Goal: Task Accomplishment & Management: Use online tool/utility

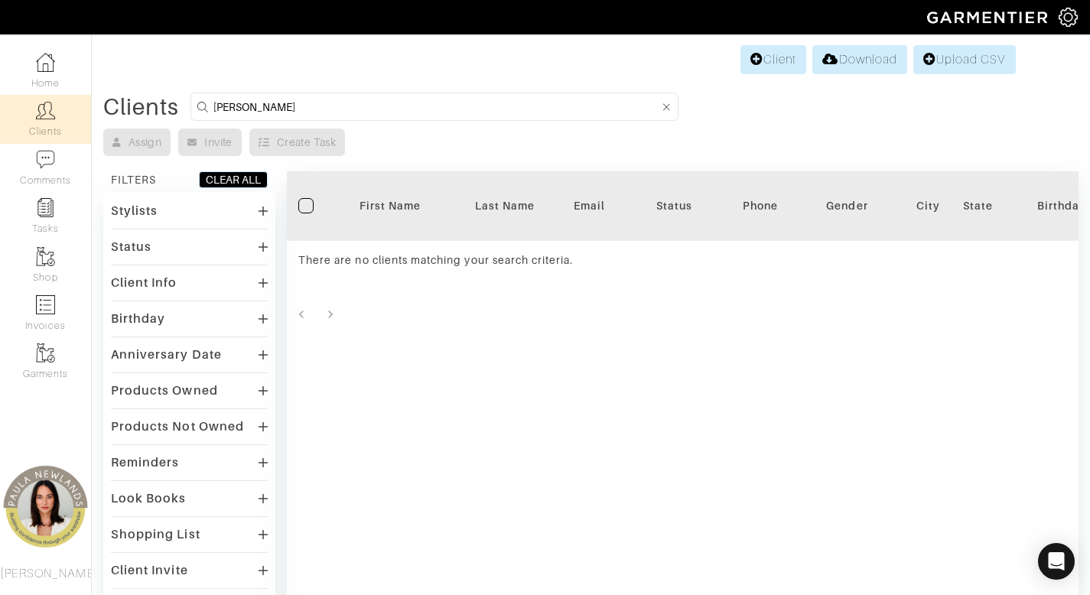
click at [290, 110] on input "barbara crow" at bounding box center [436, 106] width 446 height 19
click at [291, 110] on input "barbara crow" at bounding box center [436, 106] width 446 height 19
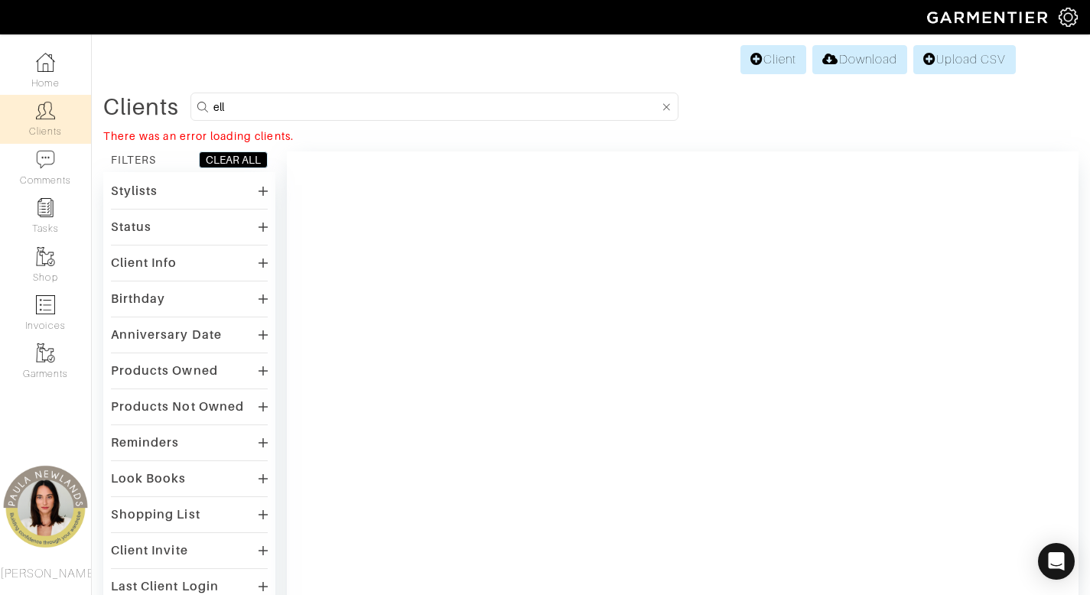
click at [269, 110] on input "ell" at bounding box center [436, 106] width 446 height 19
type input "patton"
click at [44, 75] on link "Home" at bounding box center [45, 71] width 91 height 48
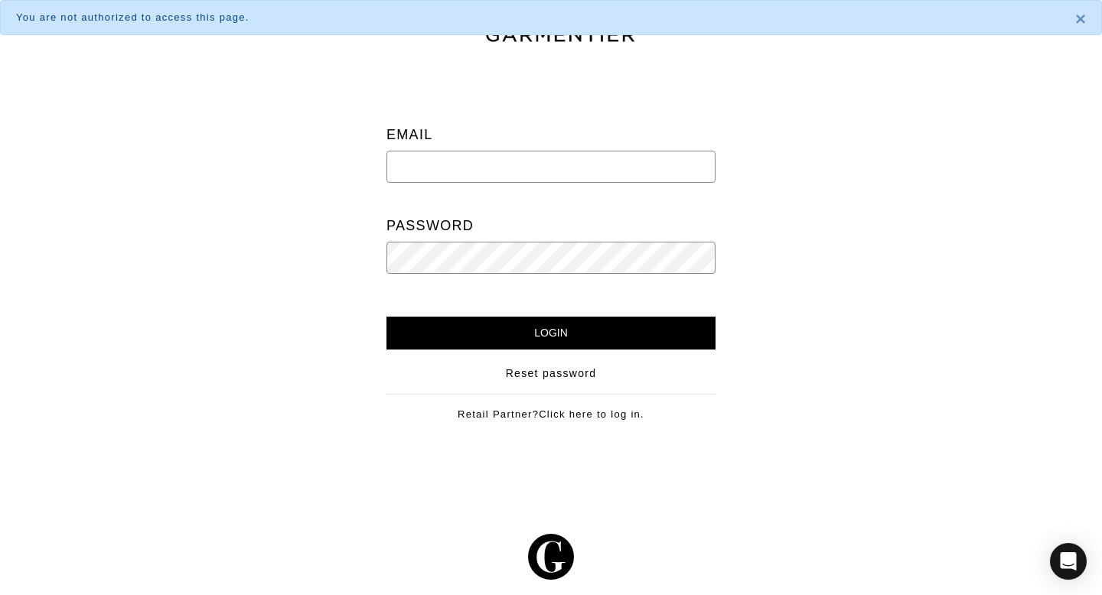
type input "newlands.paula@gmail.com"
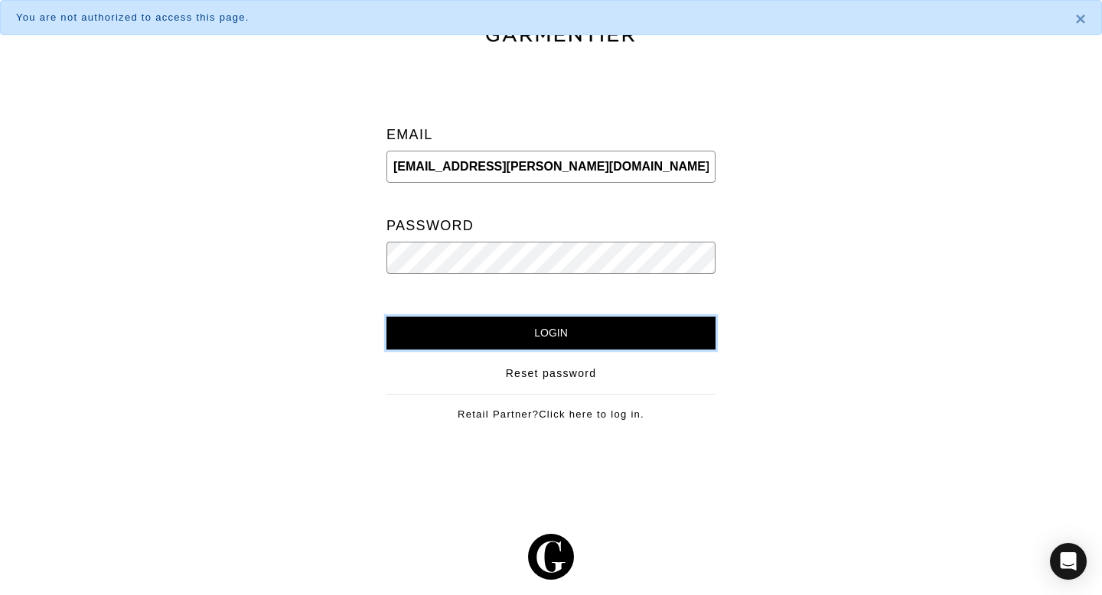
click at [594, 327] on input "Login" at bounding box center [550, 333] width 329 height 33
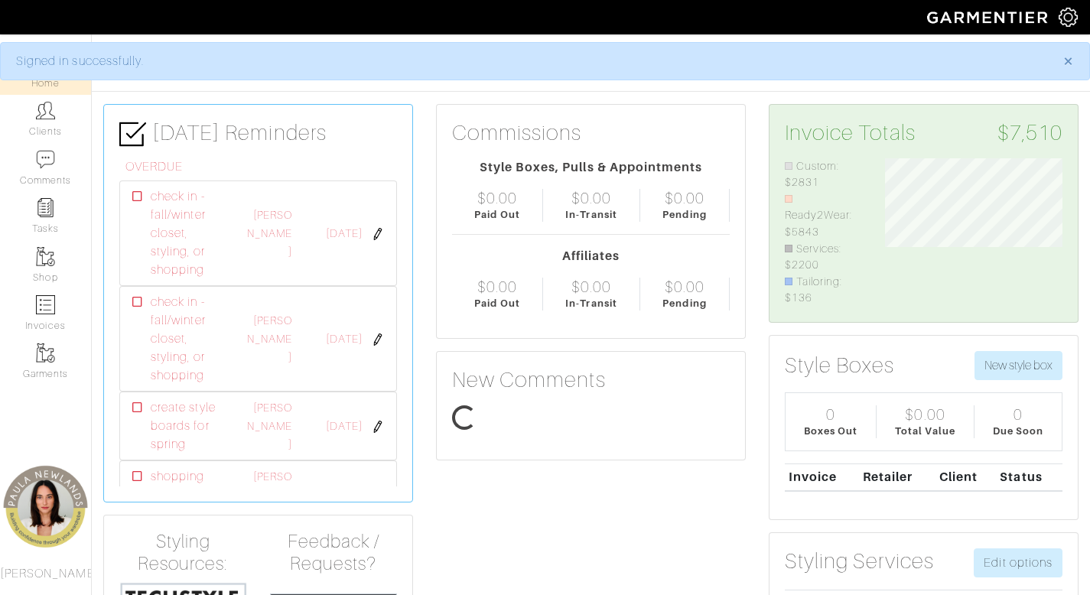
scroll to position [148, 200]
click at [46, 125] on link "Clients" at bounding box center [45, 119] width 91 height 48
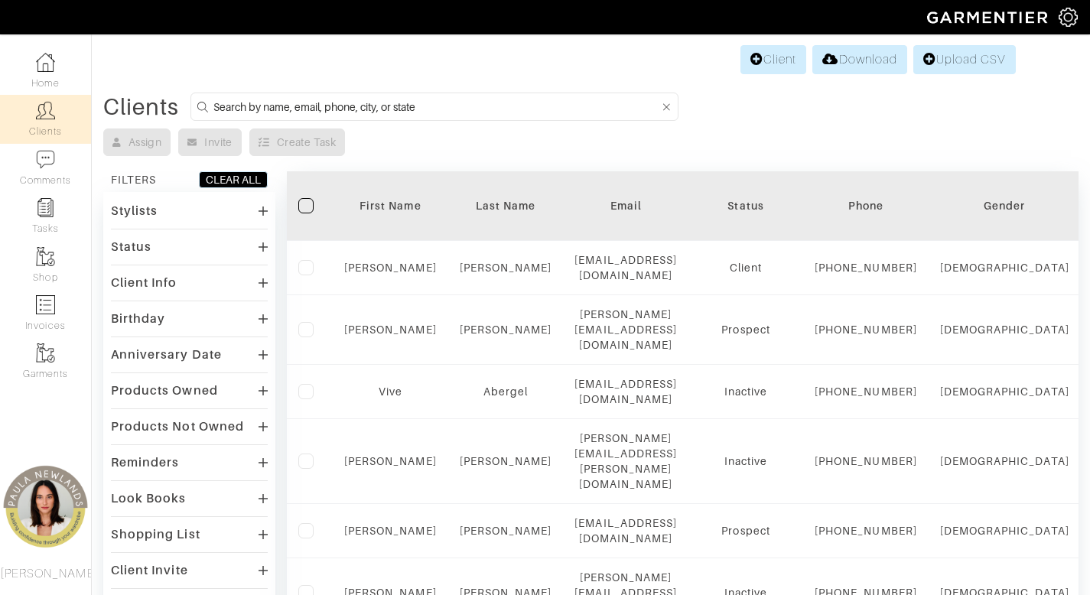
click at [549, 109] on input at bounding box center [436, 106] width 446 height 19
type input "elliiott"
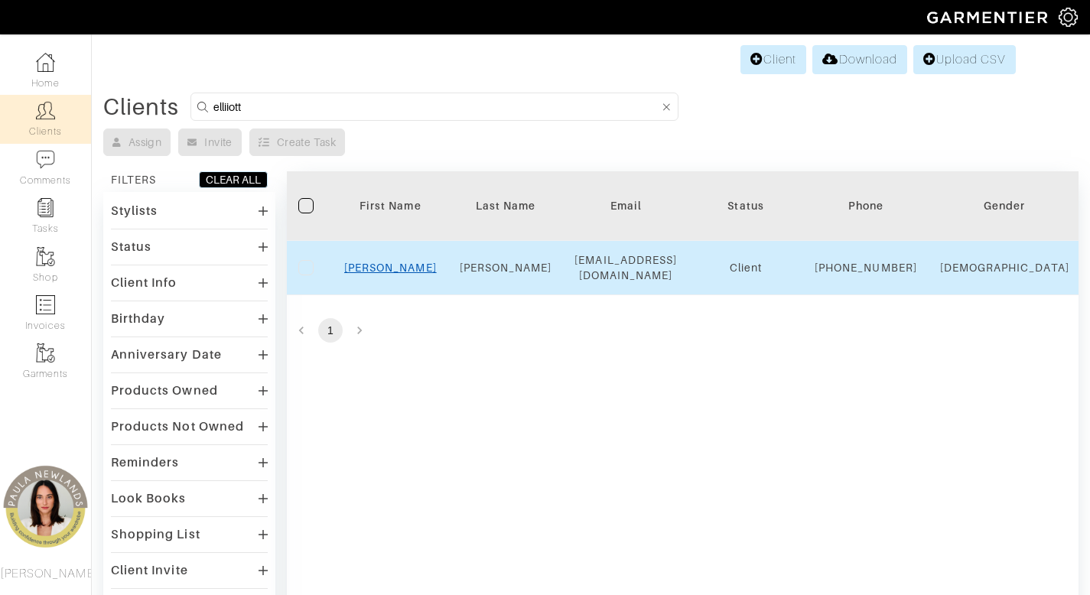
click at [396, 274] on link "Elliott" at bounding box center [390, 268] width 93 height 12
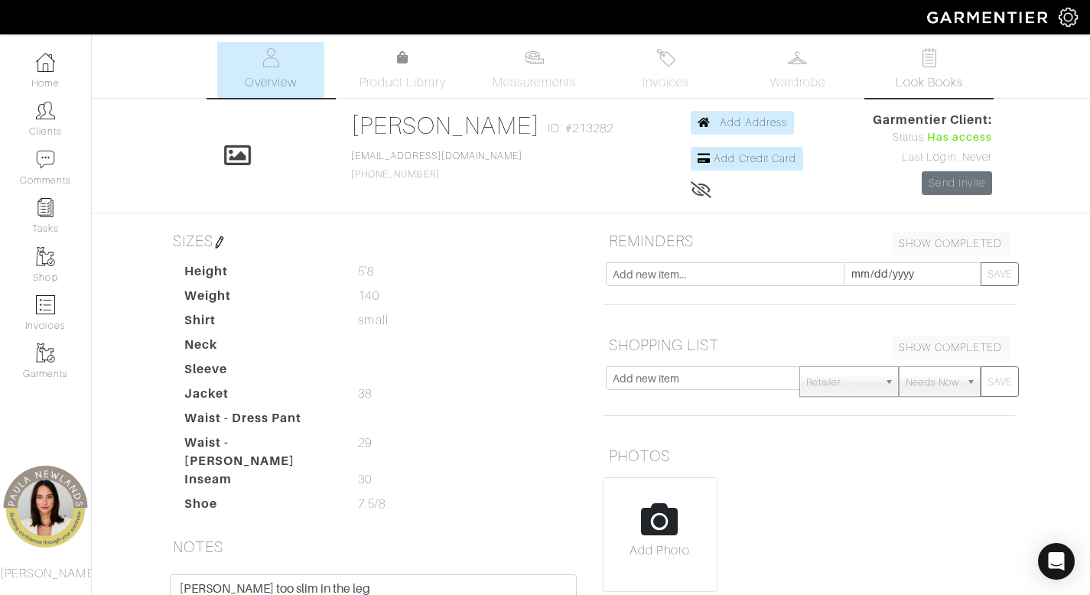
click at [948, 73] on span "Look Books" at bounding box center [930, 82] width 68 height 18
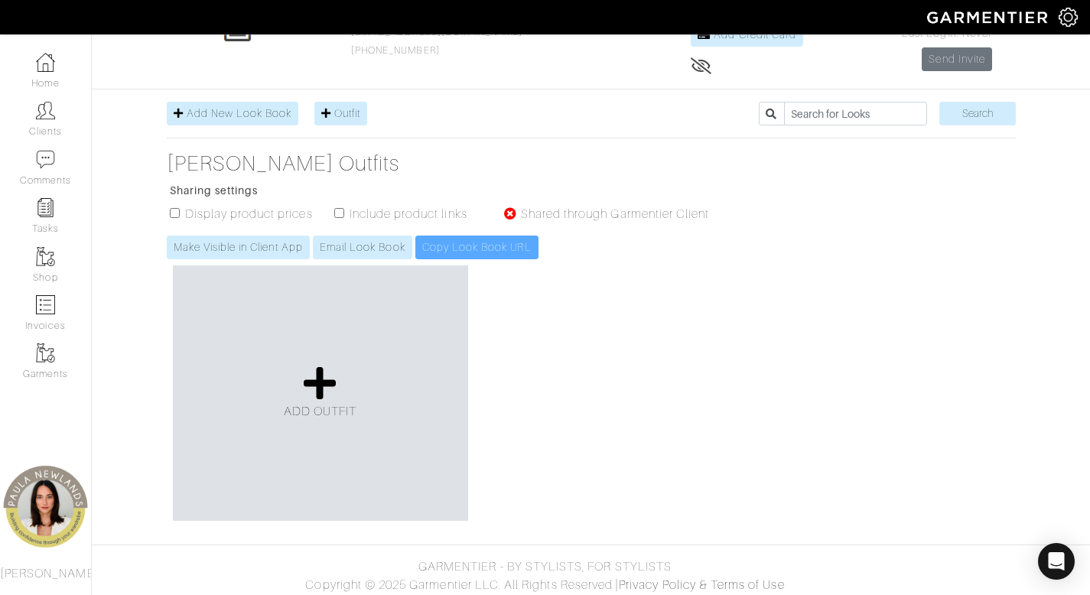
scroll to position [129, 0]
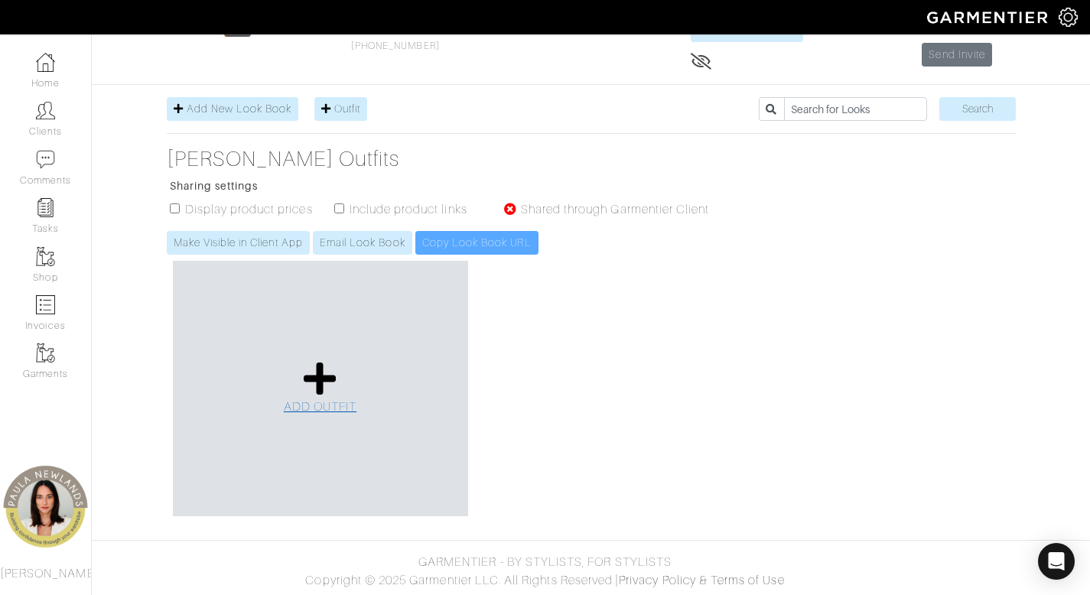
click at [320, 376] on icon at bounding box center [320, 378] width 33 height 37
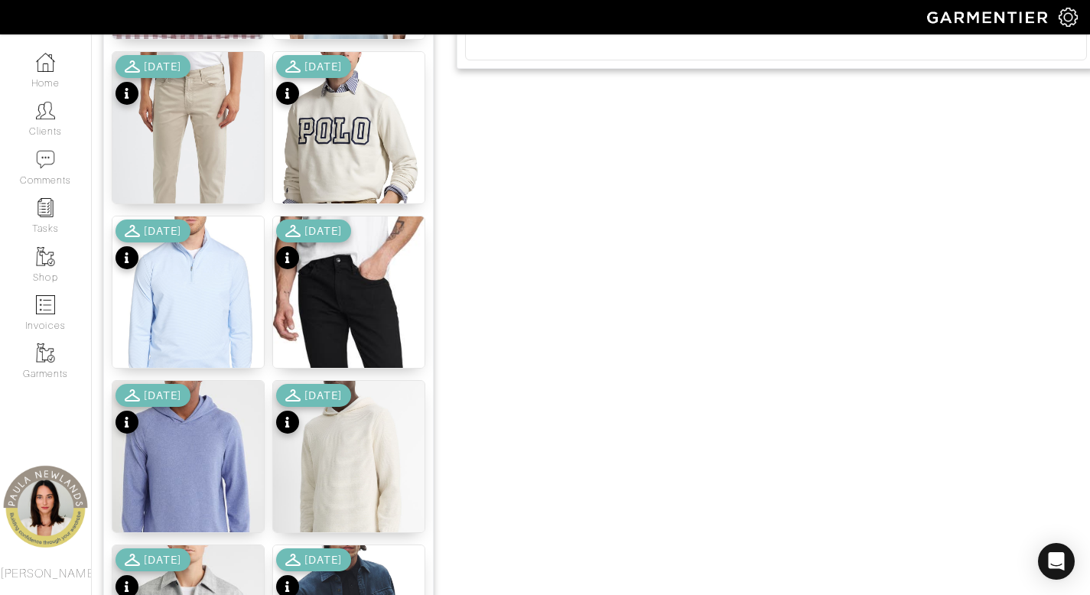
scroll to position [696, 0]
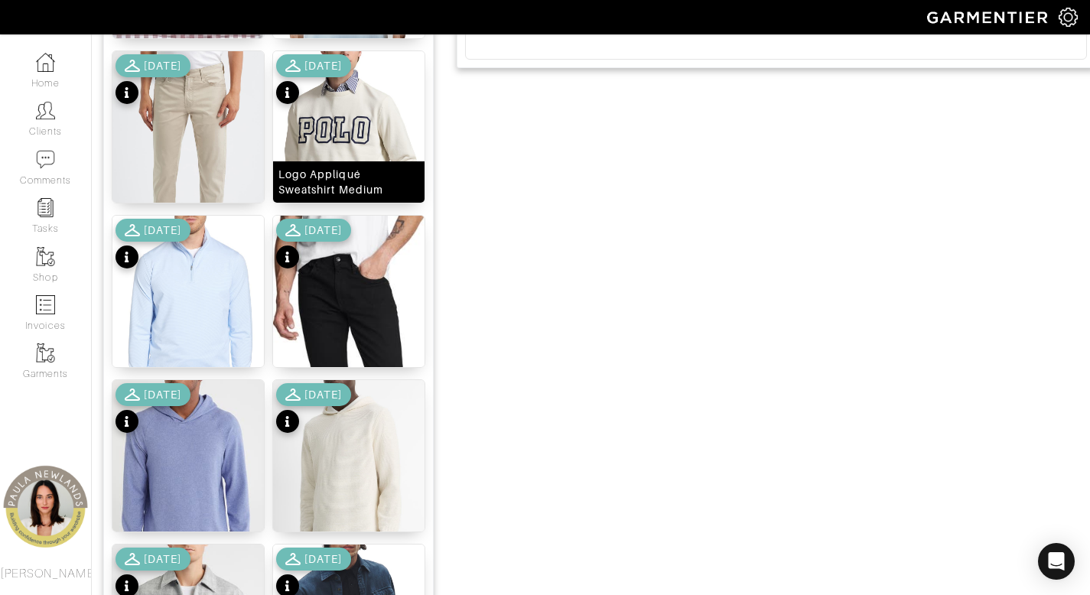
click at [369, 185] on div "Logo Appliqué Sweatshirt Medium" at bounding box center [348, 182] width 141 height 31
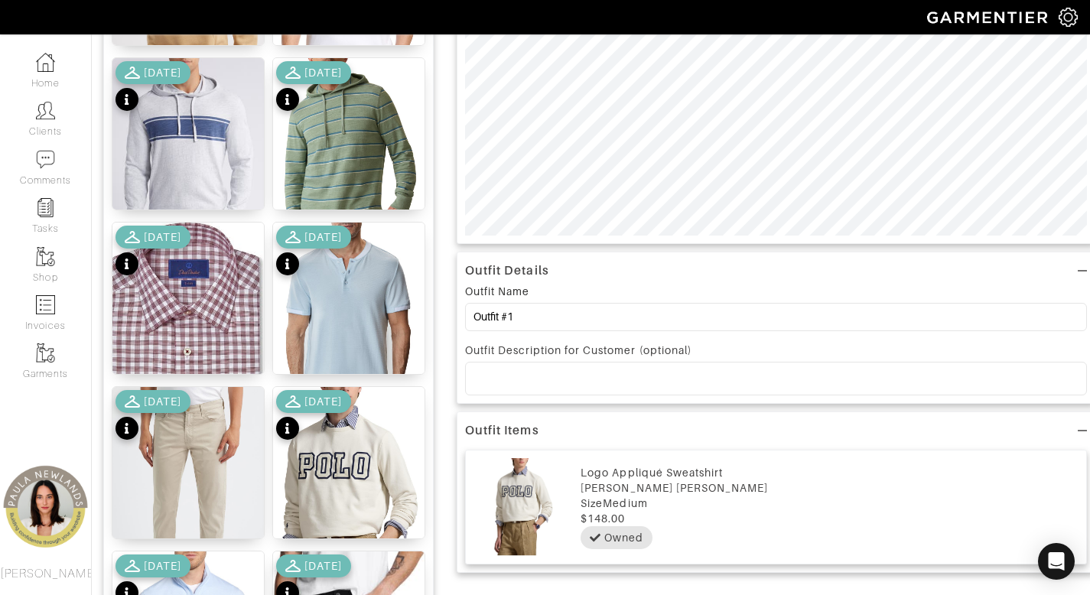
scroll to position [0, 0]
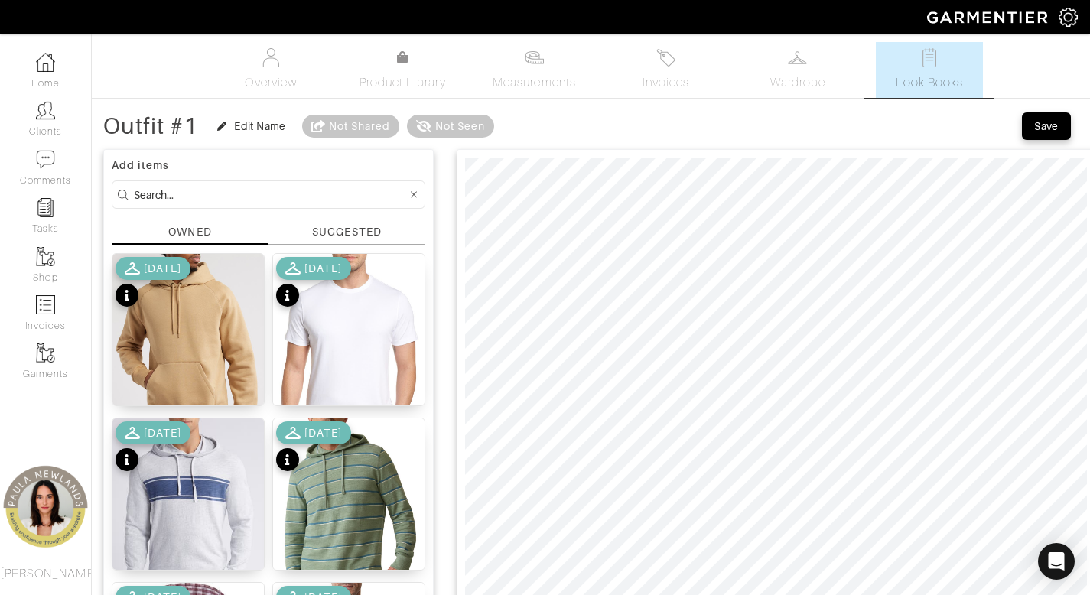
click at [300, 202] on input at bounding box center [270, 194] width 273 height 19
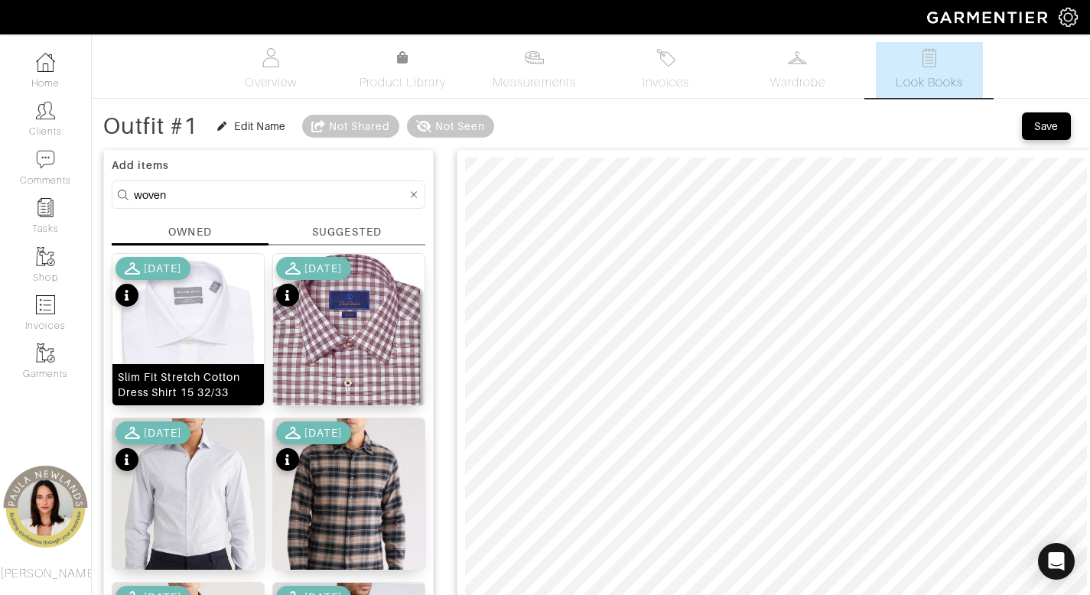
click at [209, 386] on div "Slim Fit Stretch Cotton Dress Shirt 15 32/33" at bounding box center [188, 384] width 141 height 31
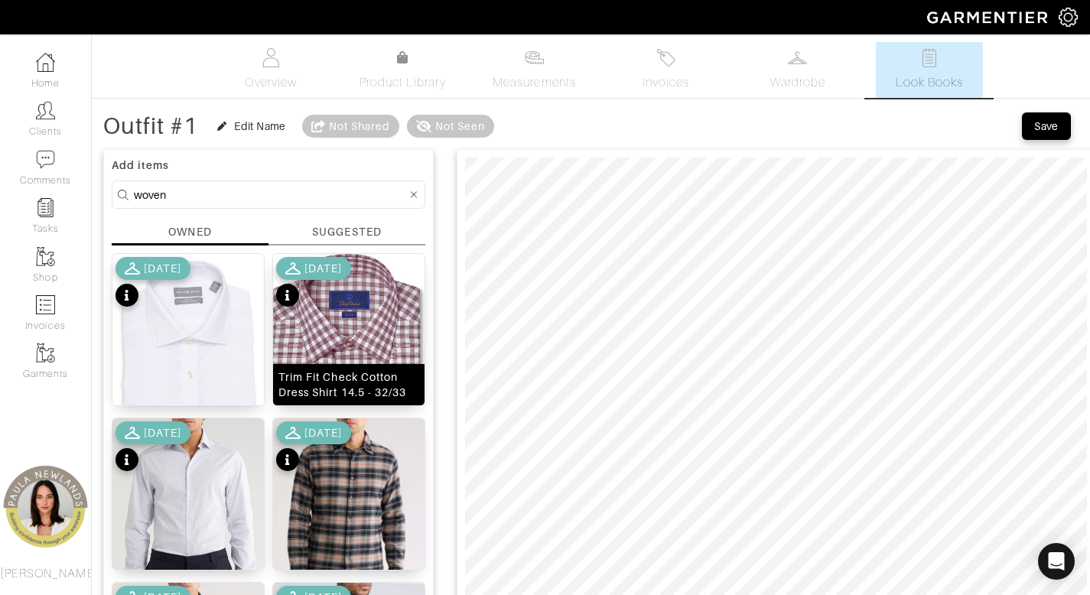
click at [356, 392] on div "Trim Fit Check Cotton Dress Shirt 14.5 - 32/33" at bounding box center [348, 384] width 141 height 31
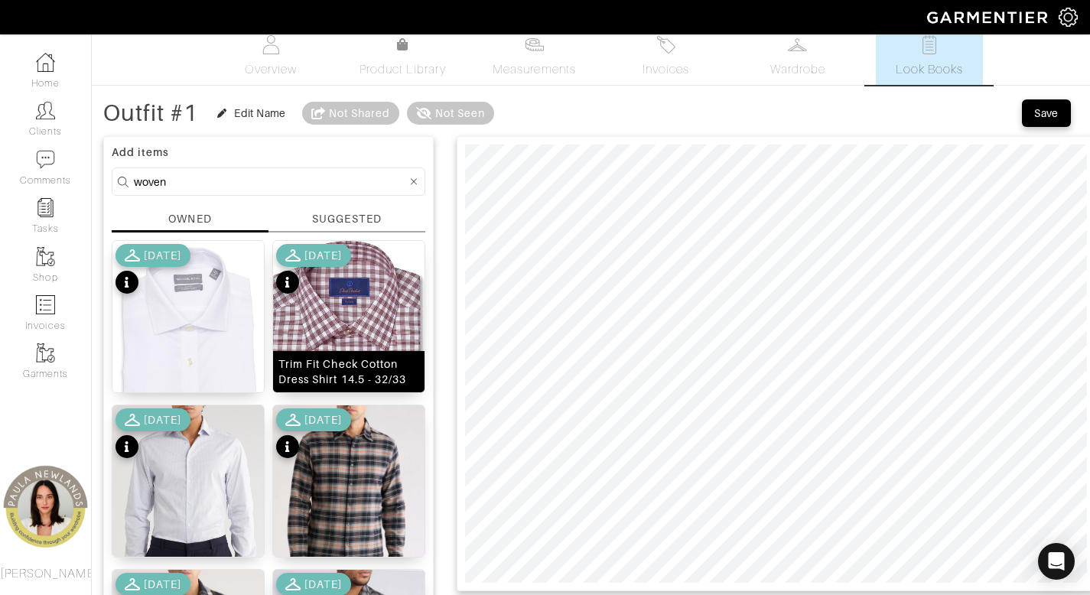
scroll to position [28, 0]
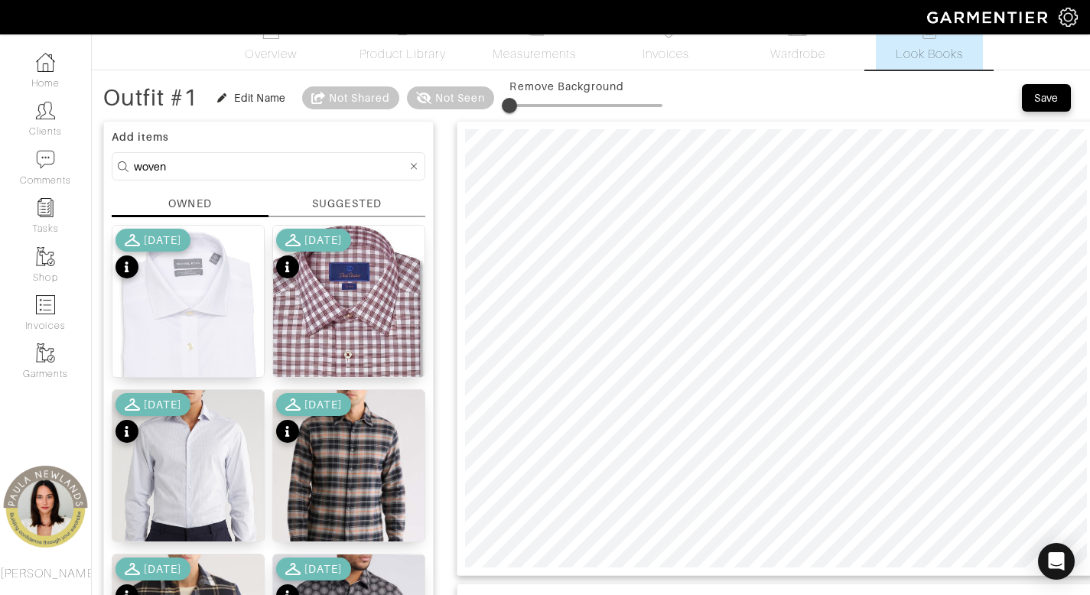
click at [253, 177] on form "woven" at bounding box center [269, 166] width 314 height 28
click at [253, 176] on form "woven" at bounding box center [269, 166] width 314 height 28
click at [252, 165] on input "woven" at bounding box center [270, 166] width 273 height 19
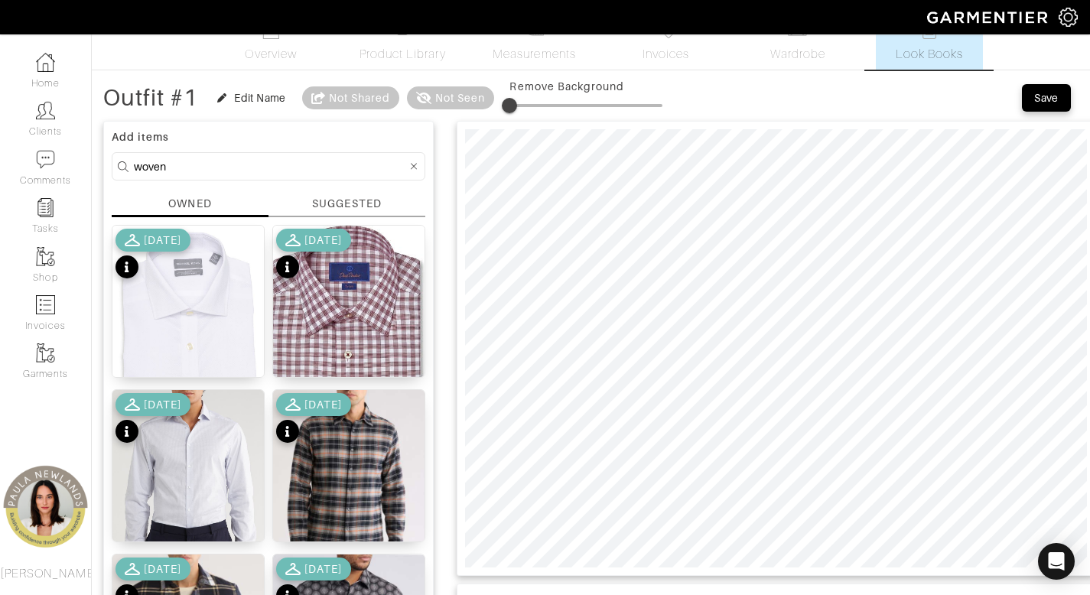
click at [252, 165] on input "woven" at bounding box center [270, 166] width 273 height 19
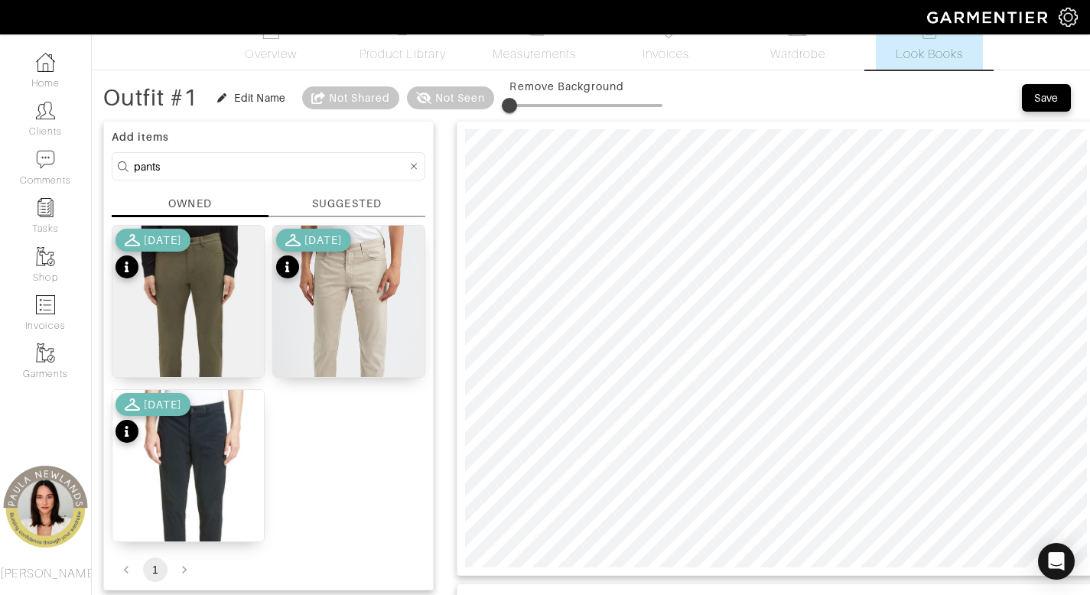
click at [283, 167] on input "pants" at bounding box center [270, 166] width 273 height 19
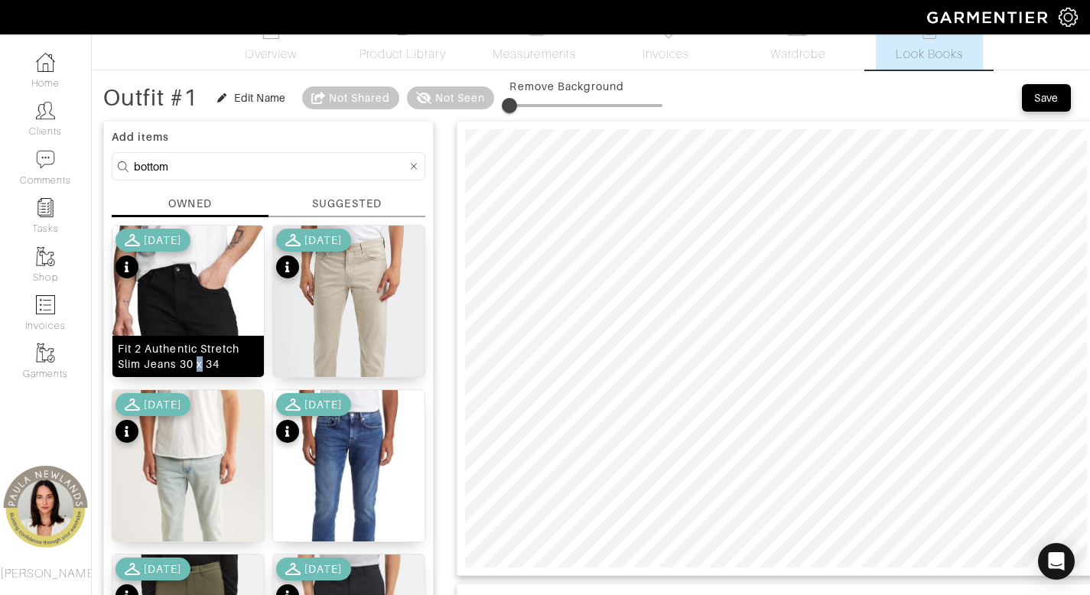
click at [200, 363] on div "Fit 2 Authentic Stretch Slim Jeans 30 x 34" at bounding box center [188, 356] width 141 height 31
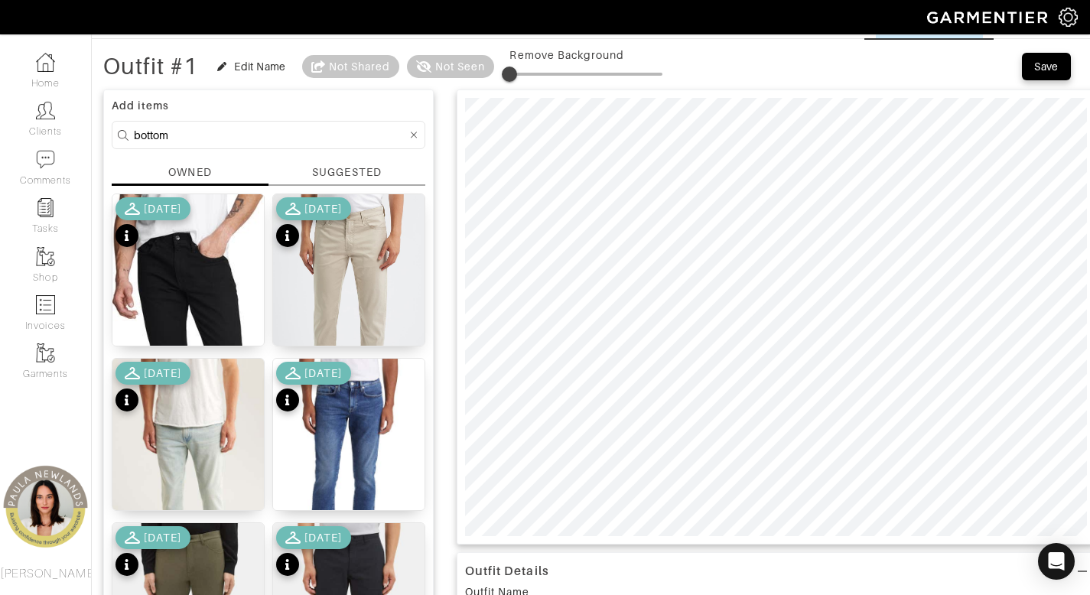
scroll to position [240, 0]
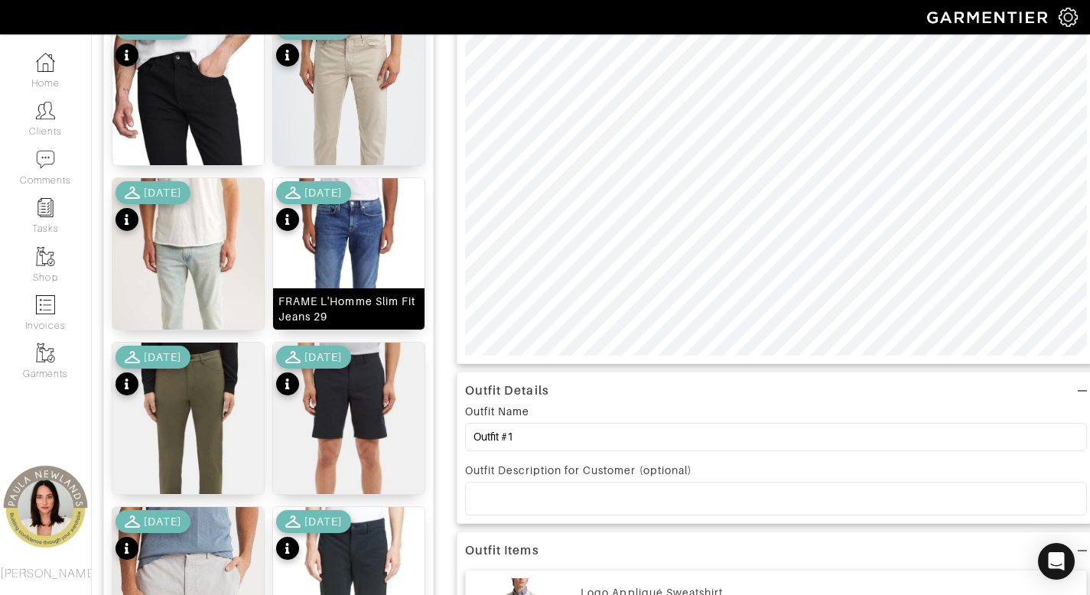
click at [352, 315] on div "FRAME L'Homme Slim Fit Jeans 29" at bounding box center [348, 309] width 141 height 31
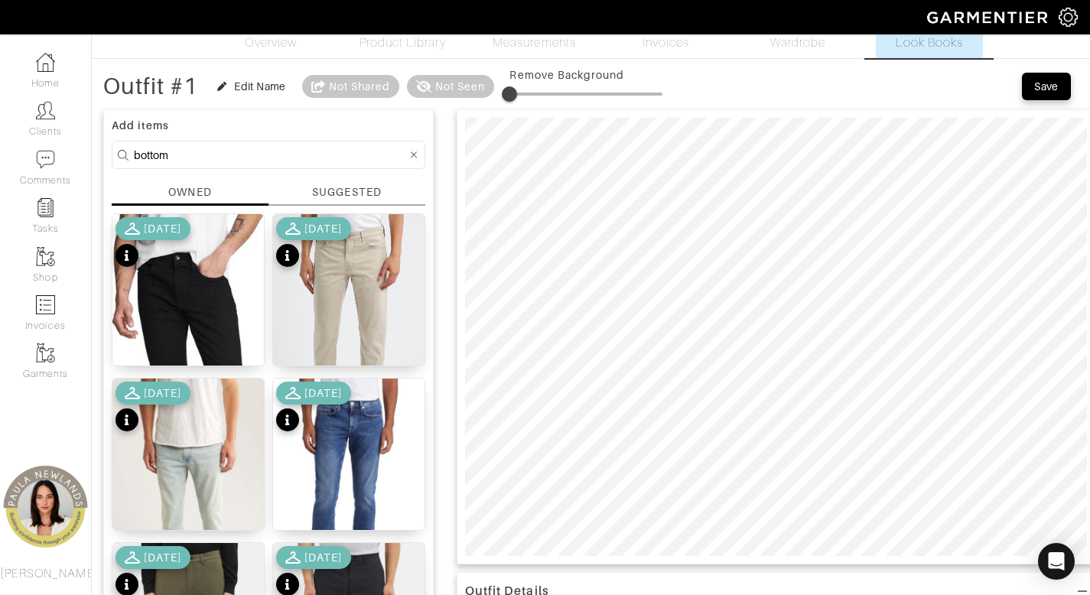
scroll to position [108, 0]
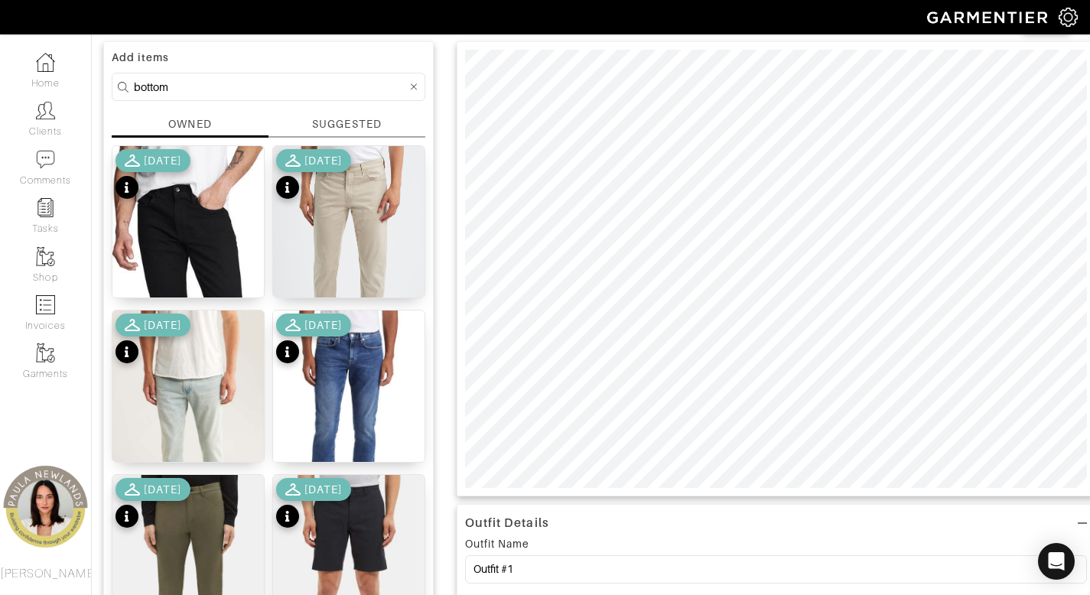
click at [291, 85] on input "bottom" at bounding box center [270, 86] width 273 height 19
drag, startPoint x: 291, startPoint y: 85, endPoint x: 295, endPoint y: 93, distance: 8.9
click at [291, 85] on input "bottom" at bounding box center [270, 86] width 273 height 19
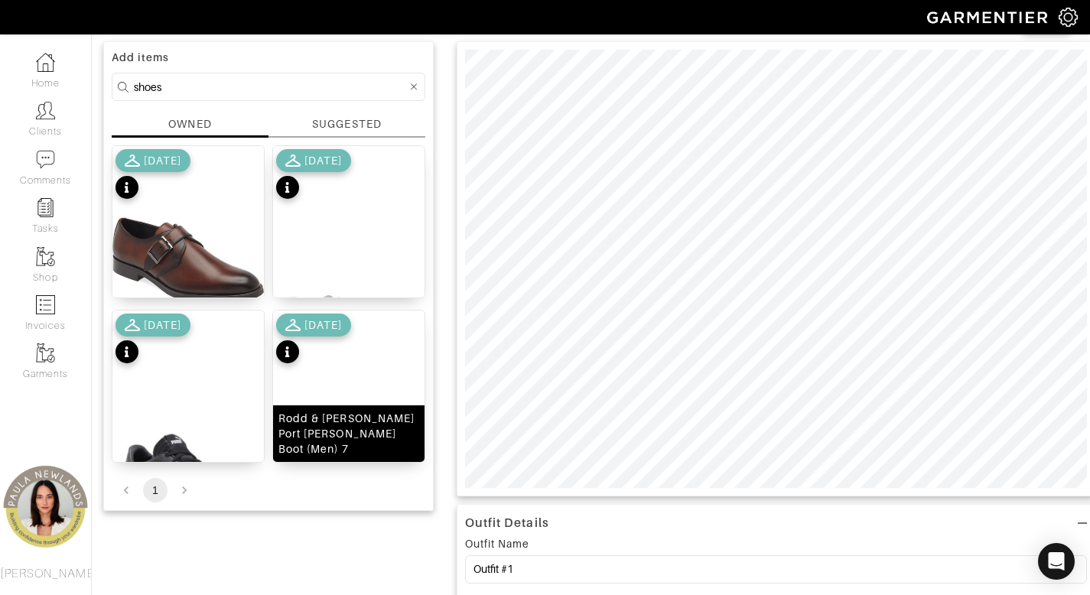
click at [338, 433] on div "Rodd & [PERSON_NAME] Port [PERSON_NAME] Boot (Men) 7" at bounding box center [348, 434] width 141 height 46
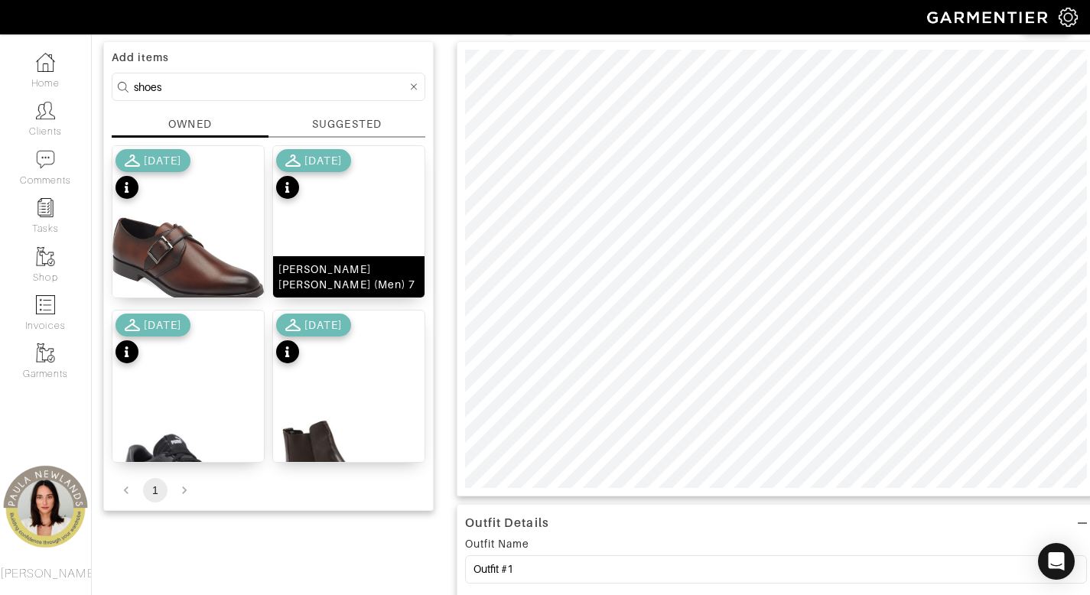
click at [338, 287] on div "[PERSON_NAME] [PERSON_NAME] (Men) 7" at bounding box center [348, 277] width 141 height 31
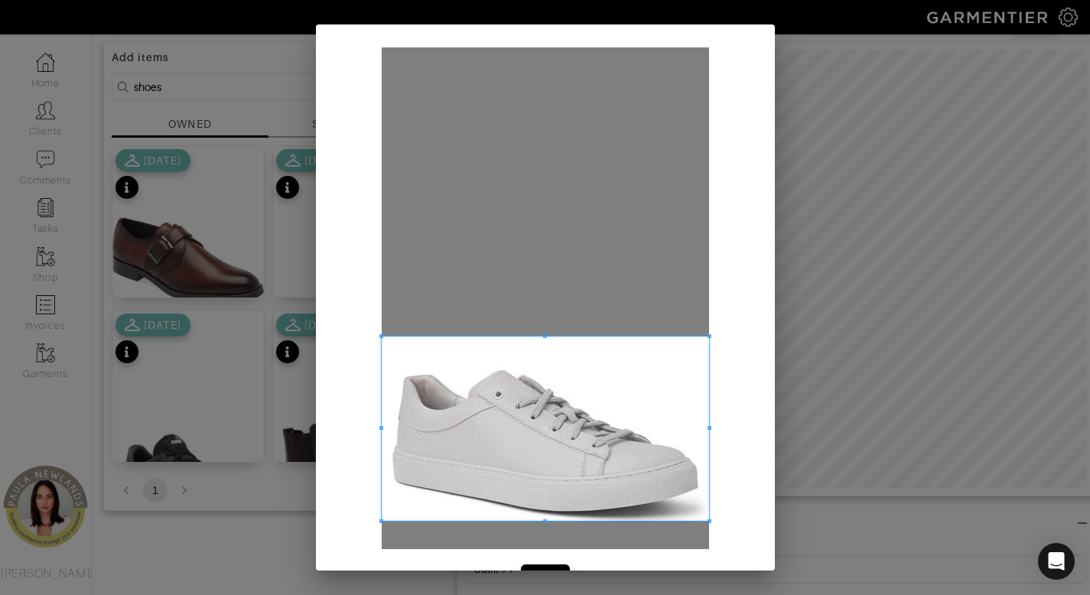
click at [610, 412] on span at bounding box center [545, 429] width 327 height 184
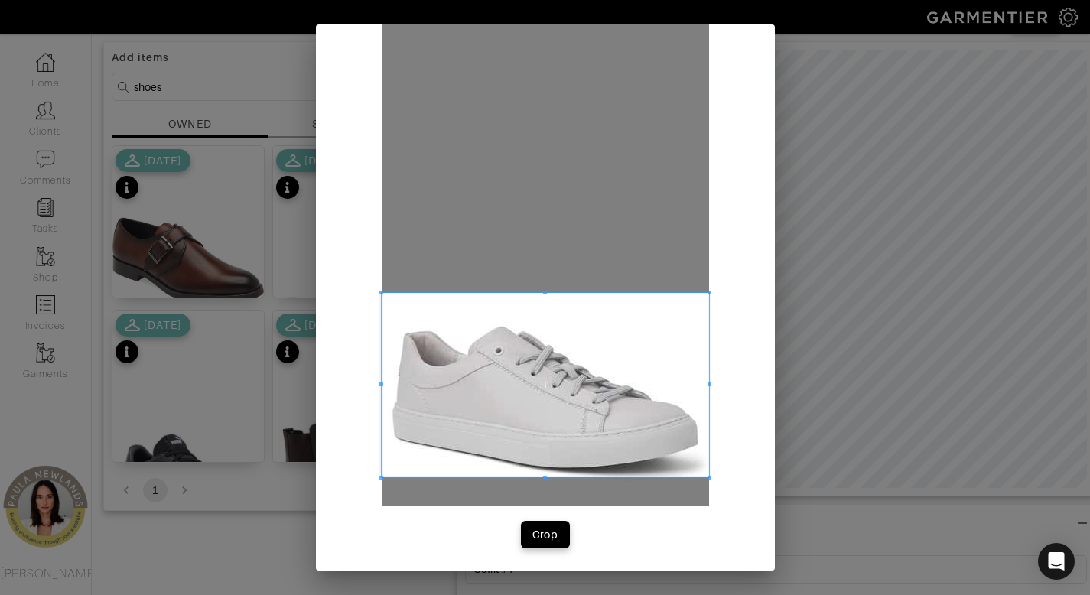
scroll to position [44, 0]
click at [536, 536] on div "Crop" at bounding box center [545, 533] width 26 height 15
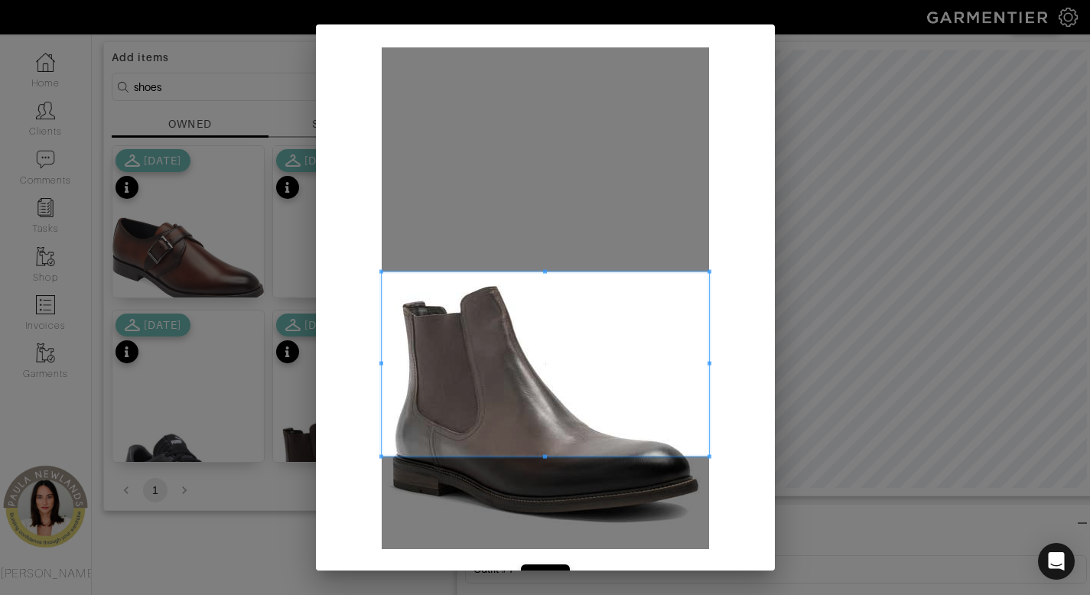
click at [512, 379] on span at bounding box center [545, 364] width 327 height 184
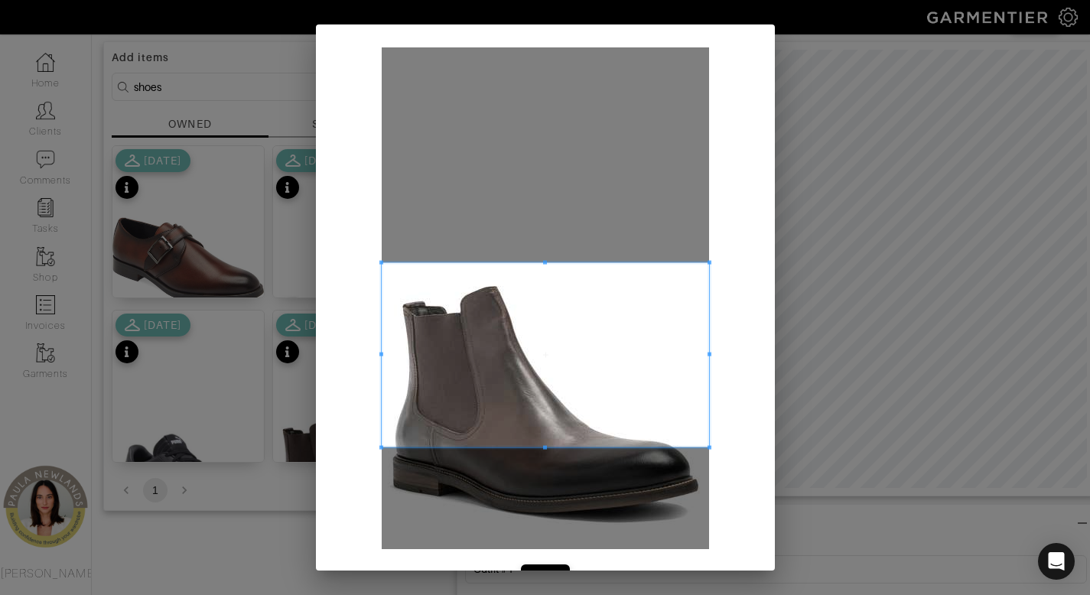
click at [589, 444] on span at bounding box center [545, 355] width 327 height 184
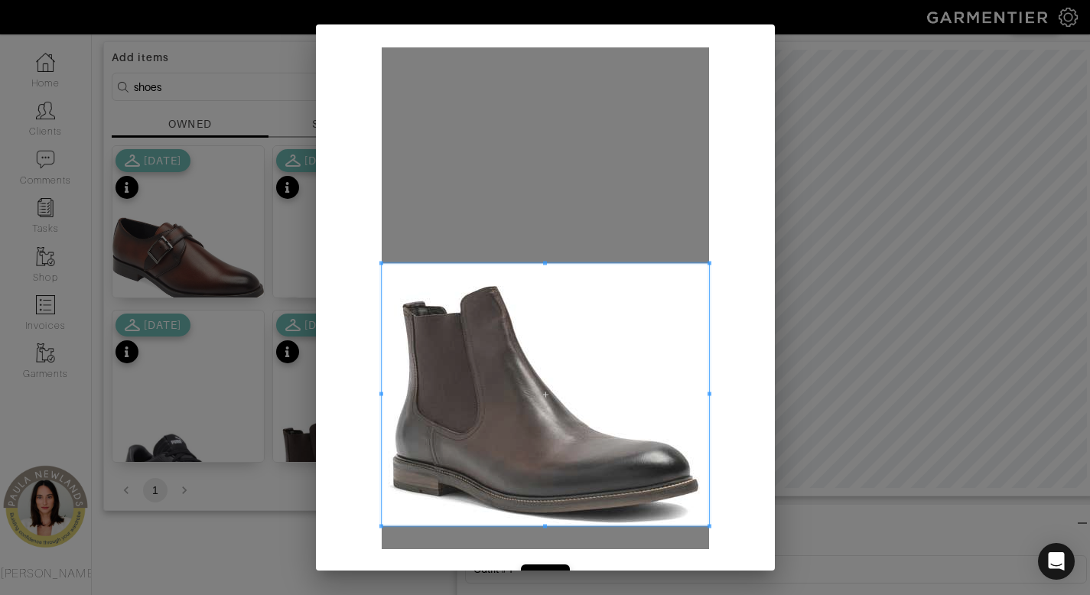
click at [629, 526] on span at bounding box center [545, 526] width 327 height 4
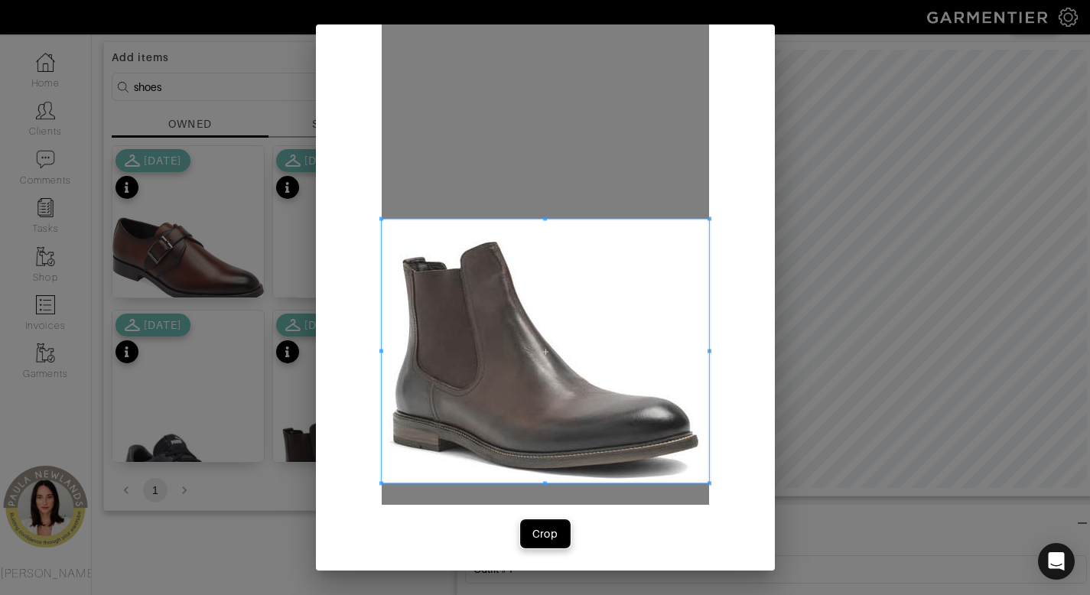
click at [541, 533] on div "Crop" at bounding box center [545, 533] width 26 height 15
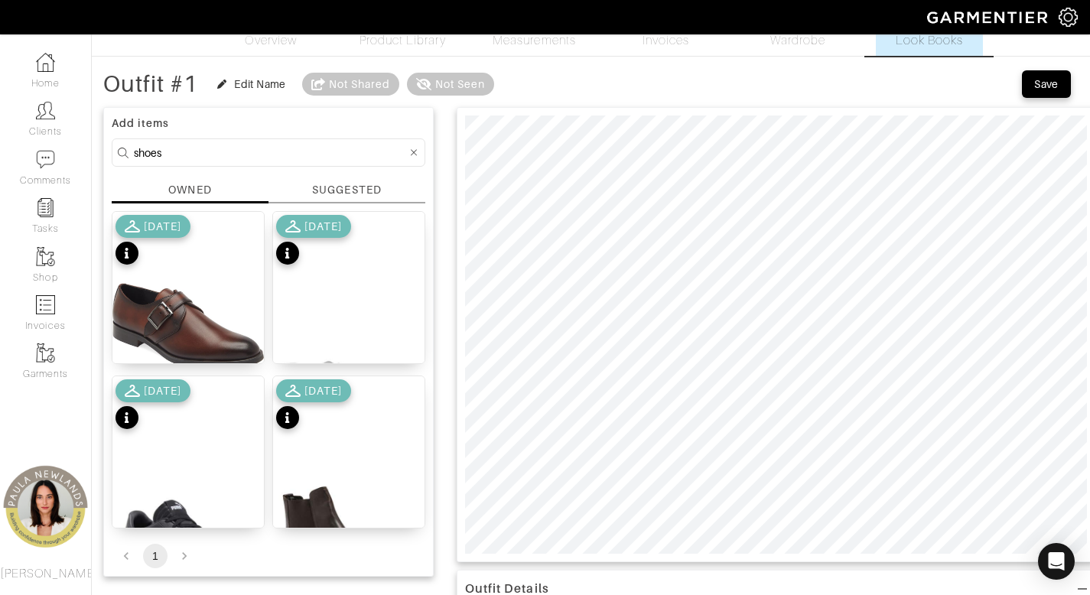
scroll to position [0, 0]
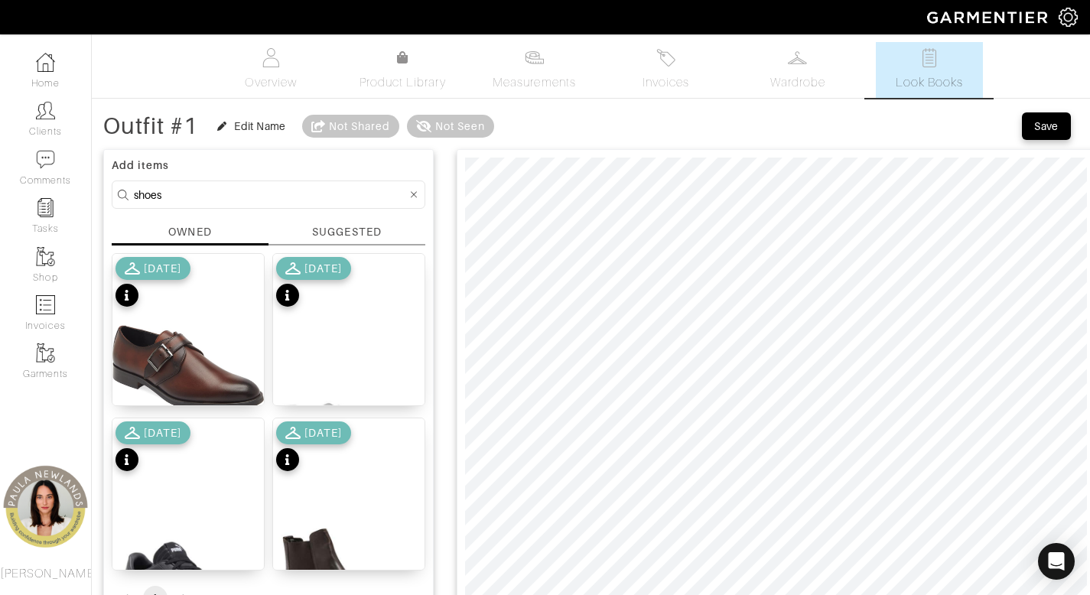
click at [343, 202] on input "shoes" at bounding box center [270, 194] width 273 height 19
type input "belt"
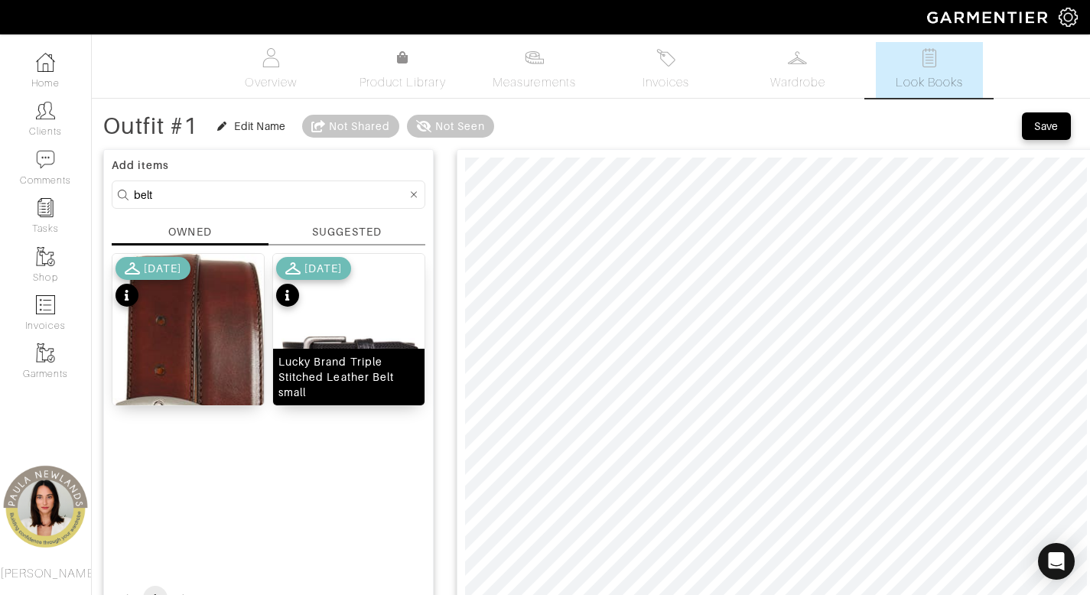
click at [352, 387] on div "Lucky Brand Triple Stitched Leather Belt small" at bounding box center [348, 377] width 141 height 46
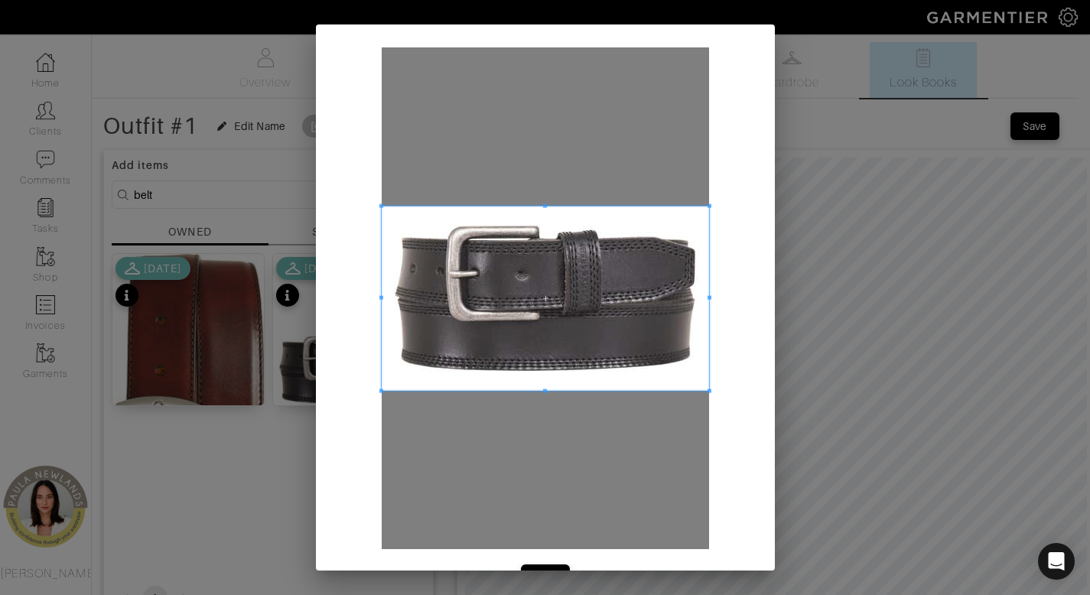
scroll to position [44, 0]
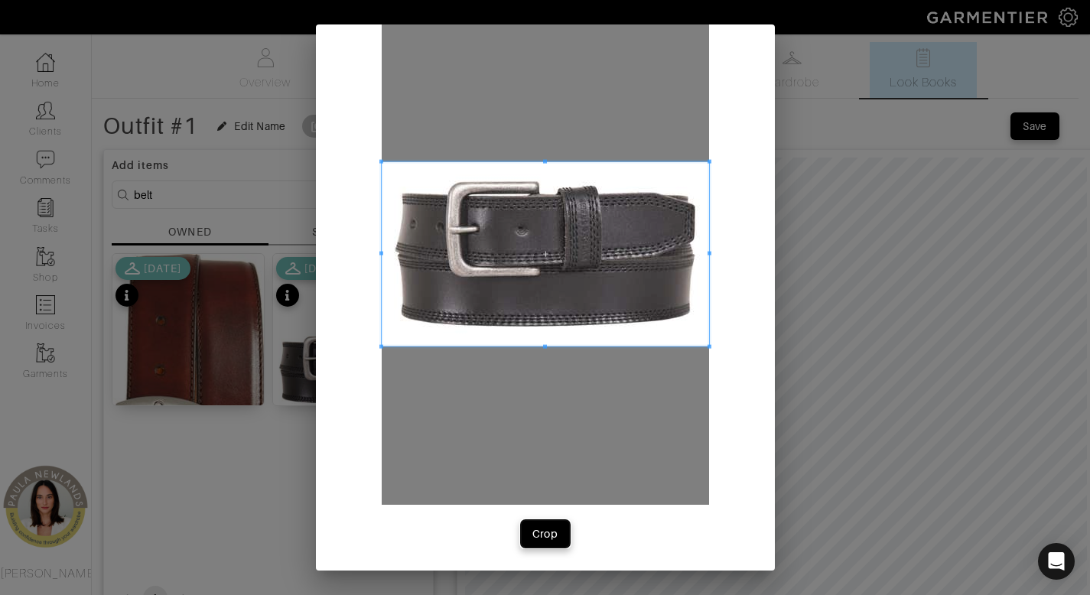
click at [536, 526] on div "Crop" at bounding box center [545, 533] width 26 height 15
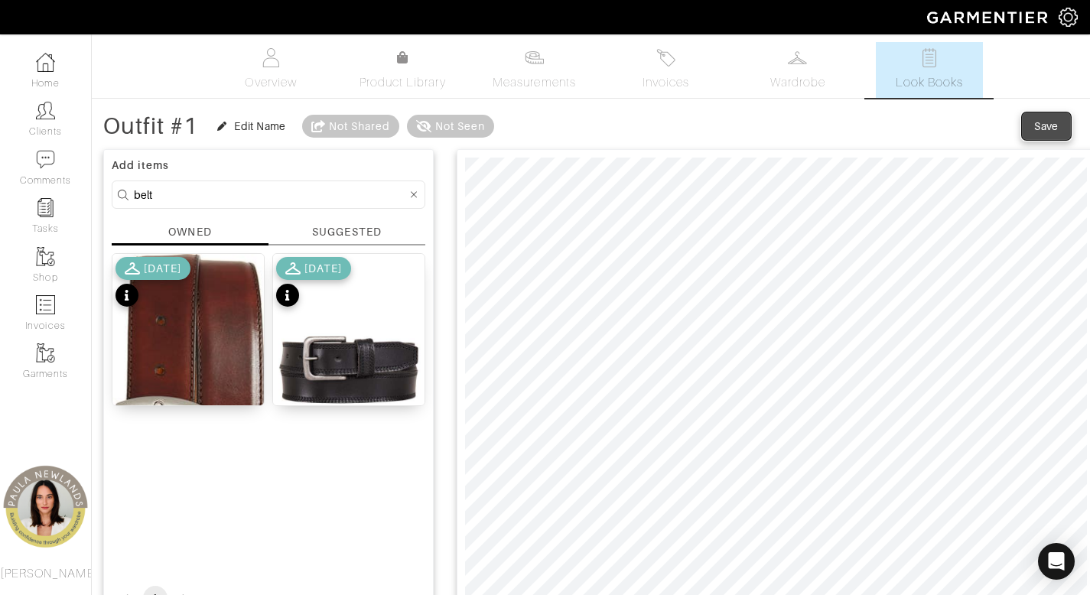
click at [1053, 125] on div "Save" at bounding box center [1046, 126] width 24 height 15
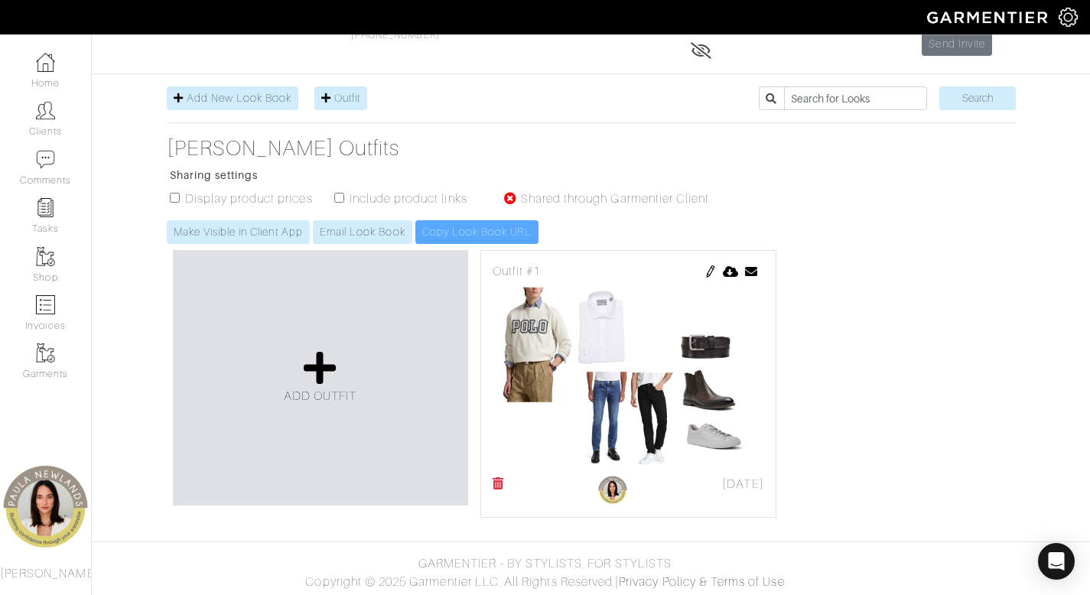
scroll to position [141, 0]
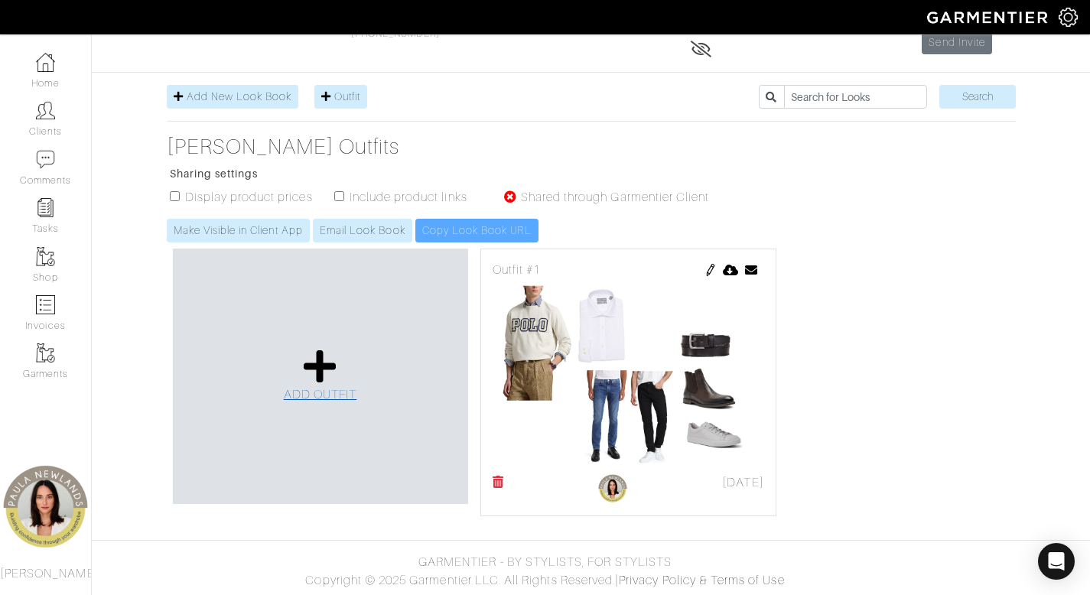
click at [334, 360] on icon at bounding box center [320, 366] width 33 height 37
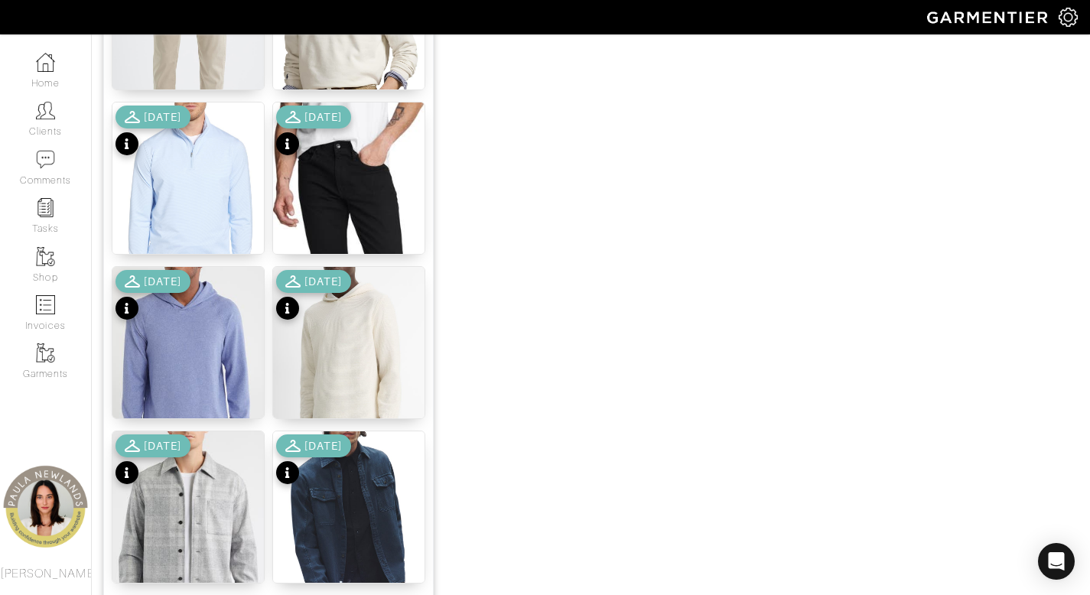
scroll to position [926, 0]
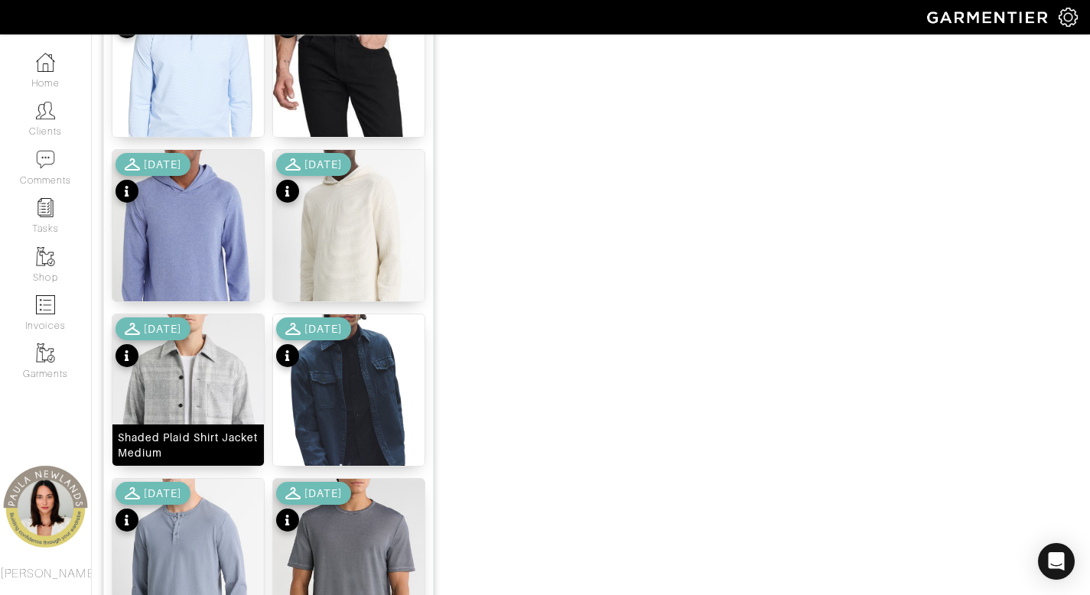
click at [190, 444] on div "Shaded Plaid Shirt Jacket Medium" at bounding box center [188, 445] width 141 height 31
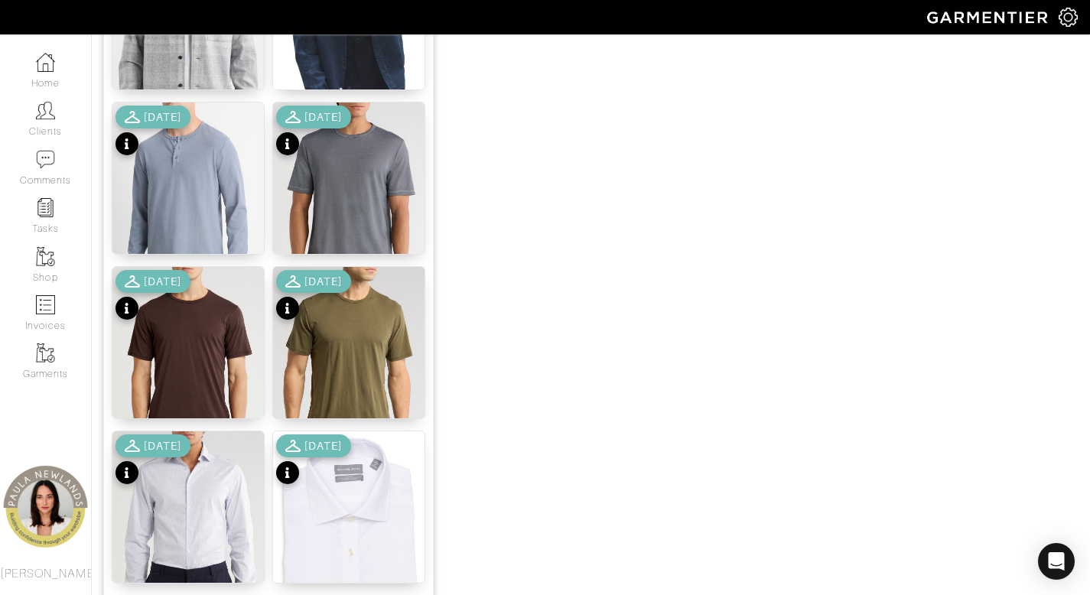
scroll to position [1265, 0]
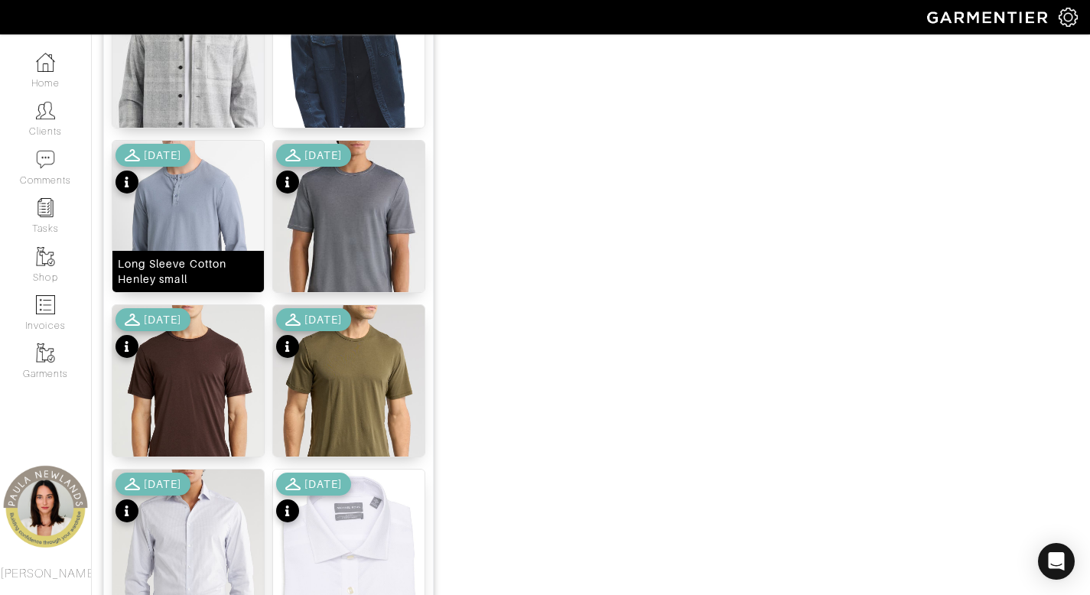
click at [205, 270] on div "Long Sleeve Cotton Henley small" at bounding box center [188, 271] width 141 height 31
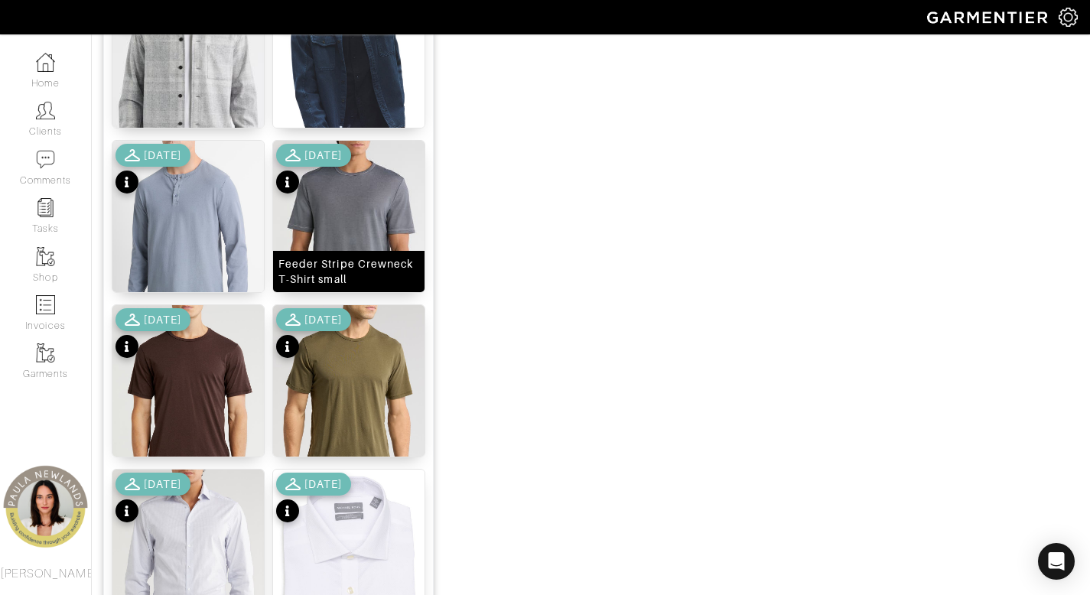
click at [340, 269] on div "Feeder Stripe Crewneck T-Shirt small" at bounding box center [348, 271] width 141 height 31
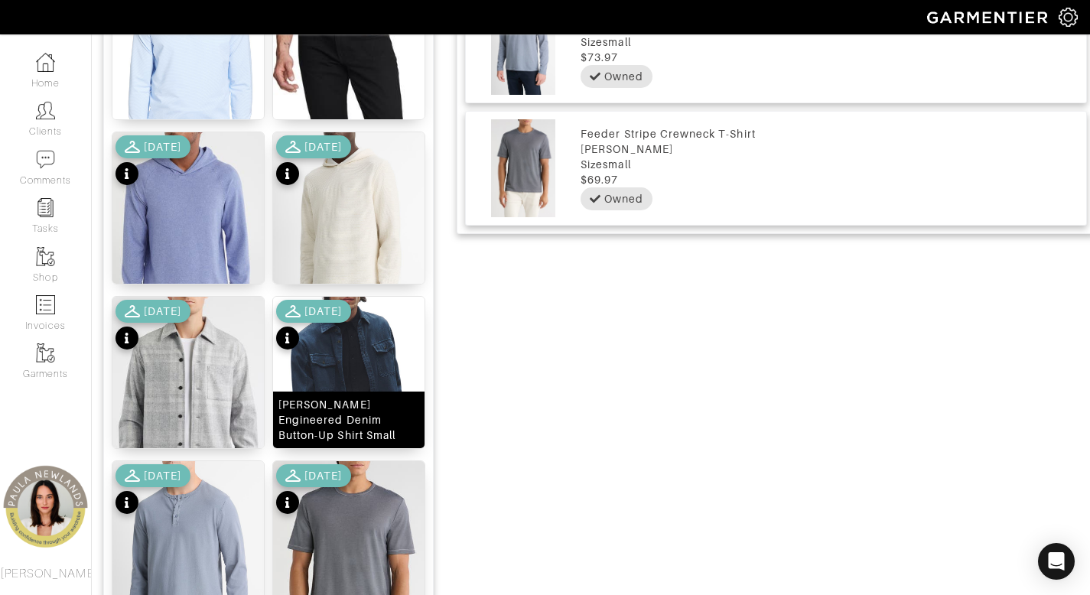
scroll to position [871, 0]
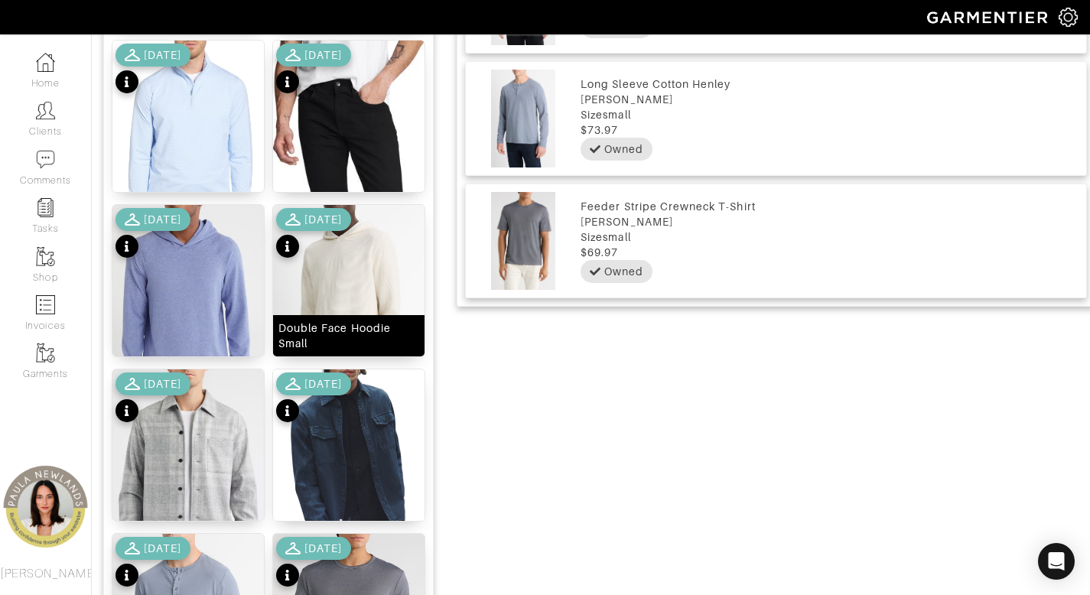
click at [362, 340] on div "Double Face Hoodie Small" at bounding box center [348, 336] width 141 height 31
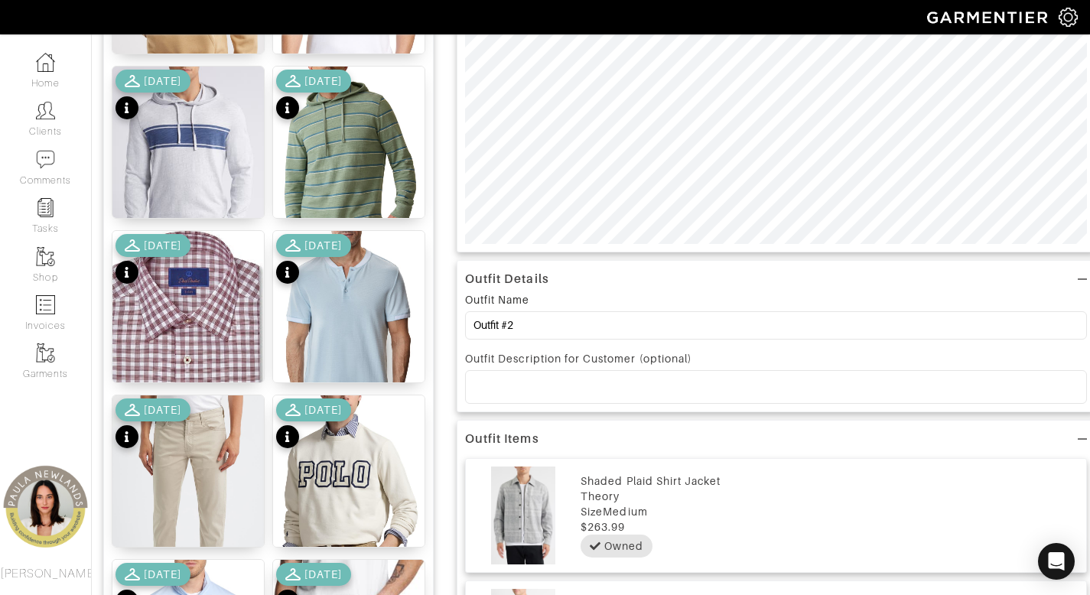
scroll to position [237, 0]
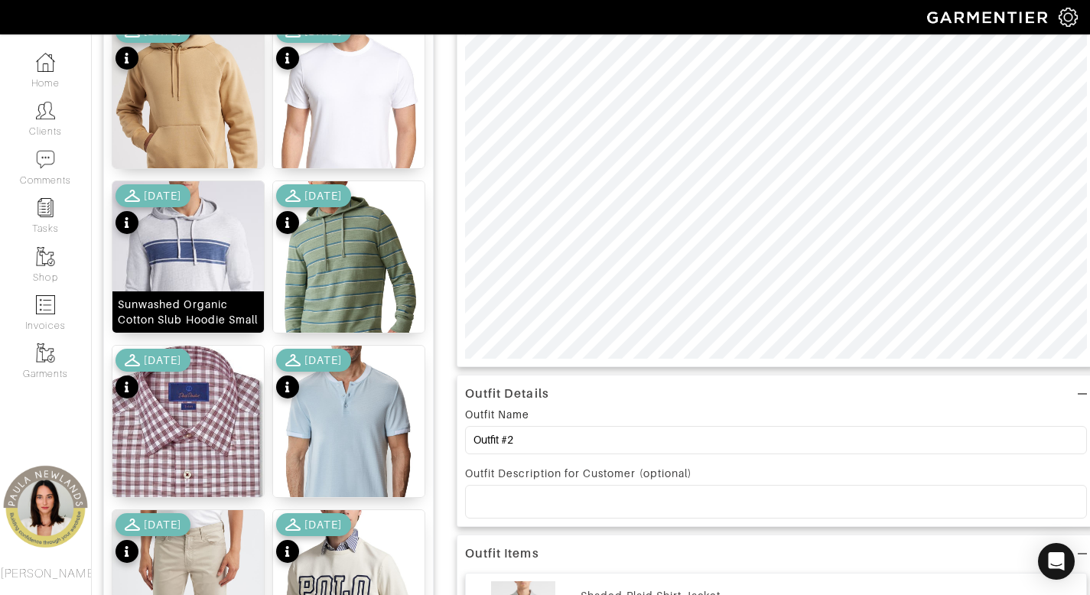
click at [193, 308] on div "Sunwashed Organic Cotton Slub Hoodie Small" at bounding box center [188, 312] width 141 height 31
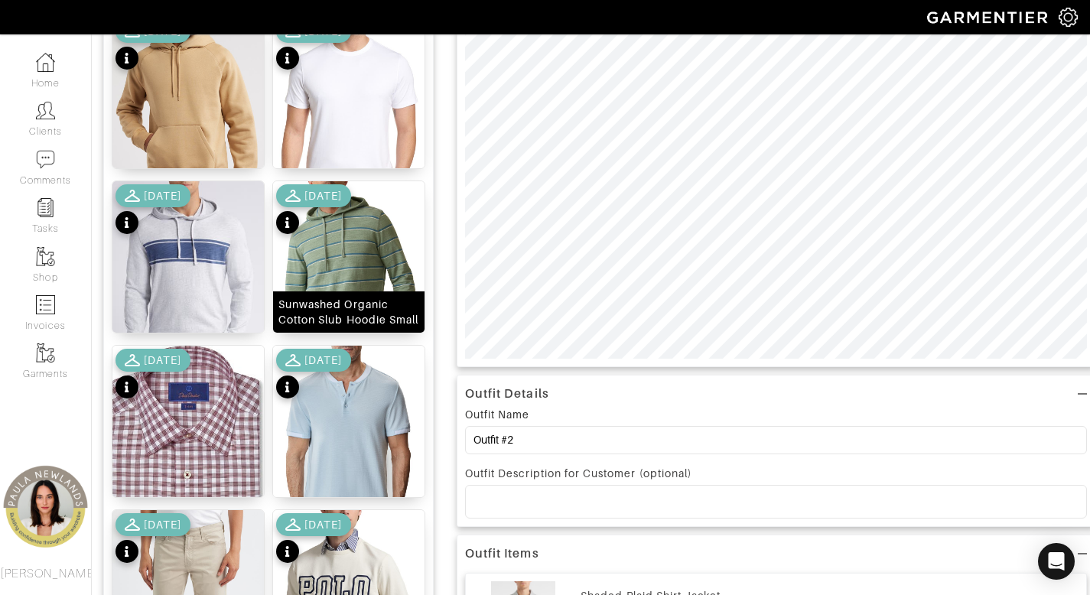
click at [376, 307] on div "Sunwashed Organic Cotton Slub Hoodie Small" at bounding box center [348, 312] width 141 height 31
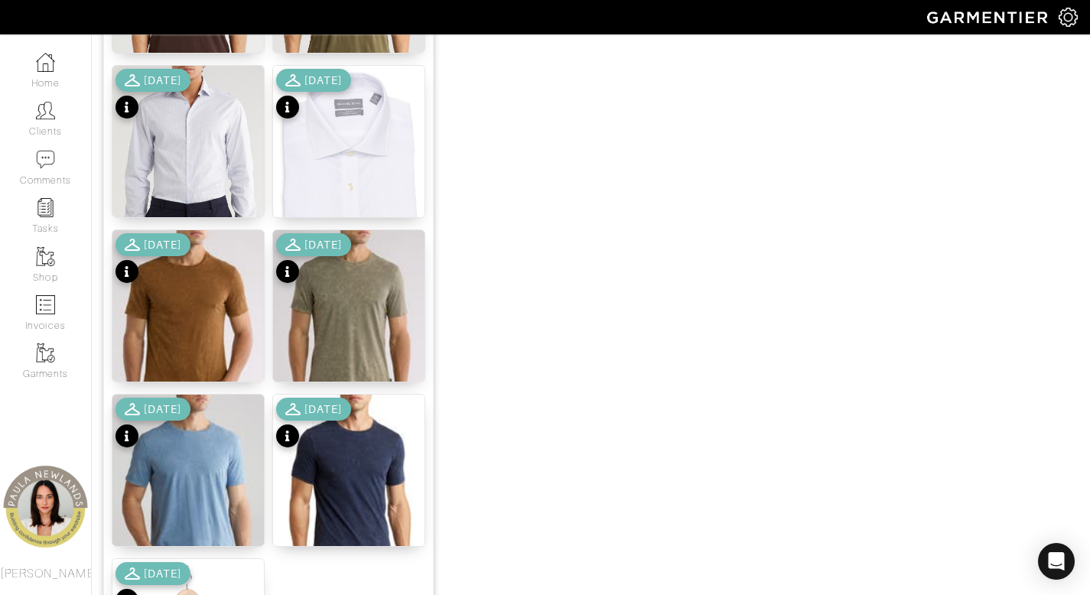
scroll to position [1906, 0]
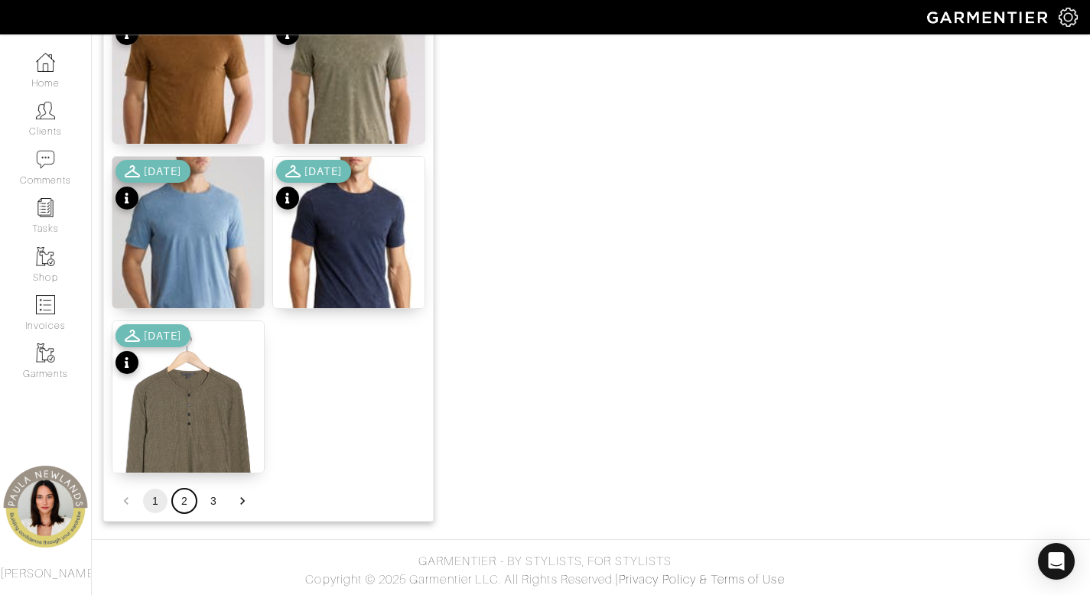
click at [188, 500] on button "2" at bounding box center [184, 501] width 24 height 24
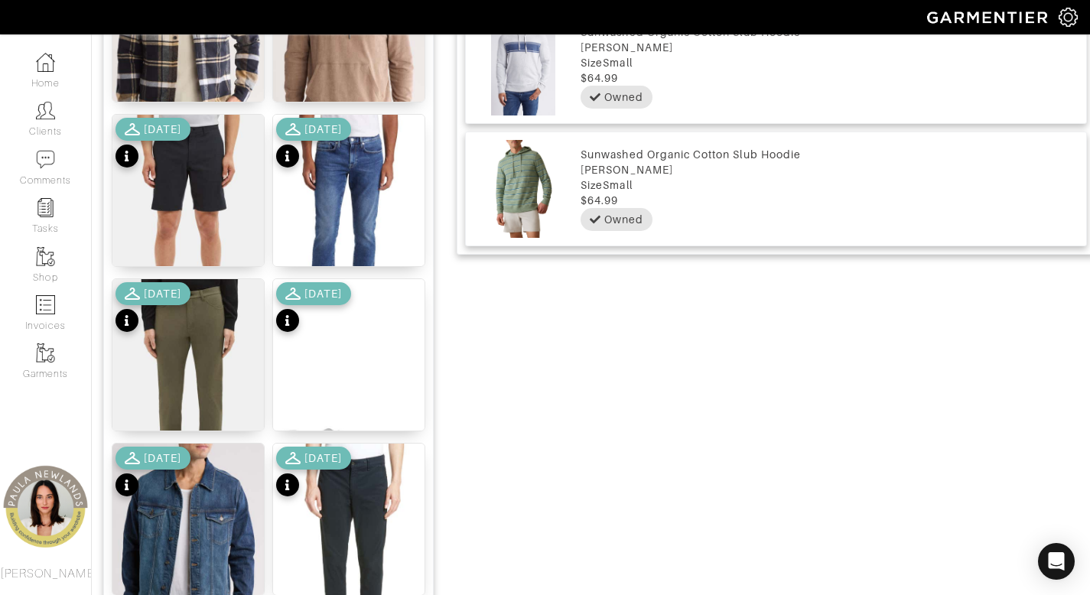
scroll to position [975, 0]
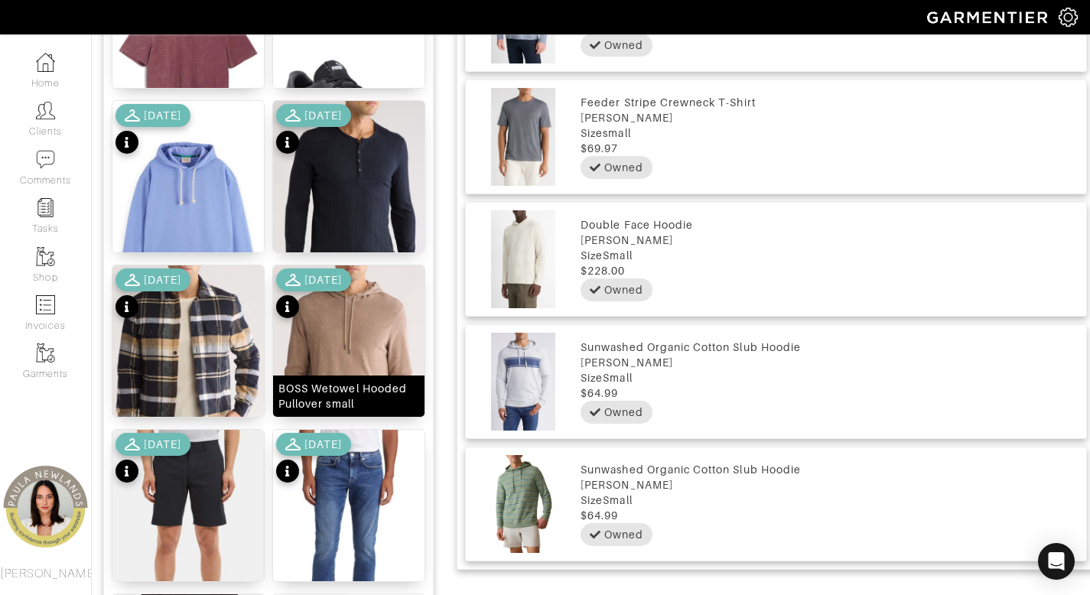
click at [353, 392] on div "BOSS Wetowel Hooded Pullover small" at bounding box center [348, 396] width 141 height 31
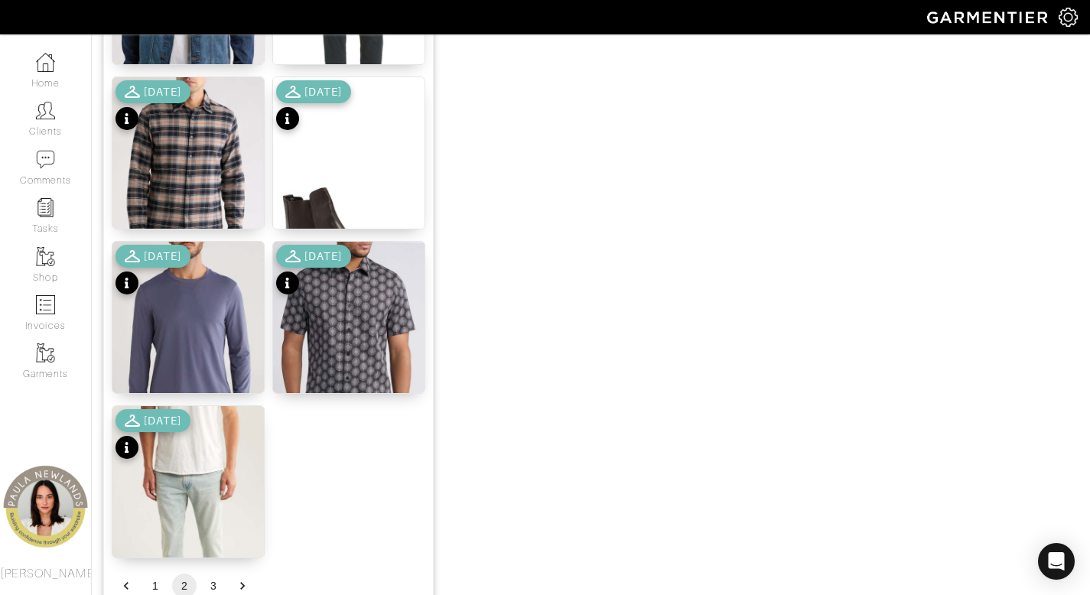
scroll to position [1906, 0]
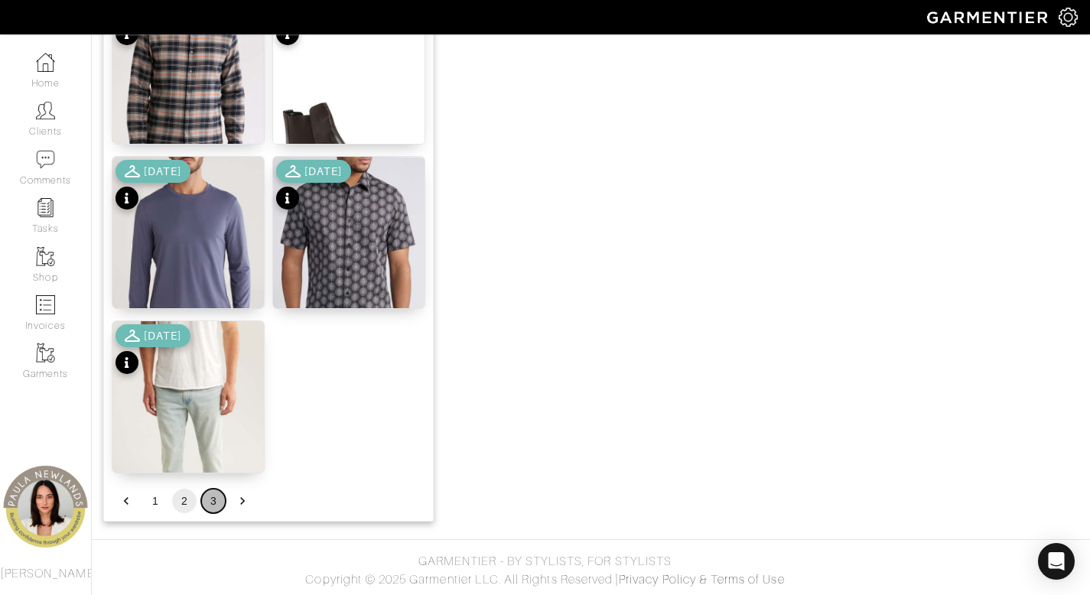
click at [215, 503] on button "3" at bounding box center [213, 501] width 24 height 24
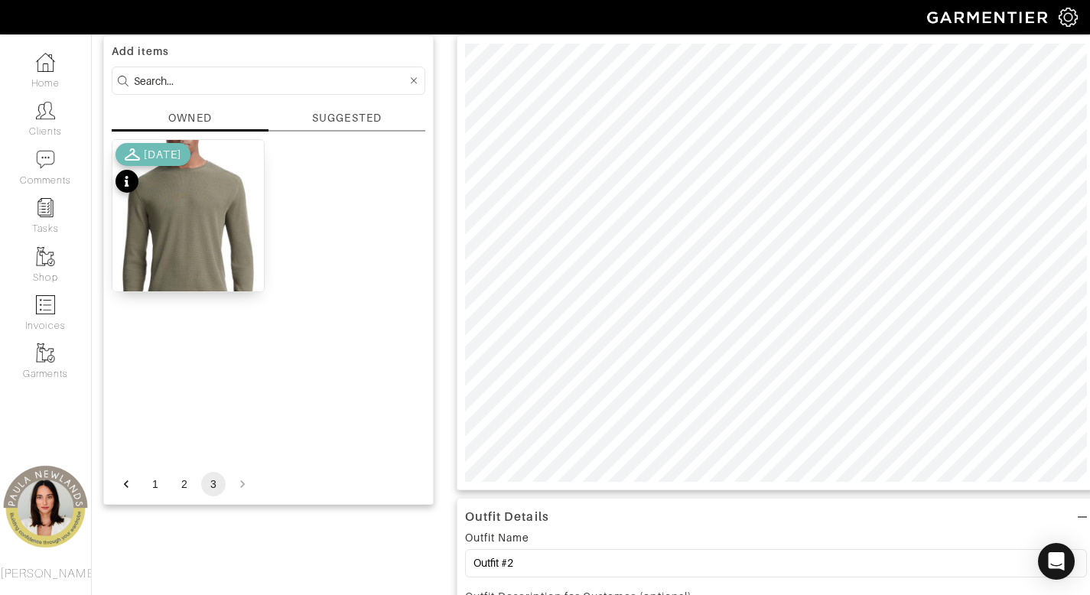
scroll to position [114, 0]
click at [355, 85] on input at bounding box center [270, 80] width 273 height 19
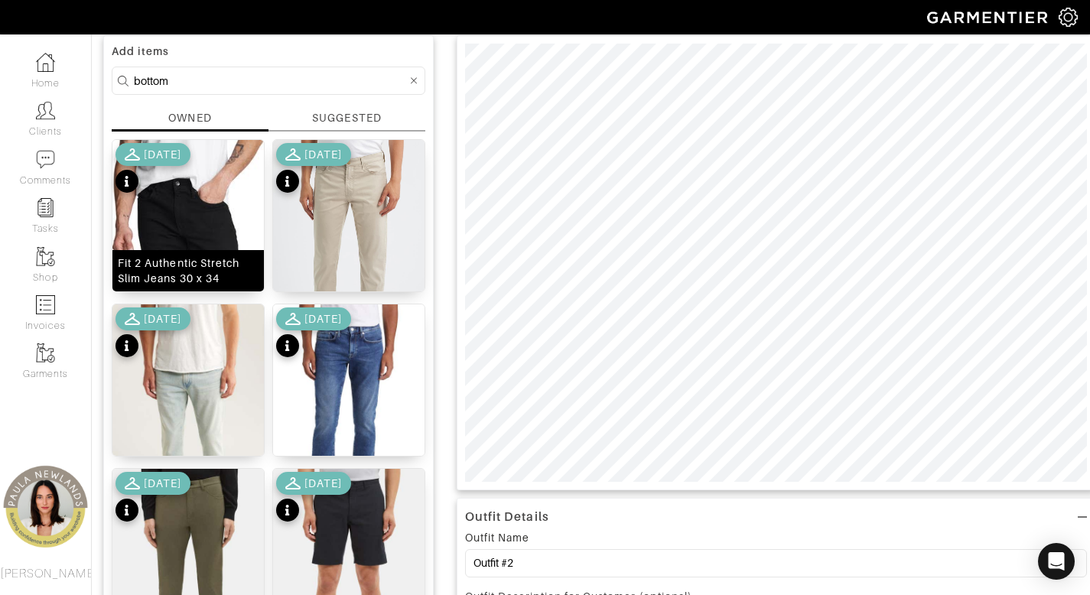
click at [198, 271] on div "Fit 2 Authentic Stretch Slim Jeans 30 x 34" at bounding box center [188, 271] width 141 height 31
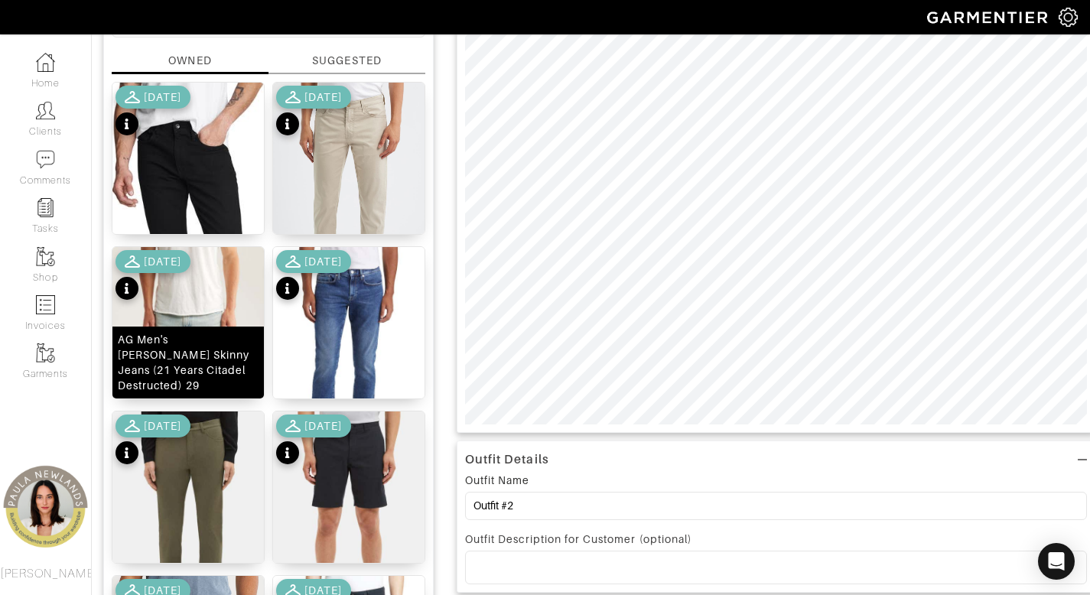
scroll to position [249, 0]
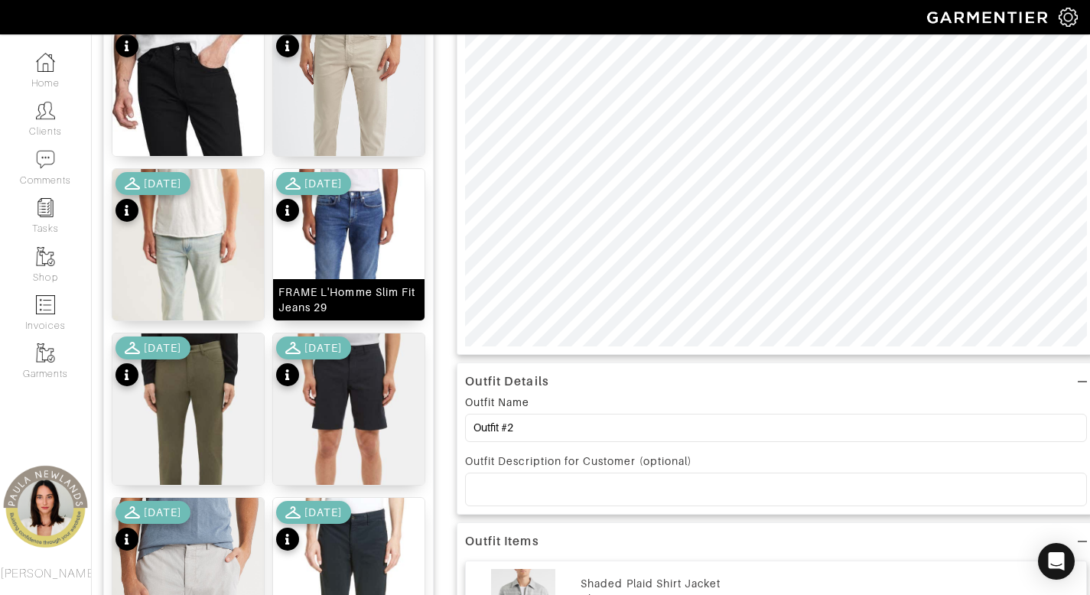
click at [366, 301] on div "FRAME L'Homme Slim Fit Jeans 29" at bounding box center [348, 300] width 141 height 31
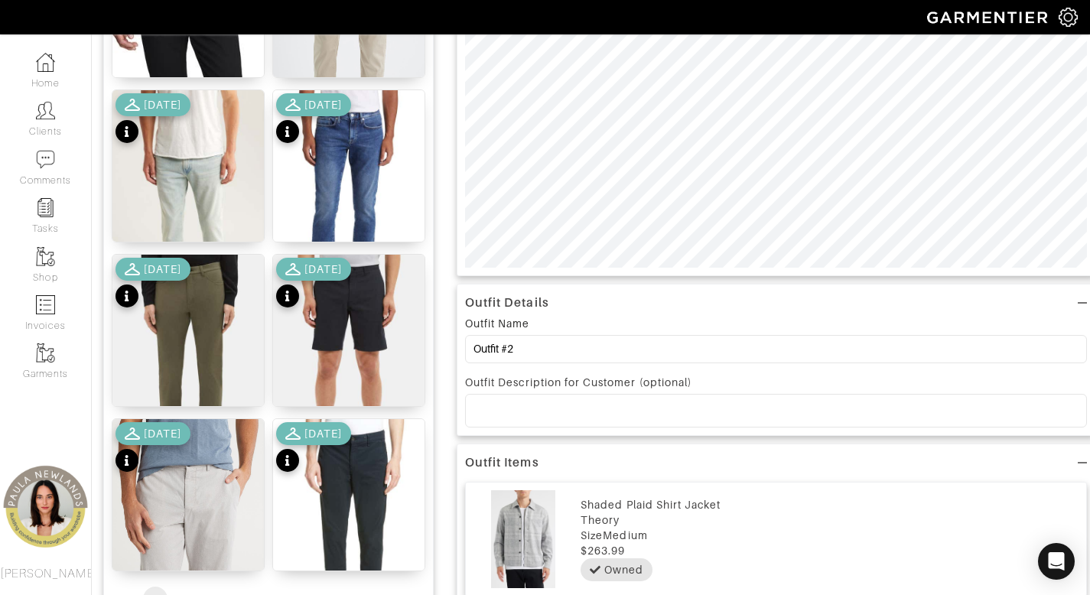
scroll to position [500, 0]
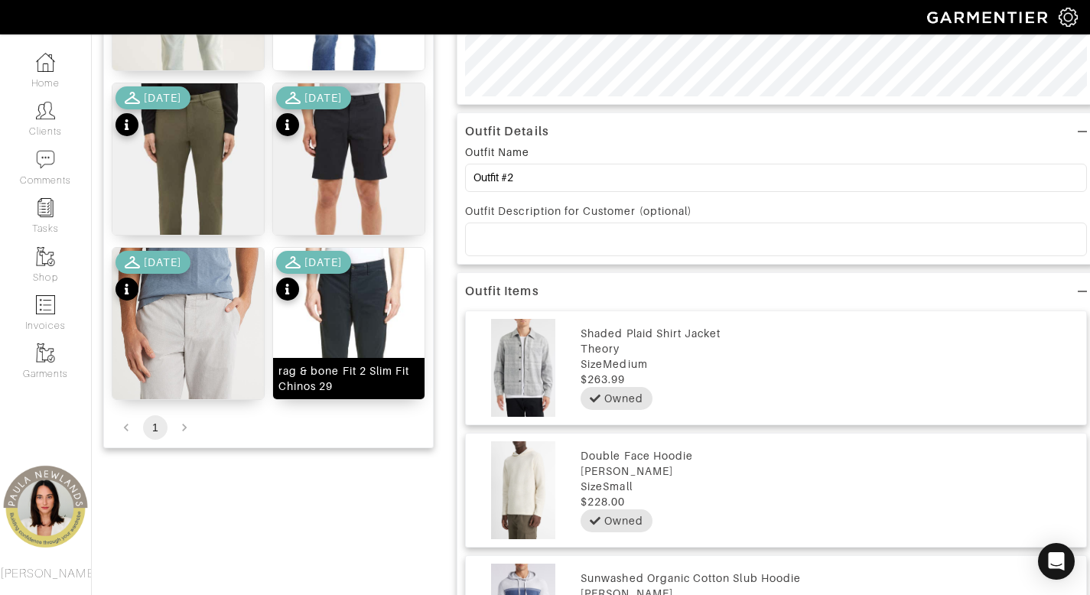
click at [372, 377] on div "rag & bone Fit 2 Slim Fit Chinos 29" at bounding box center [348, 378] width 141 height 31
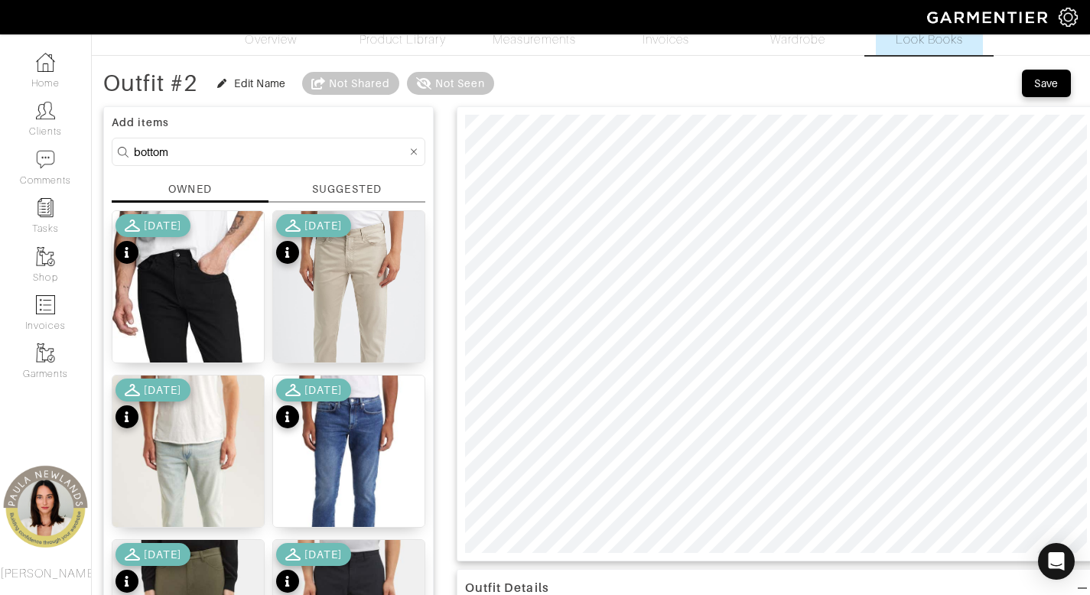
scroll to position [119, 0]
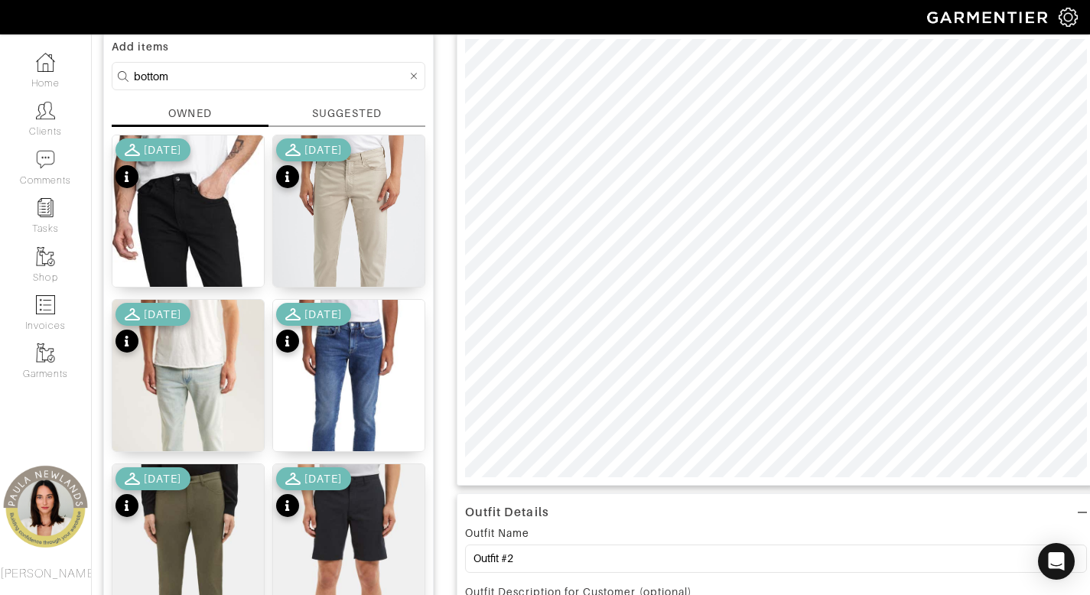
click at [324, 79] on input "bottom" at bounding box center [270, 76] width 273 height 19
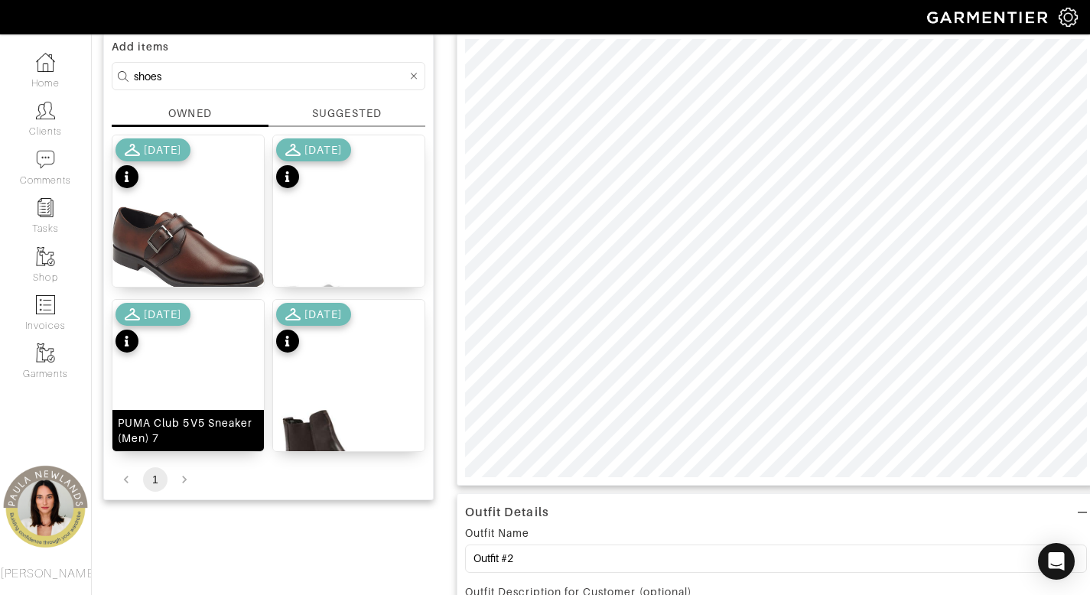
click at [207, 432] on div "PUMA Club 5V5 Sneaker (Men) 7" at bounding box center [188, 430] width 141 height 31
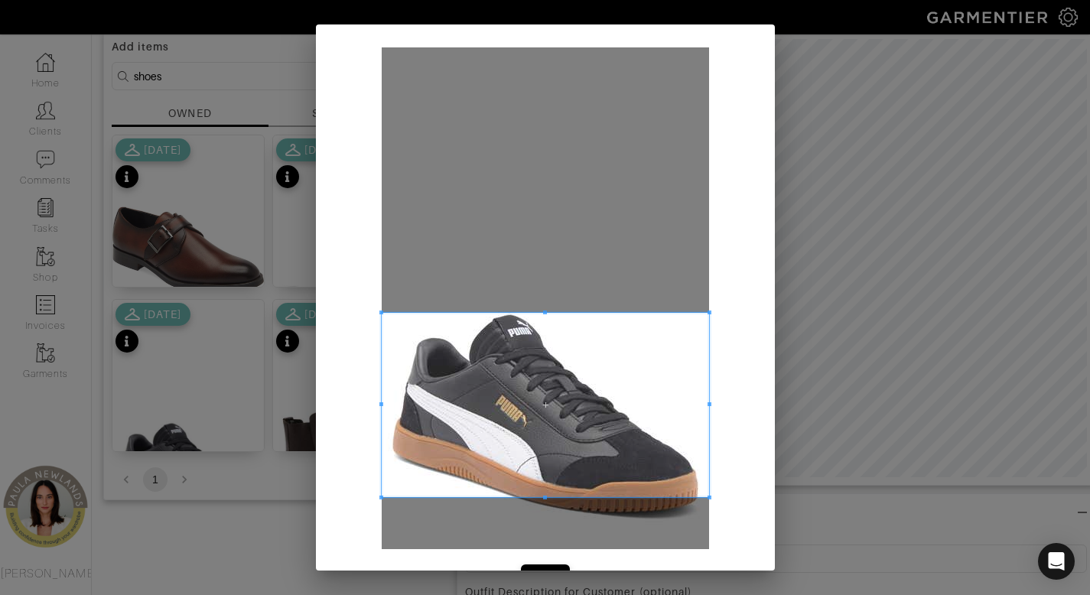
click at [609, 392] on span at bounding box center [545, 405] width 327 height 184
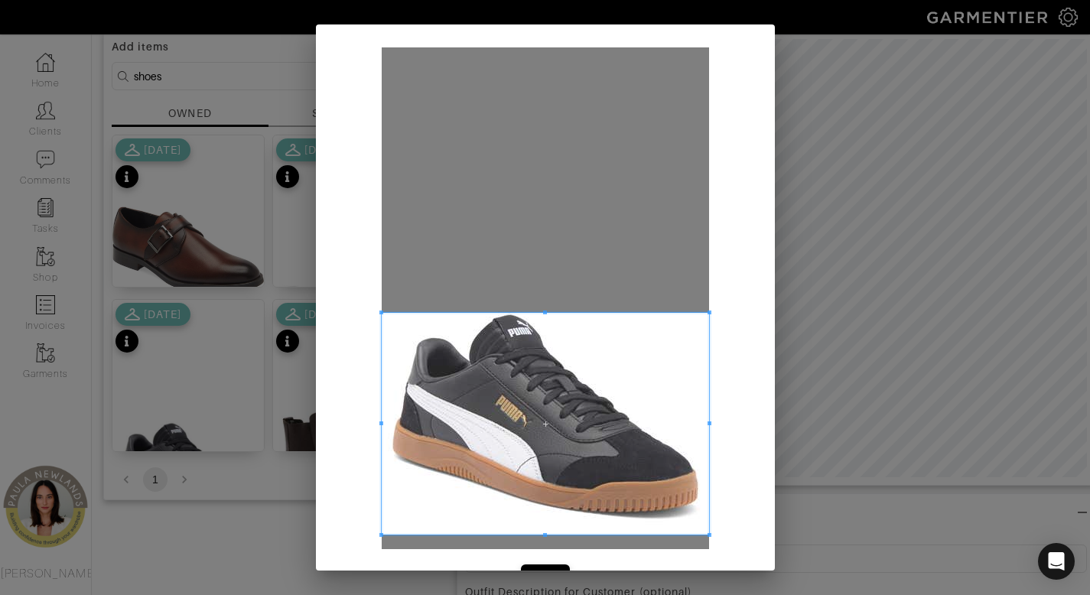
click at [660, 534] on span at bounding box center [545, 535] width 327 height 4
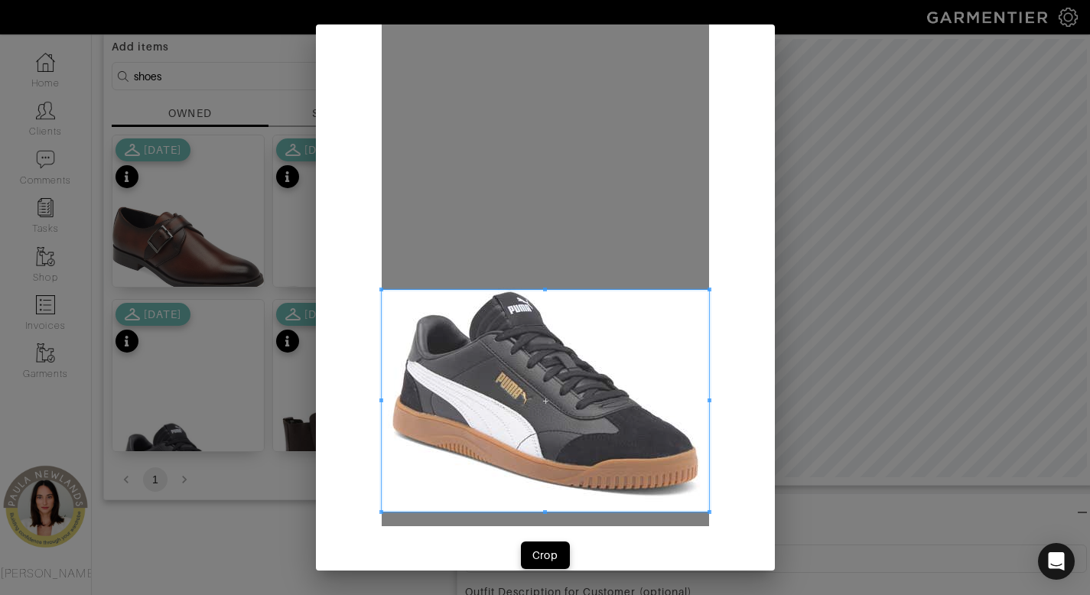
scroll to position [44, 0]
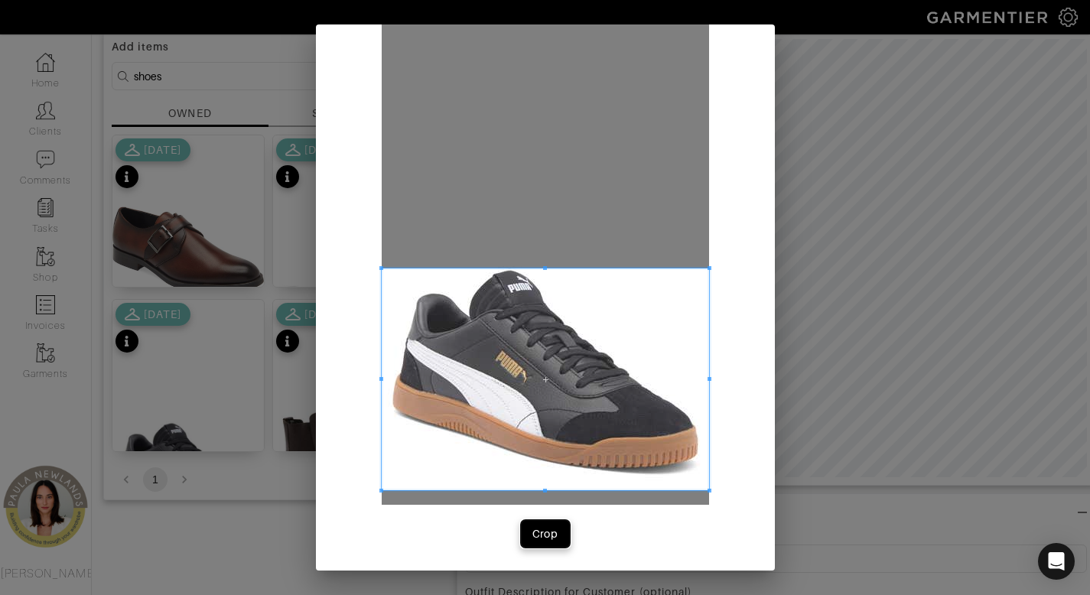
click at [532, 526] on div "Crop" at bounding box center [545, 533] width 26 height 15
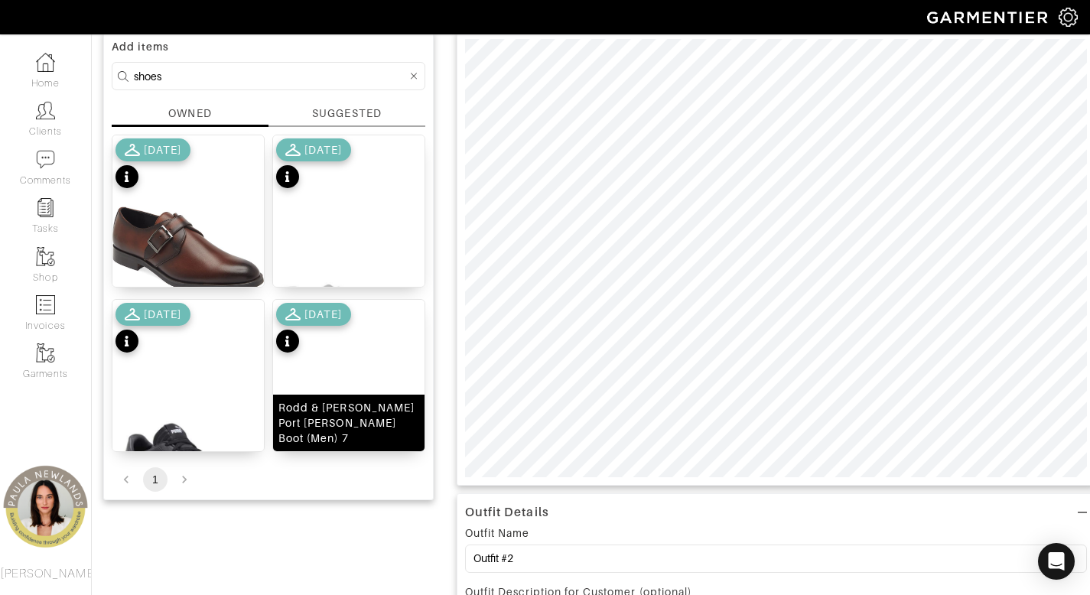
click at [343, 425] on div "Rodd & [PERSON_NAME] Port [PERSON_NAME] Boot (Men) 7" at bounding box center [348, 423] width 141 height 46
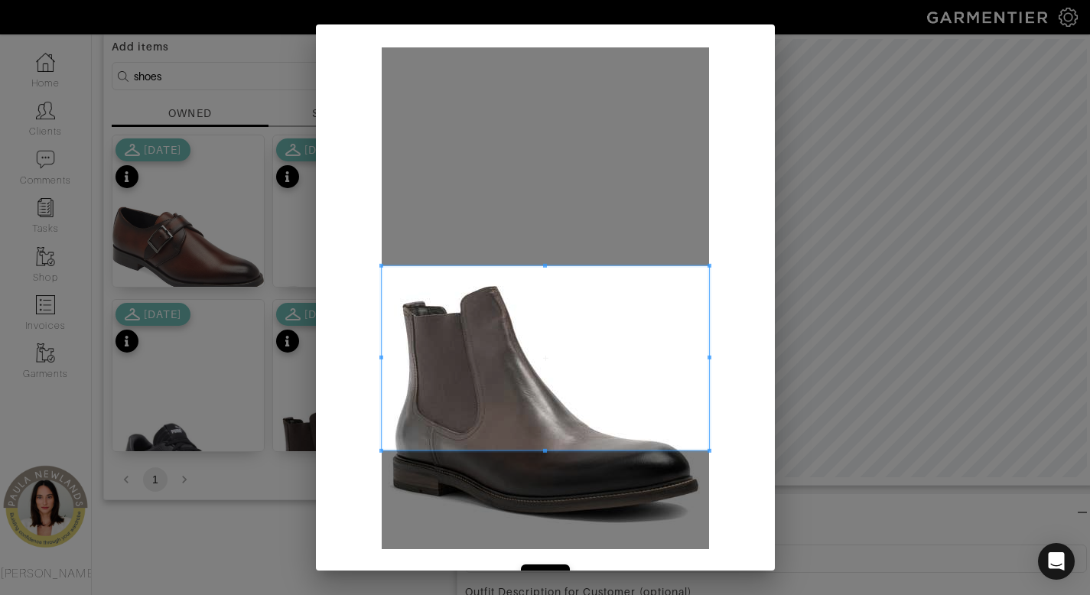
click at [571, 350] on span at bounding box center [545, 358] width 327 height 184
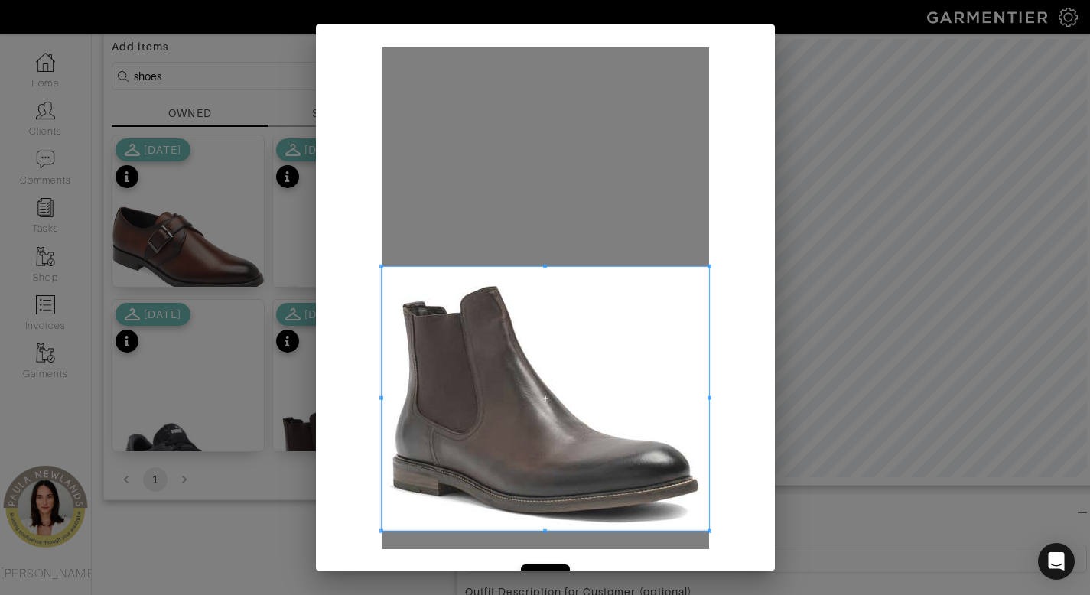
click at [620, 529] on span at bounding box center [545, 531] width 327 height 4
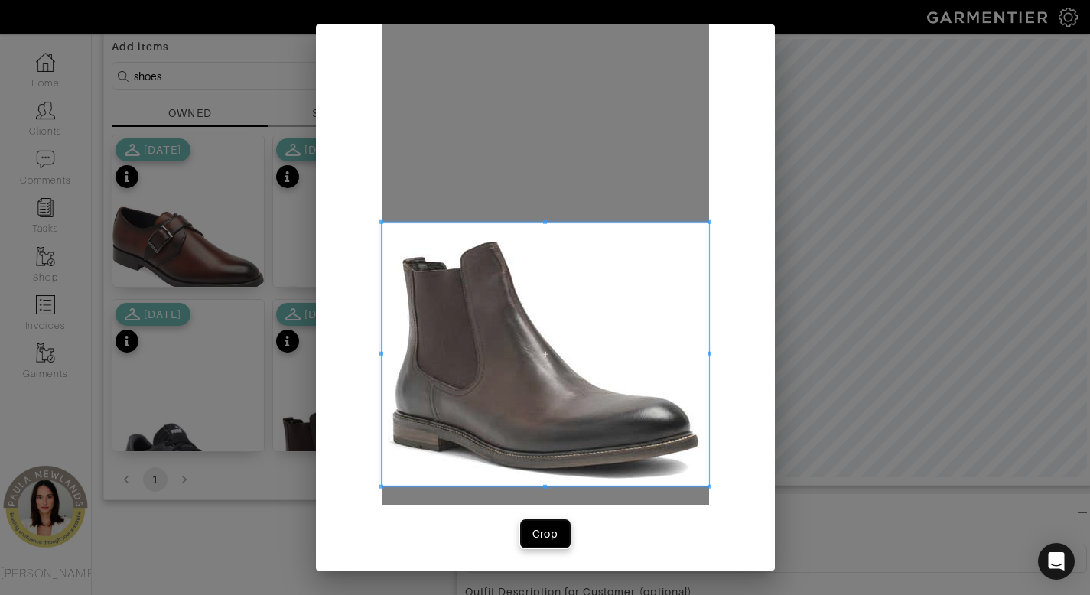
click at [540, 530] on div "Crop" at bounding box center [545, 533] width 26 height 15
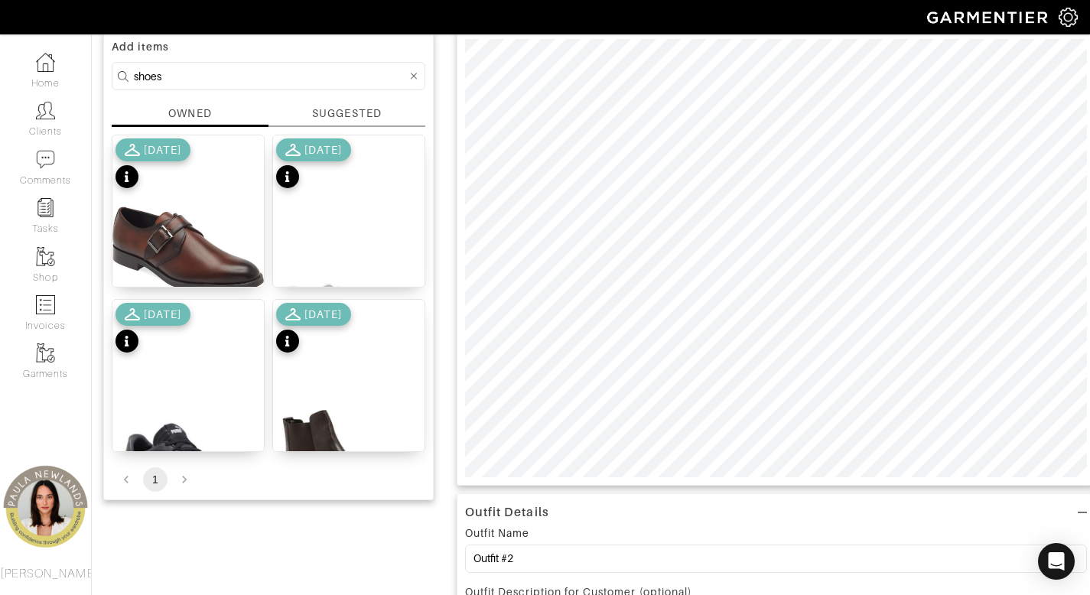
click at [286, 72] on input "shoes" at bounding box center [270, 76] width 273 height 19
type input "s"
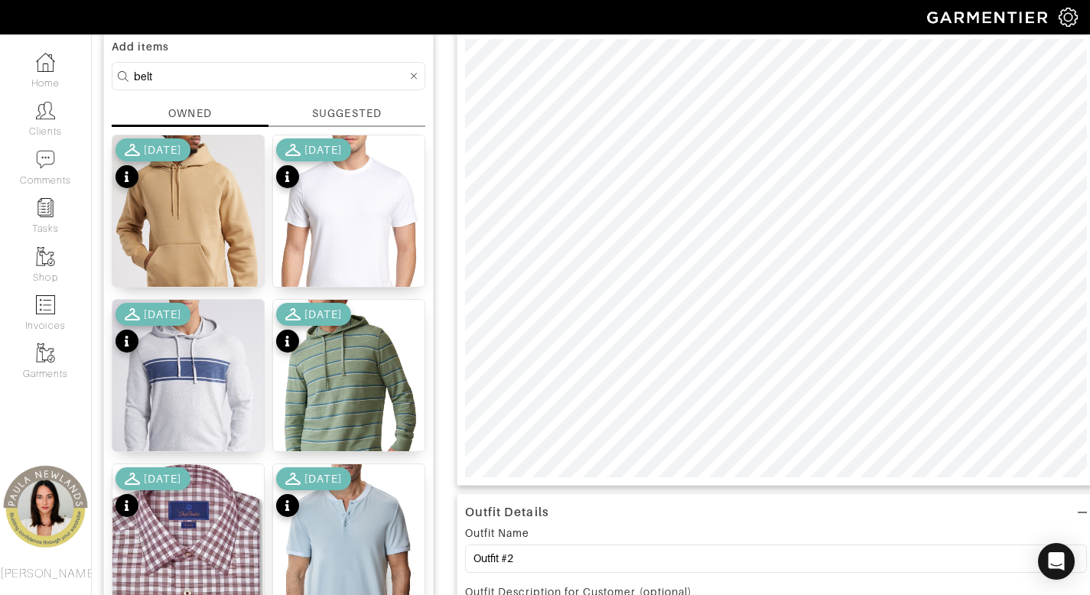
type input "belt"
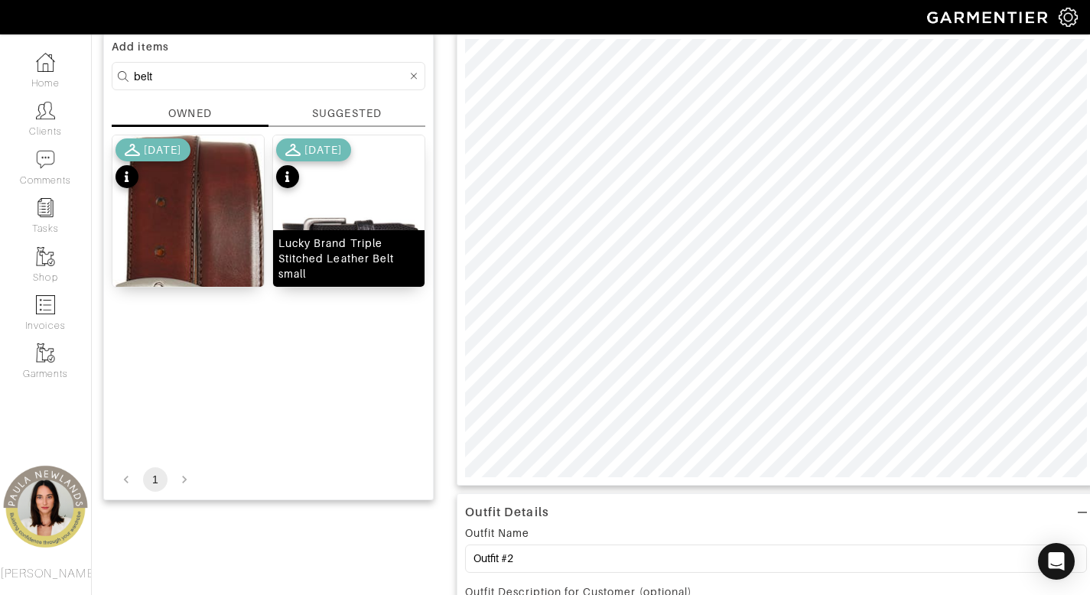
click at [354, 266] on div "Lucky Brand Triple Stitched Leather Belt small" at bounding box center [348, 259] width 141 height 46
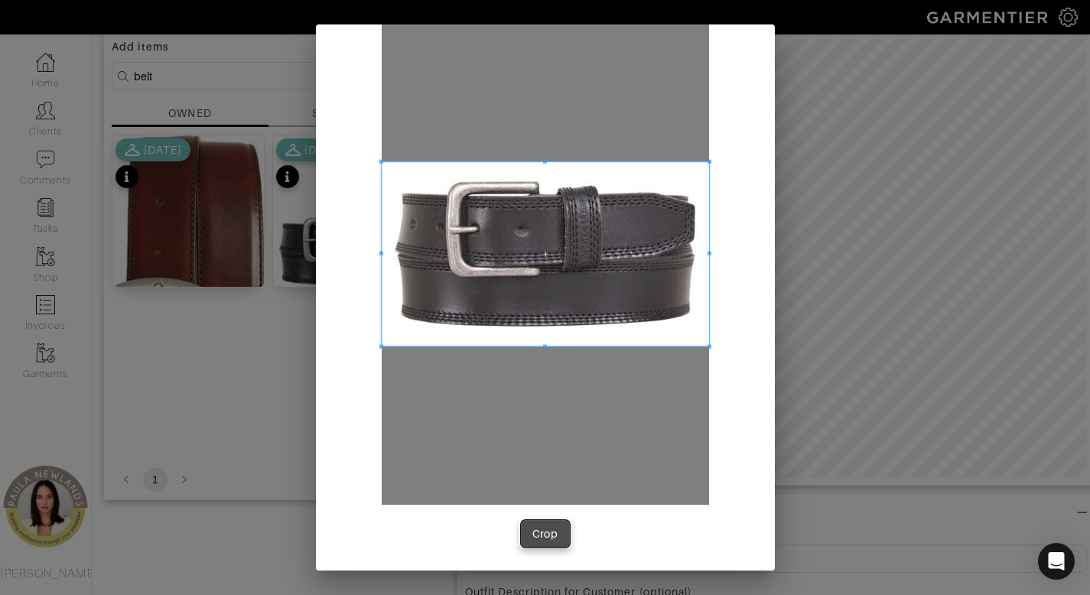
click at [539, 530] on div "Crop" at bounding box center [545, 533] width 26 height 15
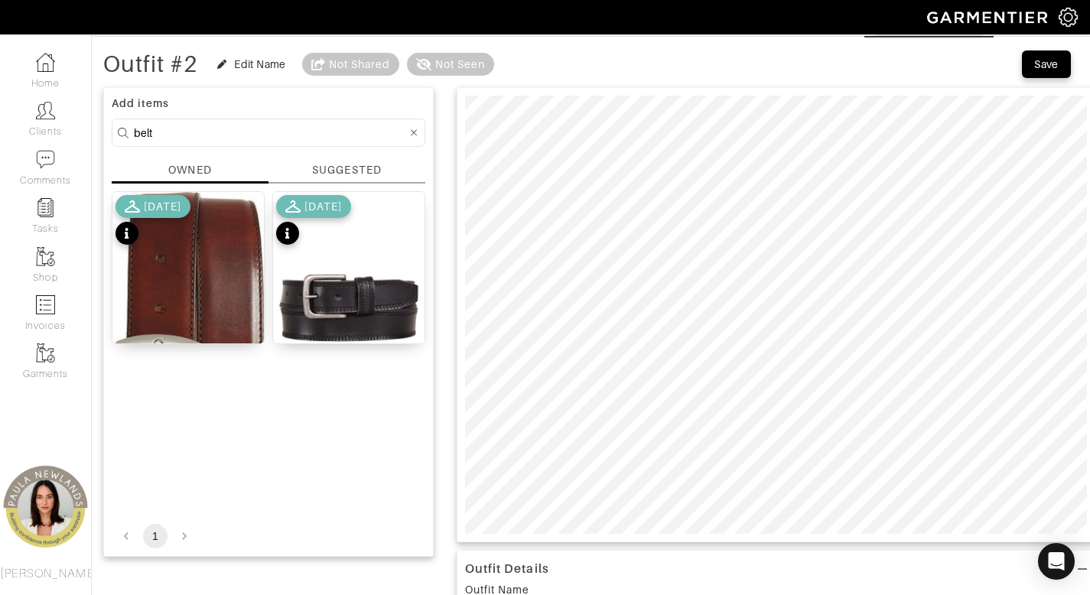
scroll to position [0, 0]
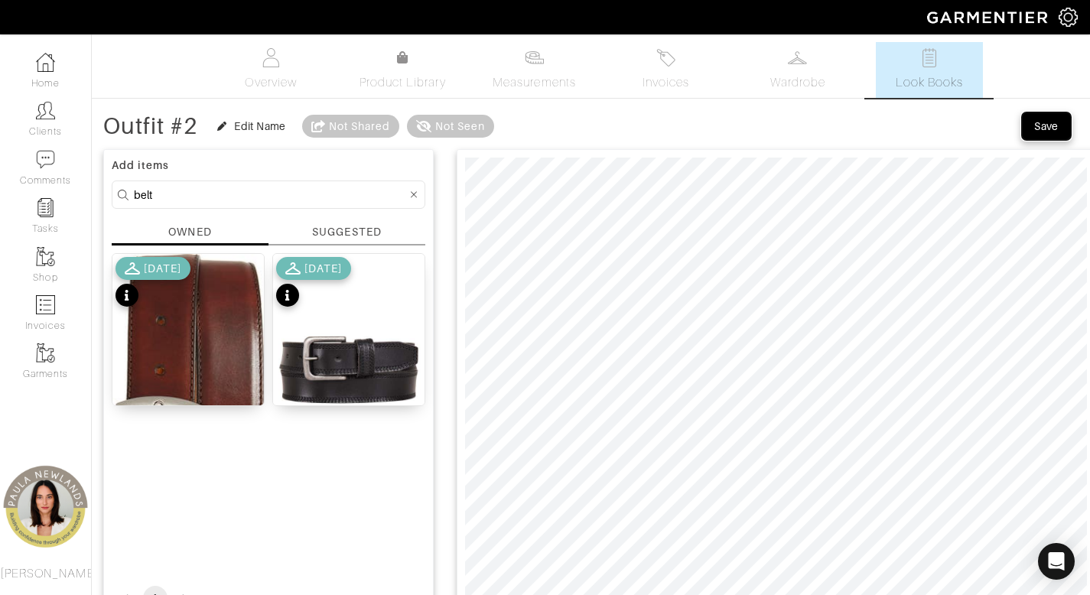
click at [1043, 126] on div "Save" at bounding box center [1046, 126] width 24 height 15
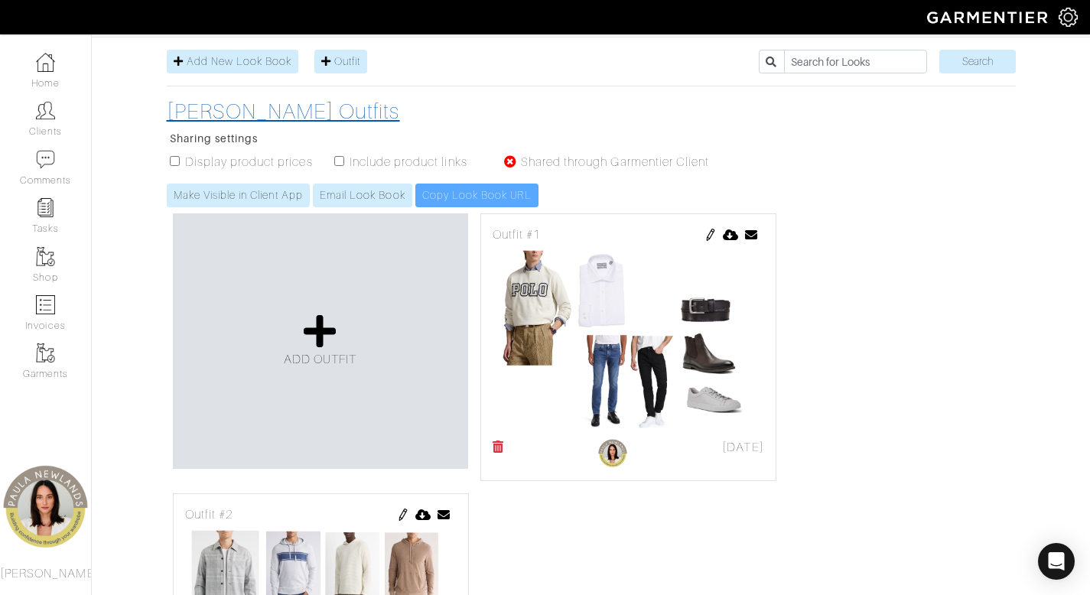
scroll to position [418, 0]
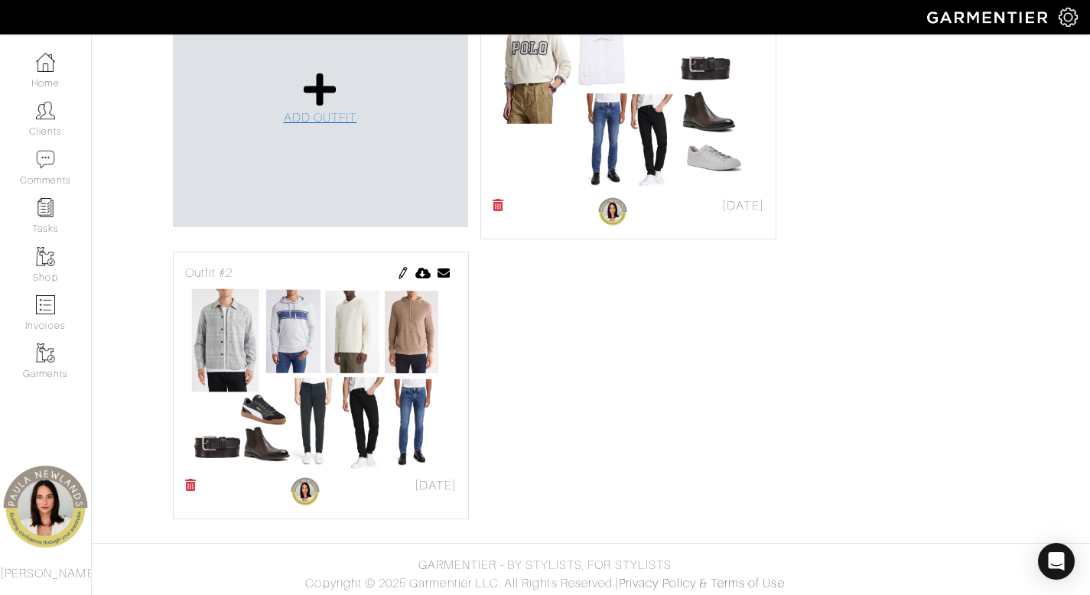
click at [321, 93] on icon at bounding box center [320, 89] width 33 height 37
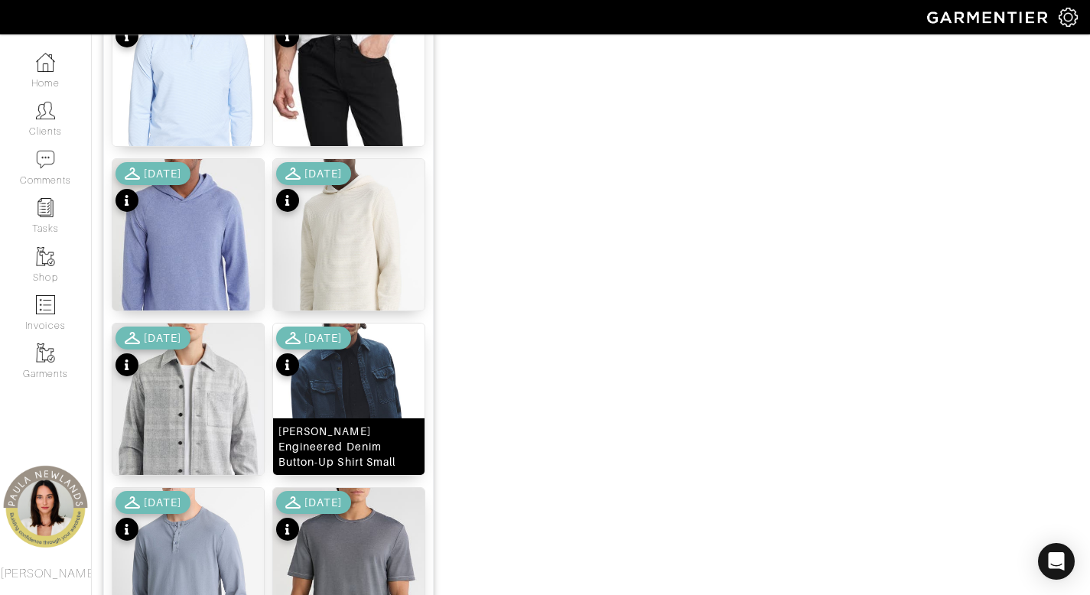
scroll to position [930, 0]
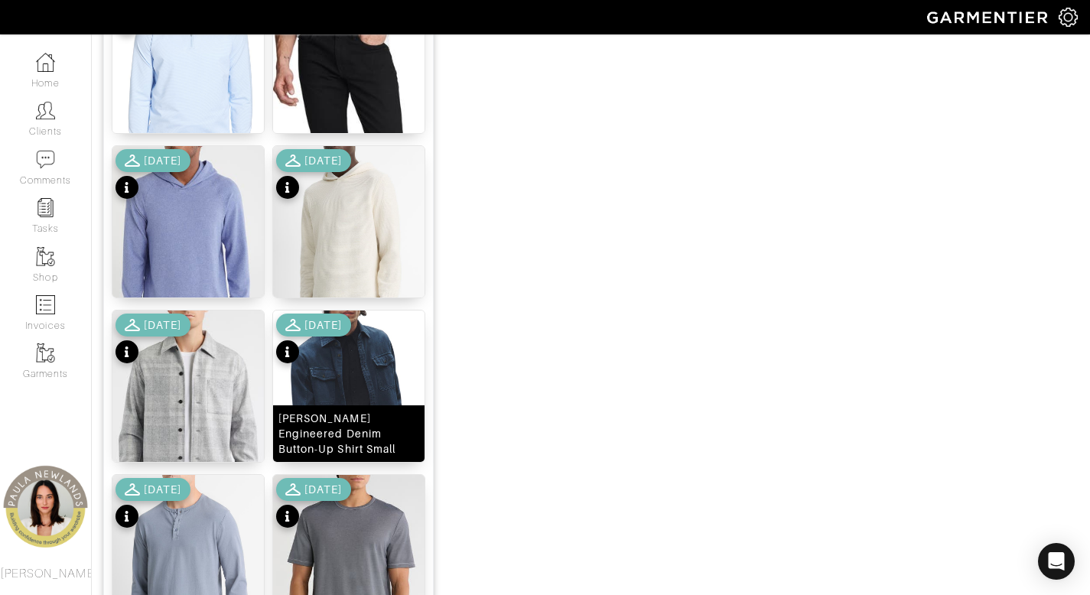
click at [355, 441] on div "Jack Engineered Denim Button-Up Shirt Small" at bounding box center [348, 434] width 141 height 46
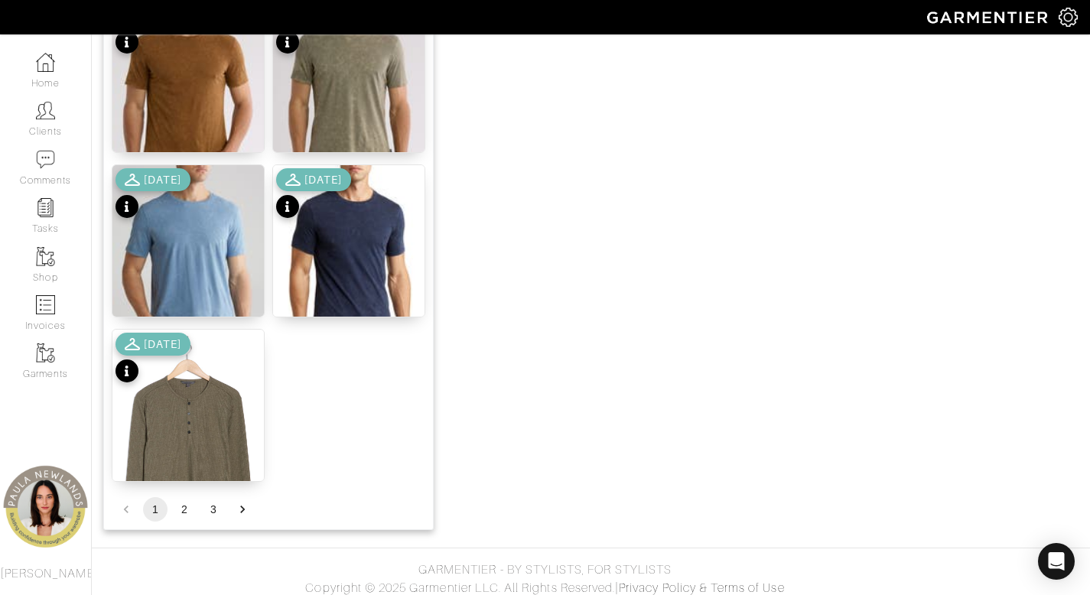
scroll to position [1906, 0]
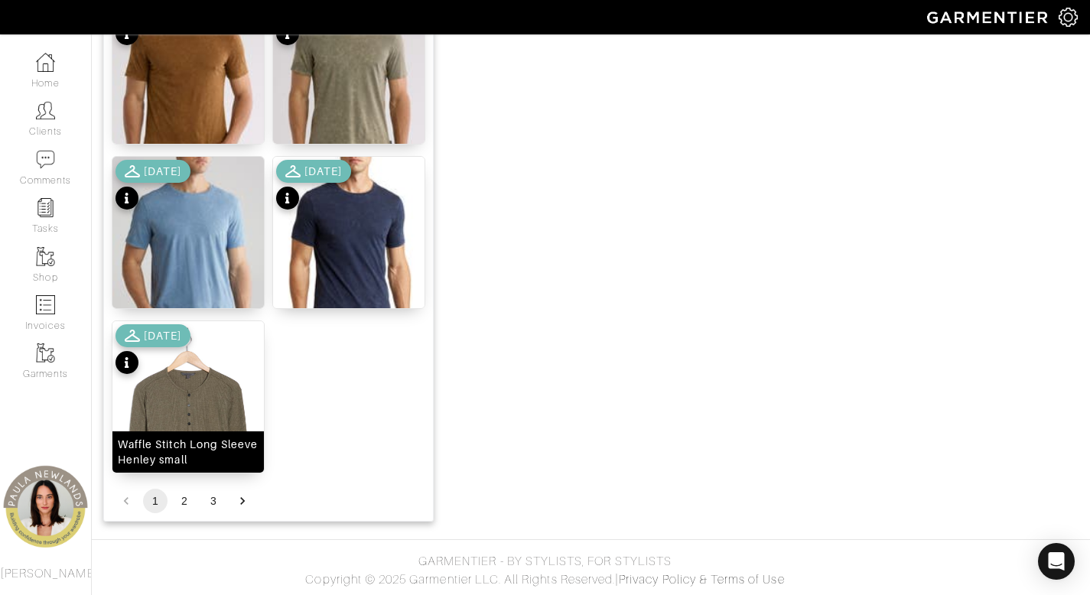
click at [213, 453] on div "Waffle Stitch Long Sleeve Henley small" at bounding box center [188, 452] width 141 height 31
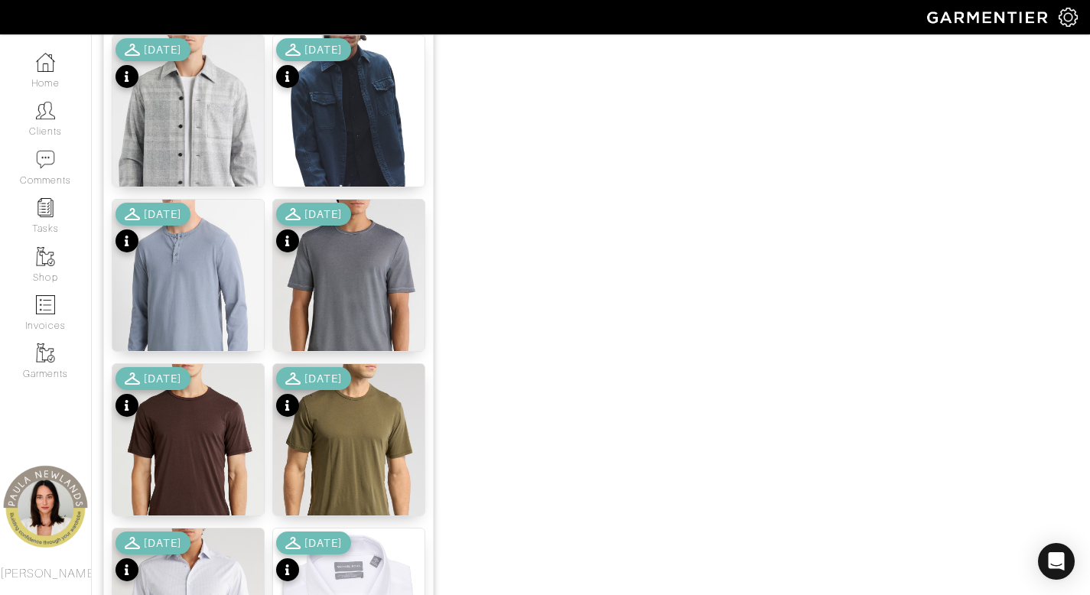
scroll to position [1141, 0]
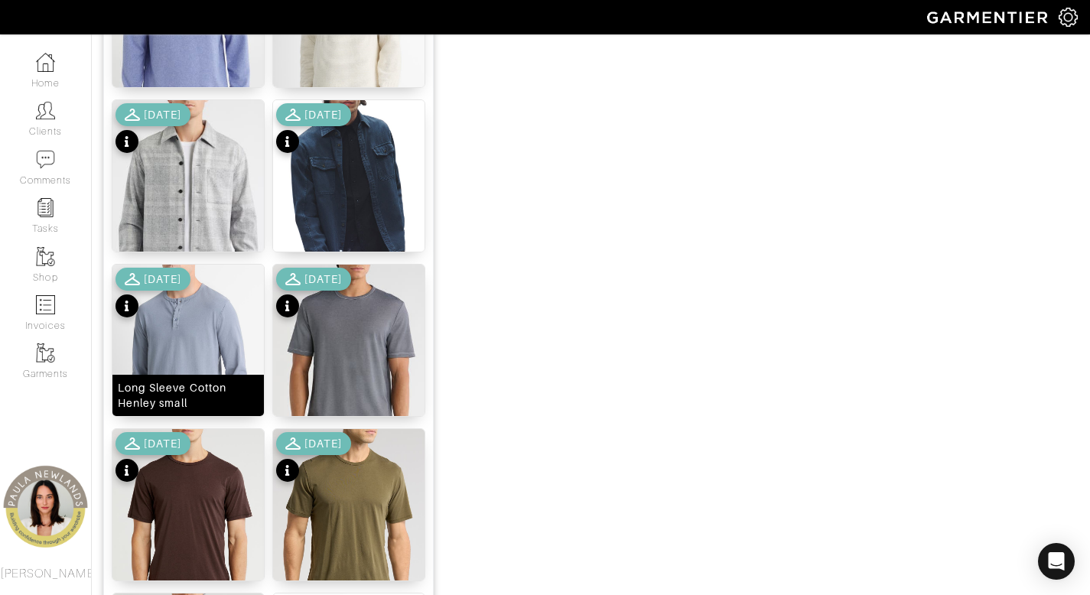
click at [220, 394] on div "Long Sleeve Cotton Henley small" at bounding box center [188, 395] width 141 height 31
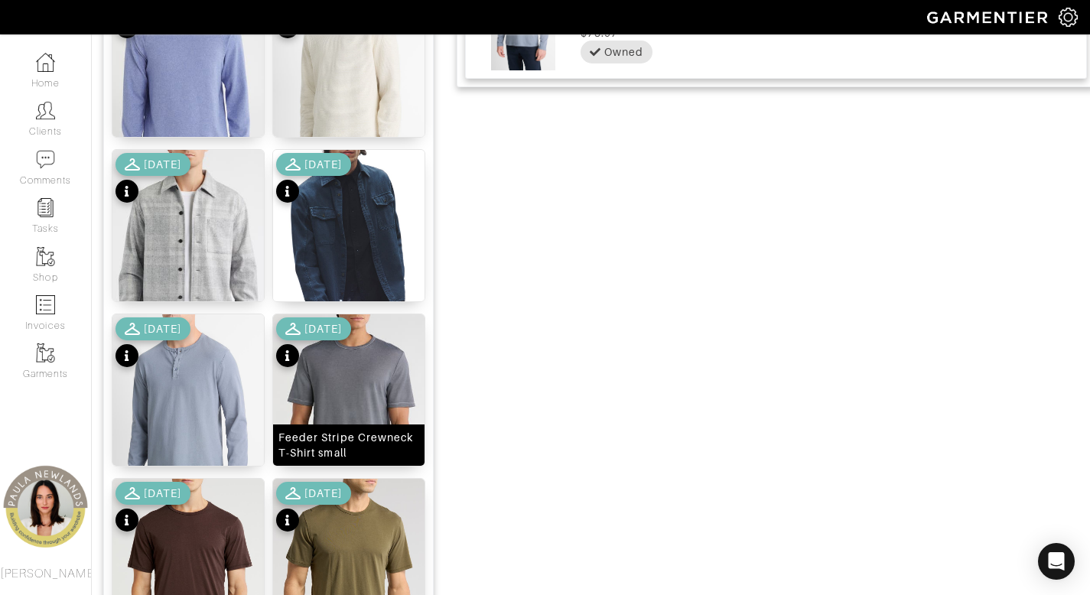
scroll to position [1005, 0]
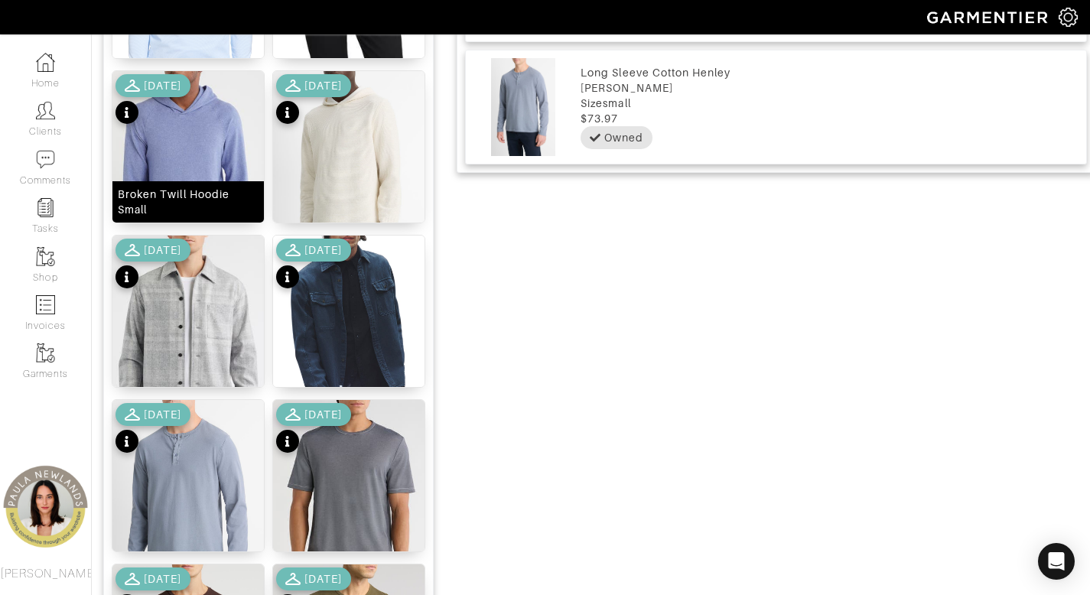
click at [192, 210] on div "Broken Twill Hoodie Small" at bounding box center [188, 202] width 141 height 31
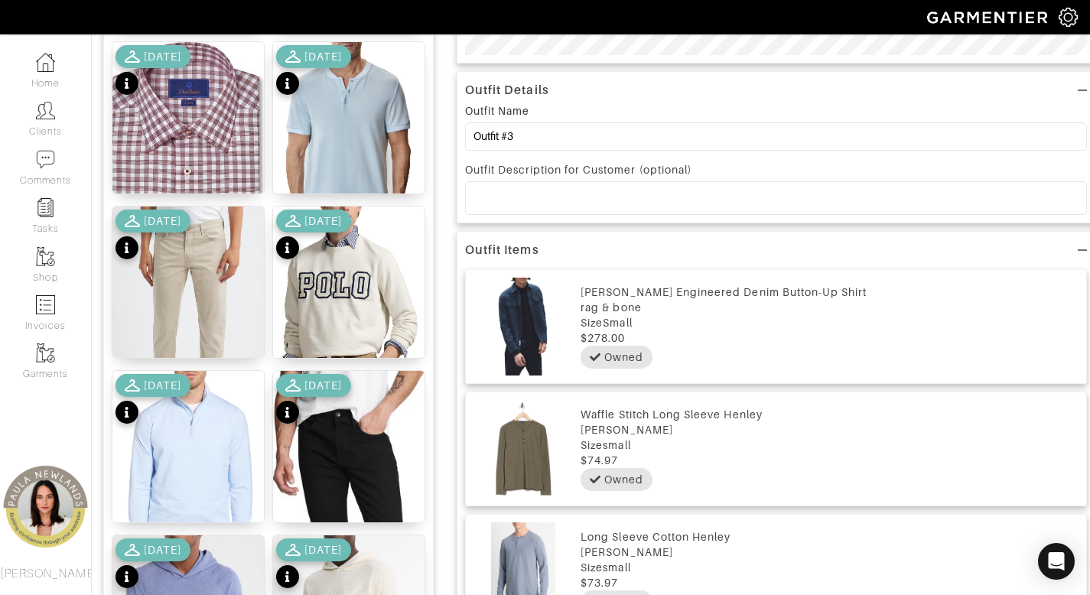
scroll to position [331, 0]
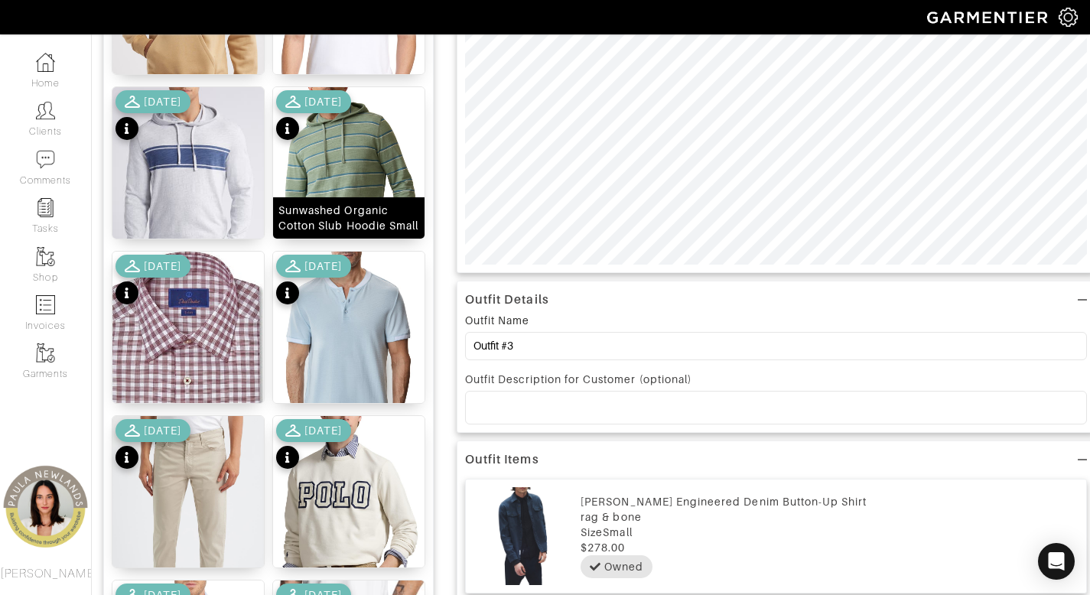
click at [333, 216] on div "Sunwashed Organic Cotton Slub Hoodie Small" at bounding box center [348, 218] width 141 height 31
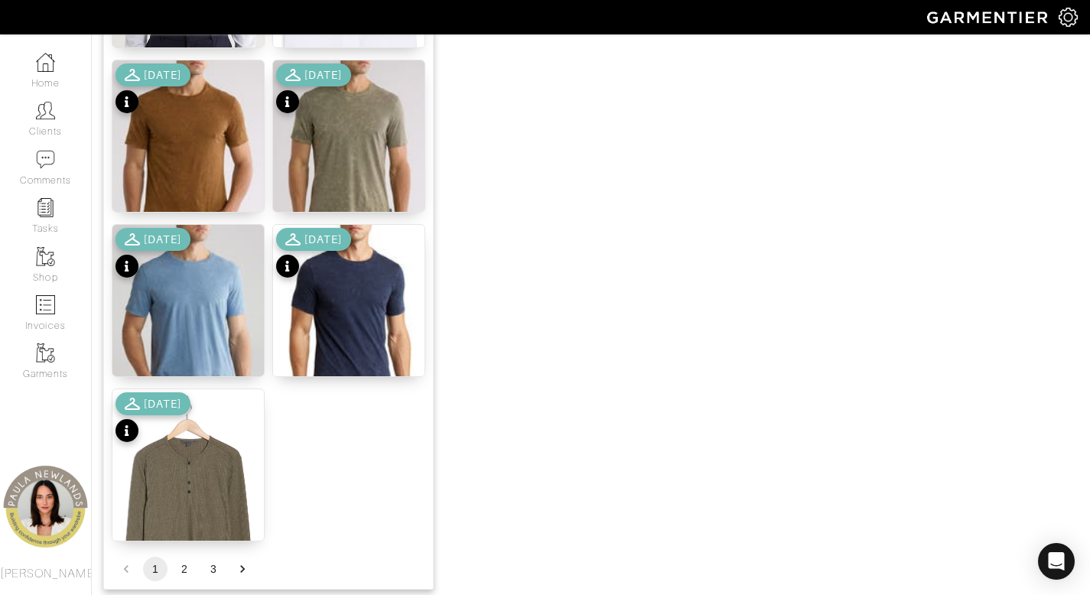
scroll to position [1906, 0]
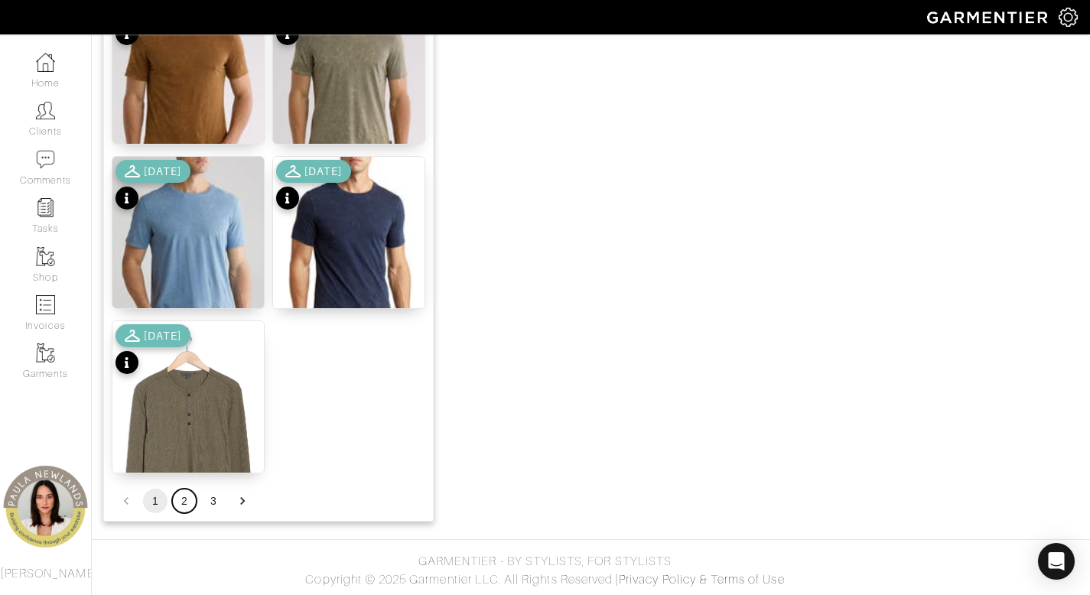
click at [181, 498] on button "2" at bounding box center [184, 501] width 24 height 24
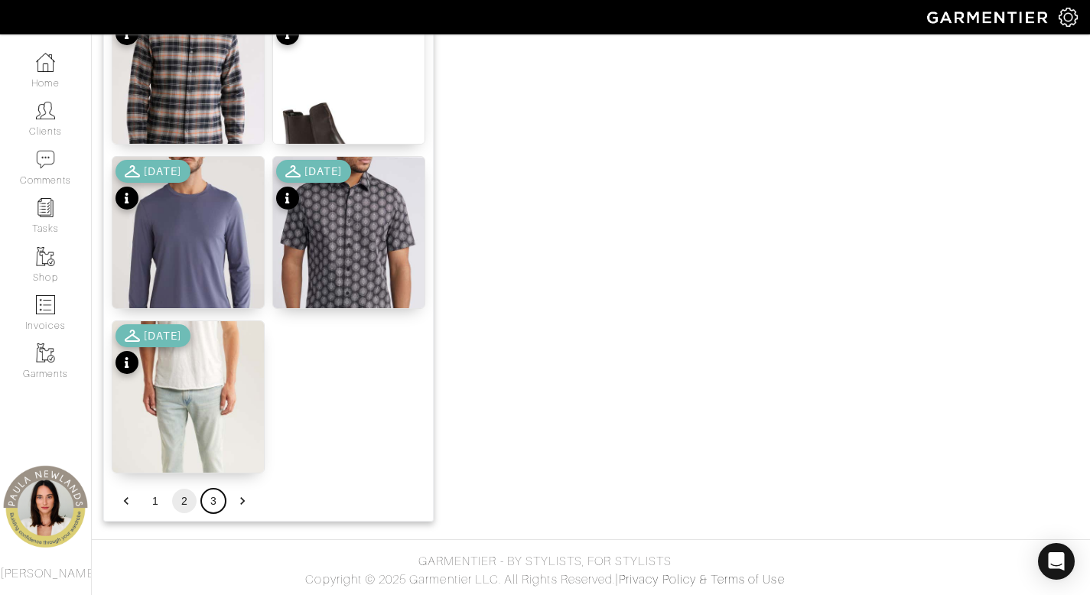
click at [213, 501] on button "3" at bounding box center [213, 501] width 24 height 24
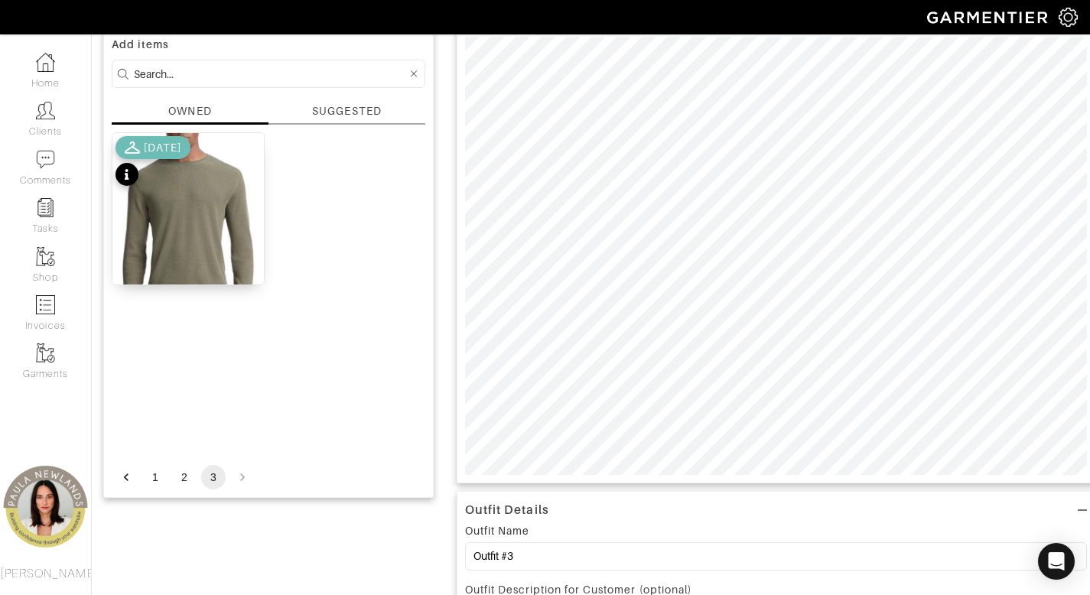
scroll to position [106, 0]
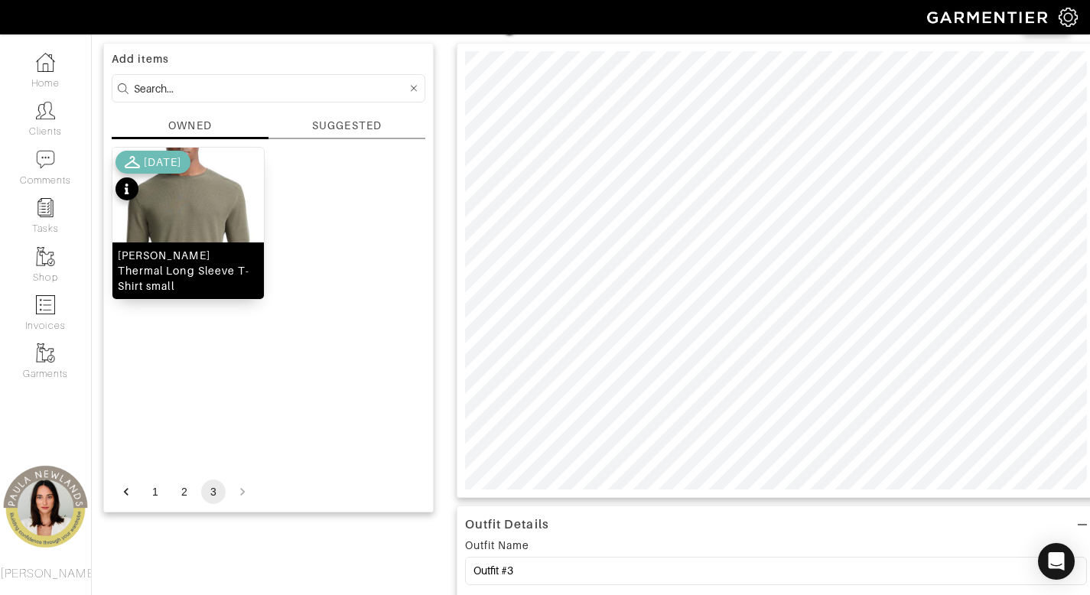
click at [178, 260] on div "[PERSON_NAME] Thermal Long Sleeve T-Shirt small" at bounding box center [187, 271] width 151 height 57
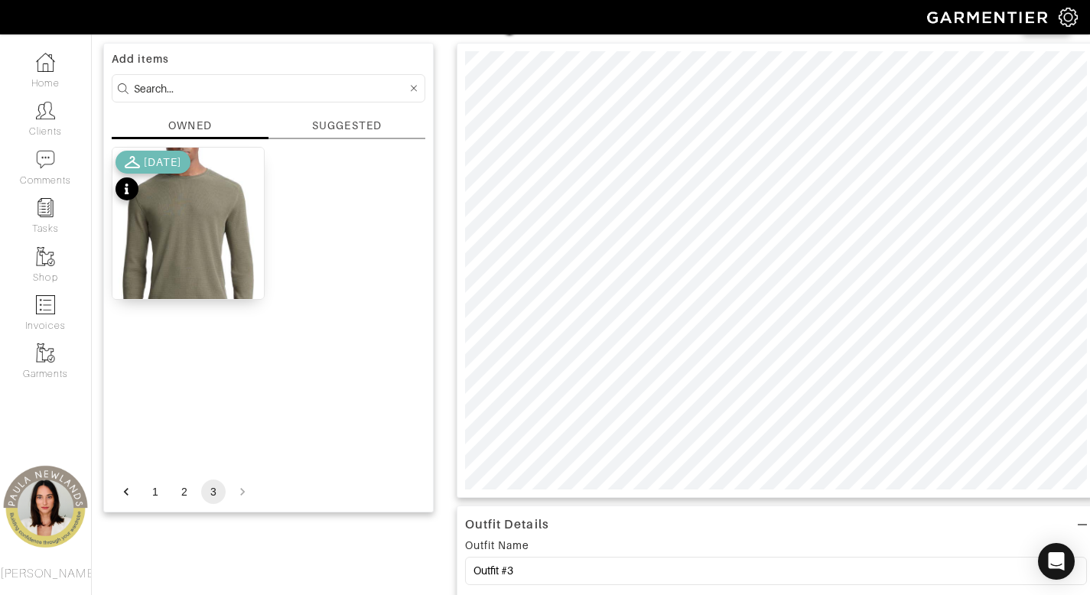
click at [351, 95] on input at bounding box center [270, 88] width 273 height 19
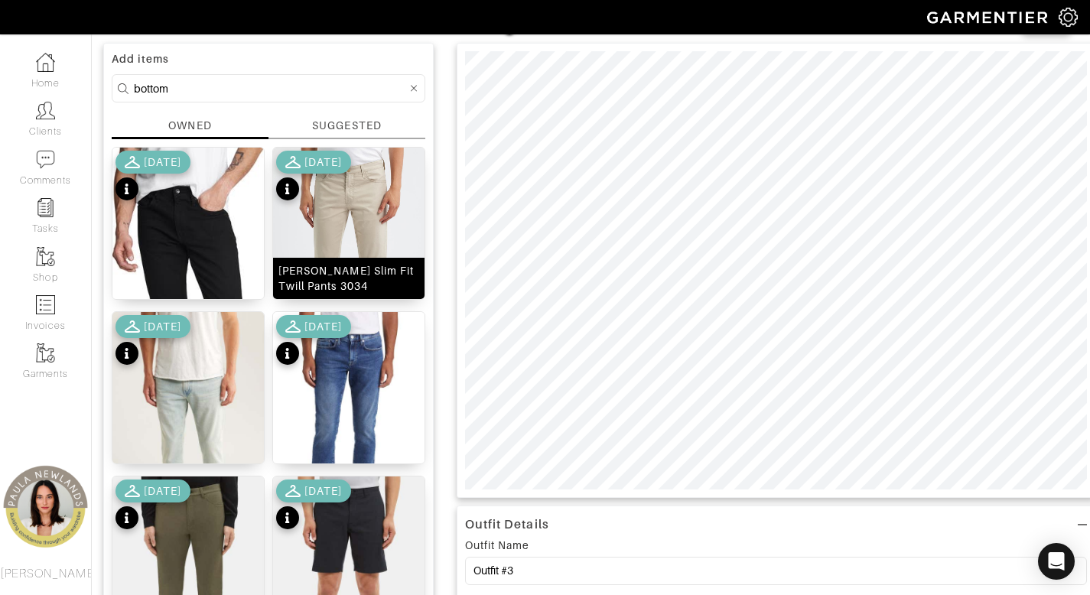
click at [378, 282] on div "Tellis Slim Fit Twill Pants 3034" at bounding box center [348, 278] width 141 height 31
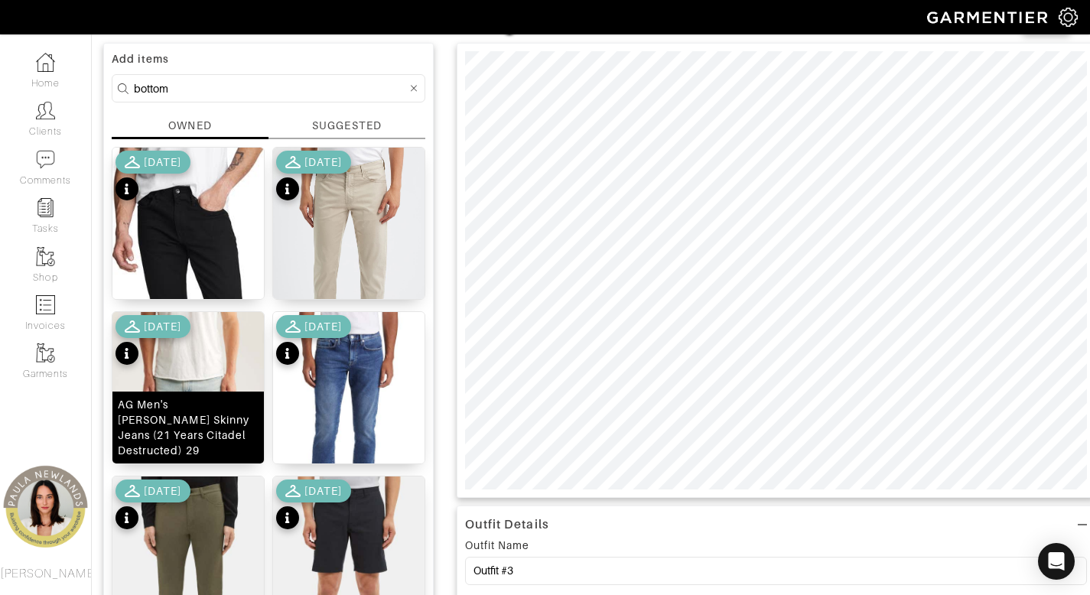
click at [197, 444] on div "AG Men's Dylan Skinny Jeans (21 Years Citadel Destructed) 29" at bounding box center [188, 427] width 141 height 61
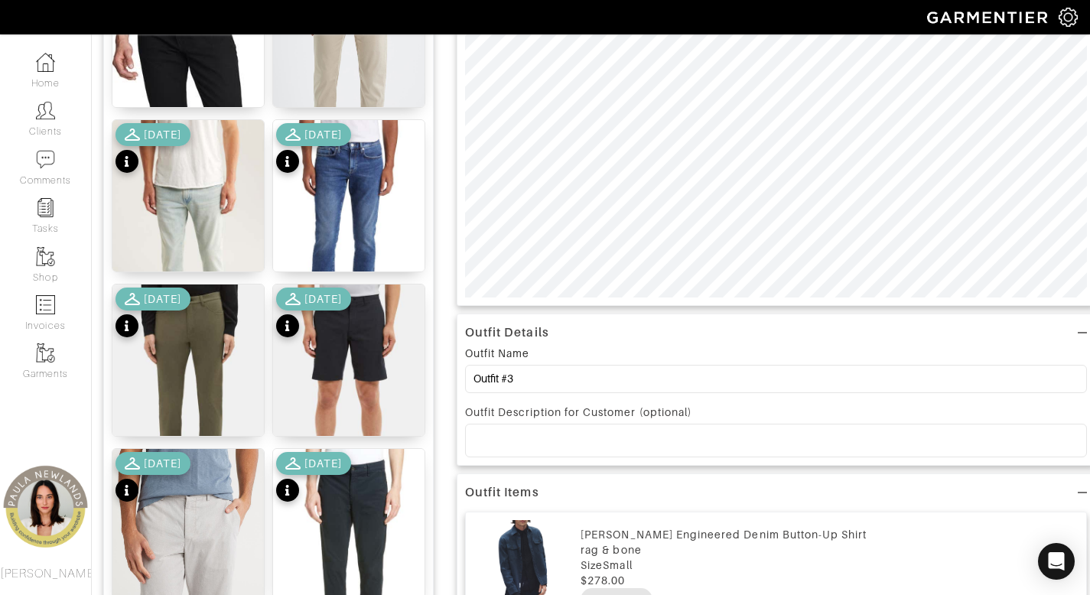
scroll to position [29, 0]
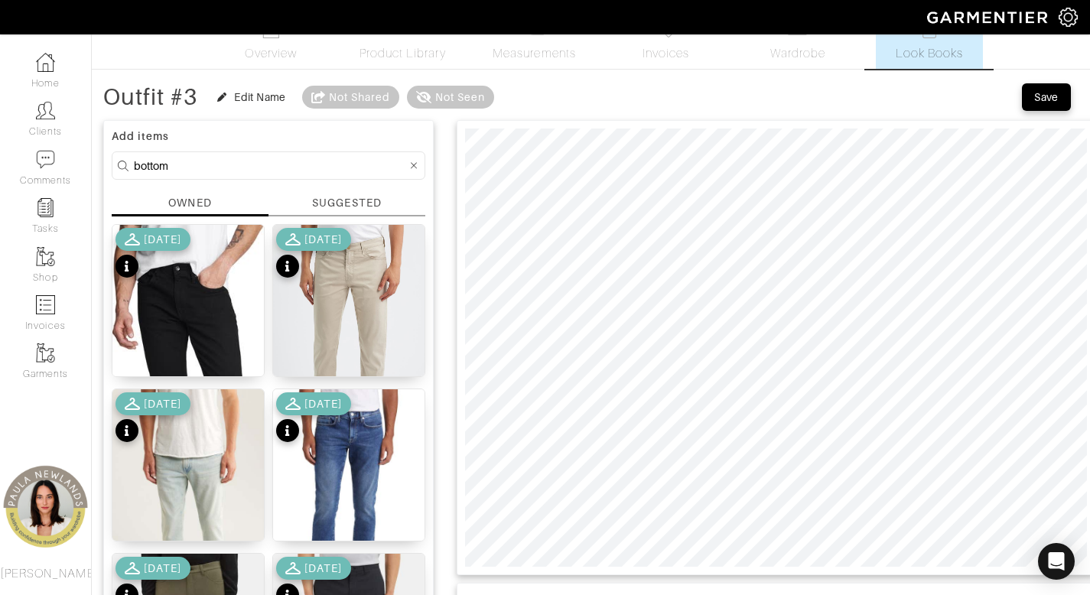
click at [283, 170] on input "bottom" at bounding box center [270, 165] width 273 height 19
type input "shoe"
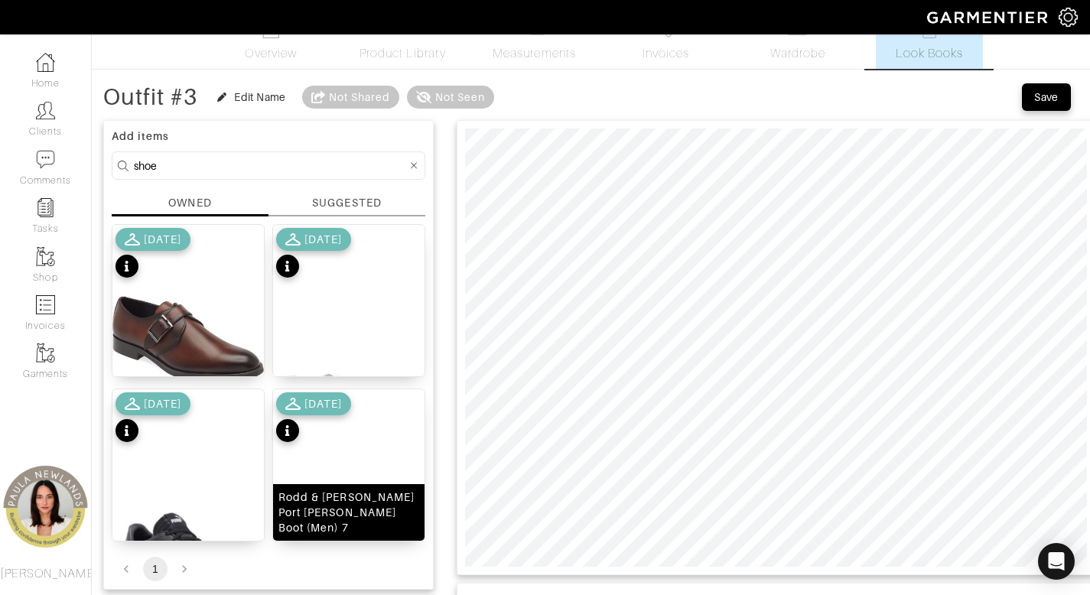
click at [324, 506] on div "Rodd & [PERSON_NAME] Port [PERSON_NAME] Boot (Men) 7" at bounding box center [348, 513] width 141 height 46
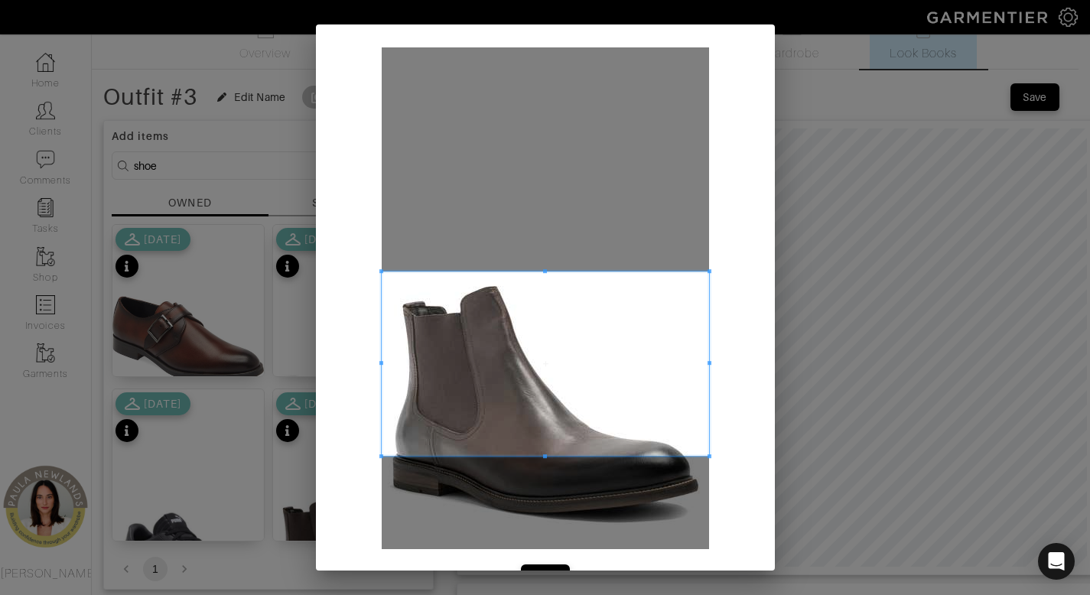
click at [503, 393] on span at bounding box center [545, 364] width 327 height 184
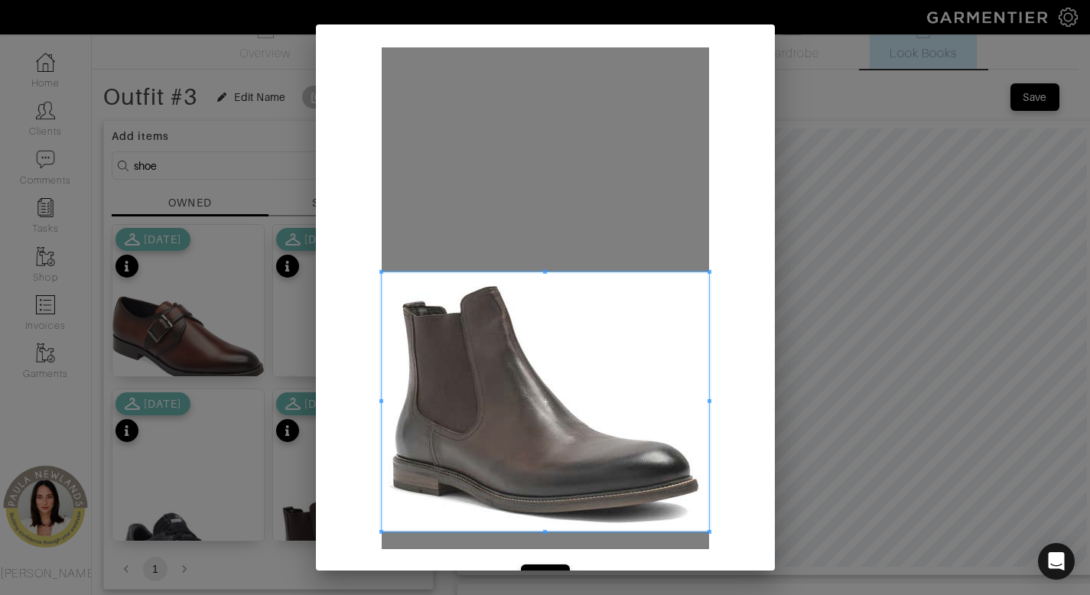
click at [566, 530] on span at bounding box center [545, 532] width 327 height 4
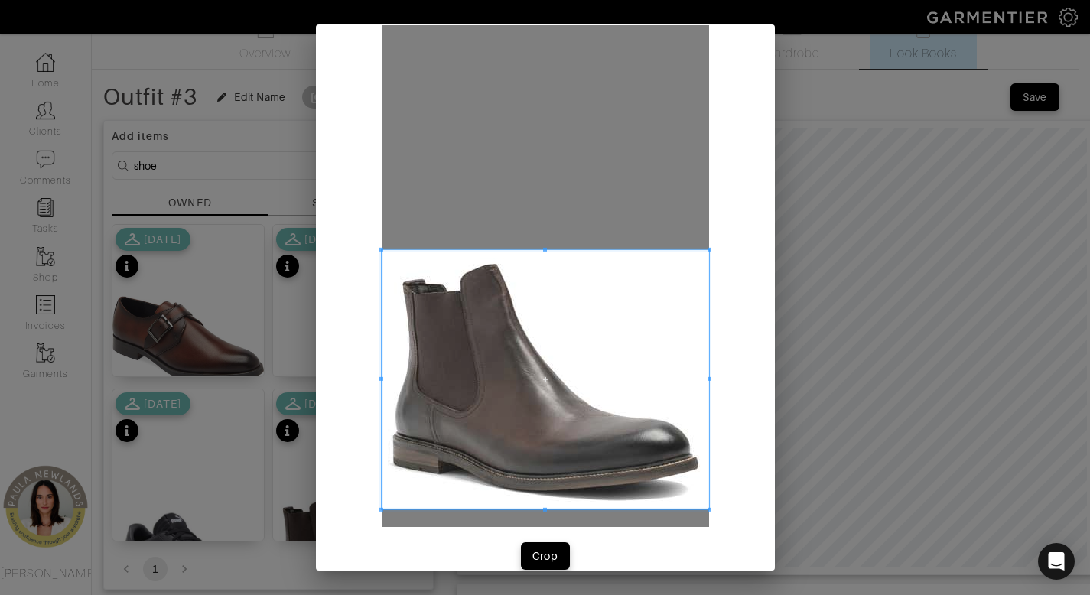
scroll to position [44, 0]
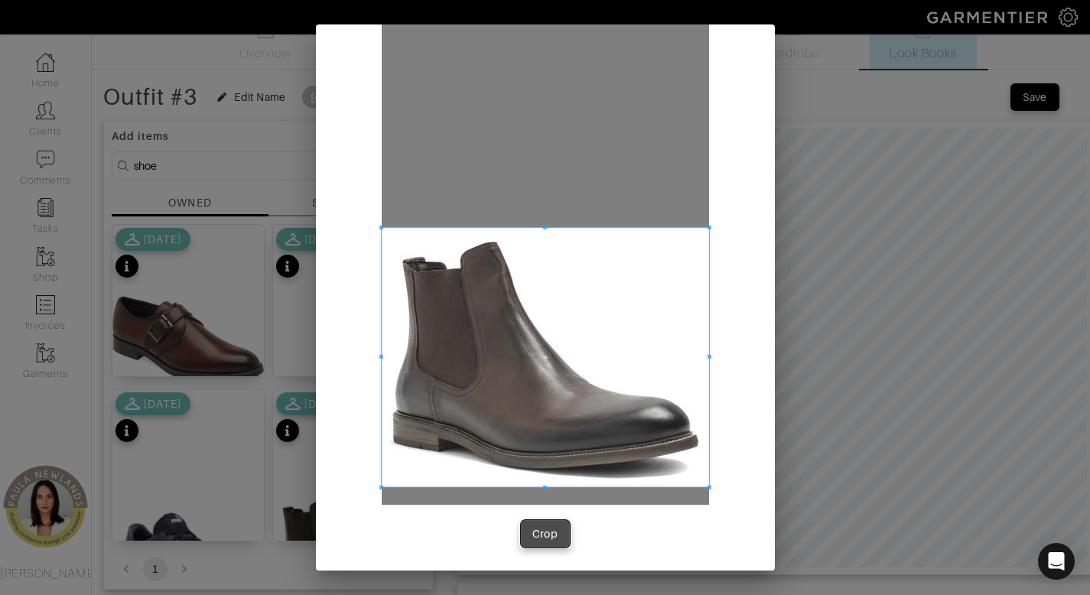
click at [544, 532] on div "Crop" at bounding box center [545, 533] width 26 height 15
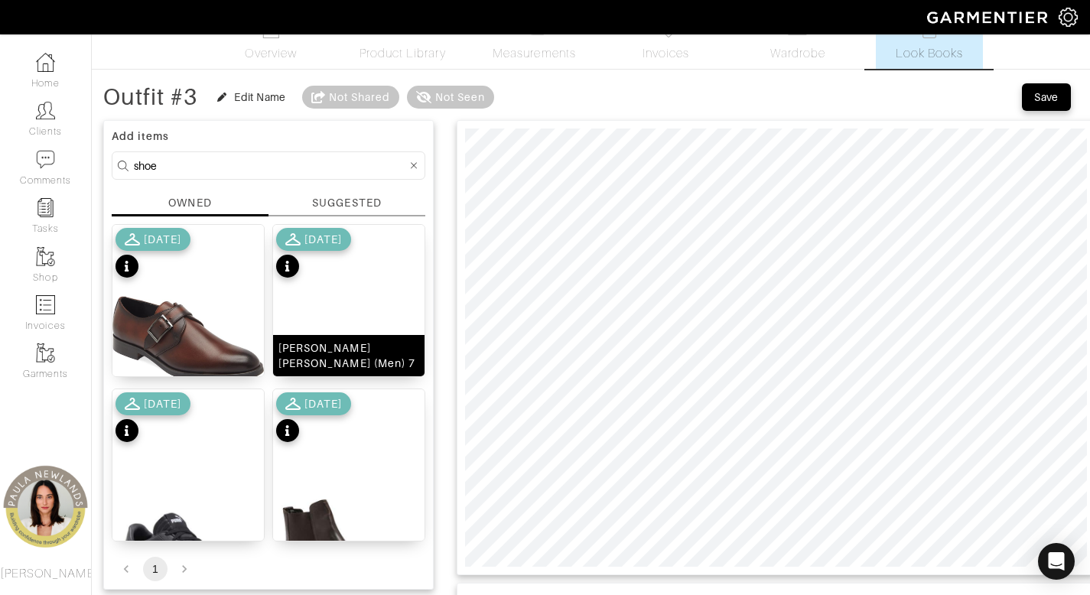
click at [324, 355] on div "[PERSON_NAME] [PERSON_NAME] (Men) 7" at bounding box center [348, 355] width 141 height 31
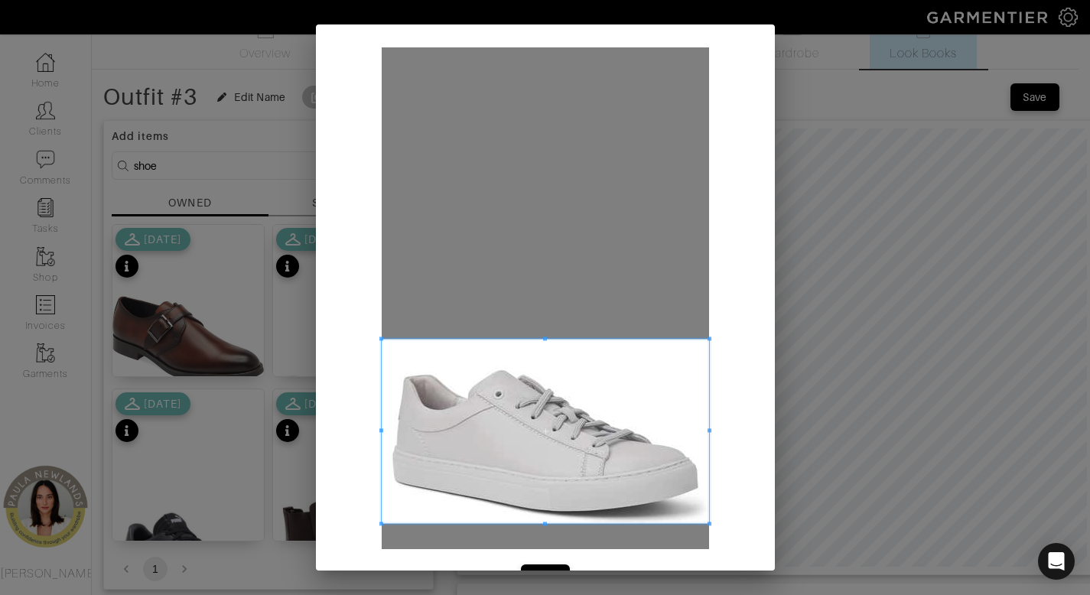
click at [642, 363] on span at bounding box center [545, 431] width 327 height 184
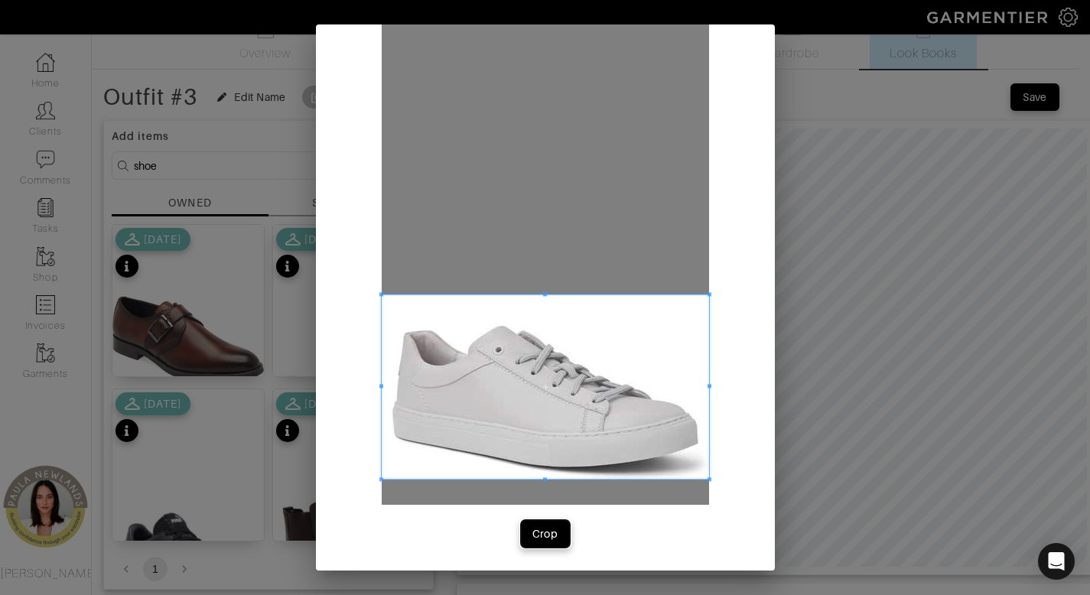
click at [536, 537] on div "Crop" at bounding box center [545, 533] width 26 height 15
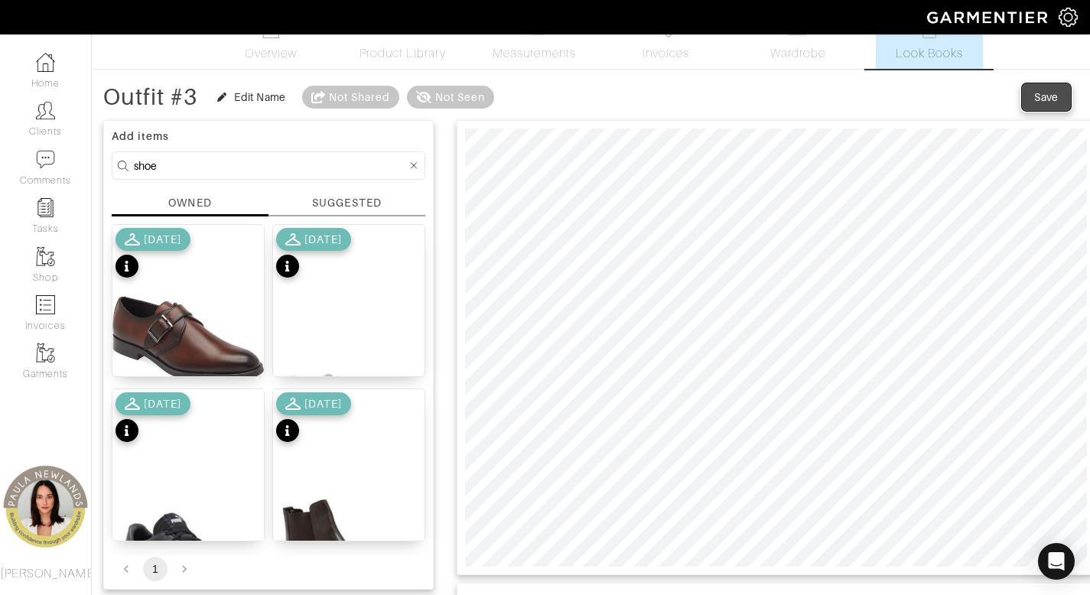
click at [1044, 92] on div "Save" at bounding box center [1046, 97] width 24 height 15
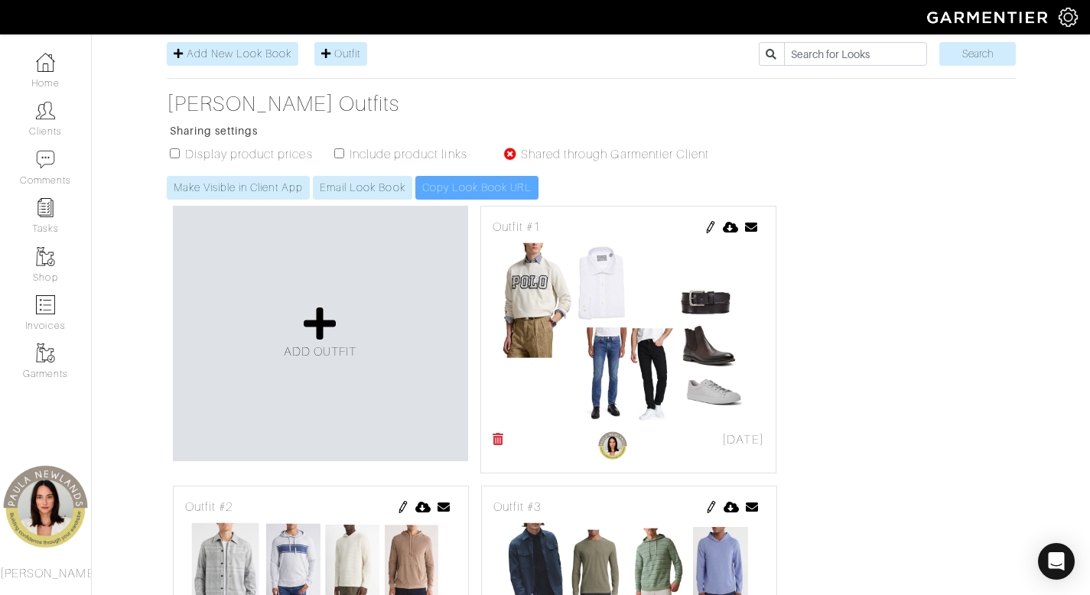
scroll to position [421, 0]
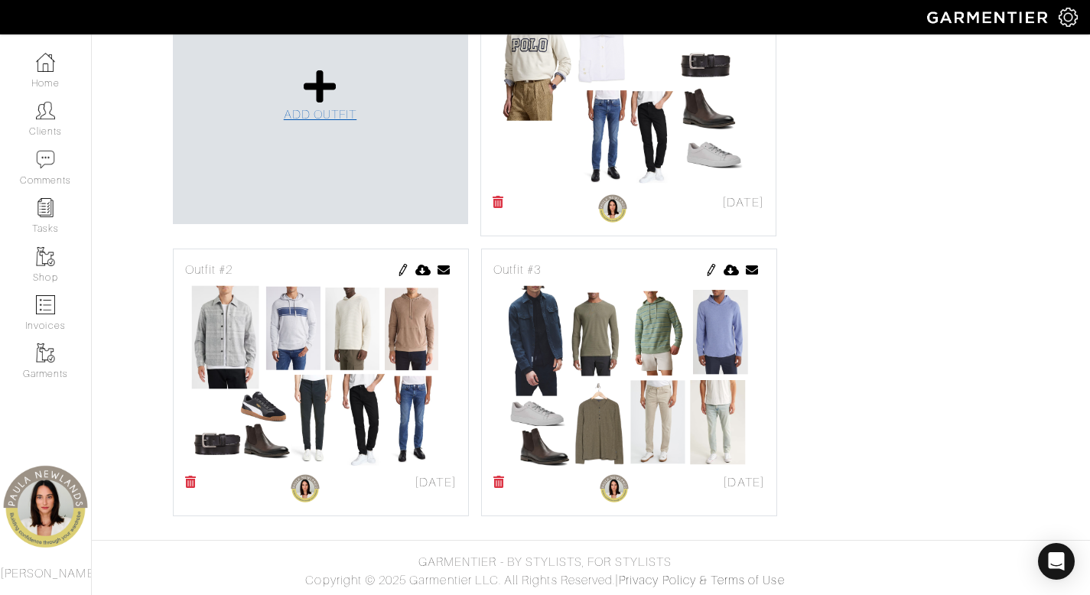
click at [326, 92] on icon at bounding box center [320, 86] width 33 height 37
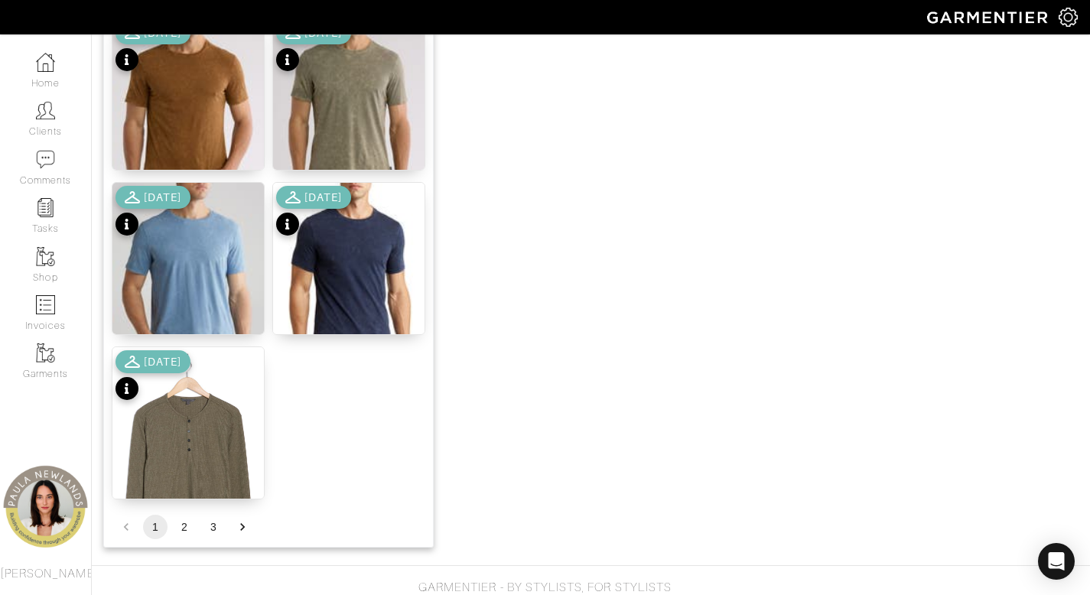
scroll to position [1906, 0]
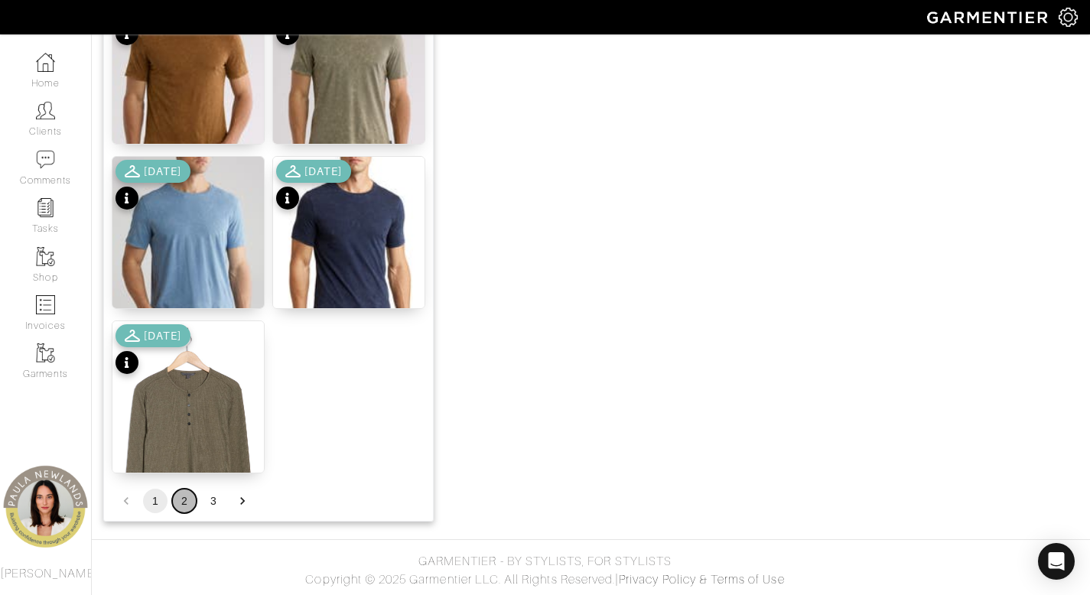
click at [187, 502] on button "2" at bounding box center [184, 501] width 24 height 24
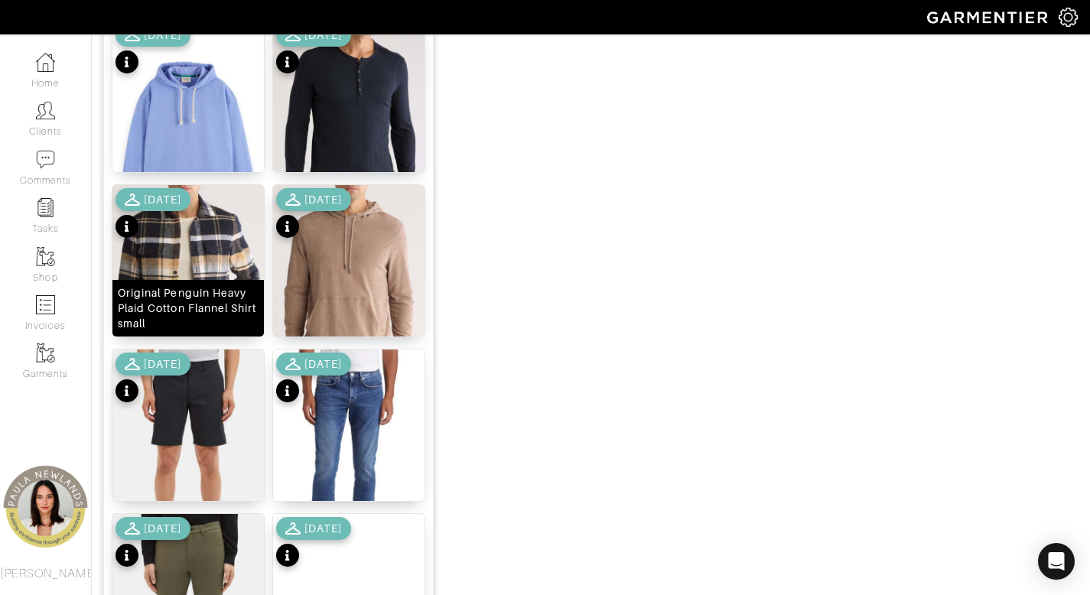
scroll to position [1038, 0]
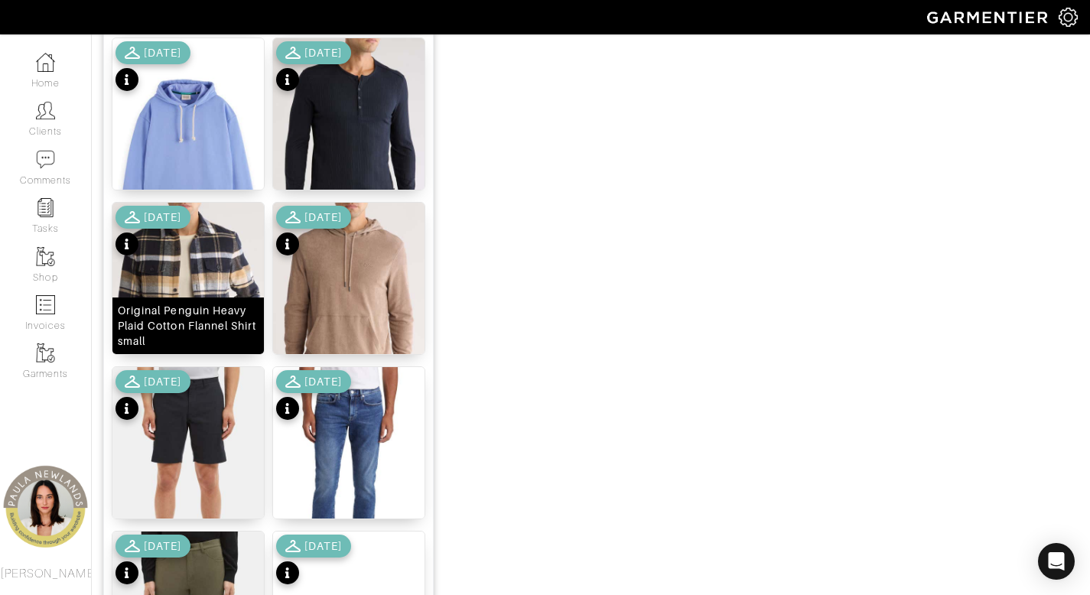
click at [193, 329] on div "Original Penguin Heavy Plaid Cotton Flannel Shirt small" at bounding box center [188, 326] width 141 height 46
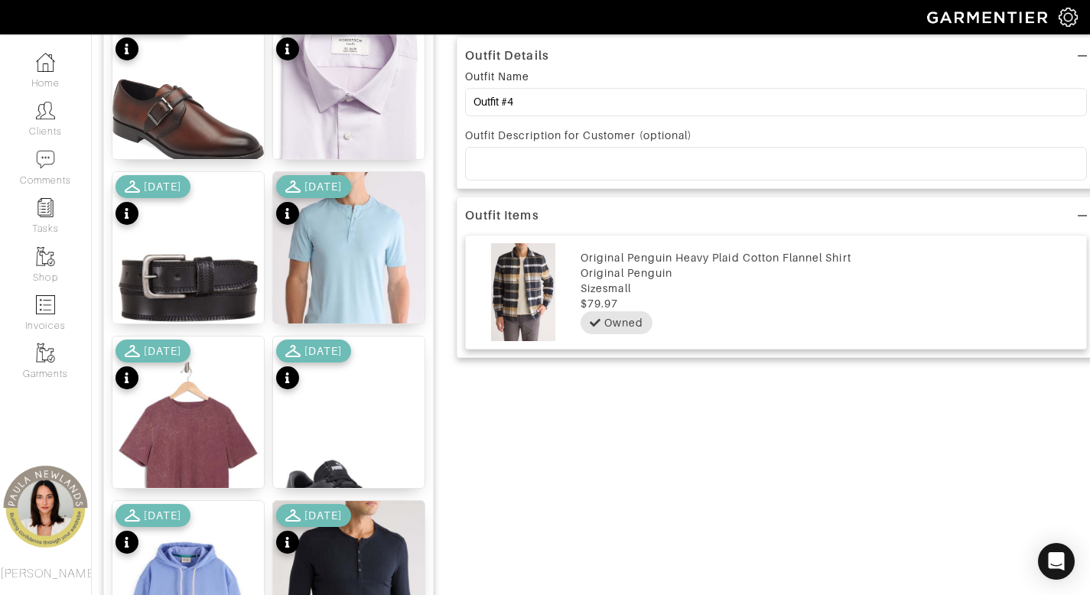
scroll to position [780, 0]
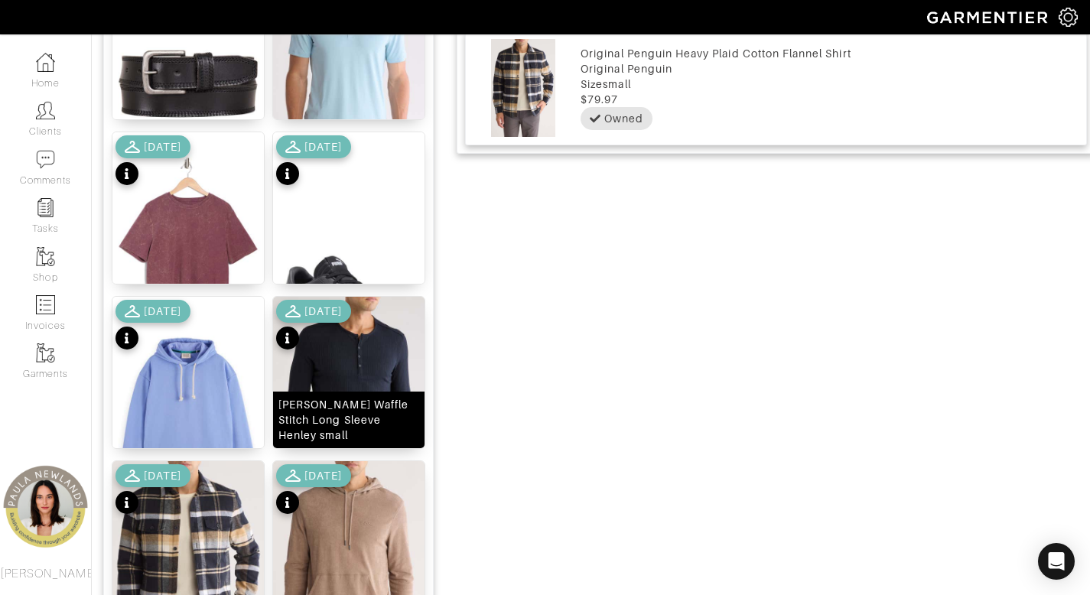
click at [353, 411] on div "[PERSON_NAME] Waffle Stitch Long Sleeve Henley small" at bounding box center [348, 420] width 141 height 46
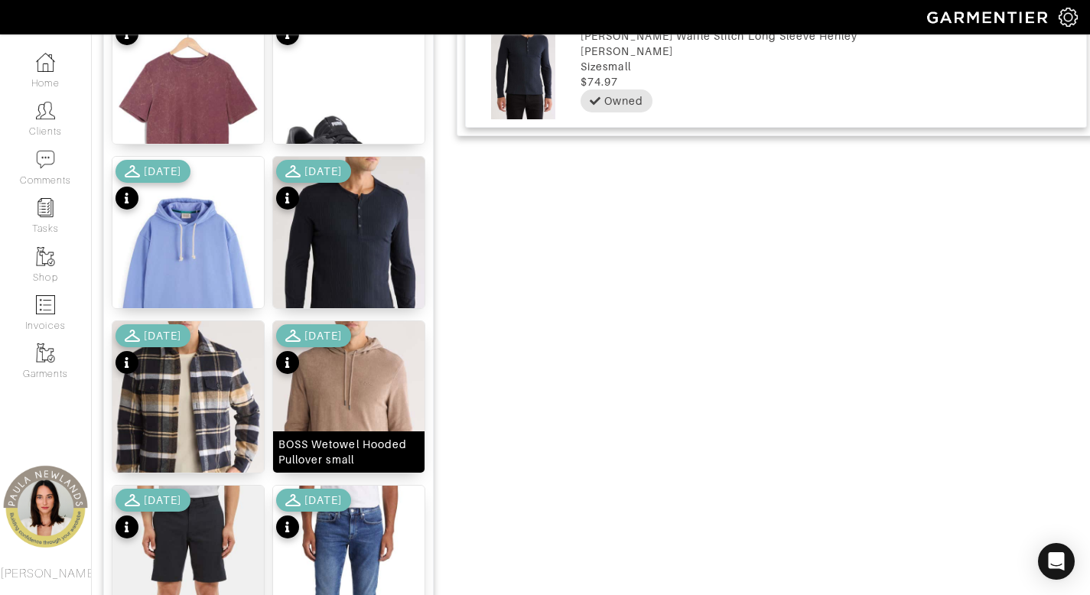
click at [353, 448] on div "BOSS Wetowel Hooded Pullover small" at bounding box center [348, 452] width 141 height 31
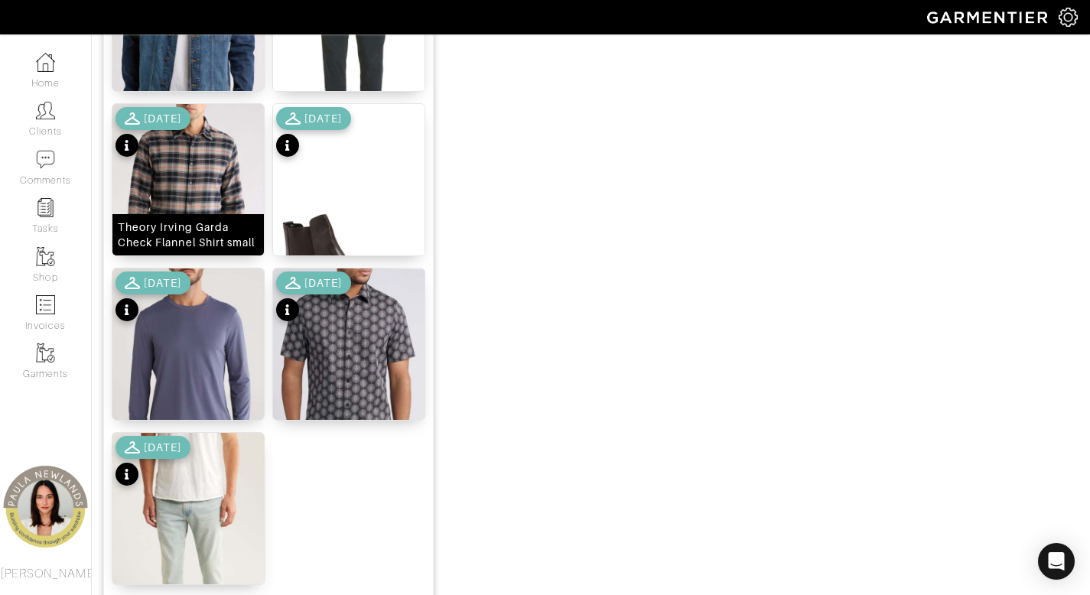
scroll to position [1906, 0]
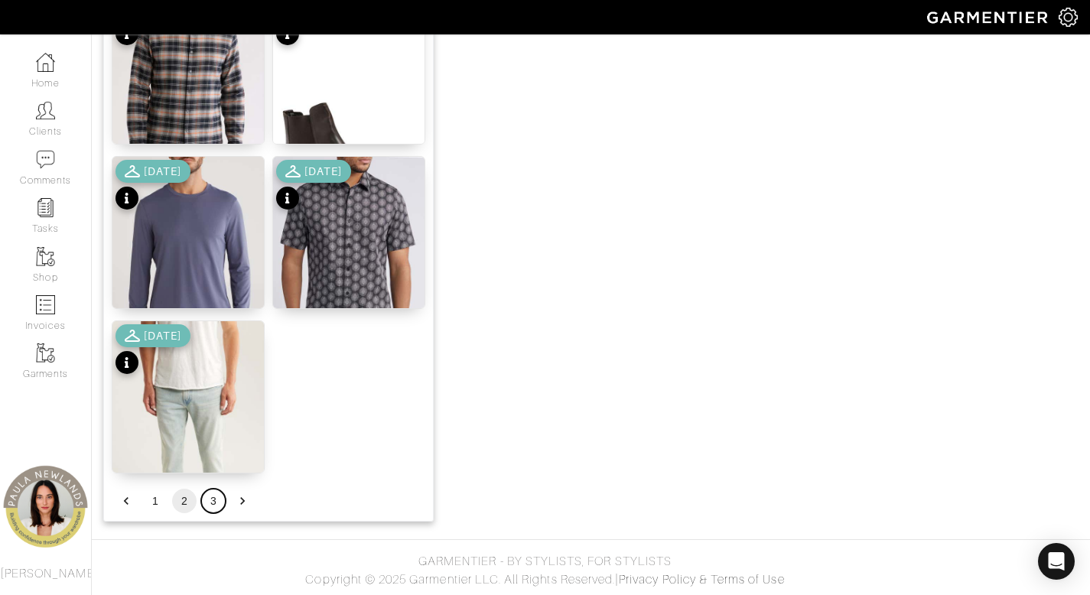
click at [208, 497] on button "3" at bounding box center [213, 501] width 24 height 24
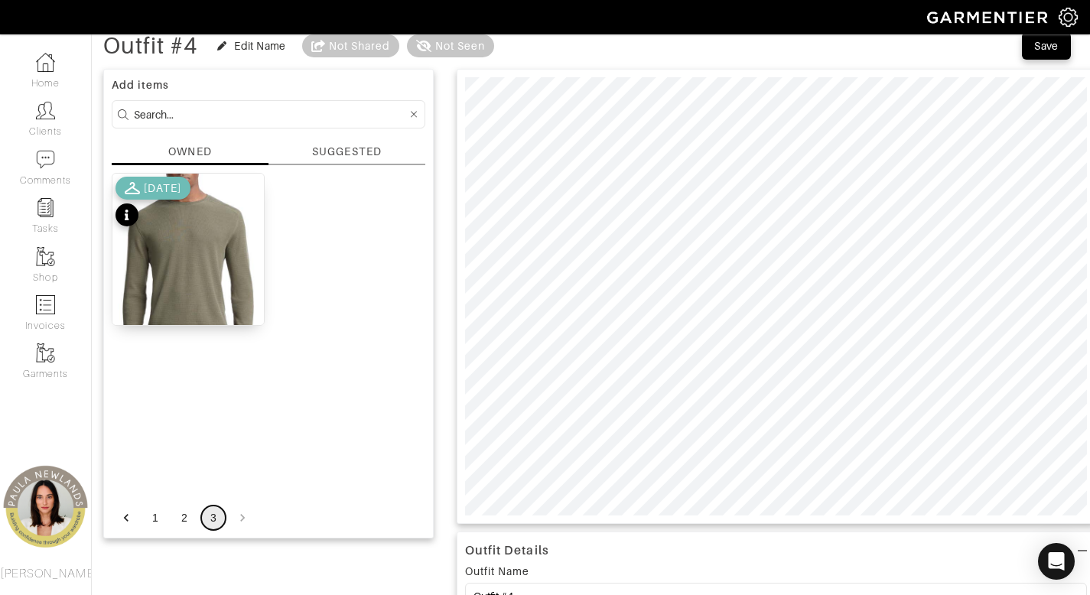
scroll to position [0, 0]
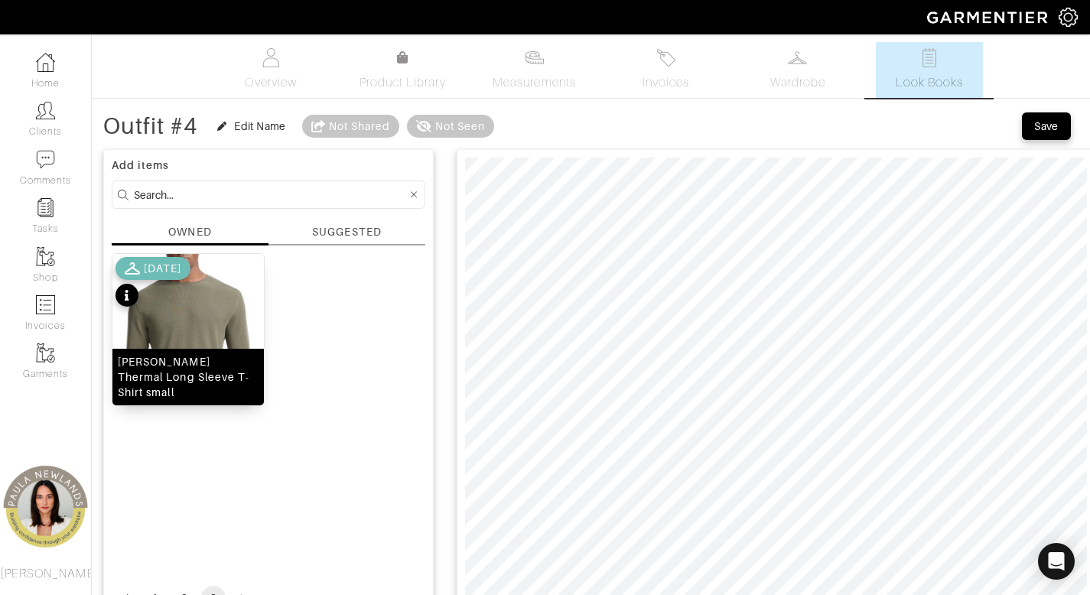
click at [177, 379] on div "[PERSON_NAME] Thermal Long Sleeve T-Shirt small" at bounding box center [188, 377] width 141 height 46
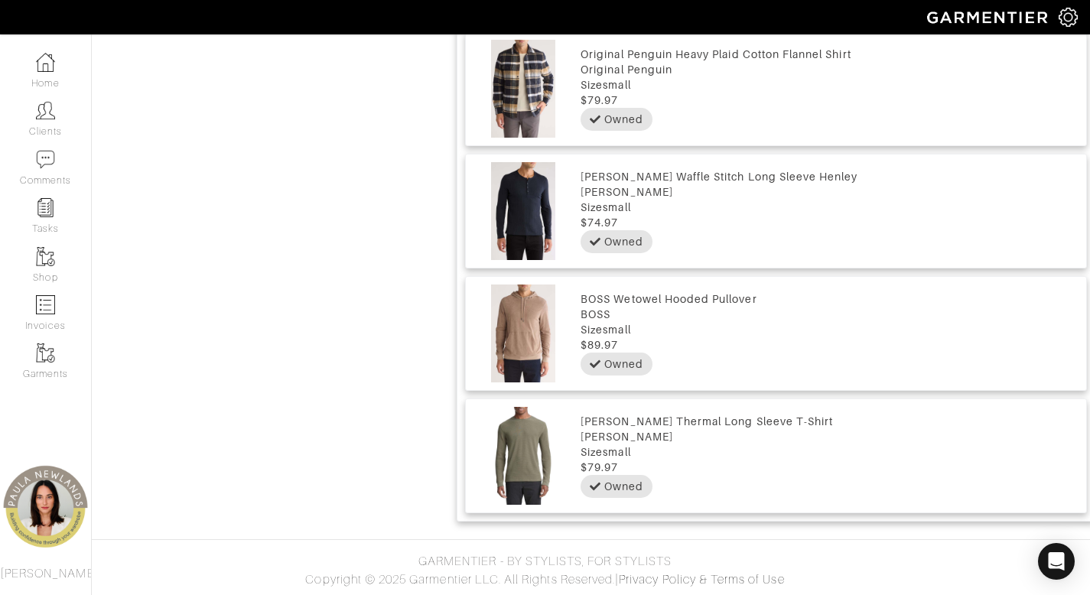
scroll to position [452, 0]
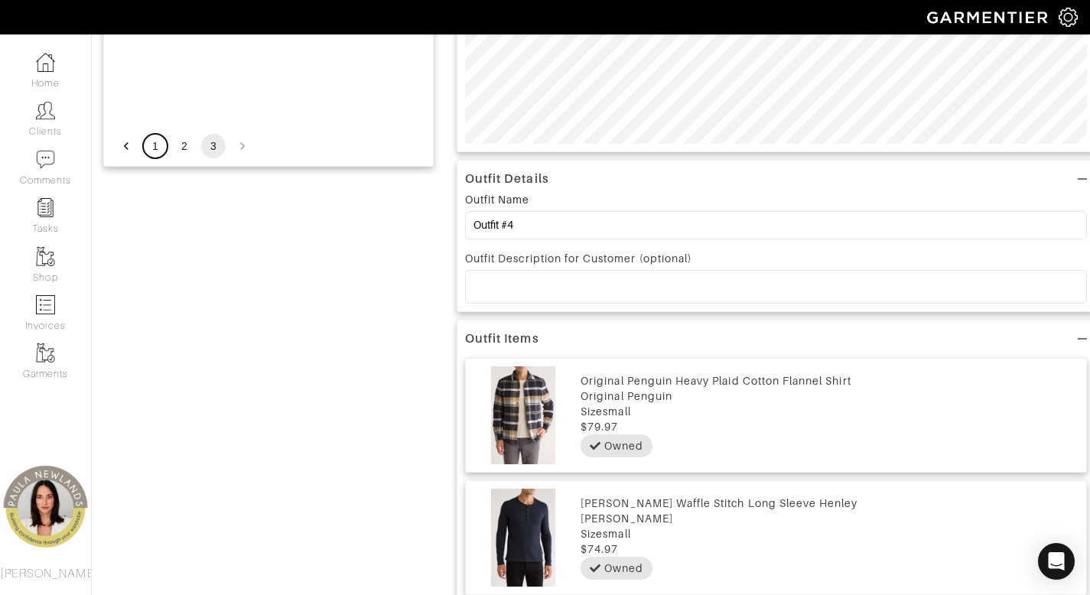
click at [153, 150] on button "1" at bounding box center [155, 146] width 24 height 24
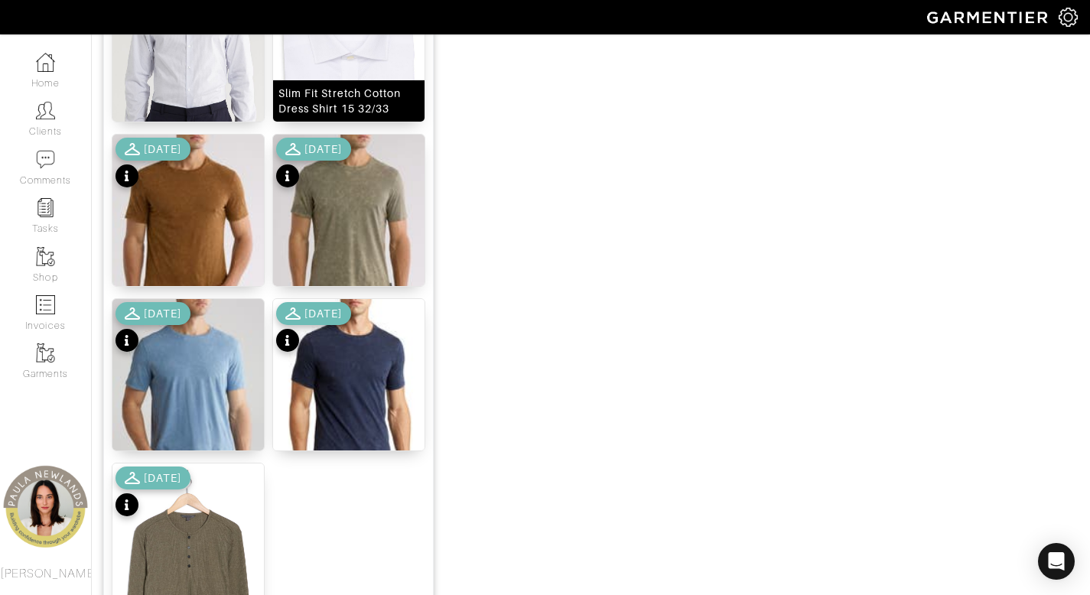
scroll to position [1906, 0]
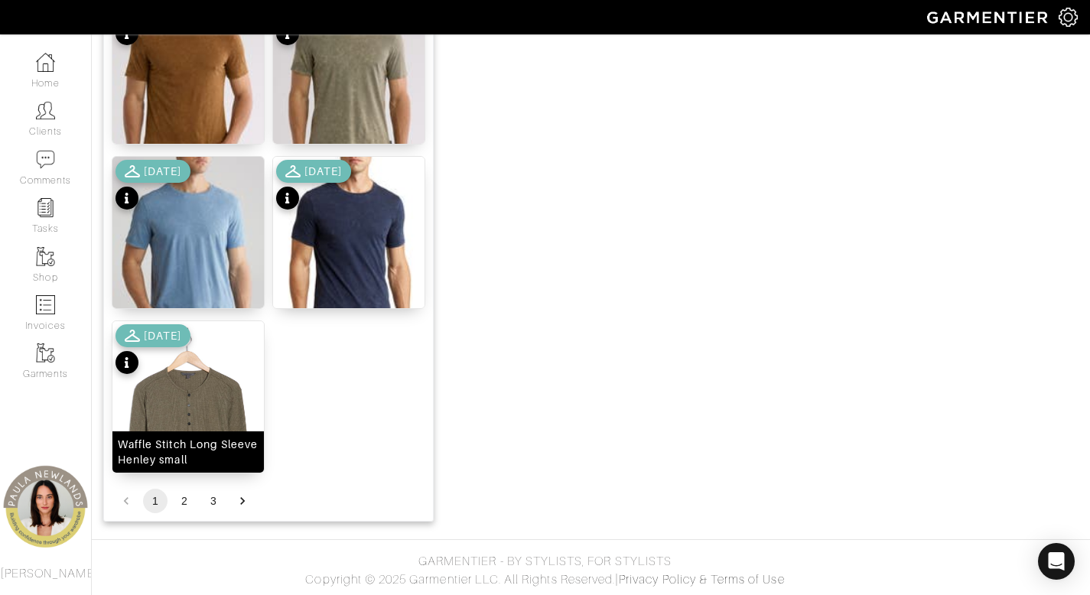
click at [223, 455] on div "Waffle Stitch Long Sleeve Henley small" at bounding box center [188, 452] width 141 height 31
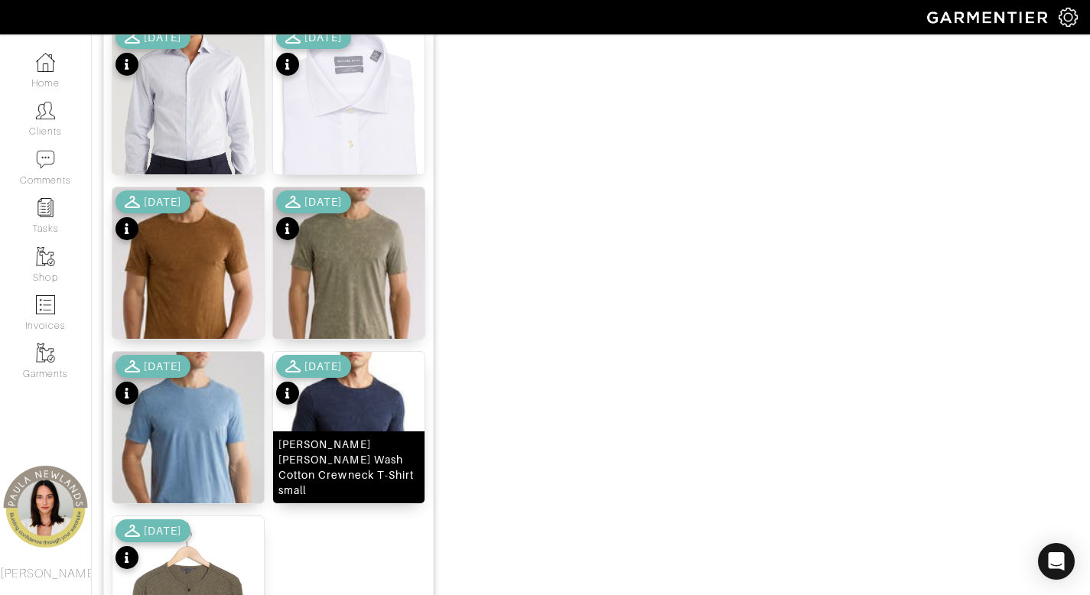
scroll to position [1661, 0]
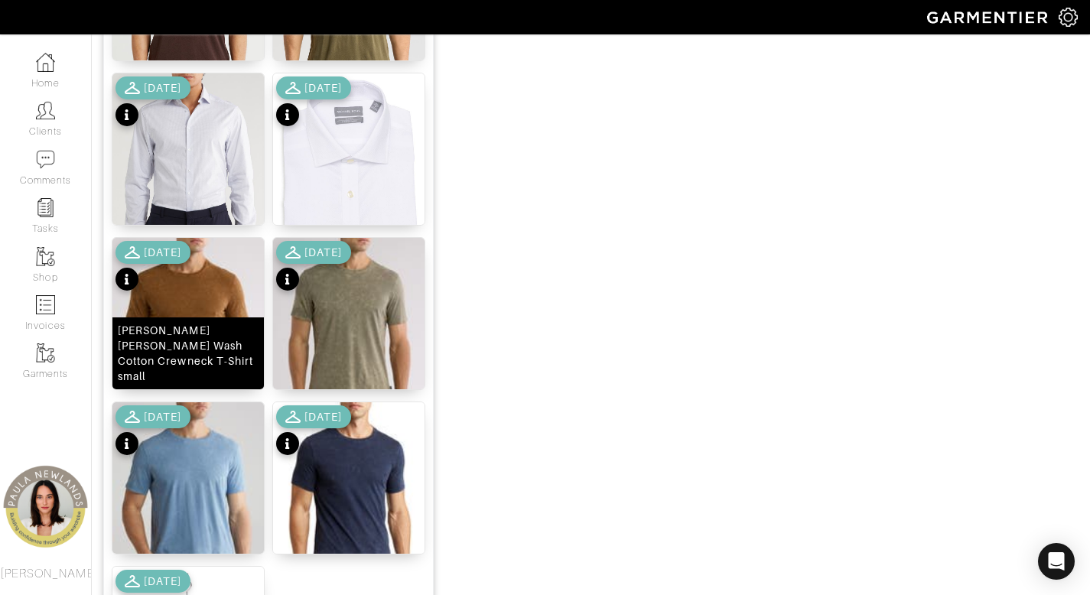
drag, startPoint x: 184, startPoint y: 364, endPoint x: 211, endPoint y: 364, distance: 27.5
click at [184, 364] on div "[PERSON_NAME] [PERSON_NAME] Wash Cotton Crewneck T-Shirt small" at bounding box center [188, 353] width 141 height 61
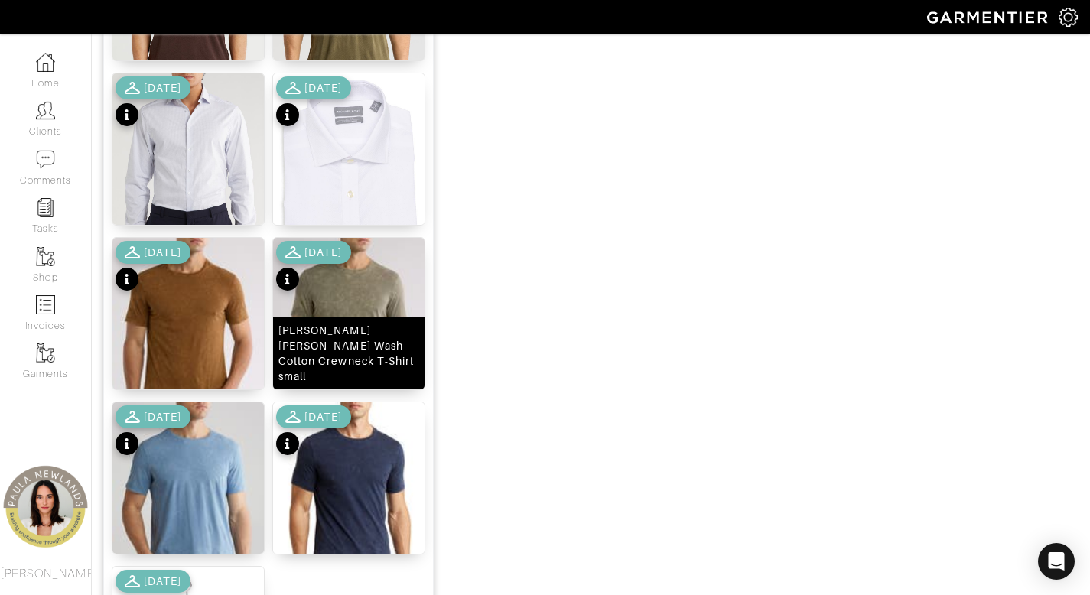
scroll to position [1354, 0]
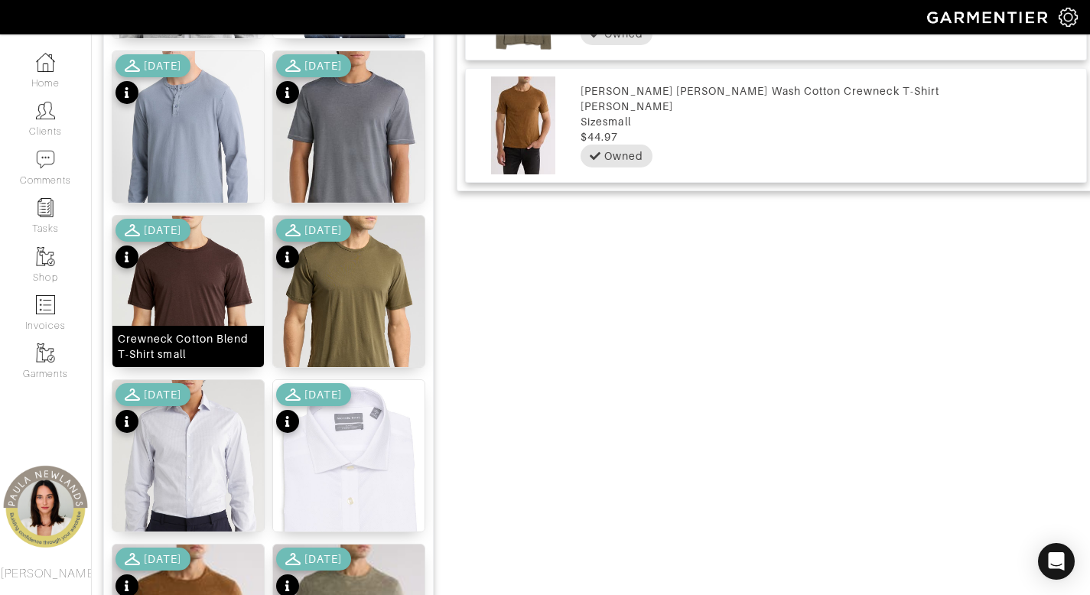
click at [178, 342] on div "Crewneck Cotton Blend T-Shirt small" at bounding box center [188, 346] width 141 height 31
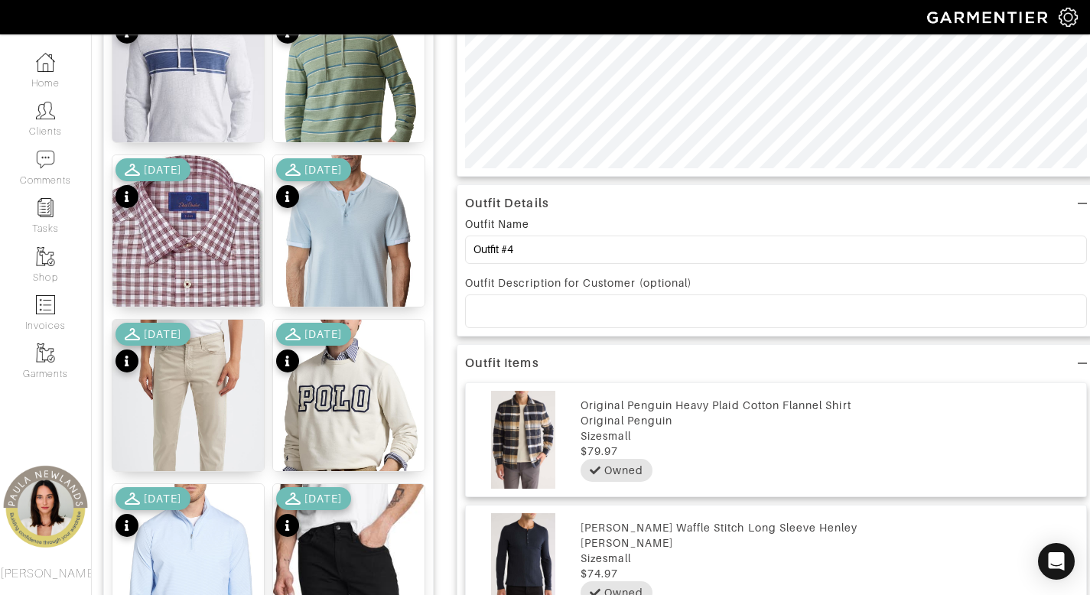
scroll to position [907, 0]
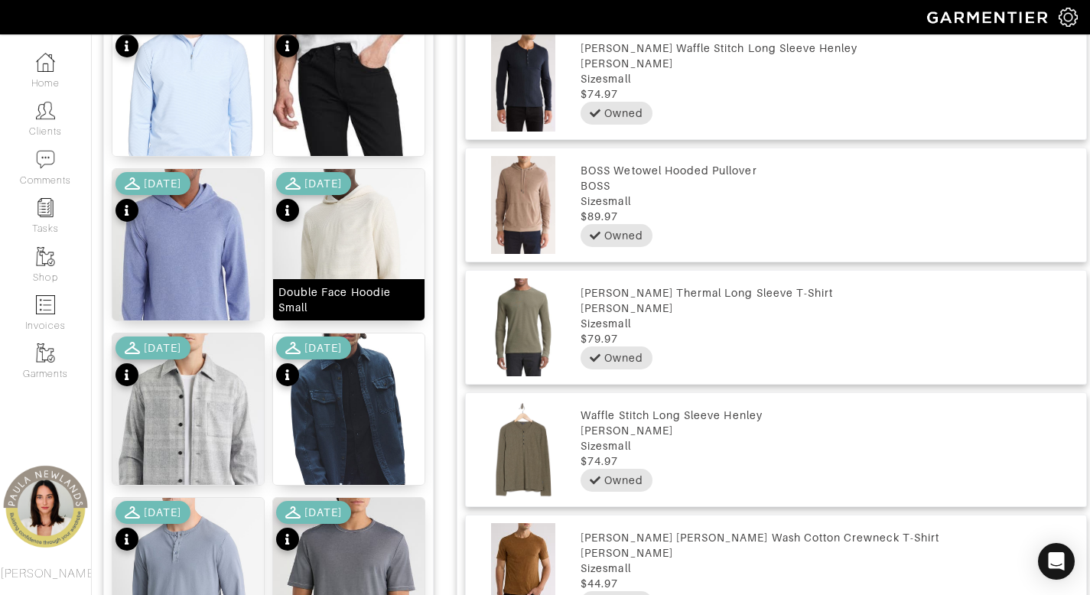
click at [347, 295] on div "Double Face Hoodie Small" at bounding box center [348, 300] width 141 height 31
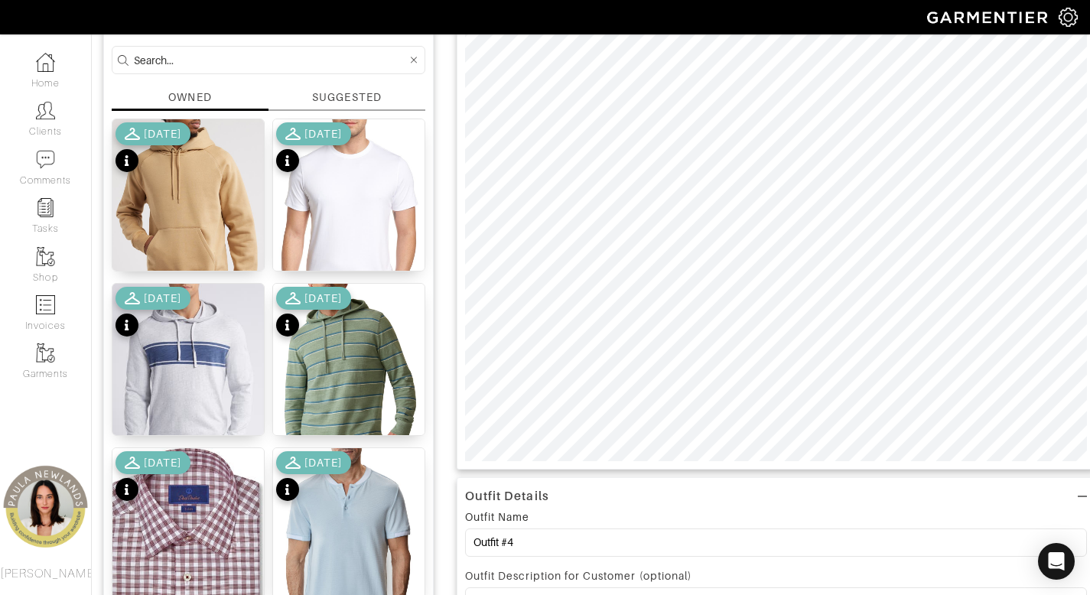
scroll to position [119, 0]
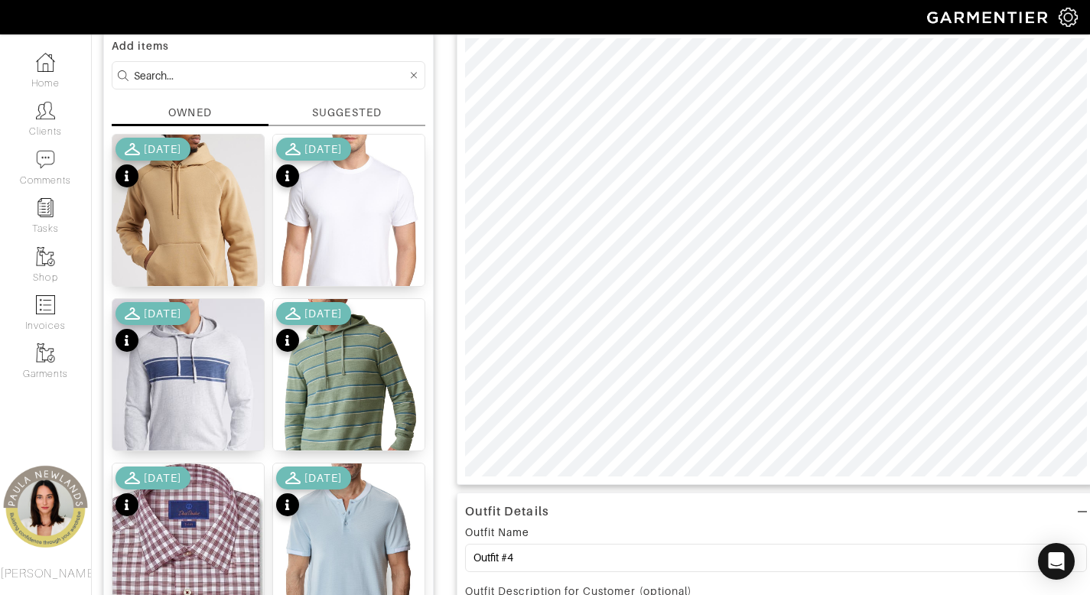
click at [355, 77] on input at bounding box center [270, 75] width 273 height 19
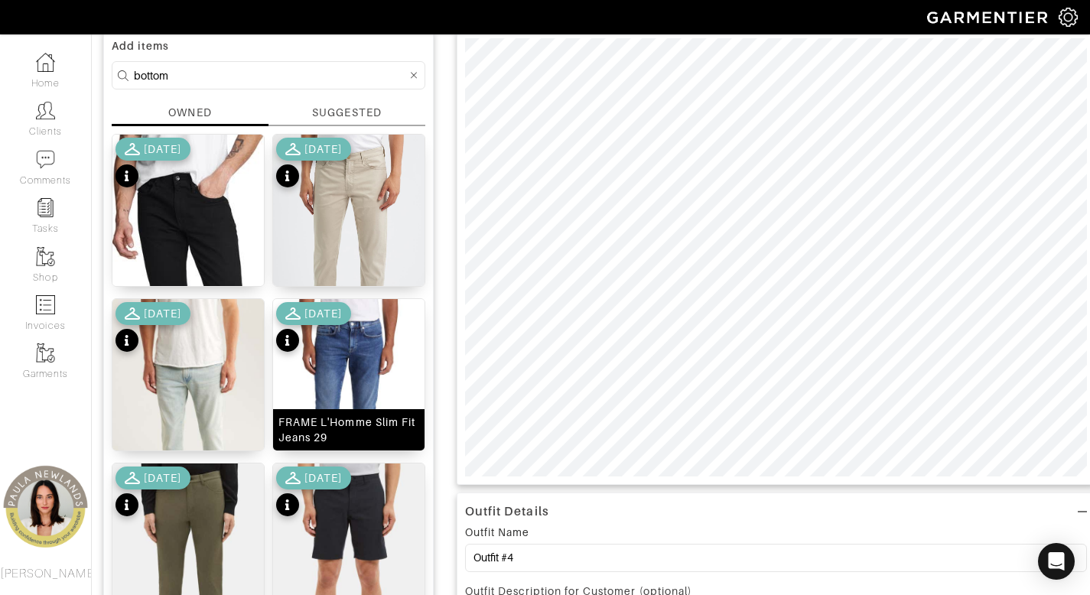
click at [330, 430] on div "FRAME L'Homme Slim Fit Jeans 29" at bounding box center [348, 430] width 141 height 31
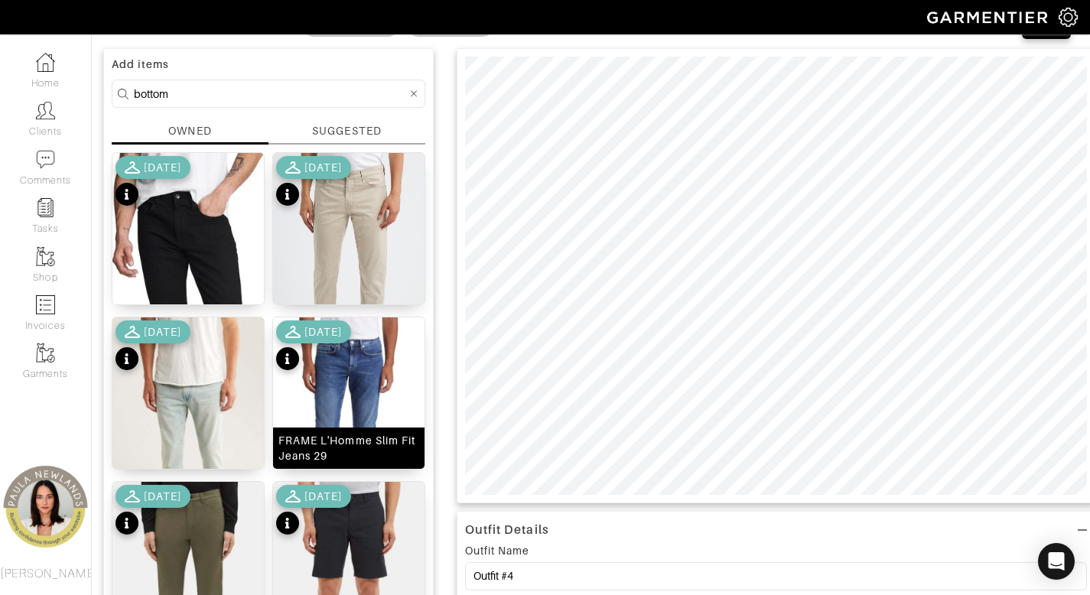
scroll to position [0, 0]
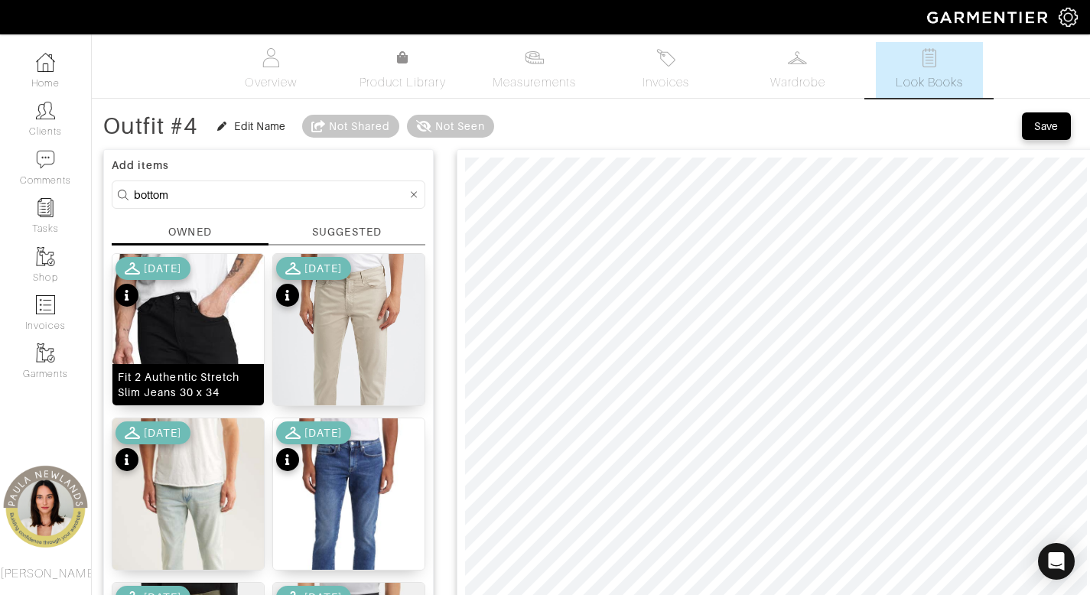
click at [173, 385] on div "Fit 2 Authentic Stretch Slim Jeans 30 x 34" at bounding box center [188, 384] width 141 height 31
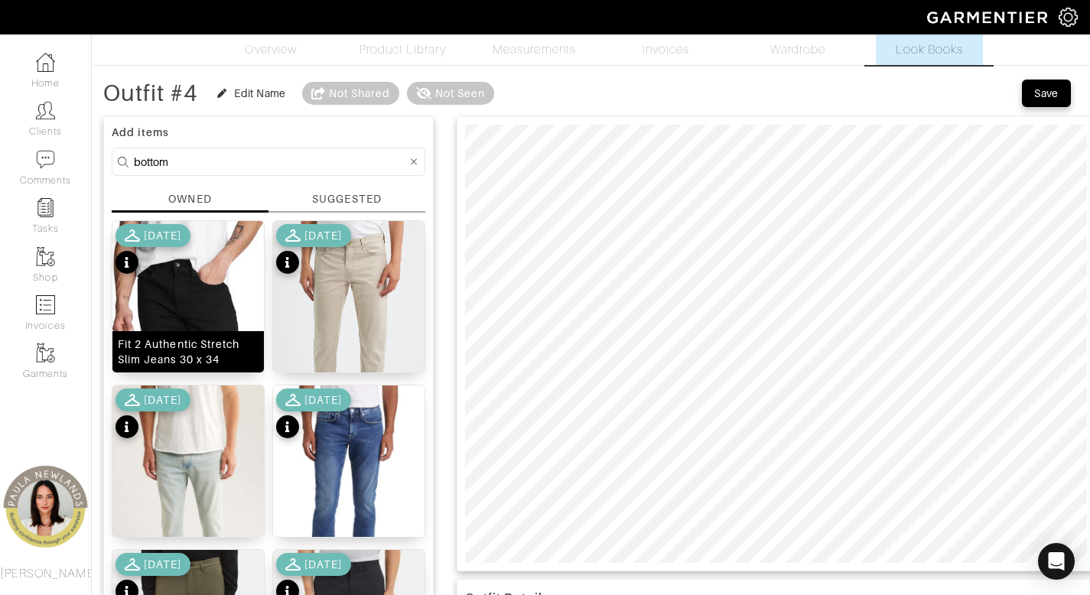
scroll to position [115, 0]
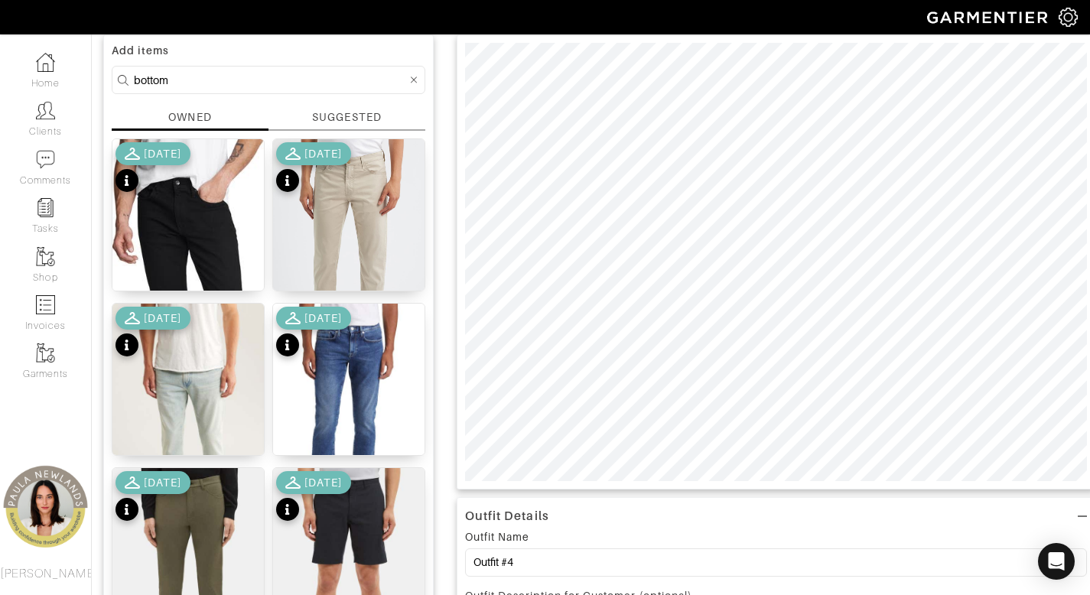
click at [343, 74] on input "bottom" at bounding box center [270, 79] width 273 height 19
type input "shoe"
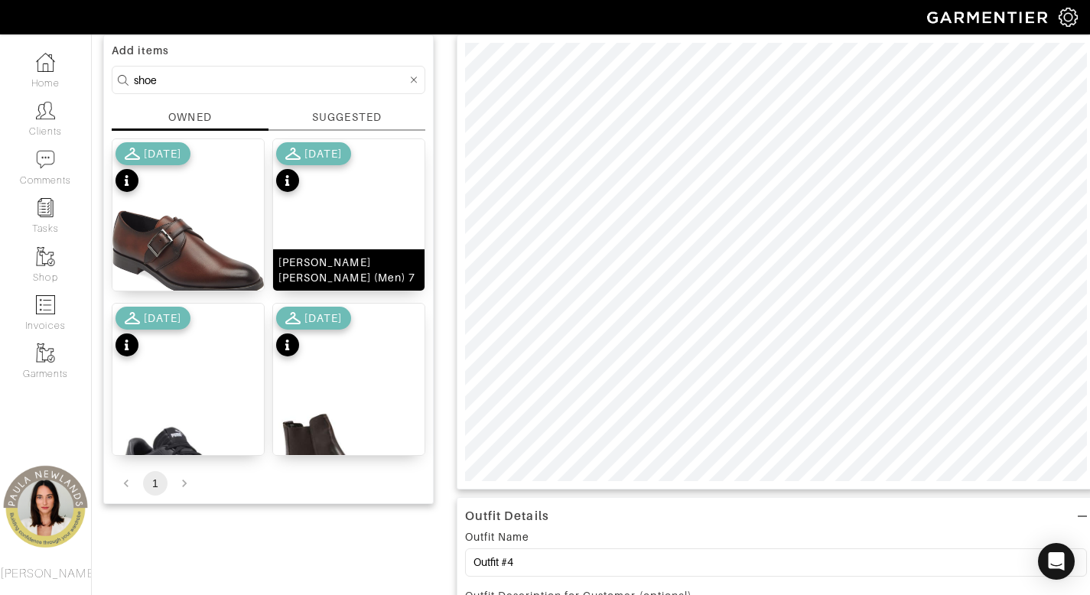
click at [361, 271] on div "[PERSON_NAME] [PERSON_NAME] (Men) 7" at bounding box center [348, 270] width 141 height 31
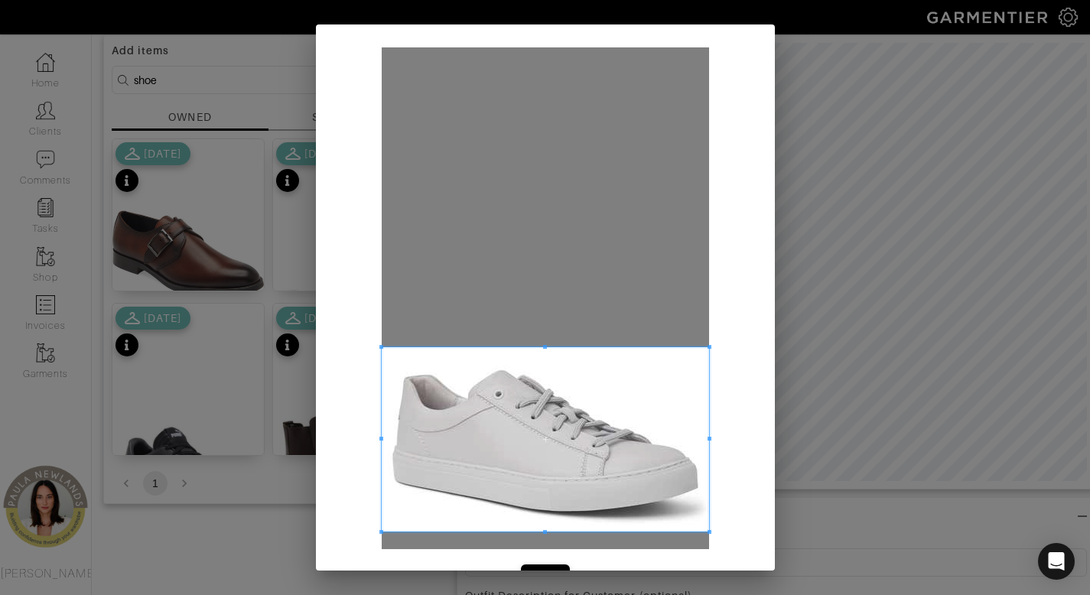
click at [581, 461] on span at bounding box center [545, 439] width 327 height 184
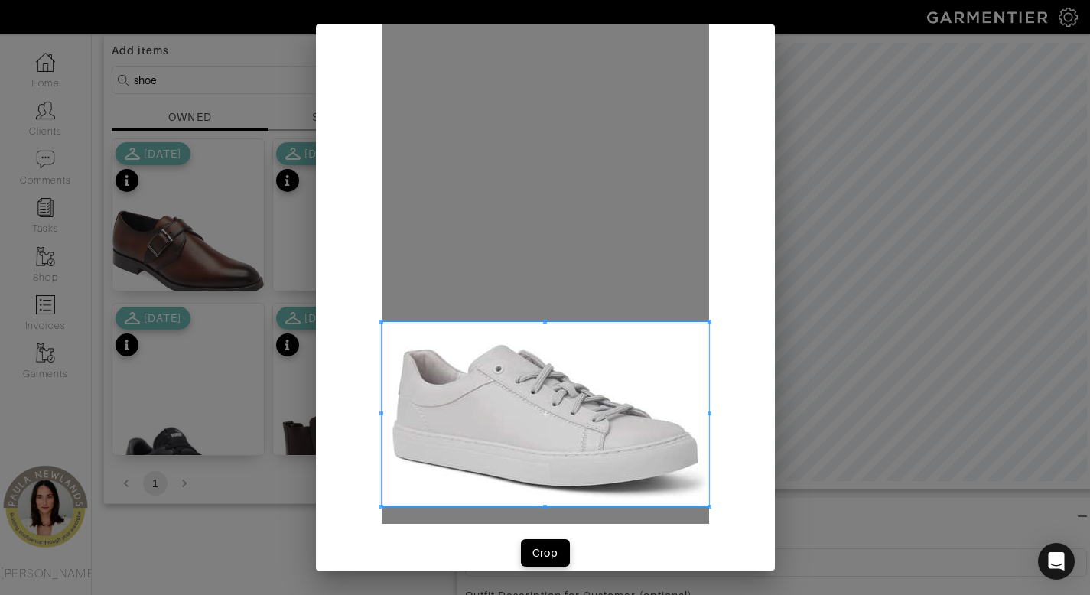
scroll to position [44, 0]
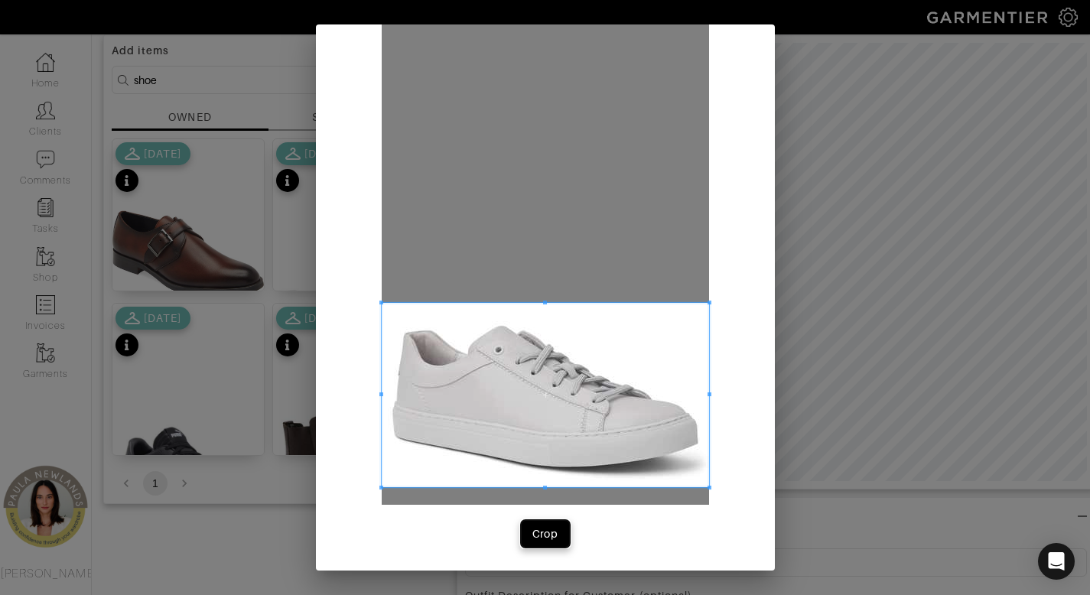
click at [546, 532] on div "Crop" at bounding box center [545, 533] width 26 height 15
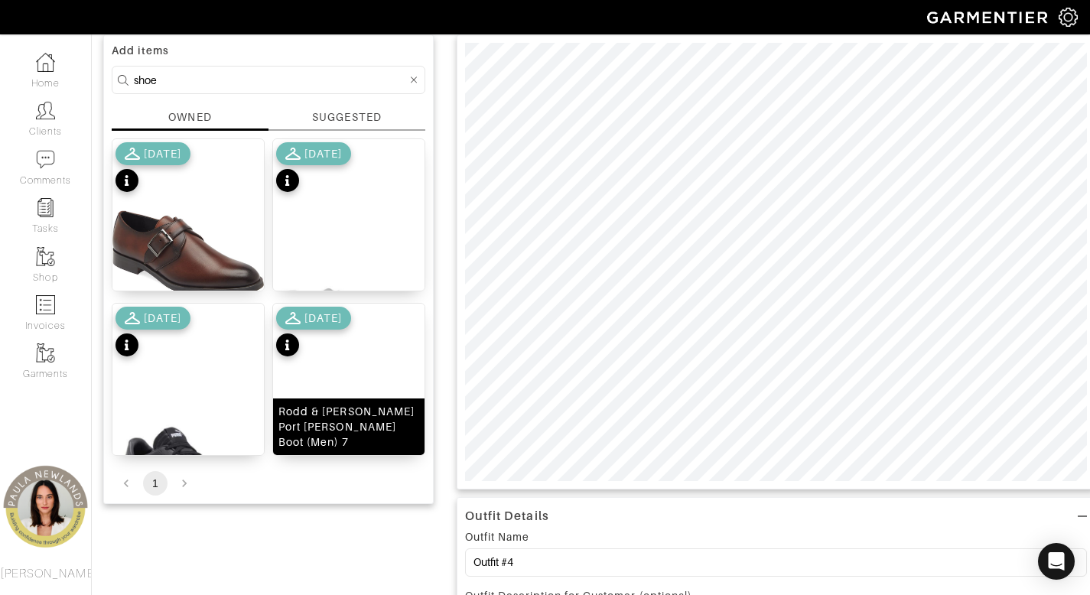
click at [332, 438] on div "Rodd & Gunn Port Chalmers Chelsea Boot (Men) 7" at bounding box center [348, 427] width 141 height 46
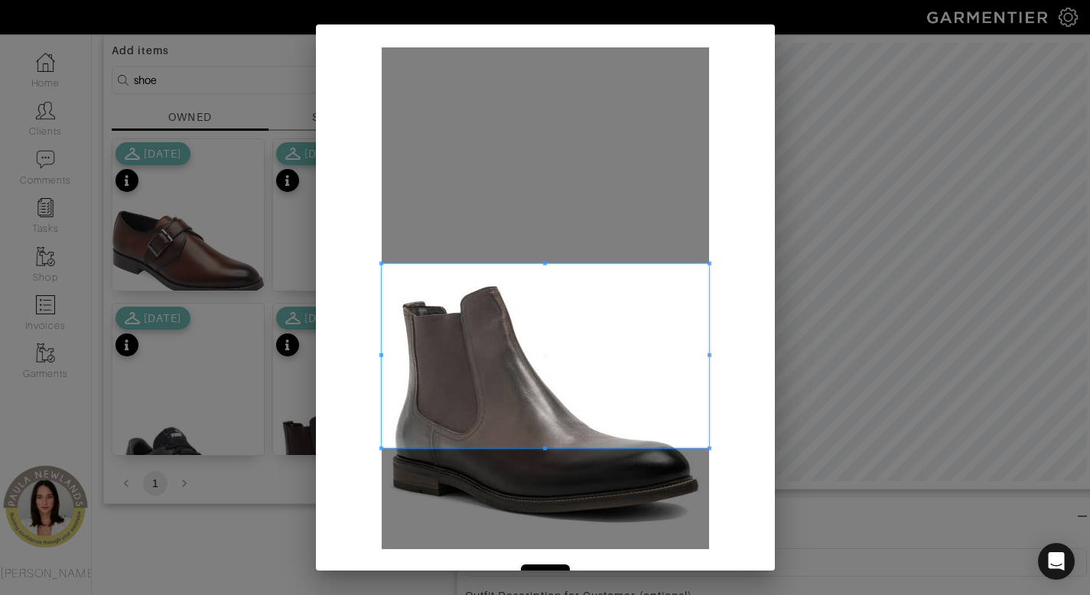
click at [492, 329] on span at bounding box center [545, 356] width 327 height 184
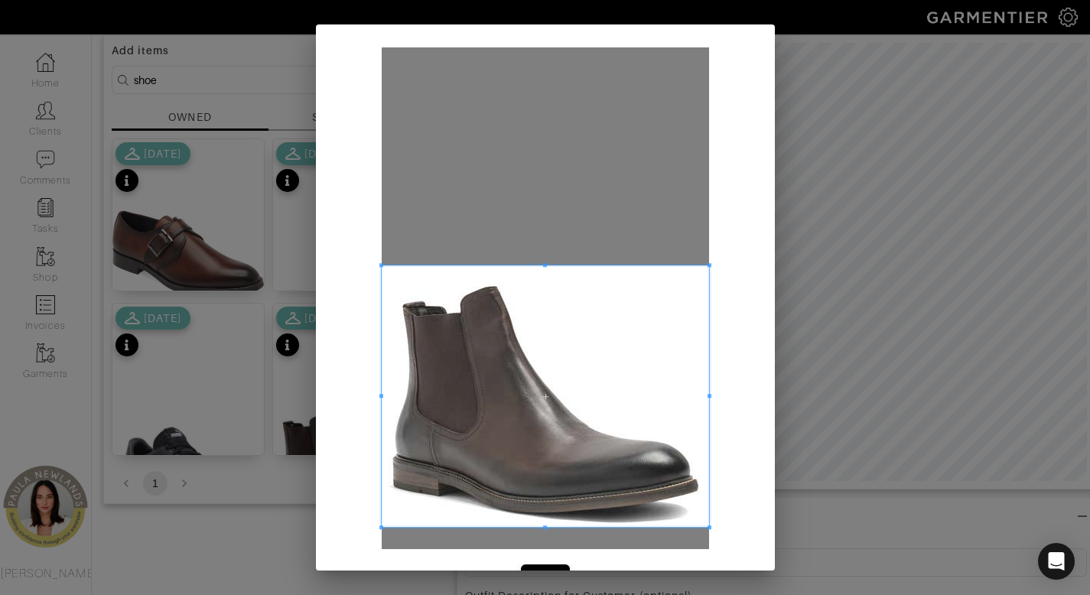
click at [479, 526] on span at bounding box center [545, 528] width 327 height 4
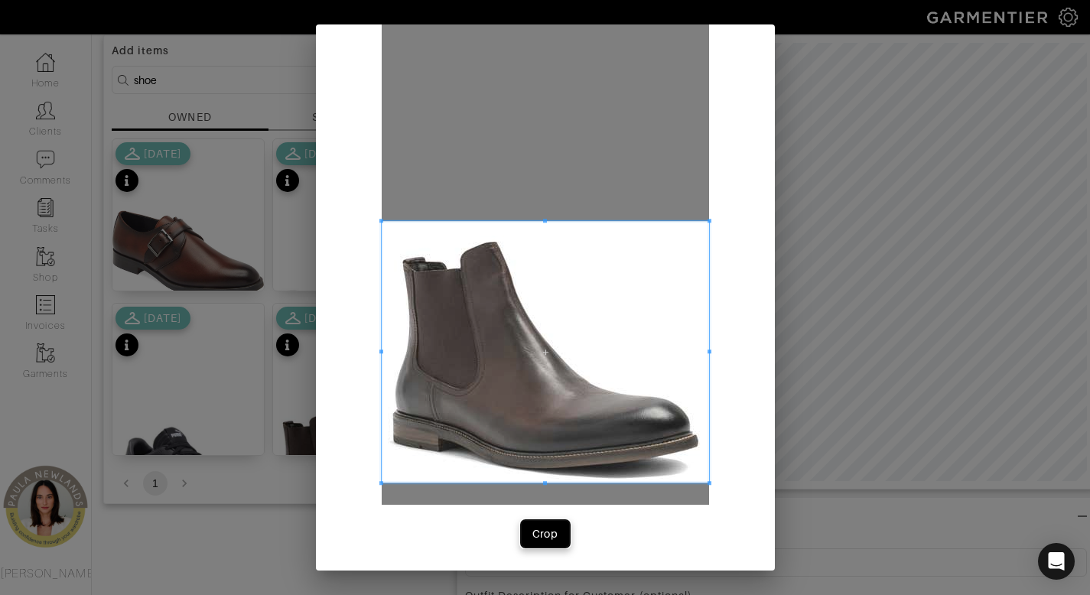
click at [560, 532] on button "Crop" at bounding box center [545, 534] width 49 height 28
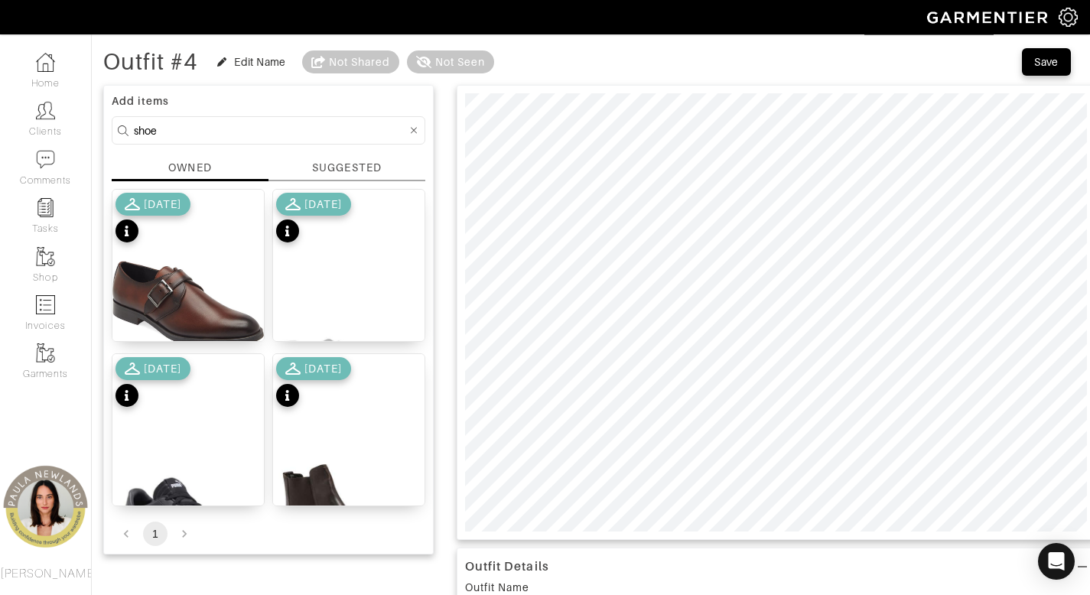
scroll to position [0, 0]
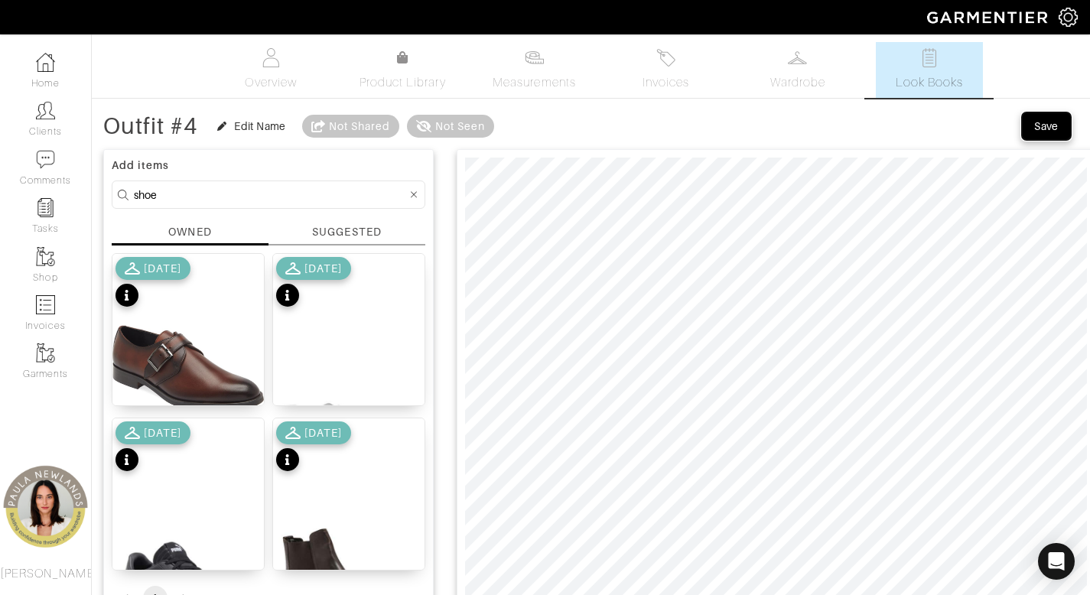
click at [1048, 131] on div "Save" at bounding box center [1046, 126] width 24 height 15
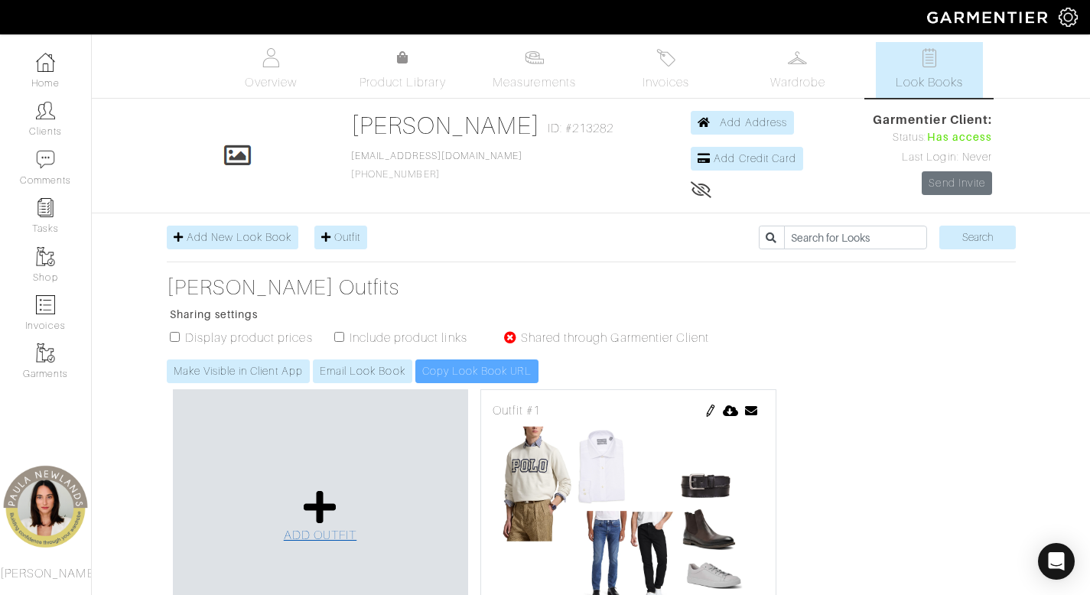
click at [317, 512] on icon at bounding box center [320, 507] width 33 height 37
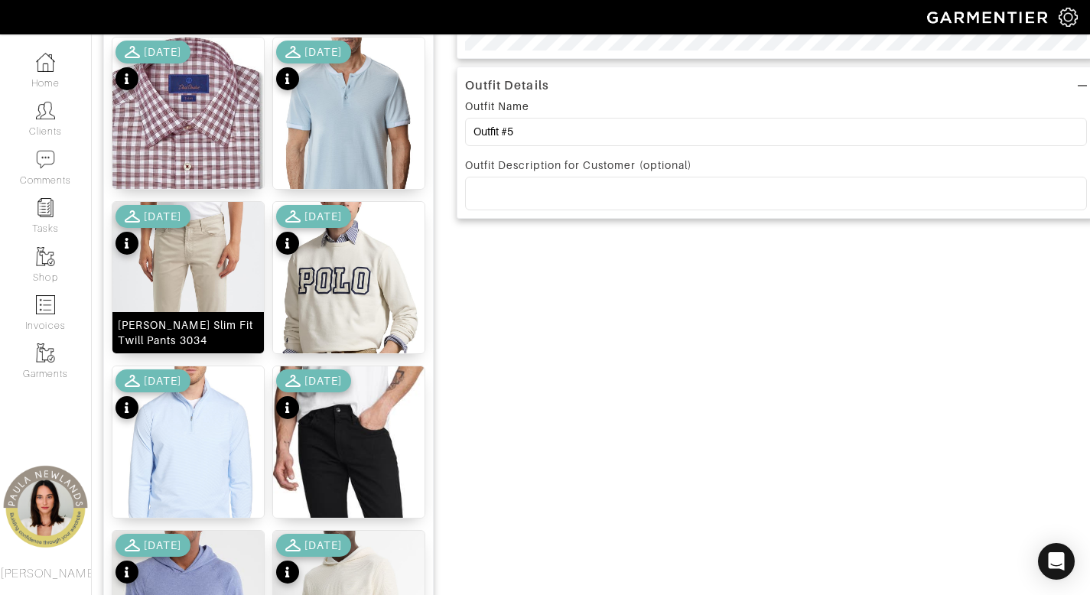
scroll to position [575, 0]
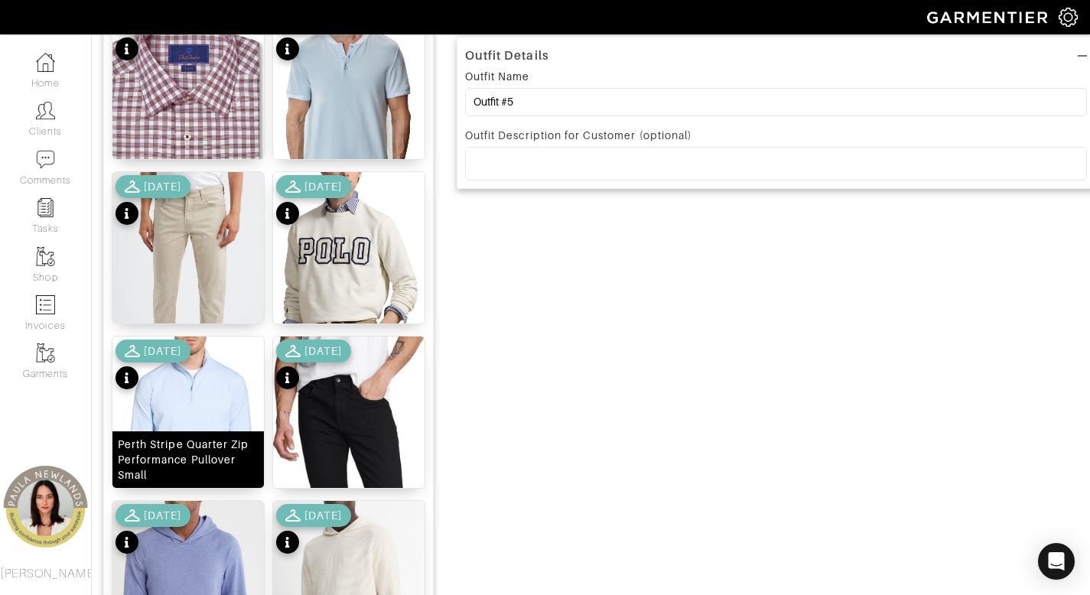
click at [200, 462] on div "Perth Stripe Quarter Zip Performance Pullover Small" at bounding box center [188, 460] width 141 height 46
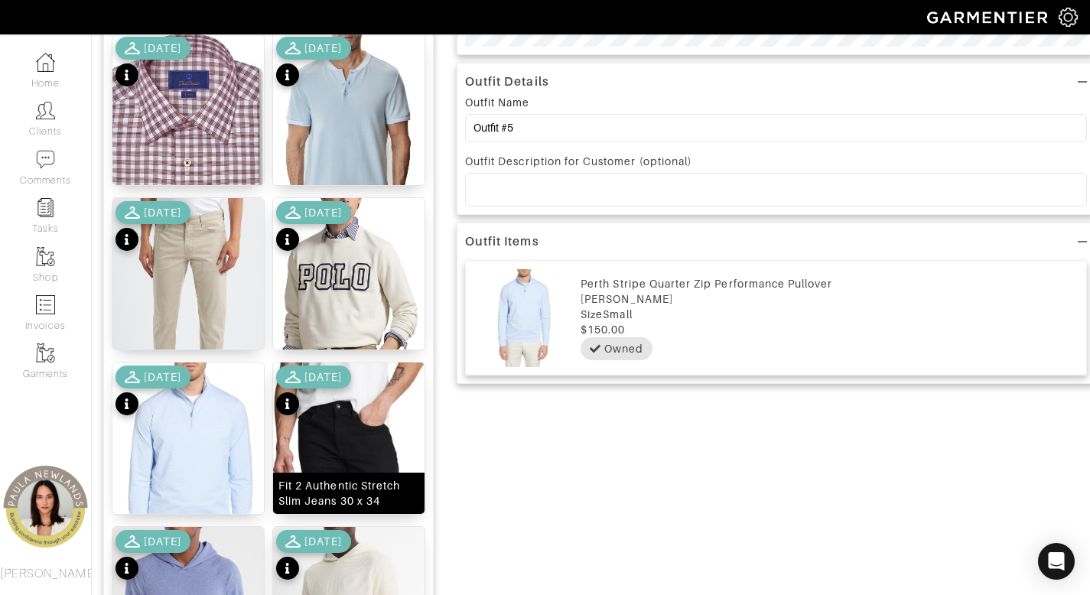
scroll to position [460, 0]
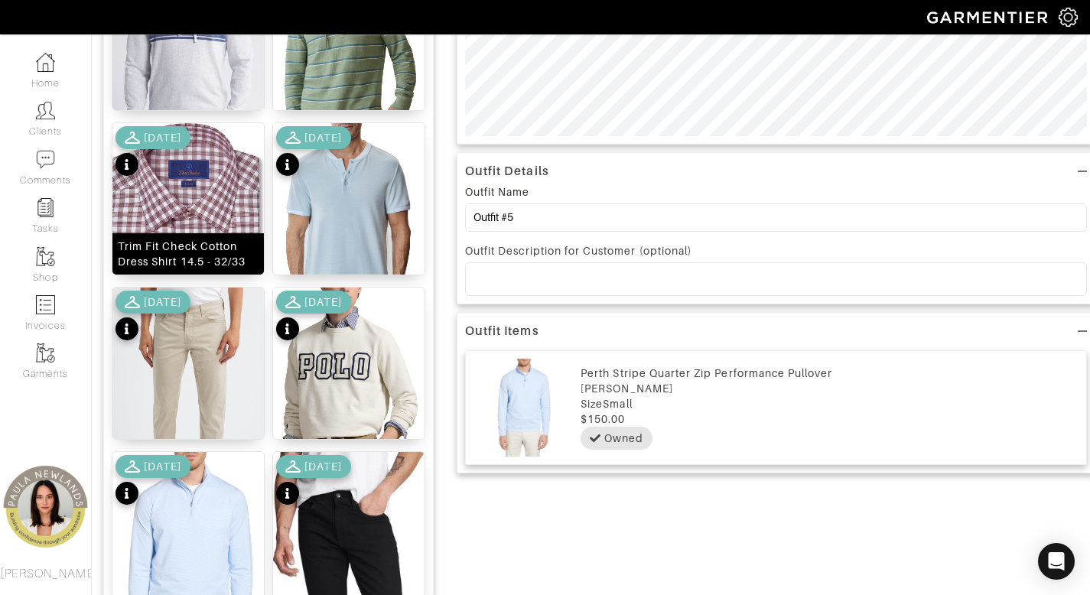
click at [201, 257] on div "Trim Fit Check Cotton Dress Shirt 14.5 - 32/33" at bounding box center [188, 254] width 141 height 31
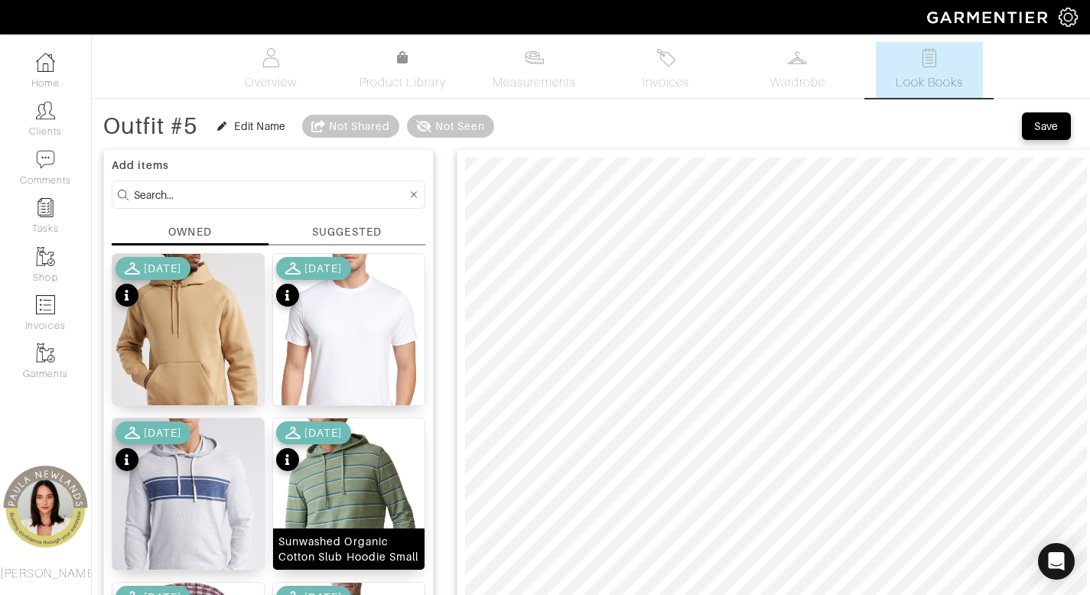
scroll to position [489, 0]
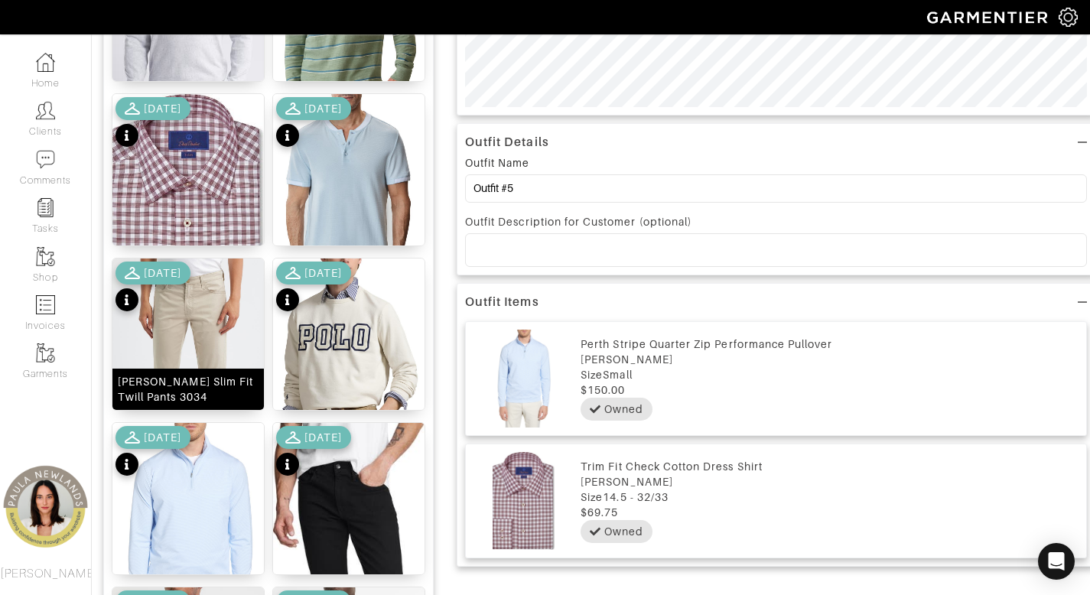
click at [226, 391] on div "Tellis Slim Fit Twill Pants 3034" at bounding box center [188, 389] width 141 height 31
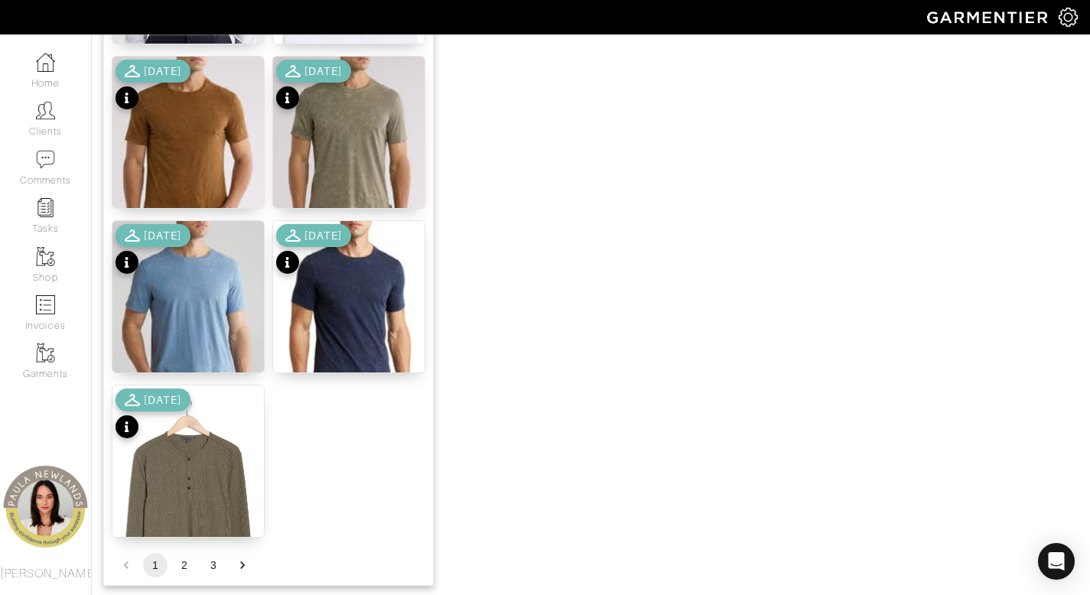
scroll to position [1879, 0]
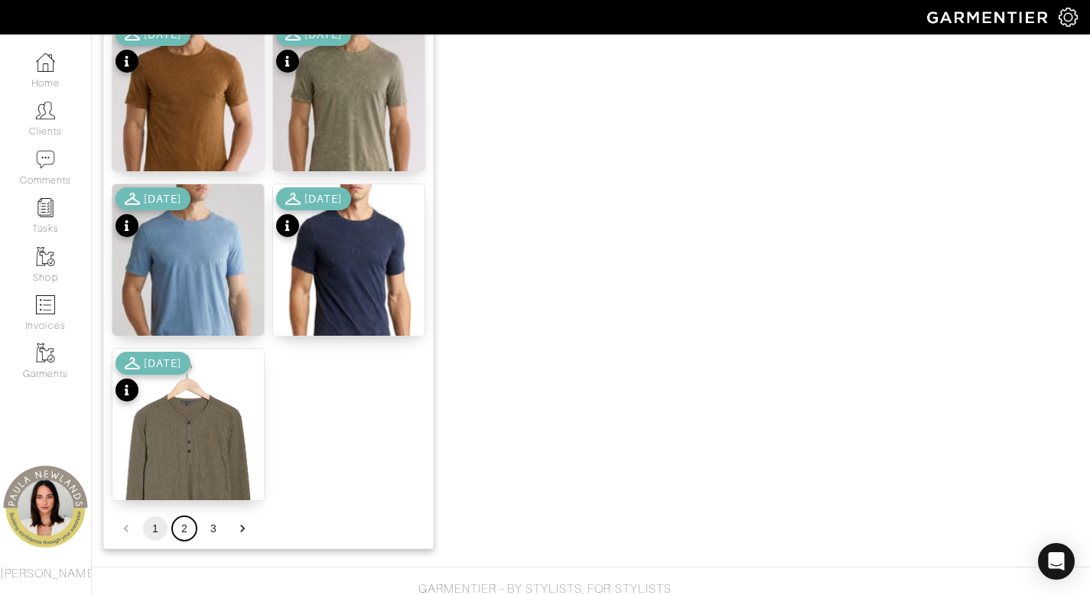
click at [187, 529] on button "2" at bounding box center [184, 528] width 24 height 24
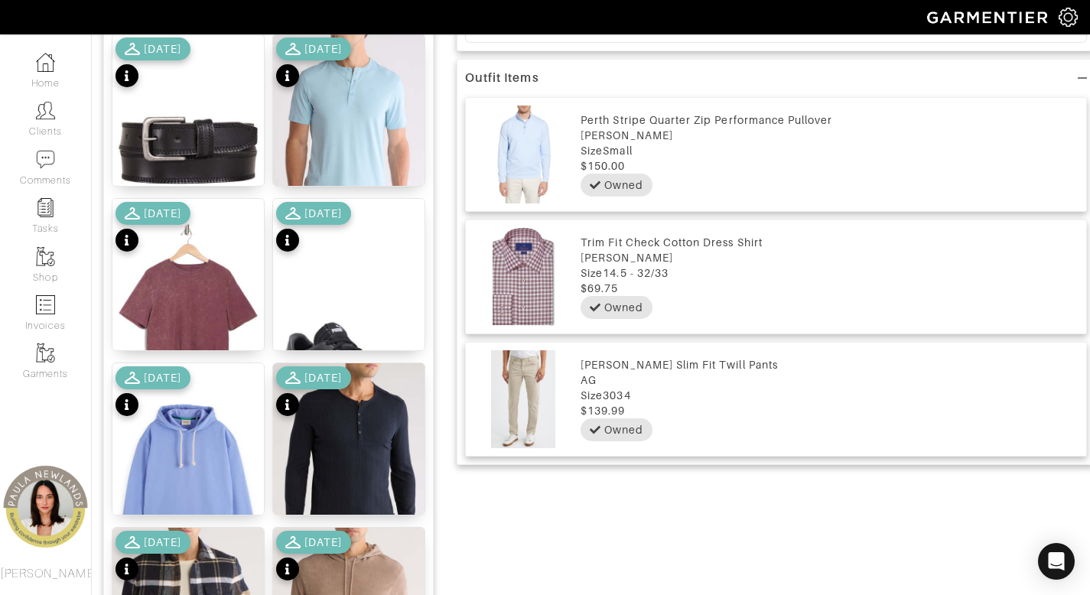
scroll to position [414, 0]
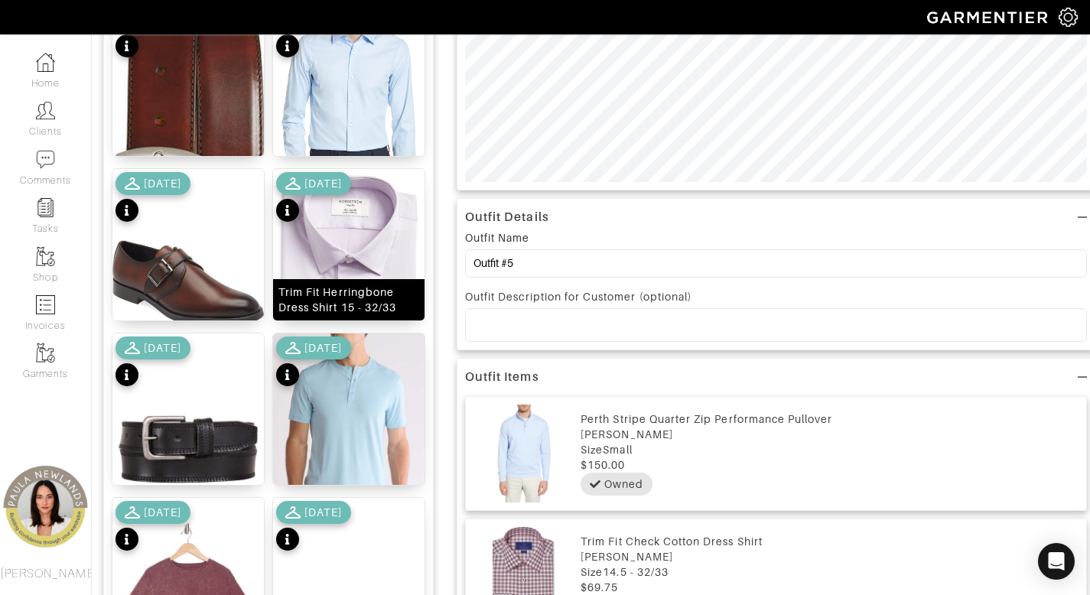
click at [328, 302] on div "Trim Fit Herringbone Dress Shirt 15 - 32/33" at bounding box center [348, 300] width 141 height 31
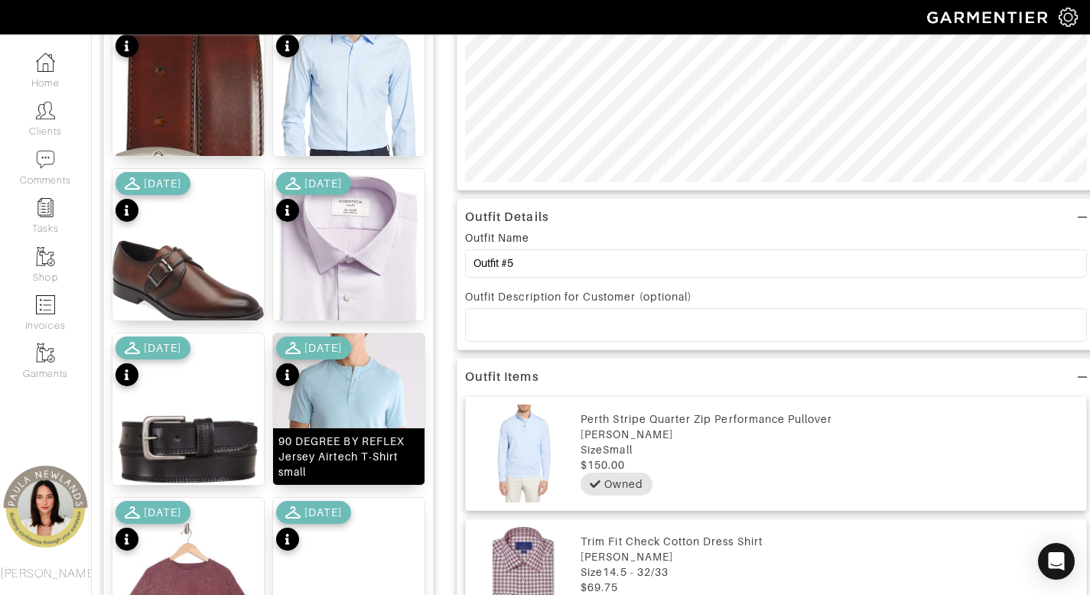
scroll to position [264, 0]
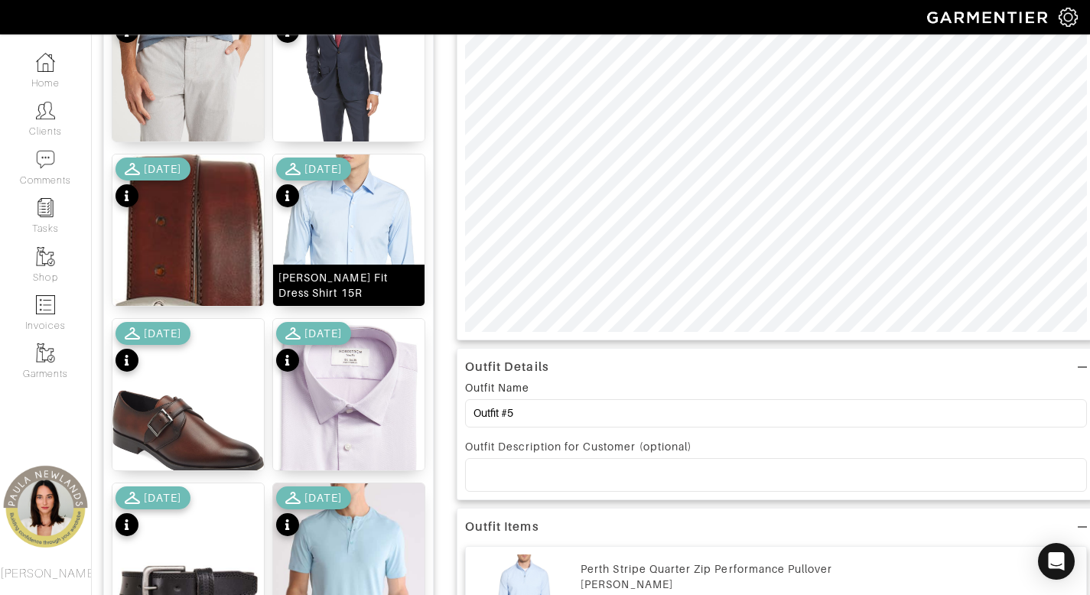
click at [359, 296] on div "Hank Slim Fit Dress Shirt 15R" at bounding box center [348, 285] width 141 height 31
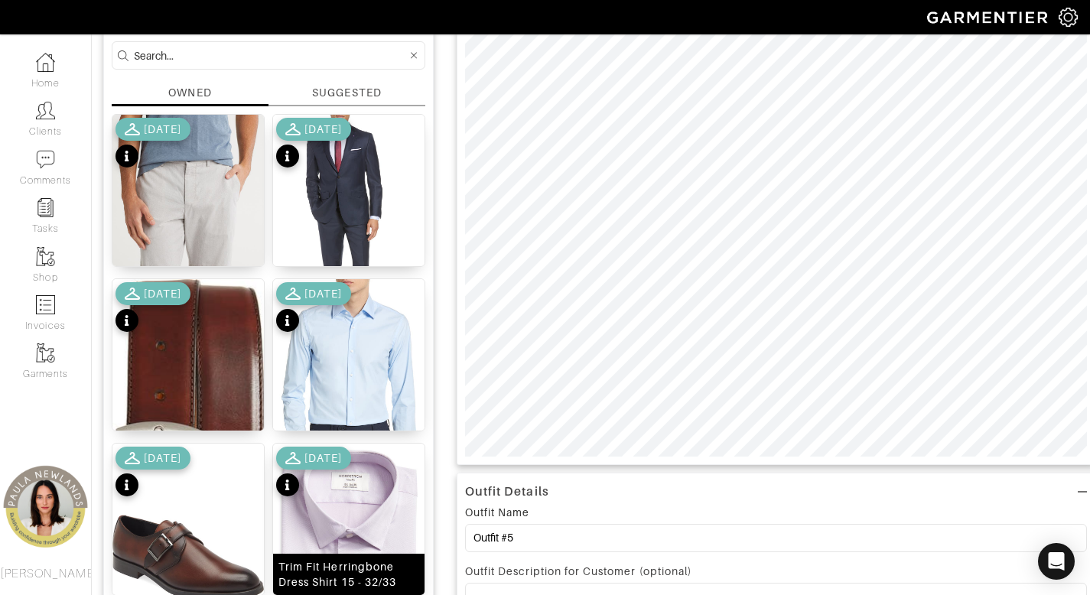
scroll to position [108, 0]
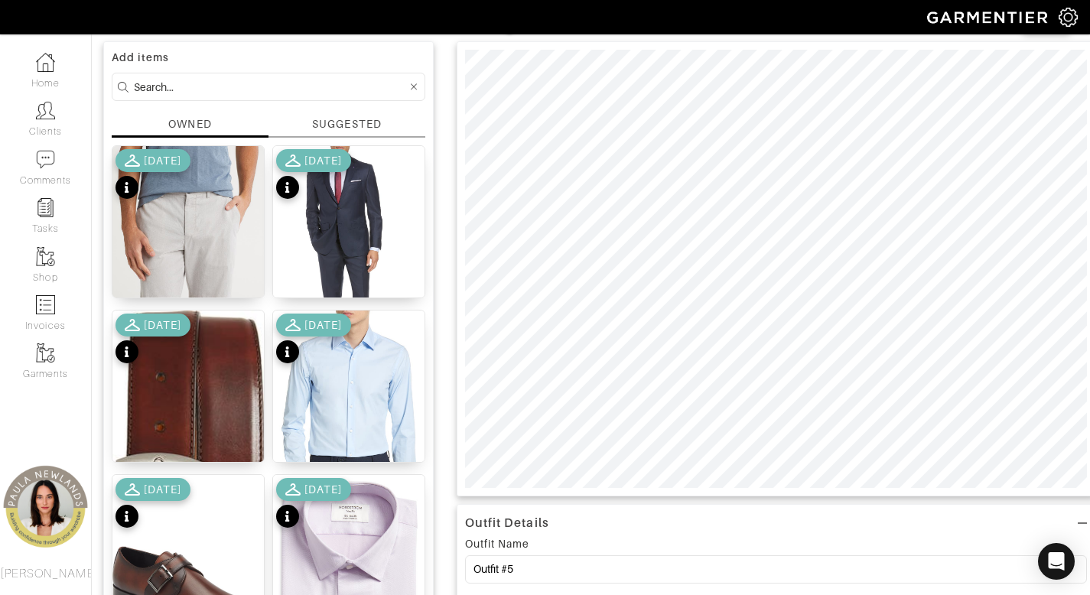
click at [912, 488] on div at bounding box center [776, 268] width 639 height 455
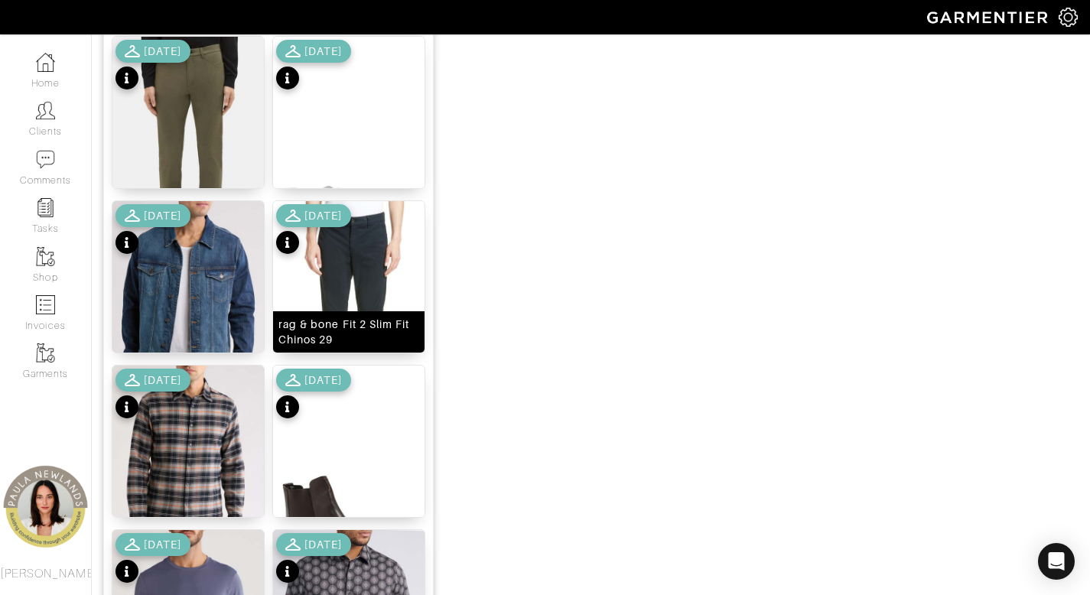
scroll to position [1906, 0]
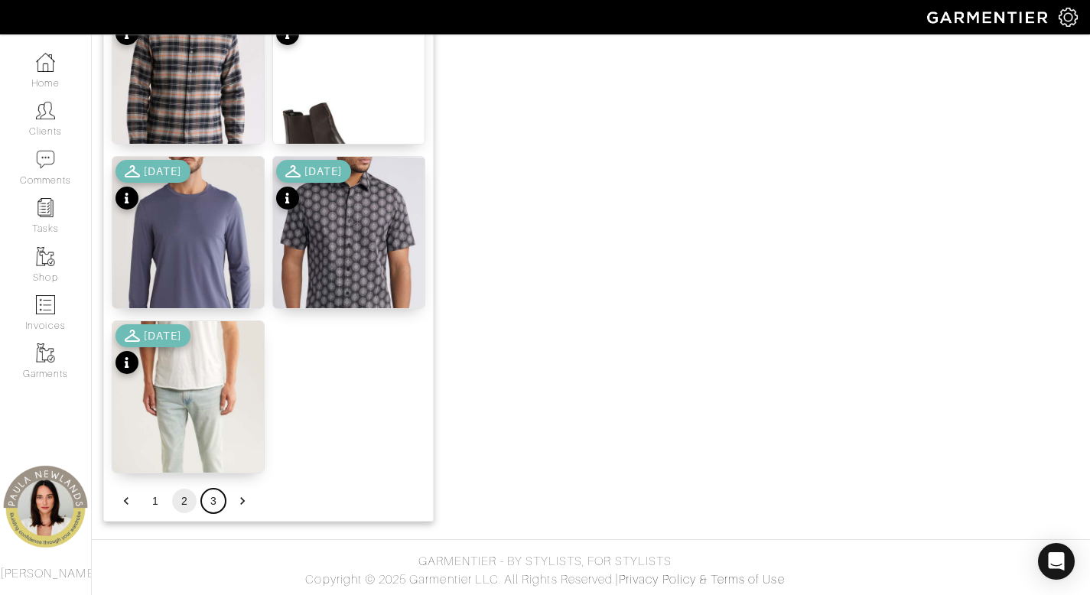
click at [213, 501] on button "3" at bounding box center [213, 501] width 24 height 24
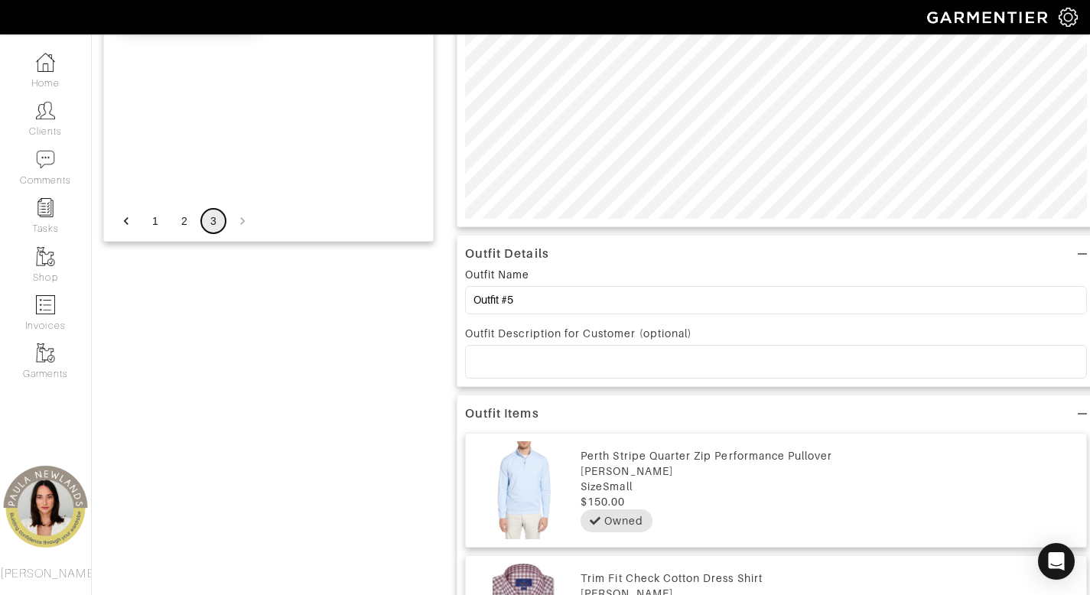
scroll to position [251, 0]
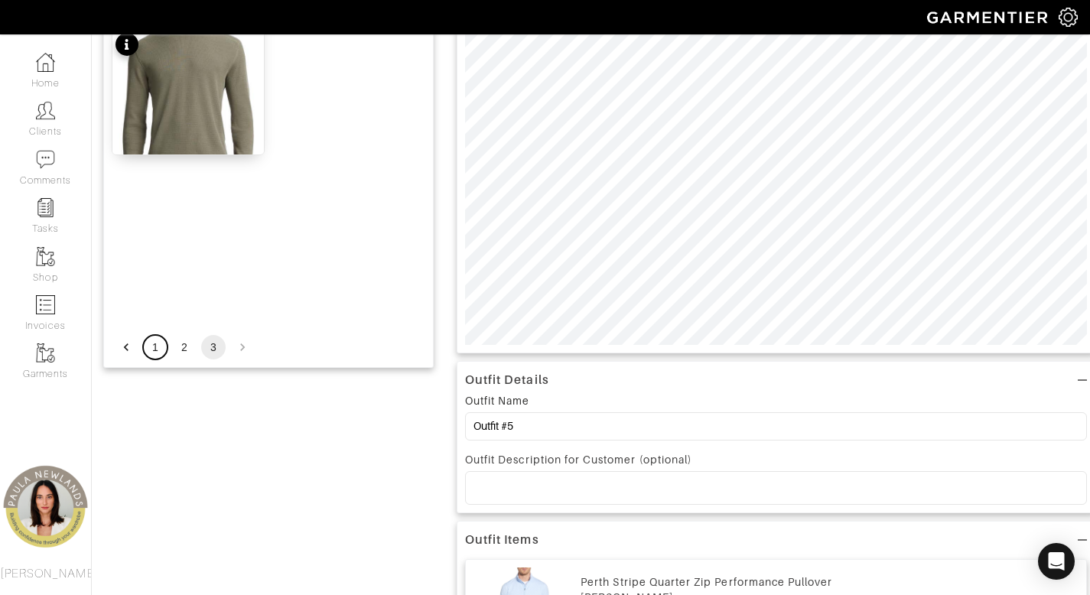
click at [153, 350] on button "1" at bounding box center [155, 347] width 24 height 24
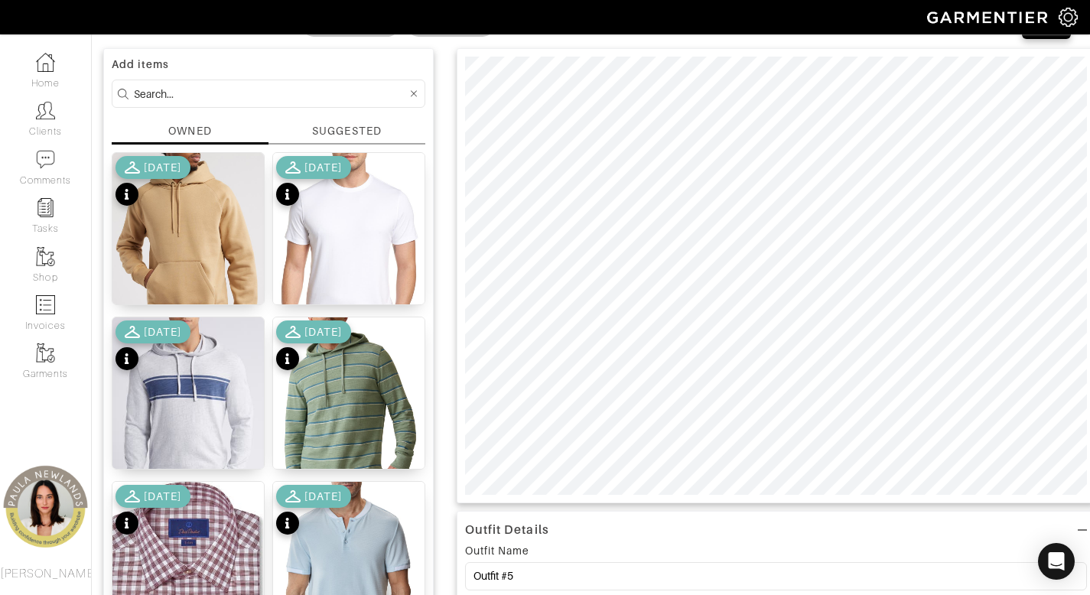
scroll to position [0, 0]
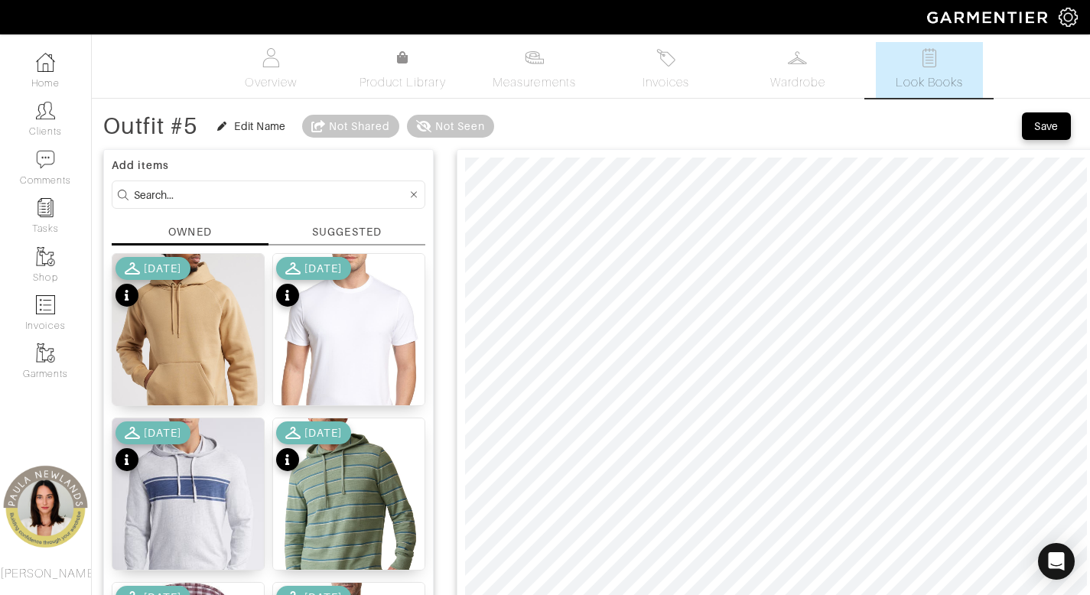
click at [244, 197] on input at bounding box center [270, 194] width 273 height 19
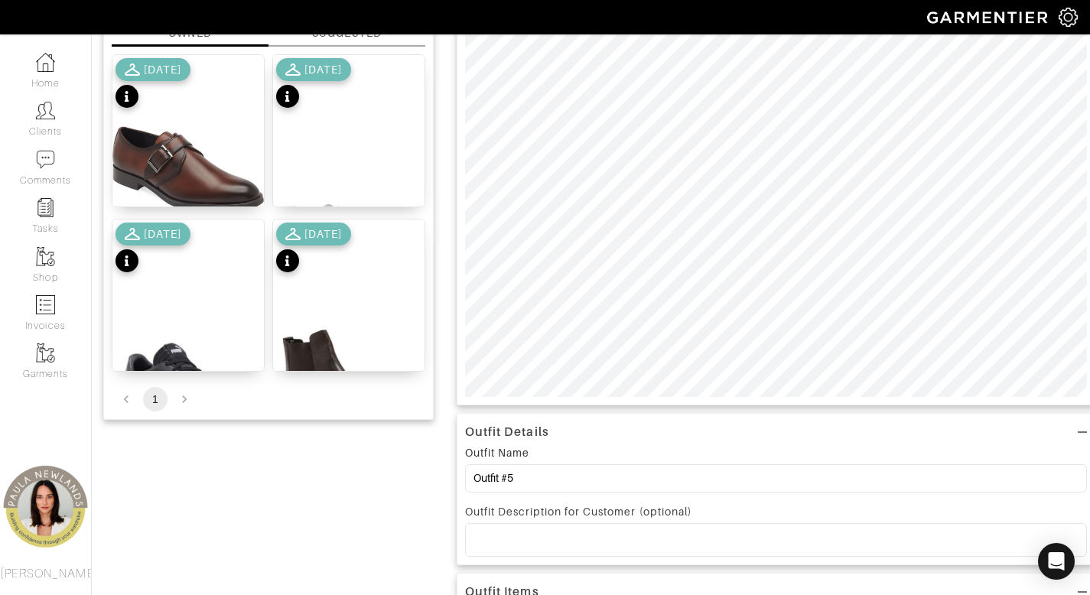
scroll to position [207, 0]
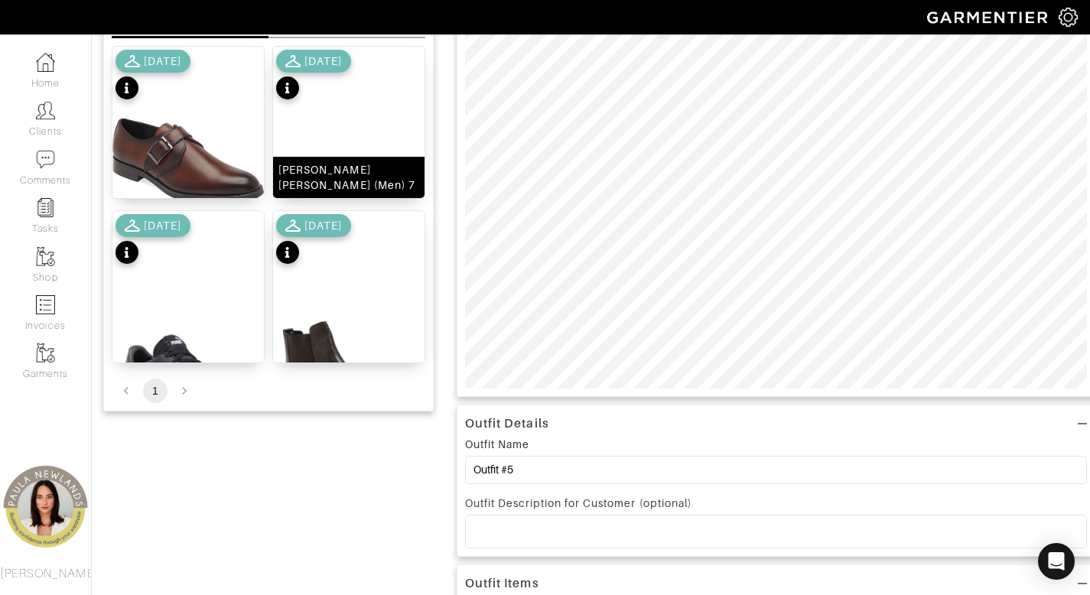
click at [336, 172] on div "Bruno Magli Diego Sneaker (Men) 7" at bounding box center [348, 177] width 141 height 31
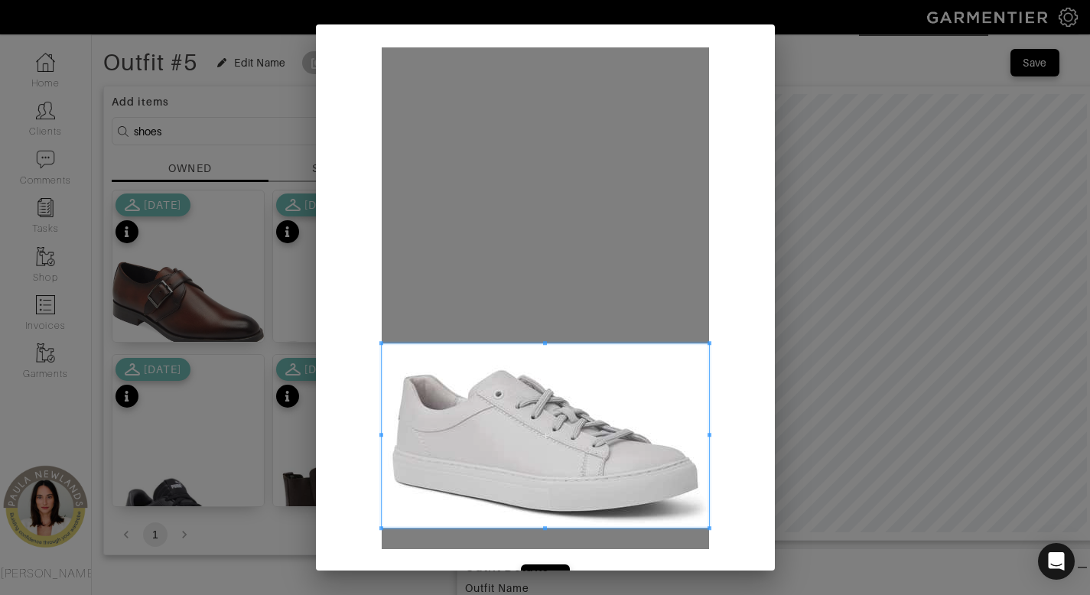
click at [562, 458] on span at bounding box center [545, 435] width 327 height 184
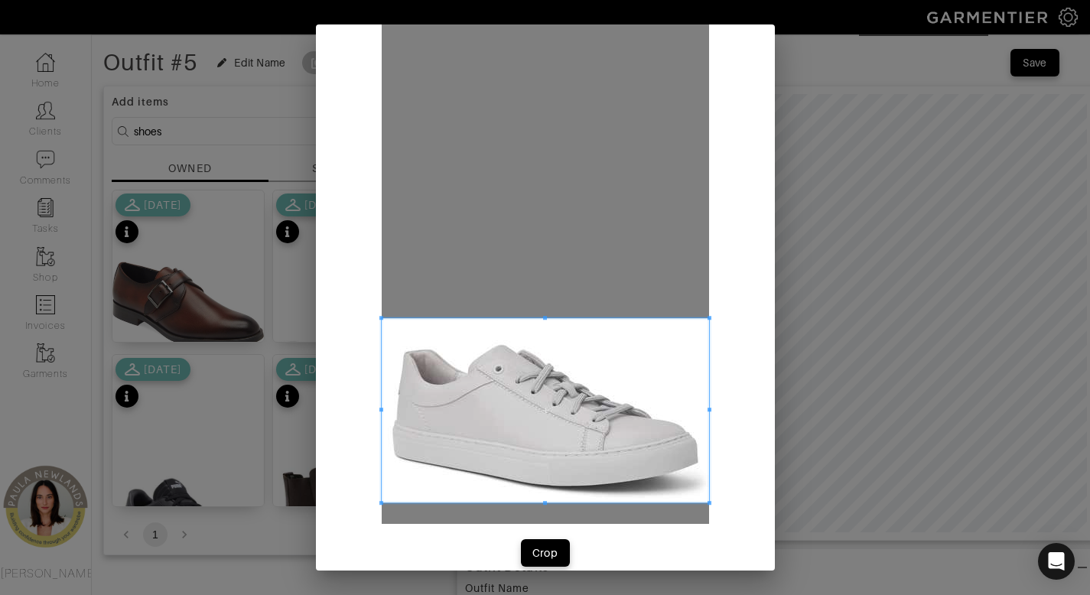
scroll to position [44, 0]
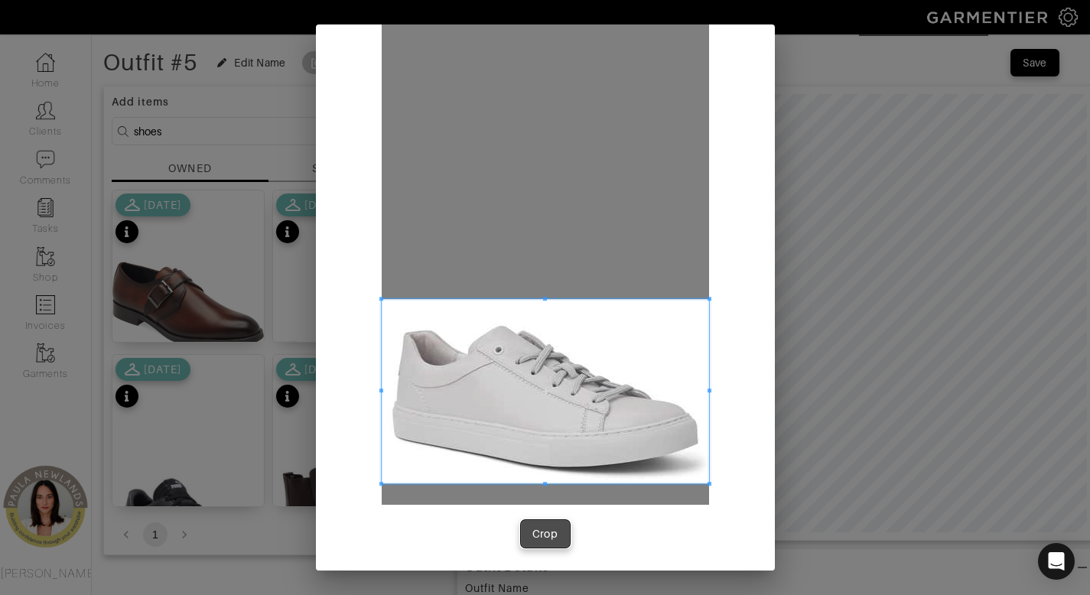
click at [546, 538] on div "Crop" at bounding box center [545, 533] width 26 height 15
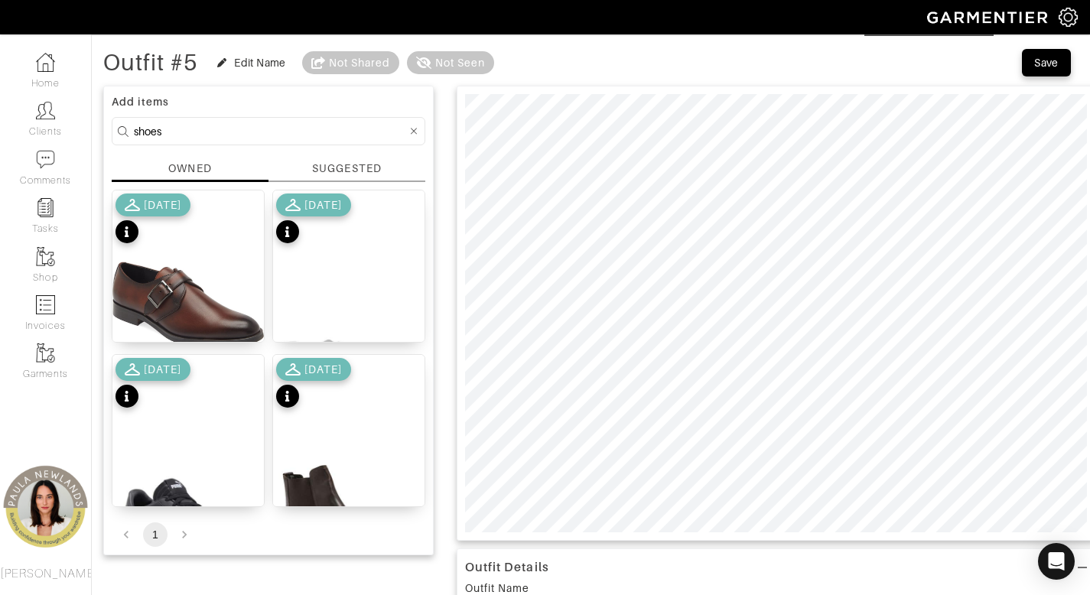
click at [369, 131] on input "shoes" at bounding box center [270, 131] width 273 height 19
type input "belt"
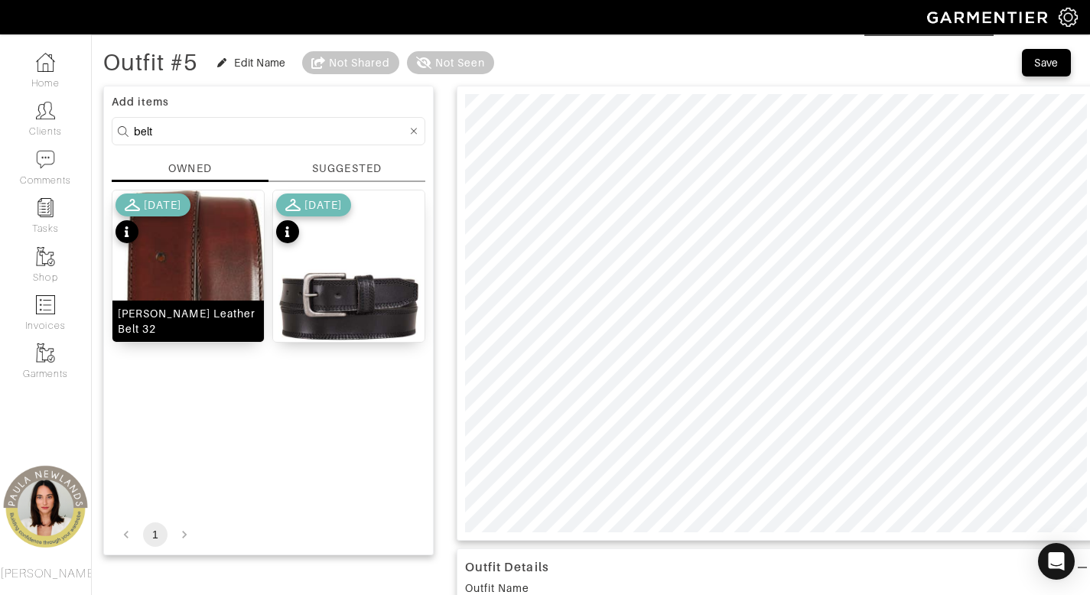
click at [177, 330] on div "Tanner Leather Belt 32" at bounding box center [188, 321] width 141 height 31
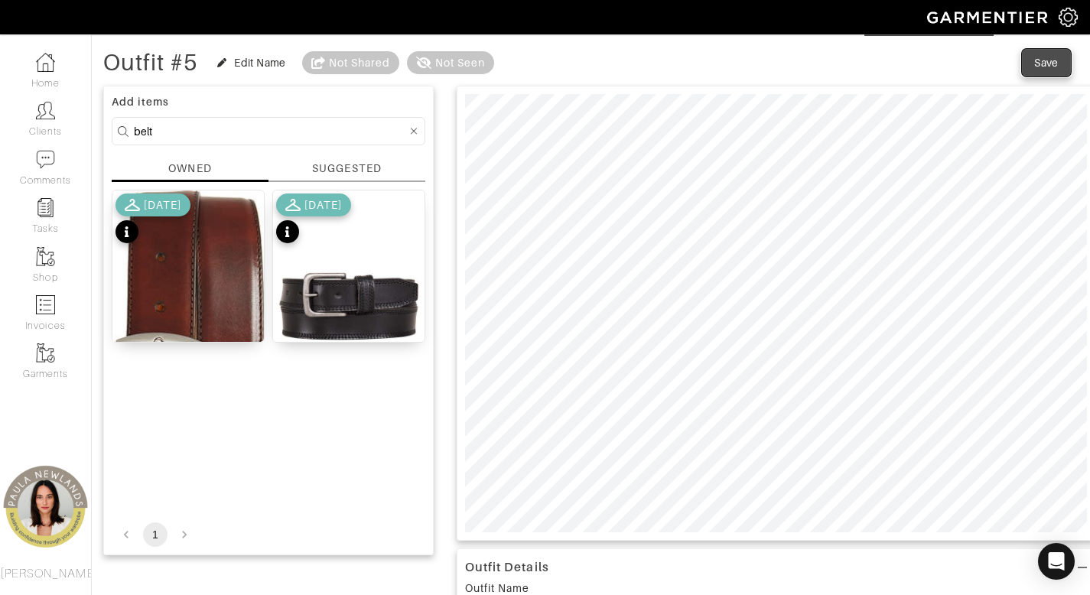
click at [1050, 59] on div "Save" at bounding box center [1046, 62] width 24 height 15
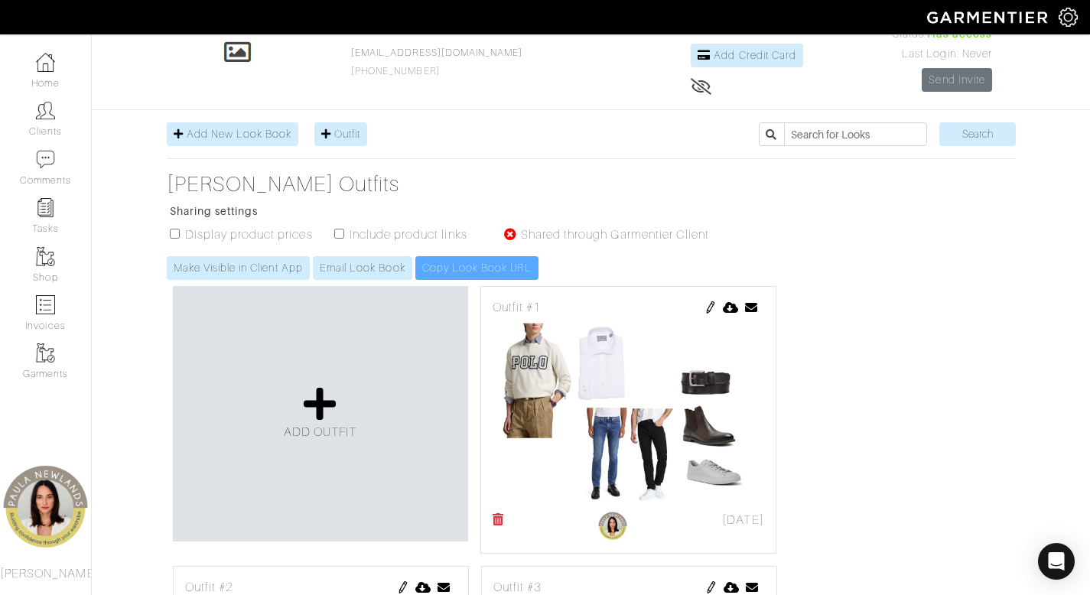
scroll to position [434, 0]
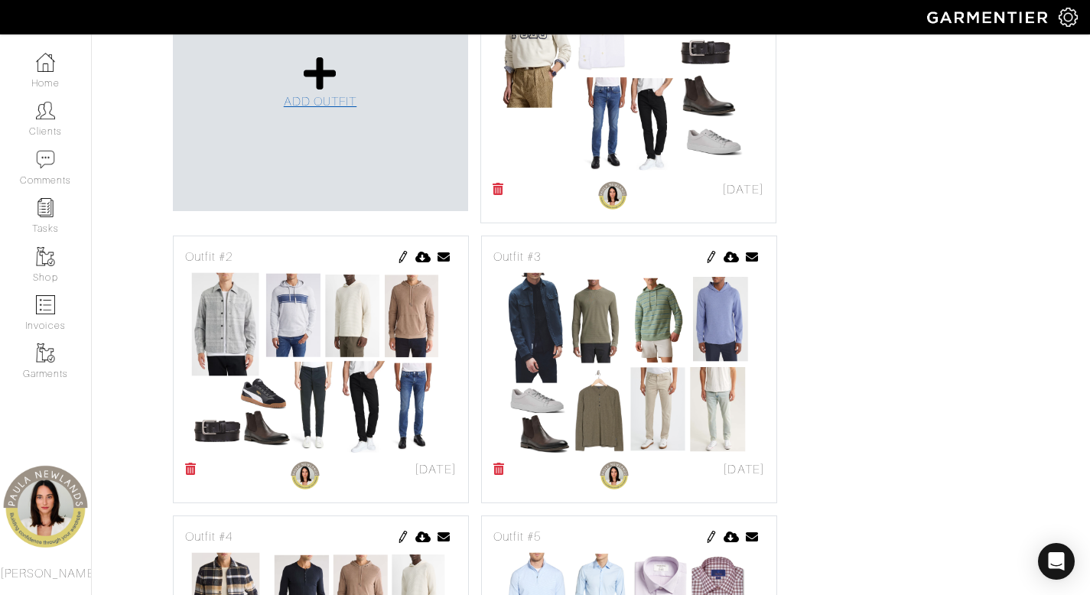
click at [317, 70] on icon at bounding box center [320, 73] width 33 height 37
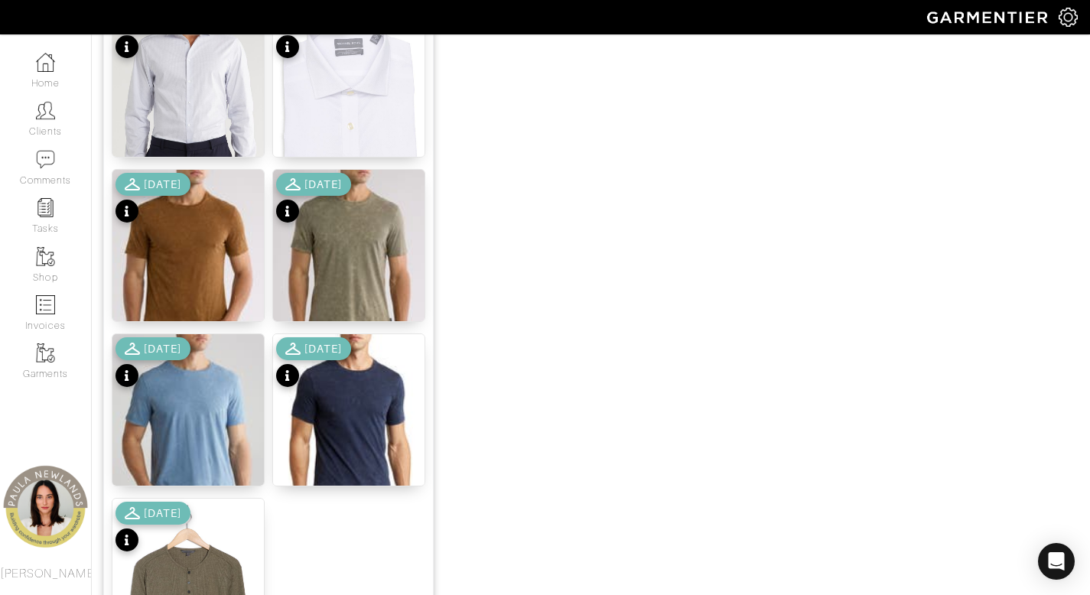
scroll to position [1906, 0]
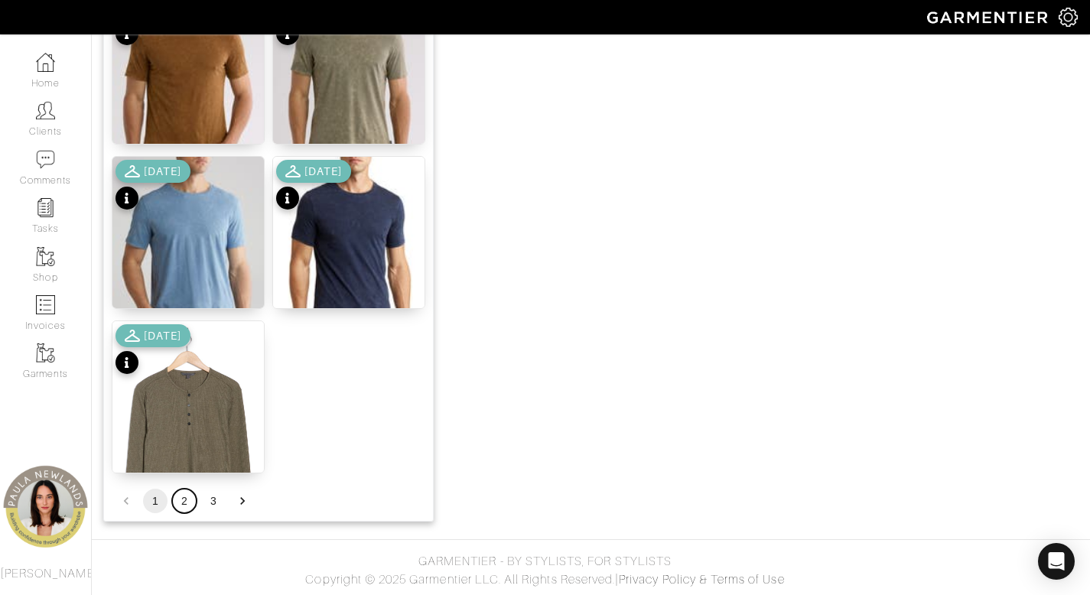
click at [182, 503] on button "2" at bounding box center [184, 501] width 24 height 24
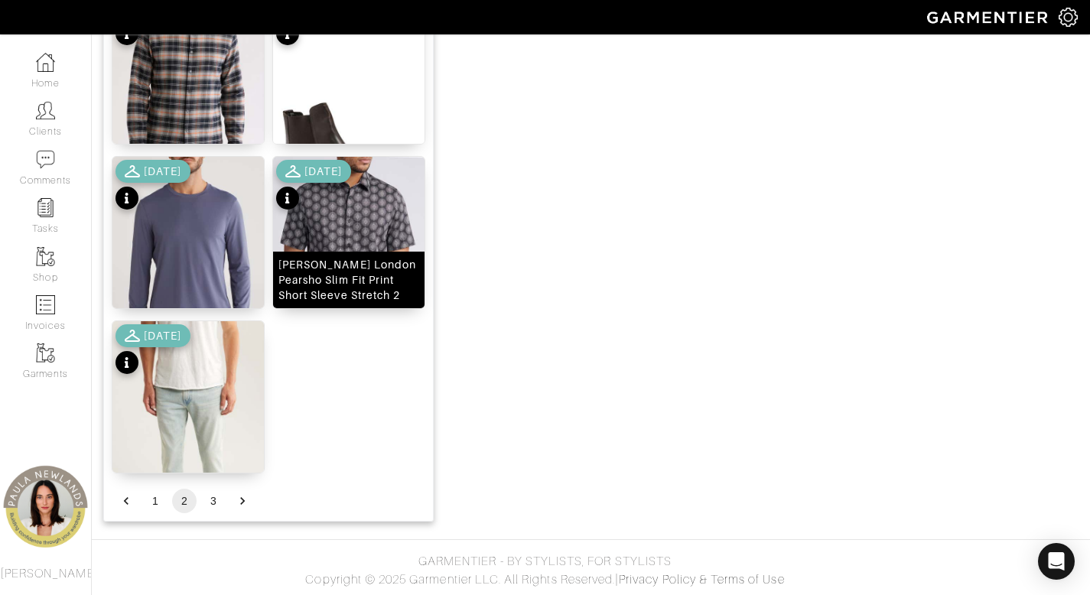
click at [378, 295] on div "Ted Baker London Pearsho Slim Fit Print Short Sleeve Stretch 2" at bounding box center [348, 280] width 141 height 46
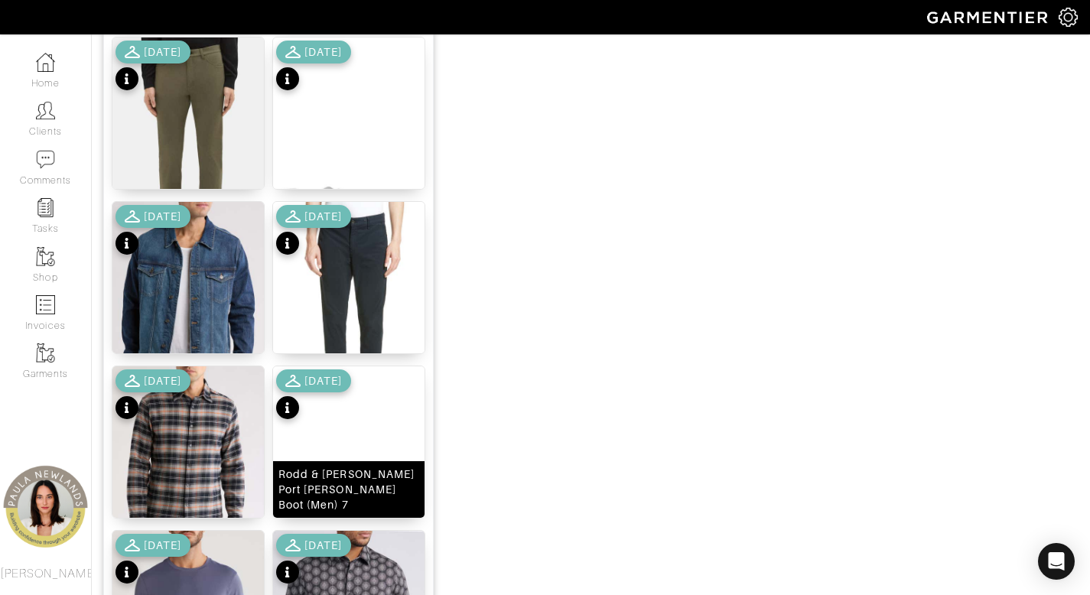
scroll to position [1530, 0]
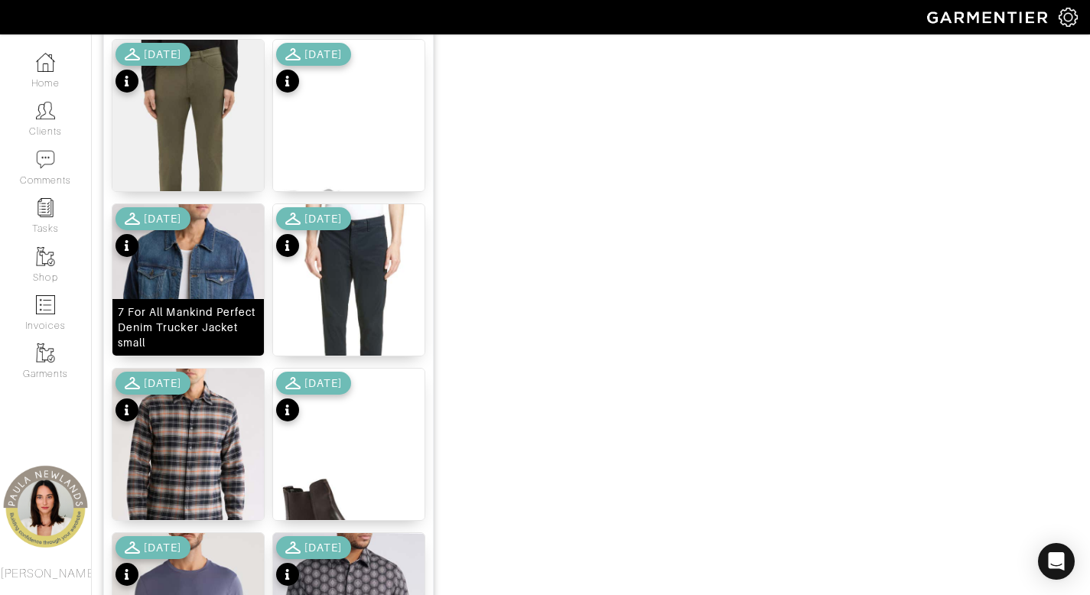
click at [197, 332] on div "7 For All Mankind Perfect Denim Trucker Jacket small" at bounding box center [188, 327] width 141 height 46
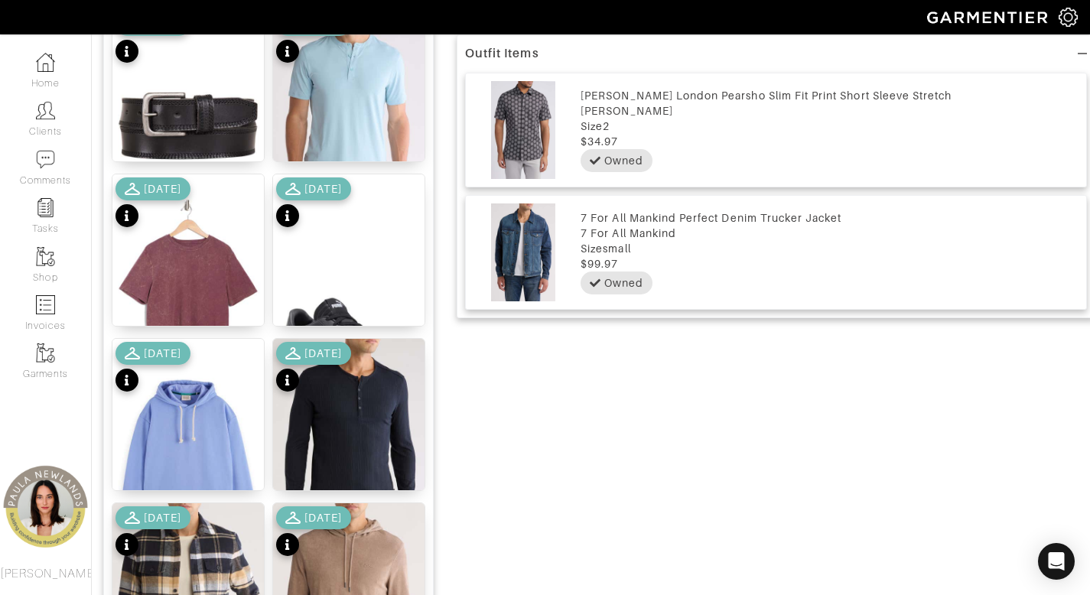
scroll to position [718, 0]
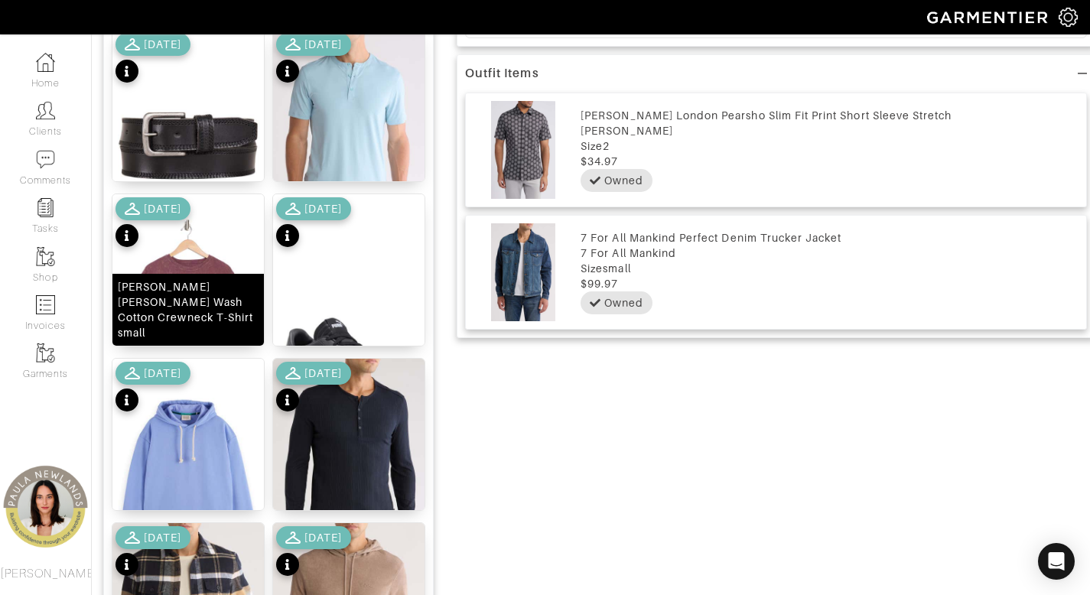
click at [197, 324] on div "John Varvatos Enzo Marble Wash Cotton Crewneck T-Shirt small" at bounding box center [188, 309] width 141 height 61
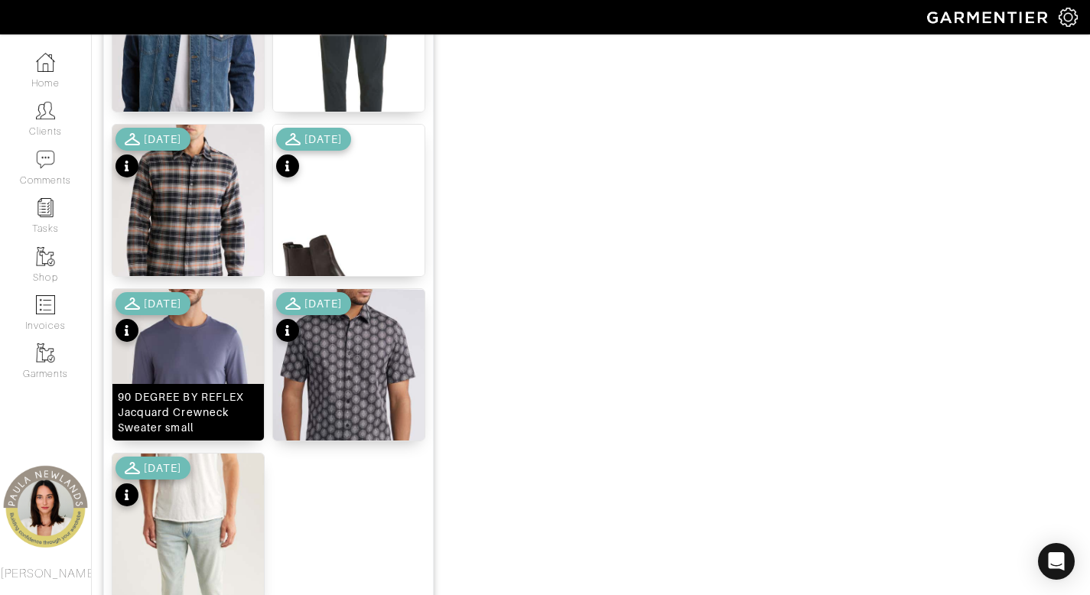
scroll to position [1906, 0]
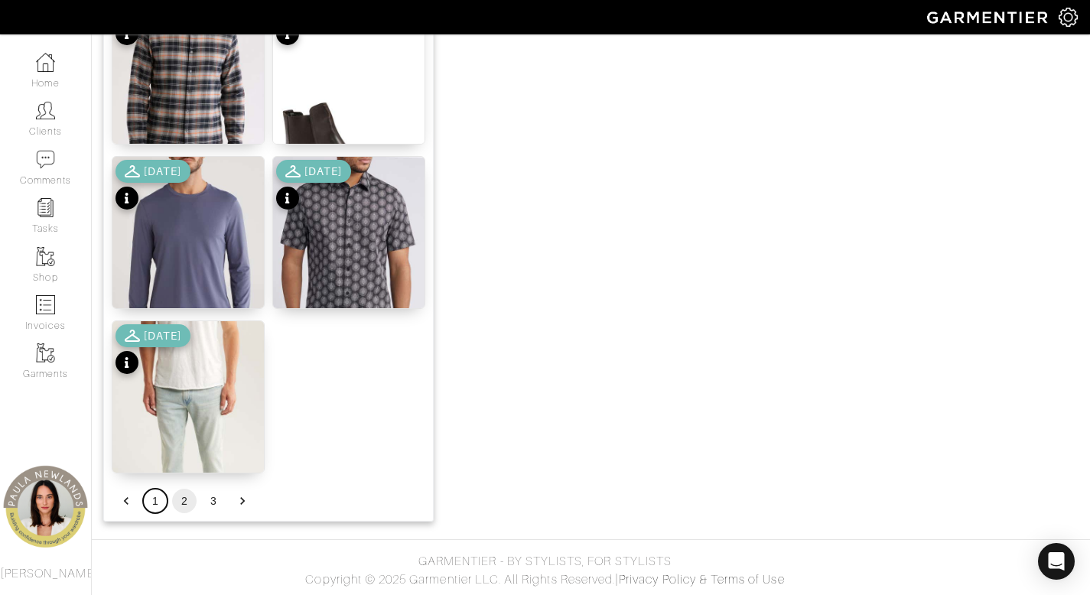
click at [157, 506] on button "1" at bounding box center [155, 501] width 24 height 24
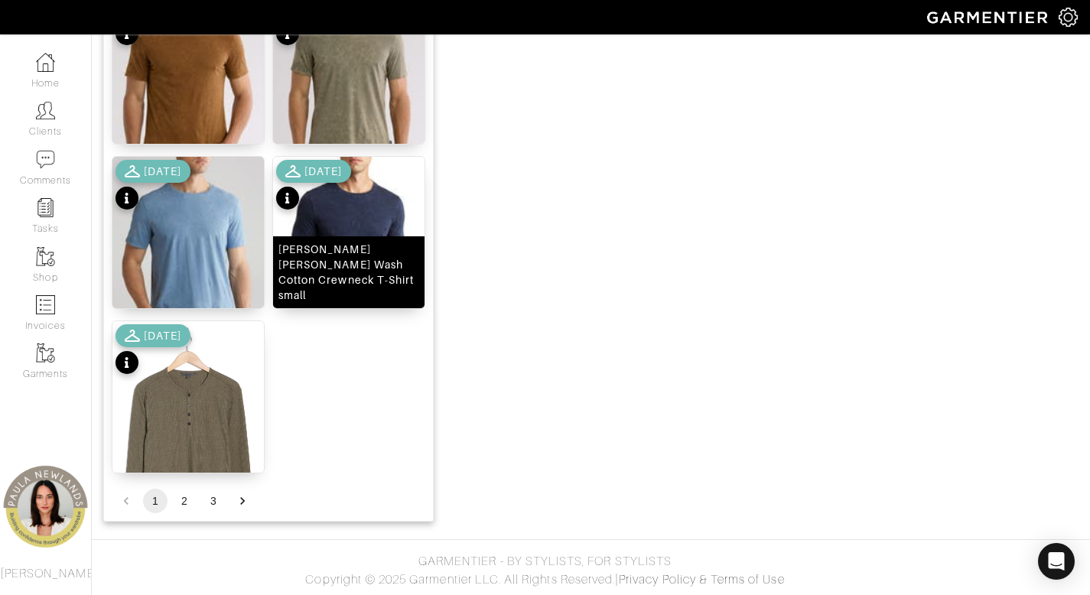
click at [357, 291] on div "John Varvatos Enzo Marble Wash Cotton Crewneck T-Shirt small" at bounding box center [348, 272] width 141 height 61
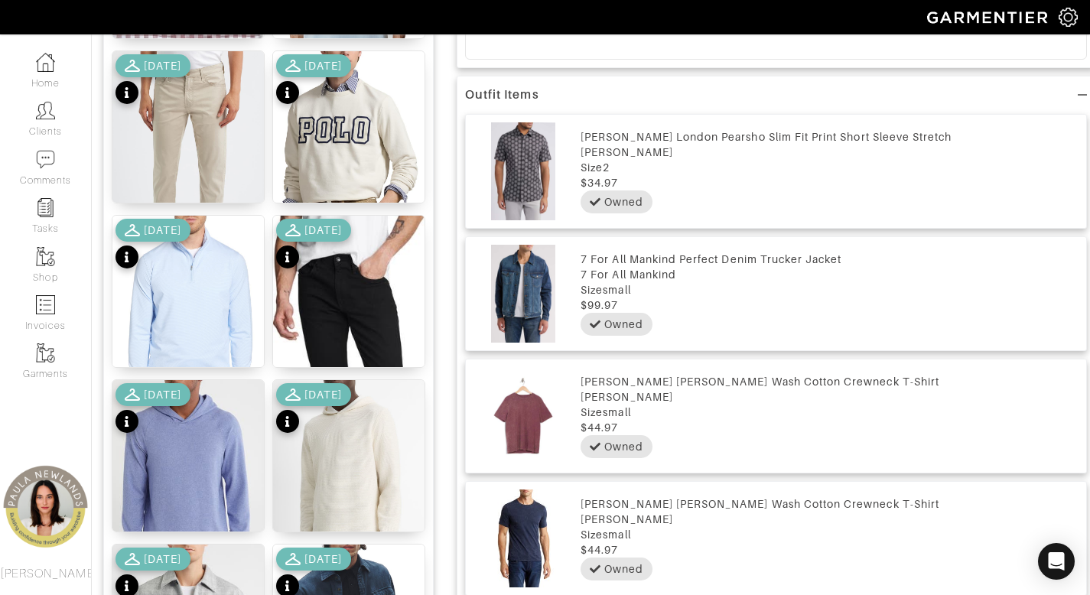
scroll to position [622, 0]
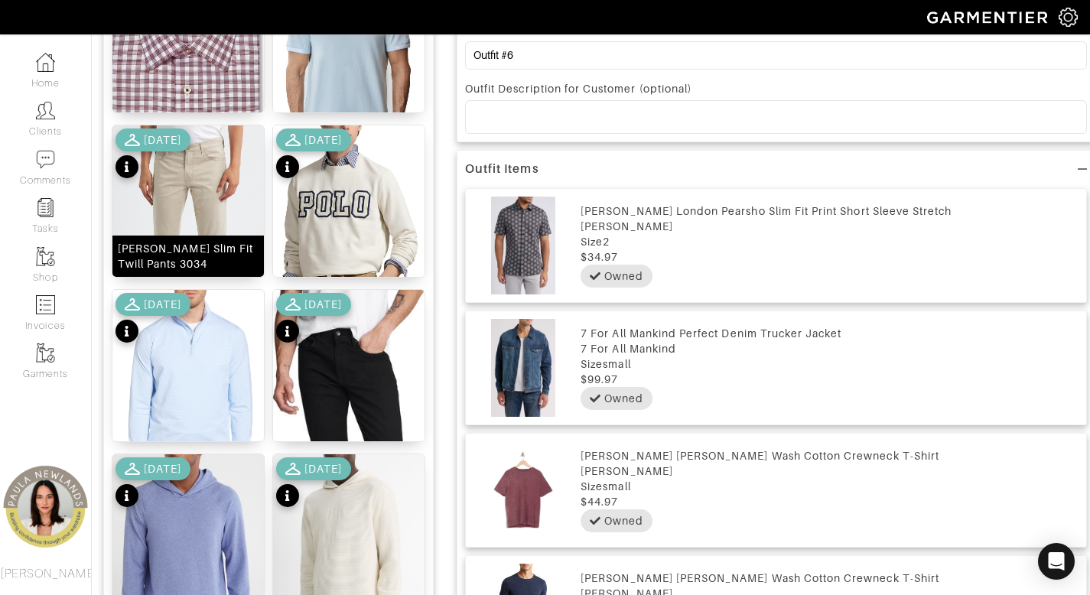
click at [208, 253] on div "Tellis Slim Fit Twill Pants 3034" at bounding box center [188, 256] width 141 height 31
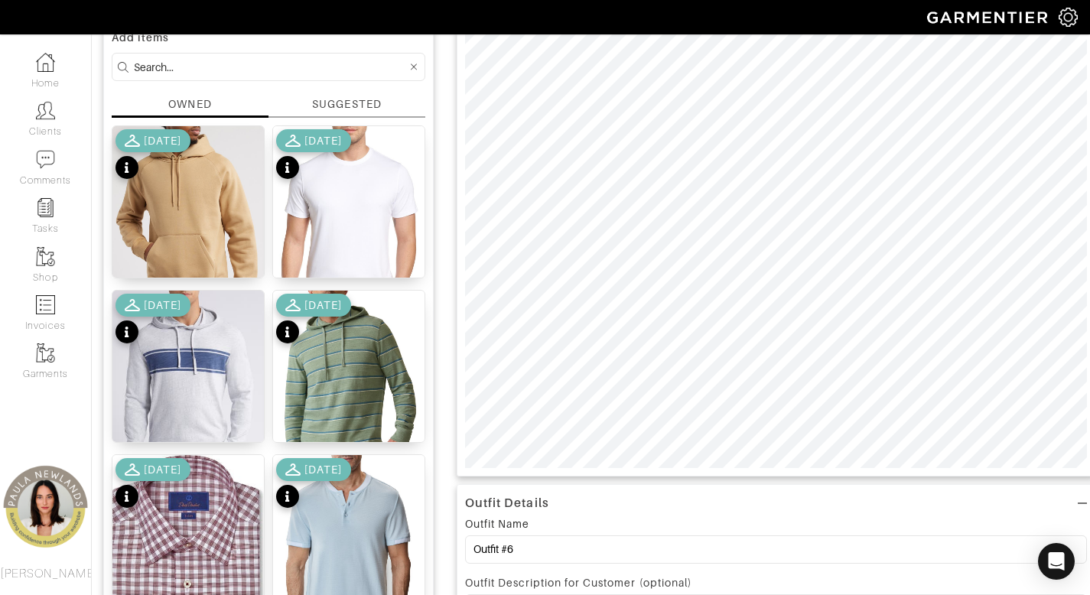
scroll to position [76, 0]
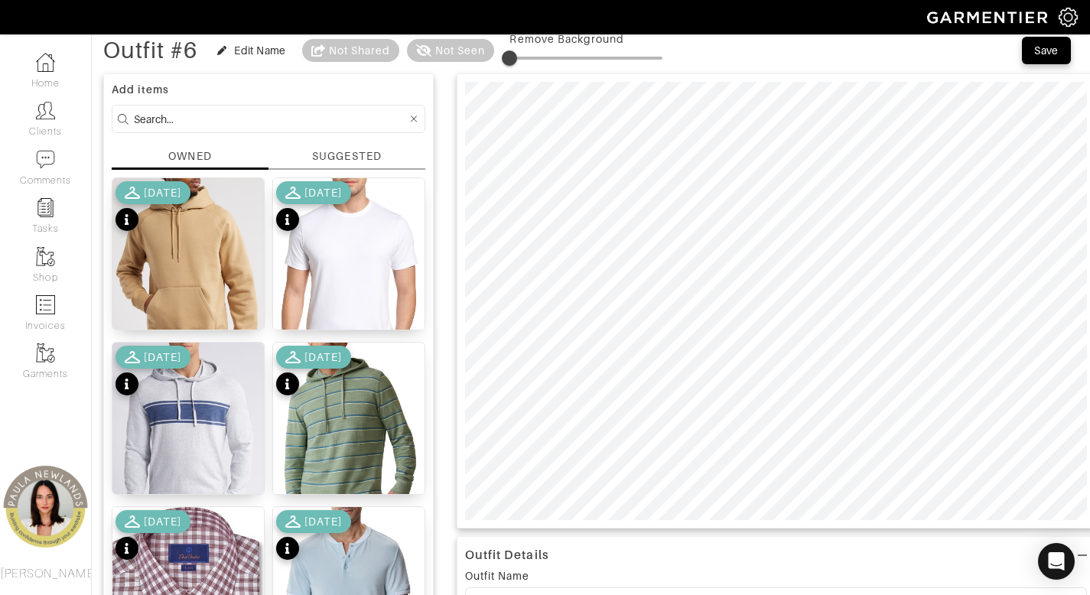
click at [947, 527] on div at bounding box center [776, 300] width 639 height 455
click at [305, 113] on input at bounding box center [270, 118] width 273 height 19
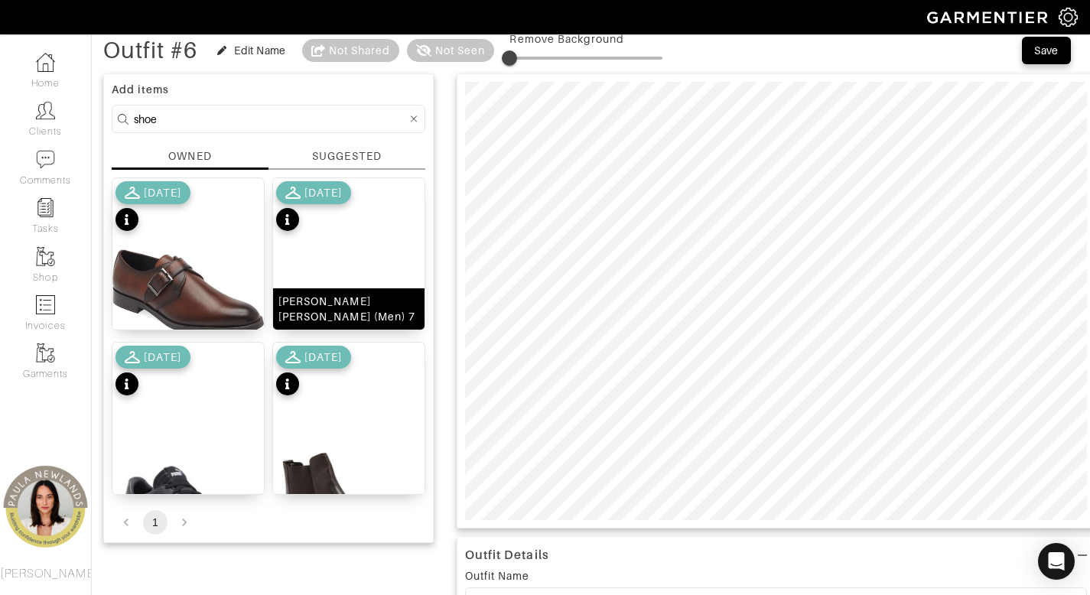
click at [356, 307] on div "Bruno Magli Diego Sneaker (Men) 7" at bounding box center [348, 309] width 141 height 31
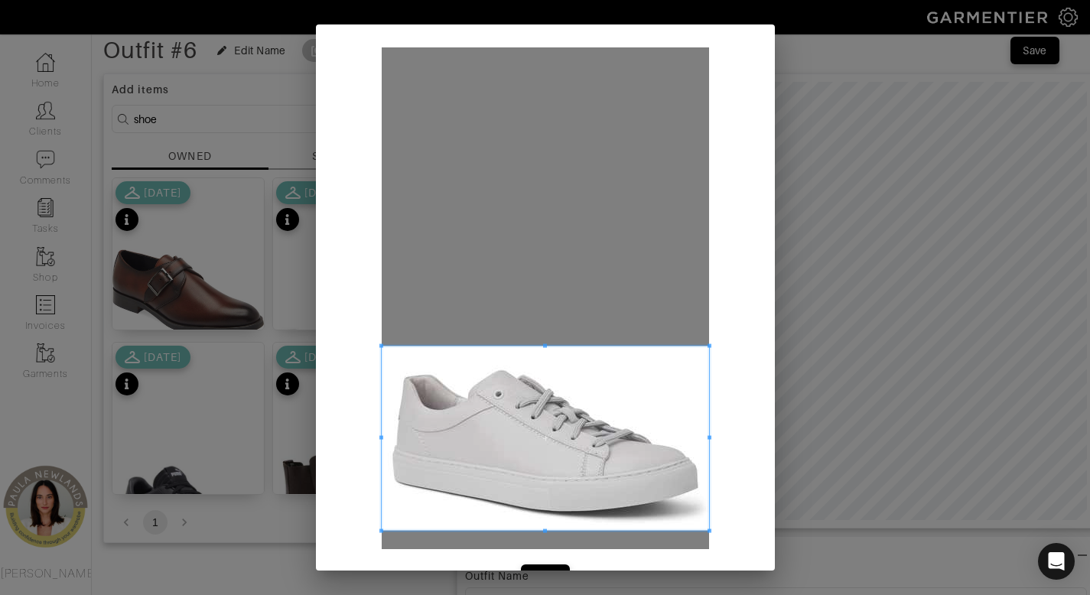
click at [579, 422] on span at bounding box center [545, 439] width 327 height 184
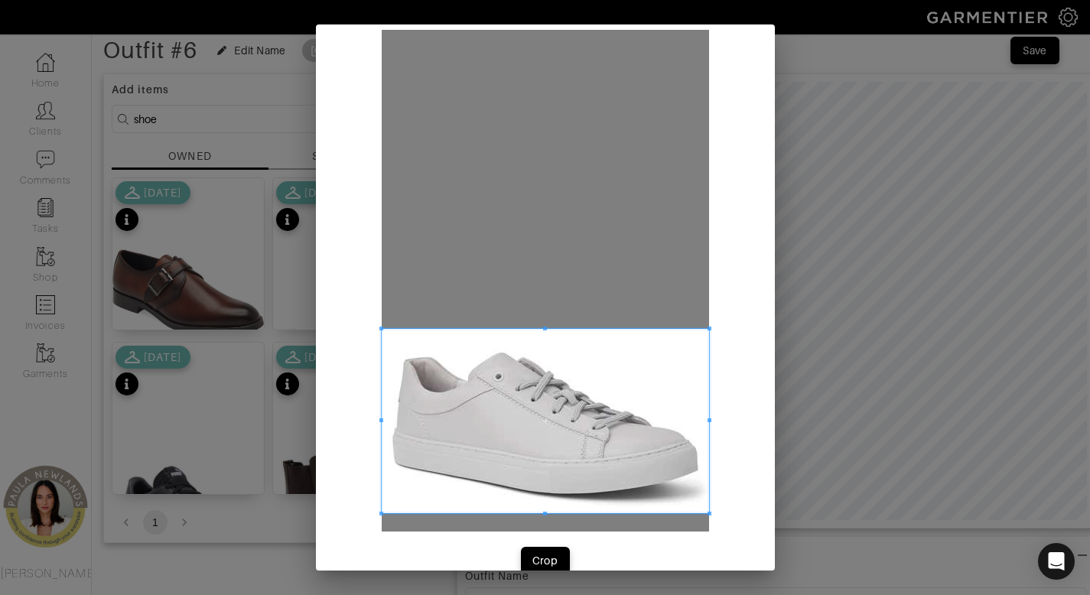
scroll to position [44, 0]
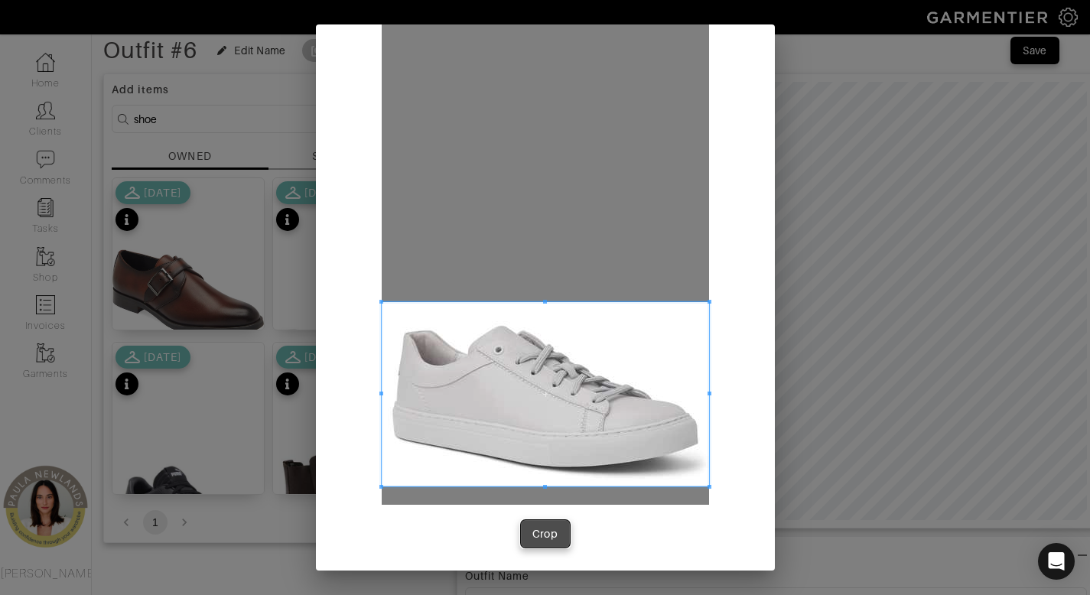
click at [536, 536] on div "Crop" at bounding box center [545, 533] width 26 height 15
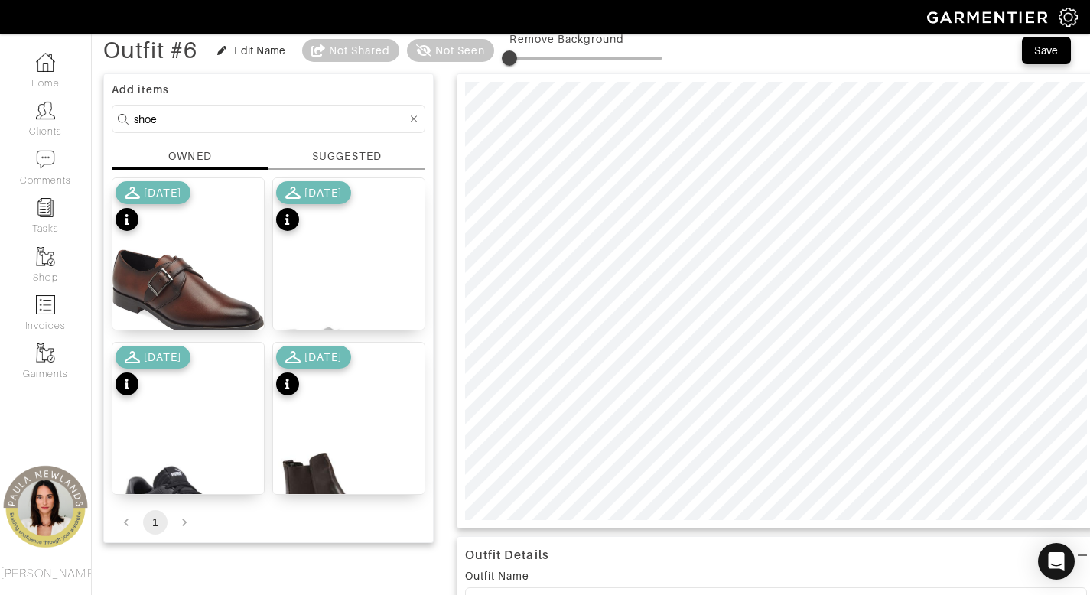
click at [325, 118] on input "shoe" at bounding box center [270, 118] width 273 height 19
type input "belt"
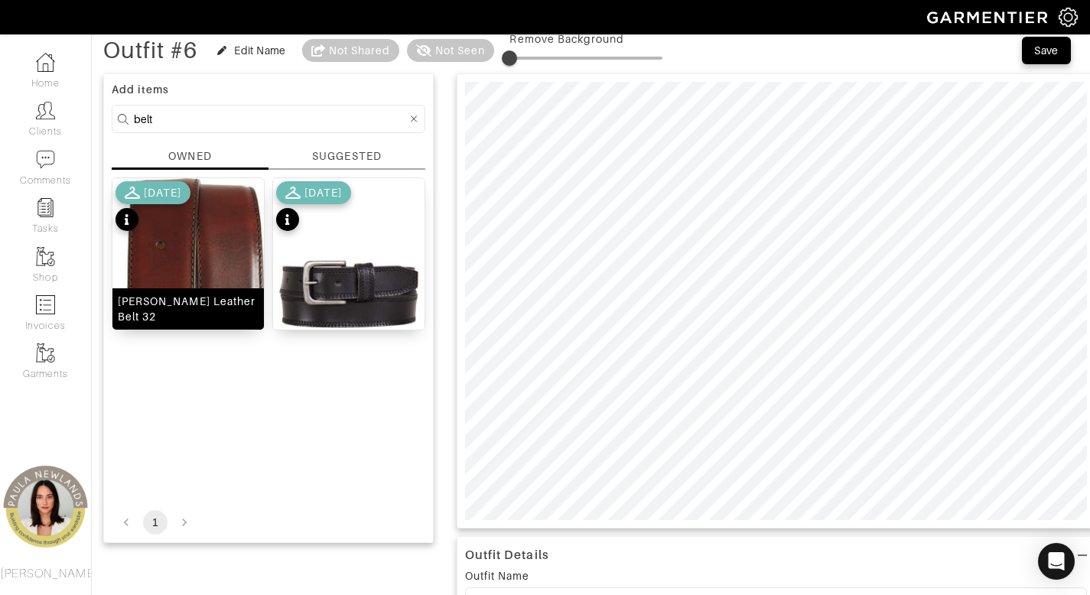
click at [176, 318] on div "Tanner Leather Belt 32" at bounding box center [188, 309] width 141 height 31
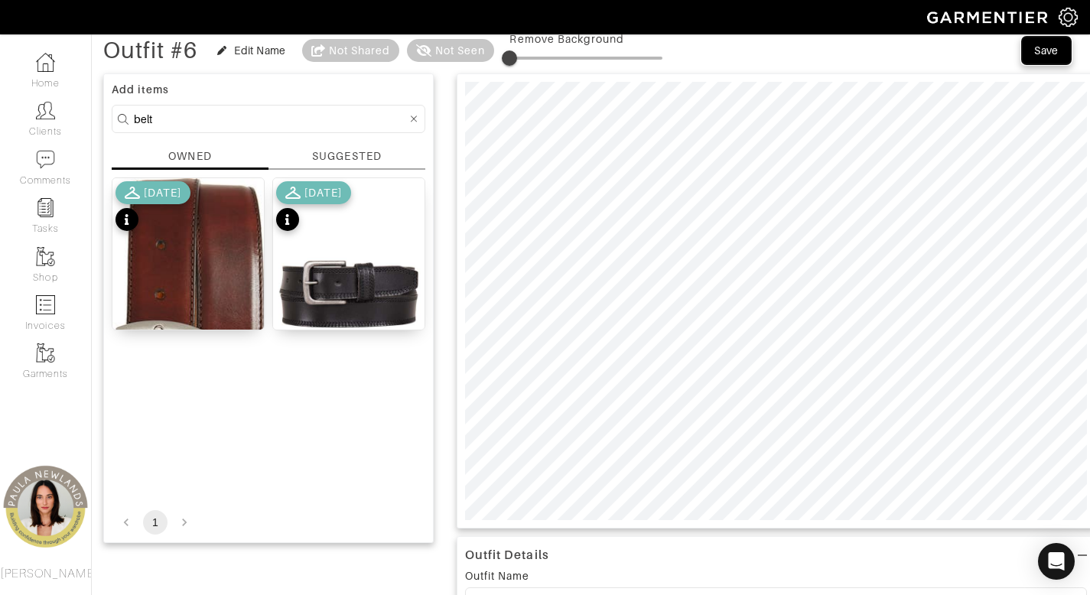
click at [1047, 54] on div "Save" at bounding box center [1046, 50] width 24 height 15
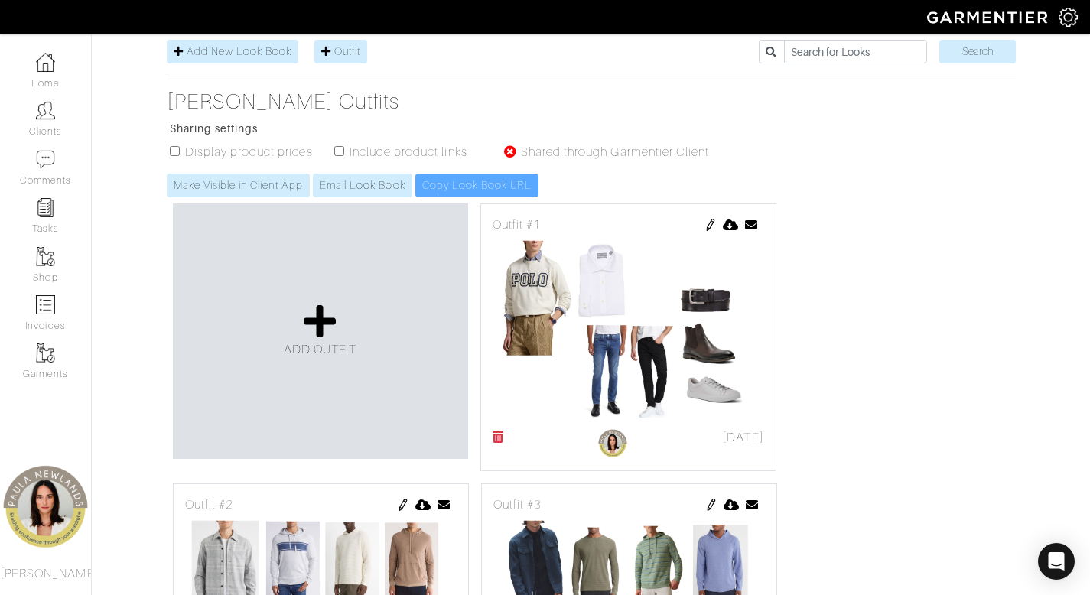
scroll to position [300, 0]
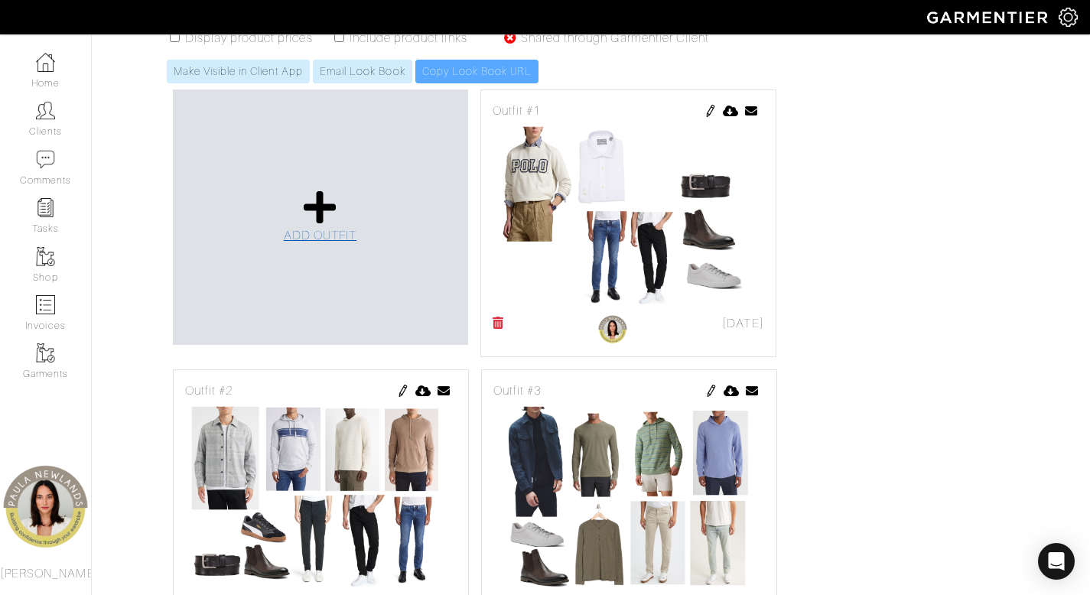
click at [314, 210] on icon at bounding box center [320, 207] width 33 height 37
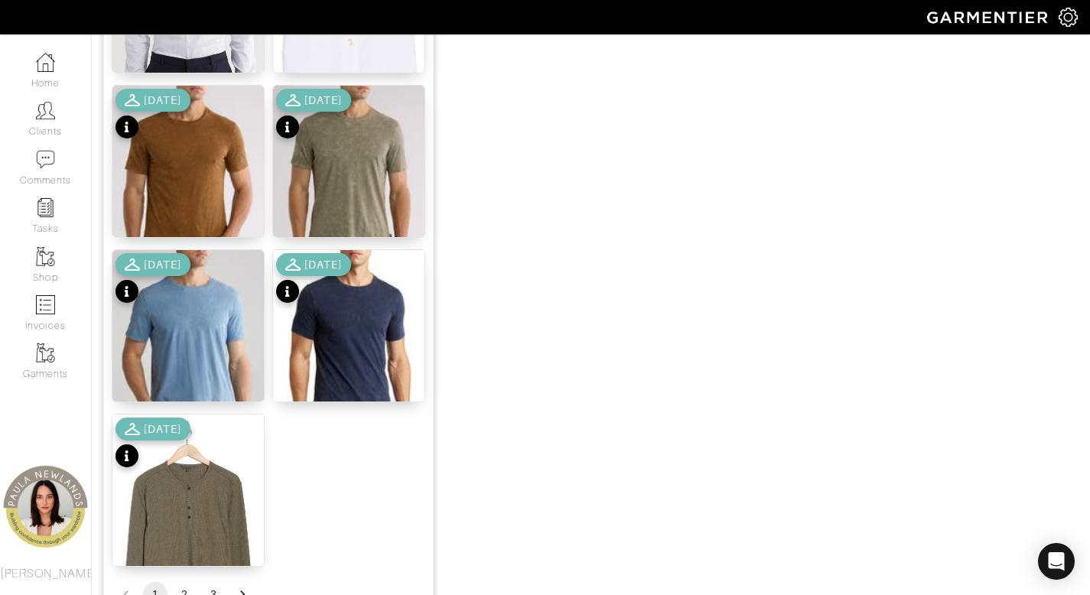
scroll to position [1906, 0]
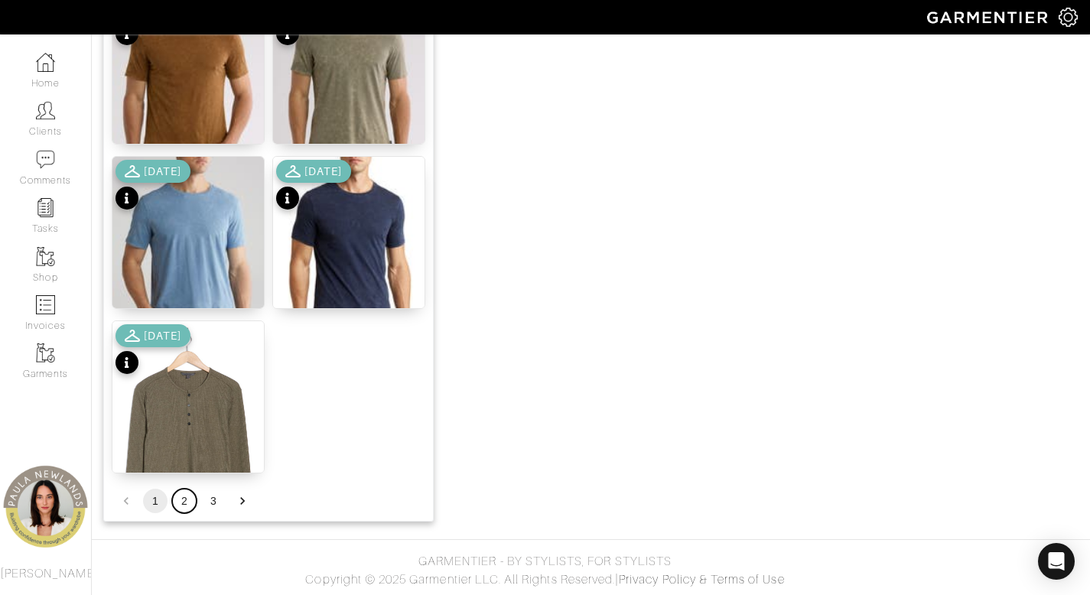
click at [183, 500] on button "2" at bounding box center [184, 501] width 24 height 24
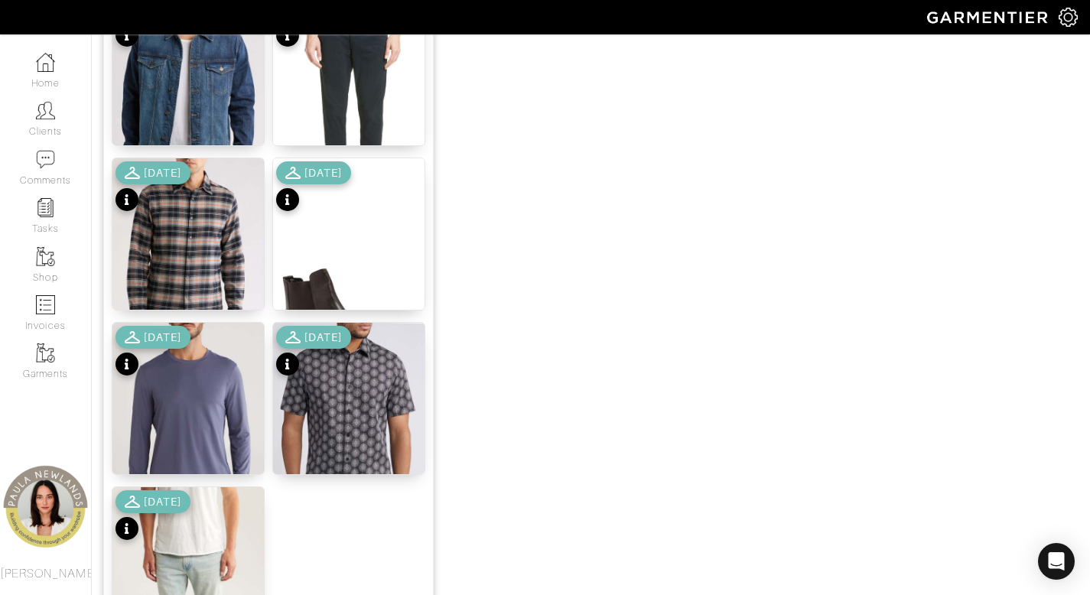
scroll to position [1712, 0]
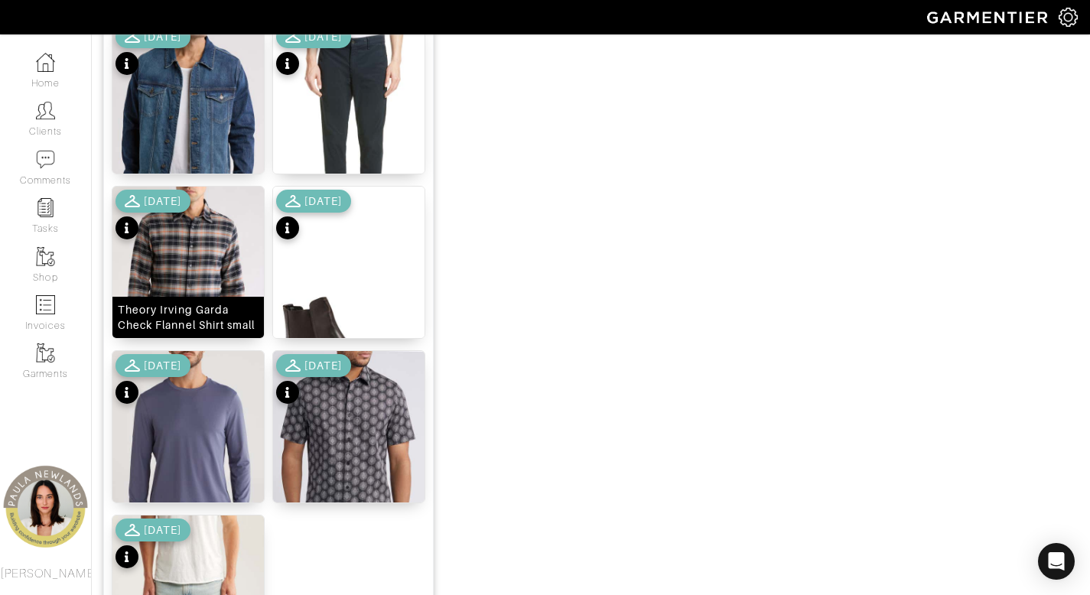
click at [197, 313] on div "Theory Irving Garda Check Flannel Shirt small" at bounding box center [188, 317] width 141 height 31
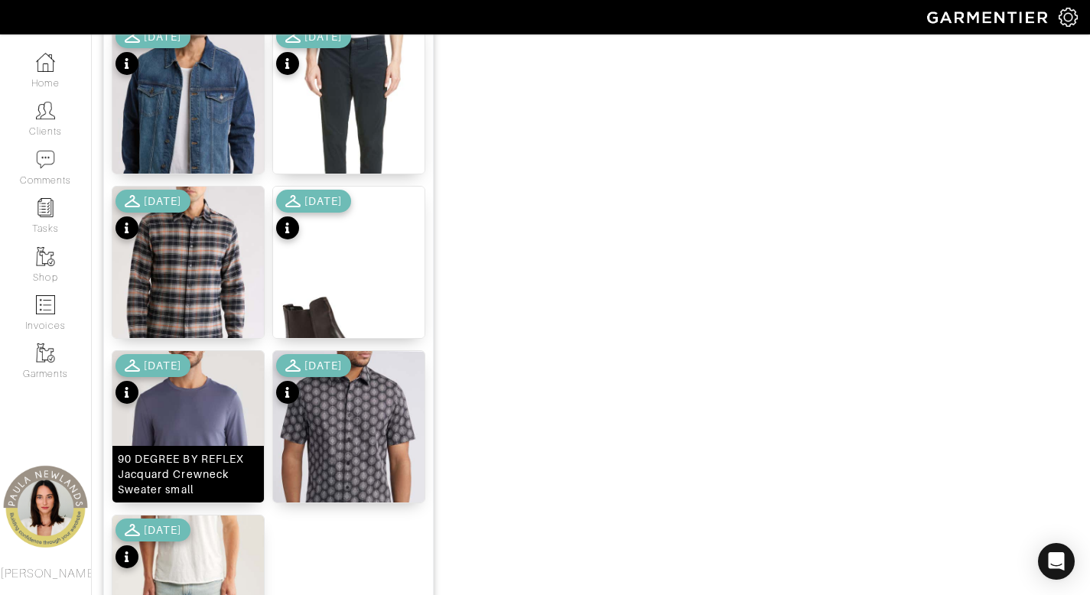
drag, startPoint x: 201, startPoint y: 471, endPoint x: 316, endPoint y: 474, distance: 114.8
click at [201, 471] on div "90 DEGREE BY REFLEX Jacquard Crewneck Sweater small" at bounding box center [188, 474] width 141 height 46
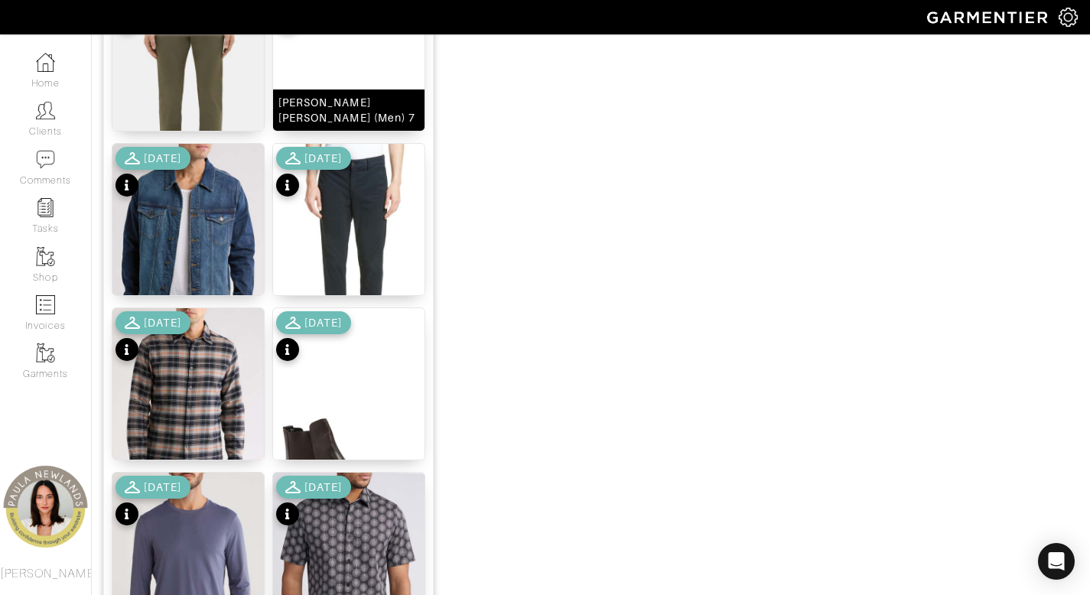
scroll to position [1906, 0]
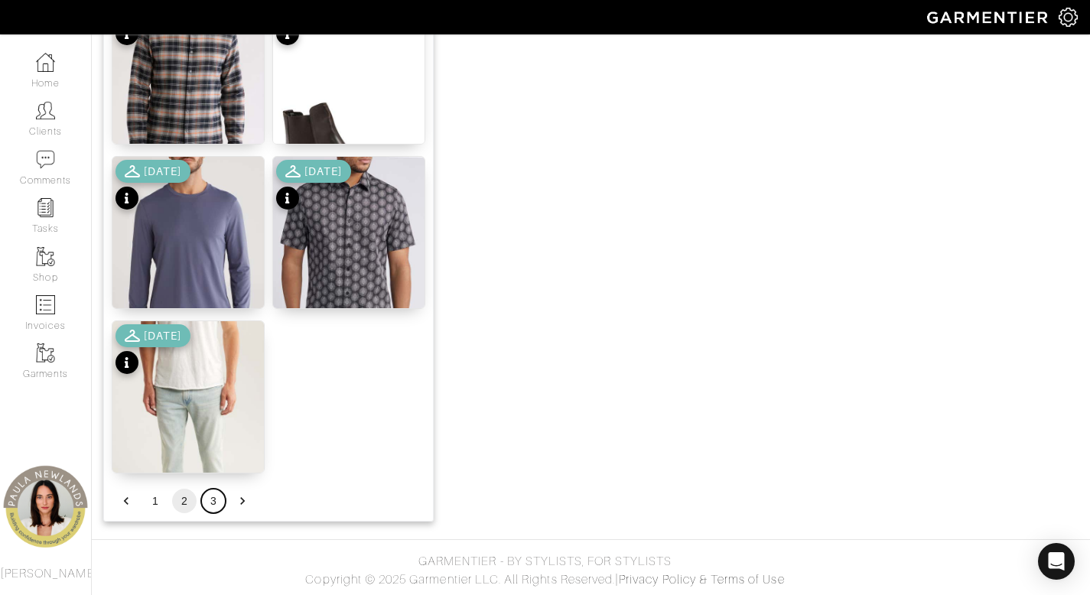
click at [217, 502] on button "3" at bounding box center [213, 501] width 24 height 24
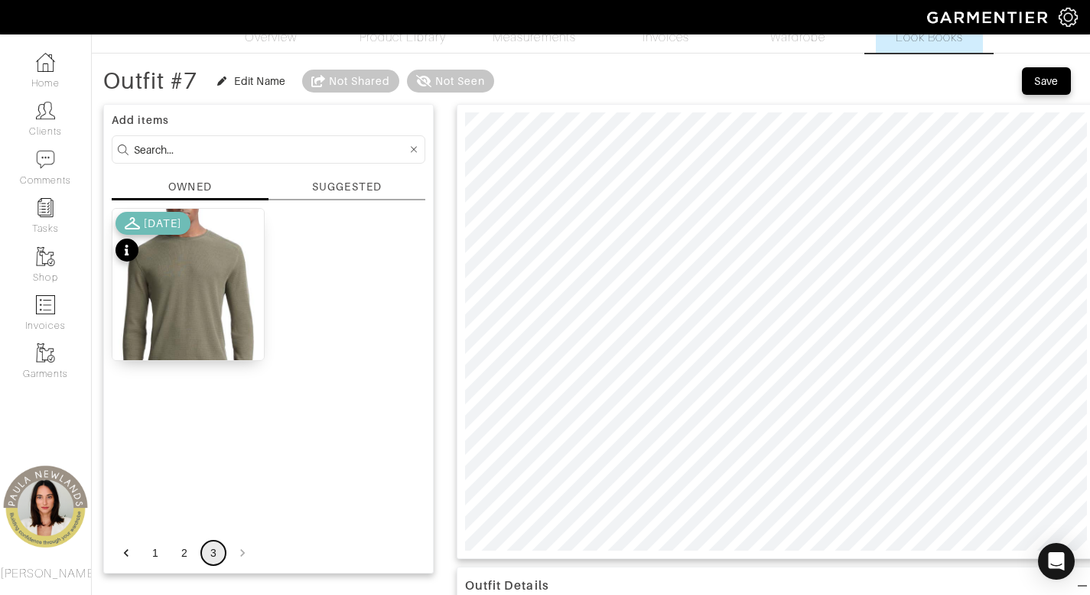
scroll to position [42, 0]
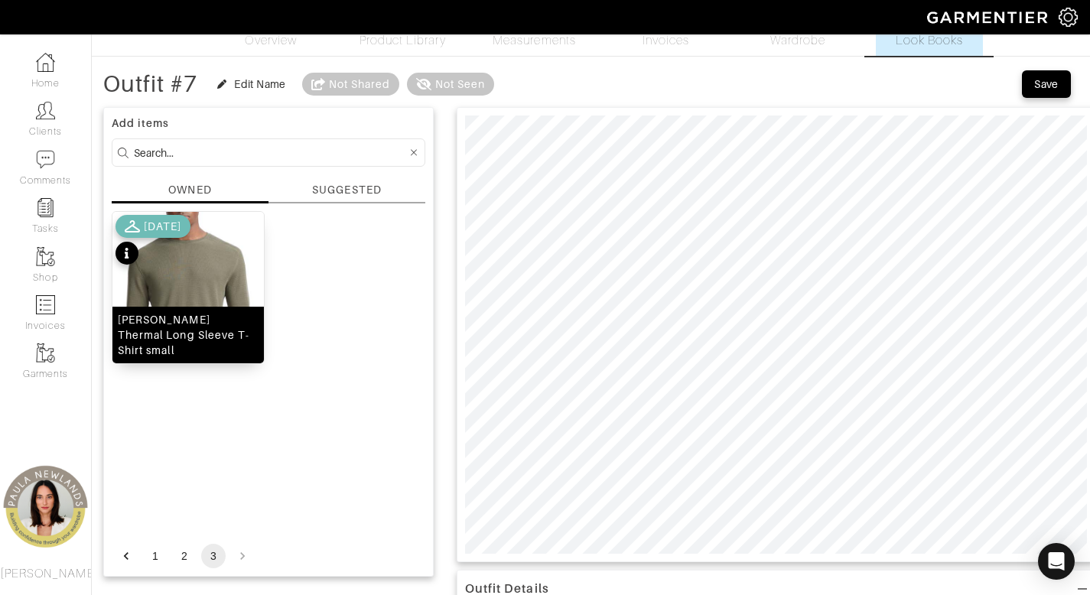
drag, startPoint x: 201, startPoint y: 347, endPoint x: 213, endPoint y: 367, distance: 23.4
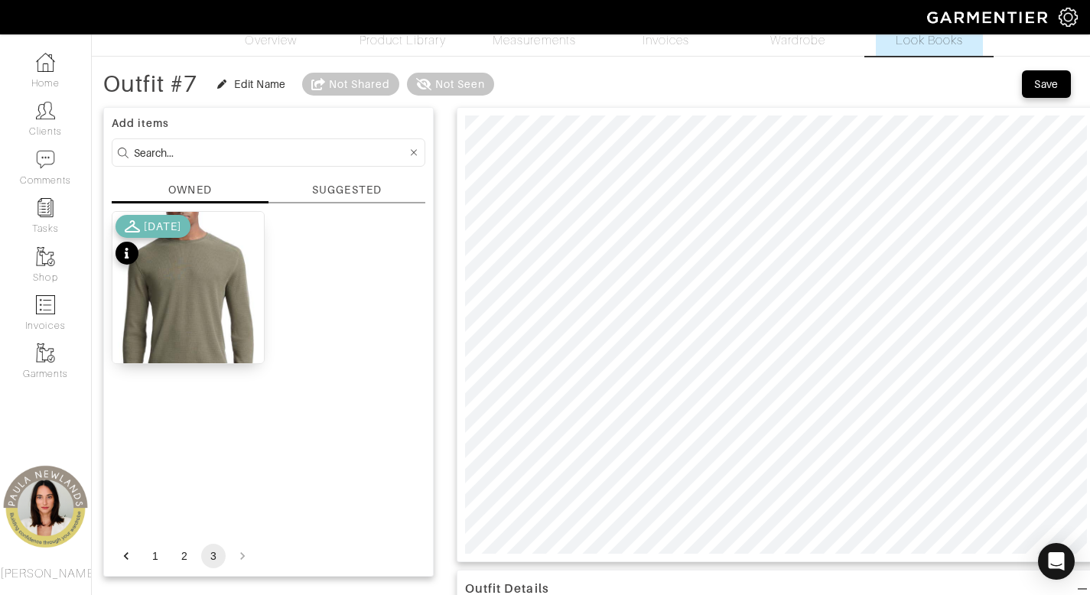
click at [201, 347] on div "[PERSON_NAME] Thermal Long Sleeve T-Shirt small" at bounding box center [188, 335] width 141 height 46
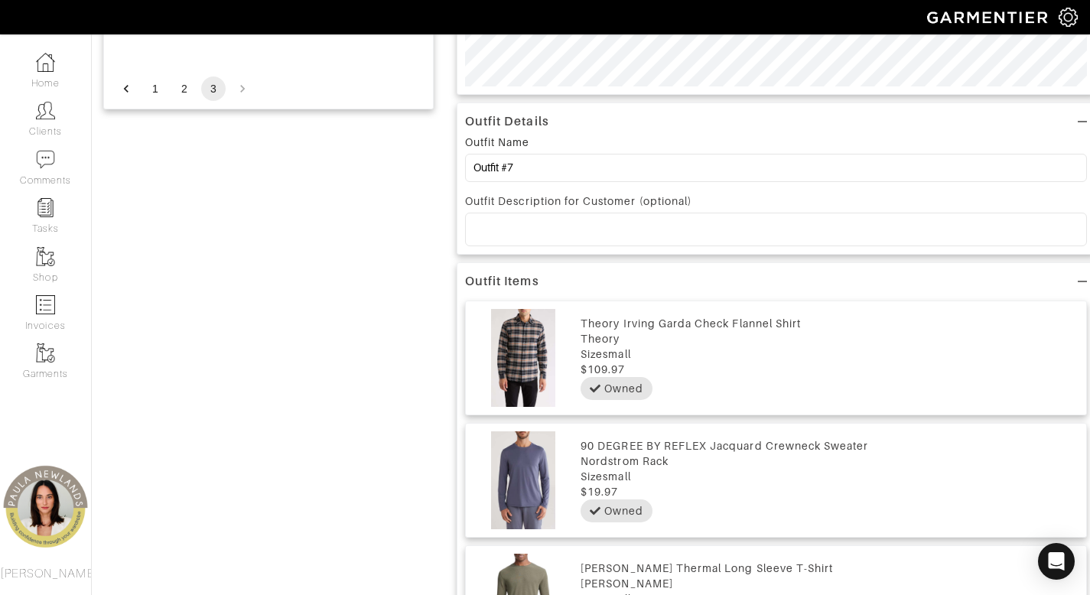
scroll to position [368, 0]
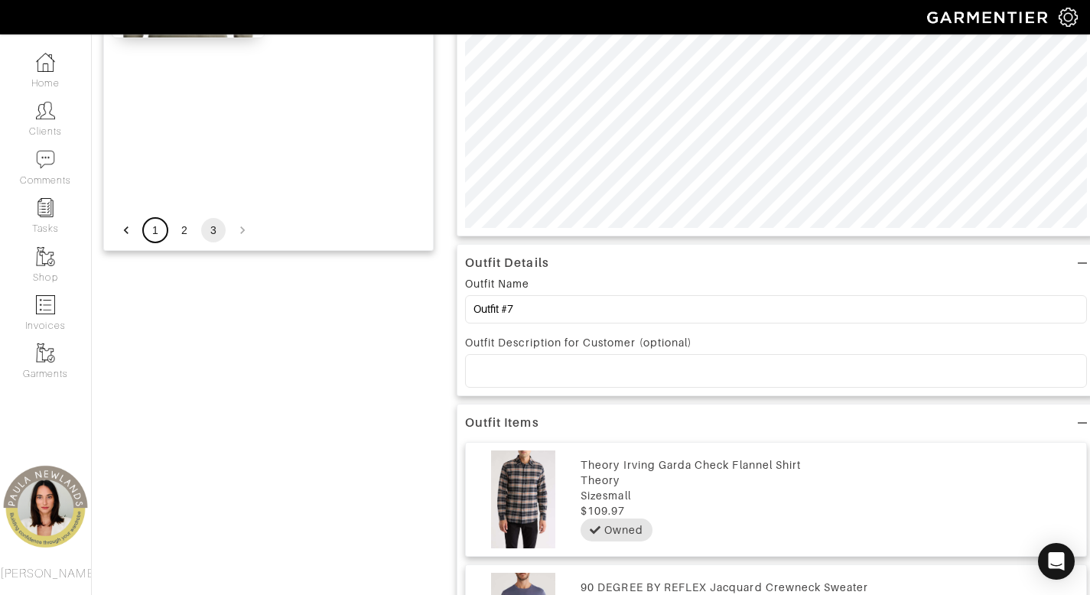
click at [156, 230] on button "1" at bounding box center [155, 230] width 24 height 24
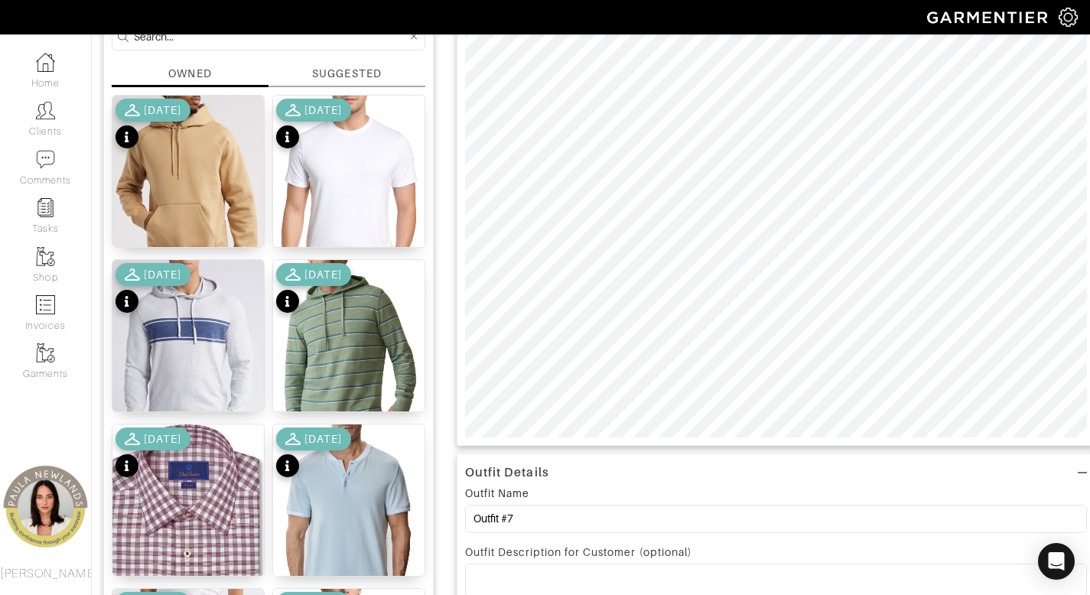
scroll to position [161, 0]
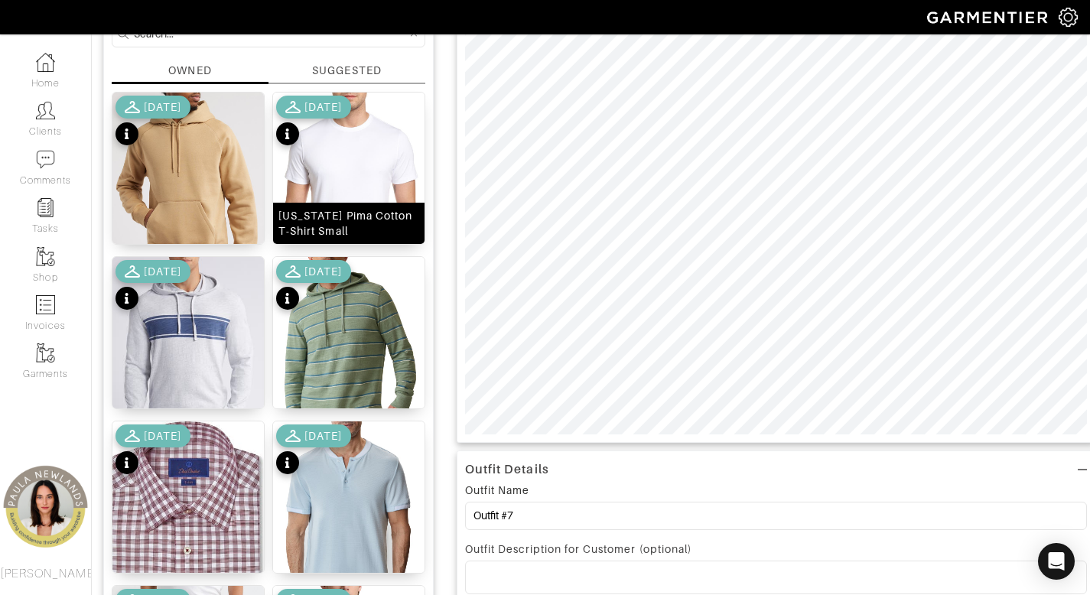
click at [348, 236] on div "[US_STATE] Pima Cotton T-Shirt Small" at bounding box center [348, 223] width 141 height 31
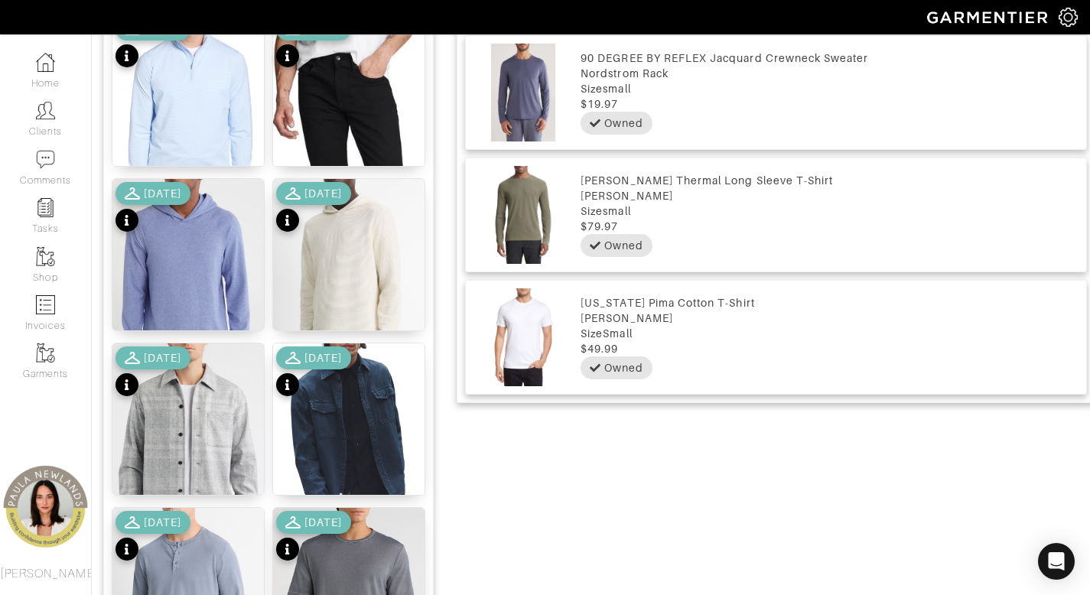
scroll to position [1096, 0]
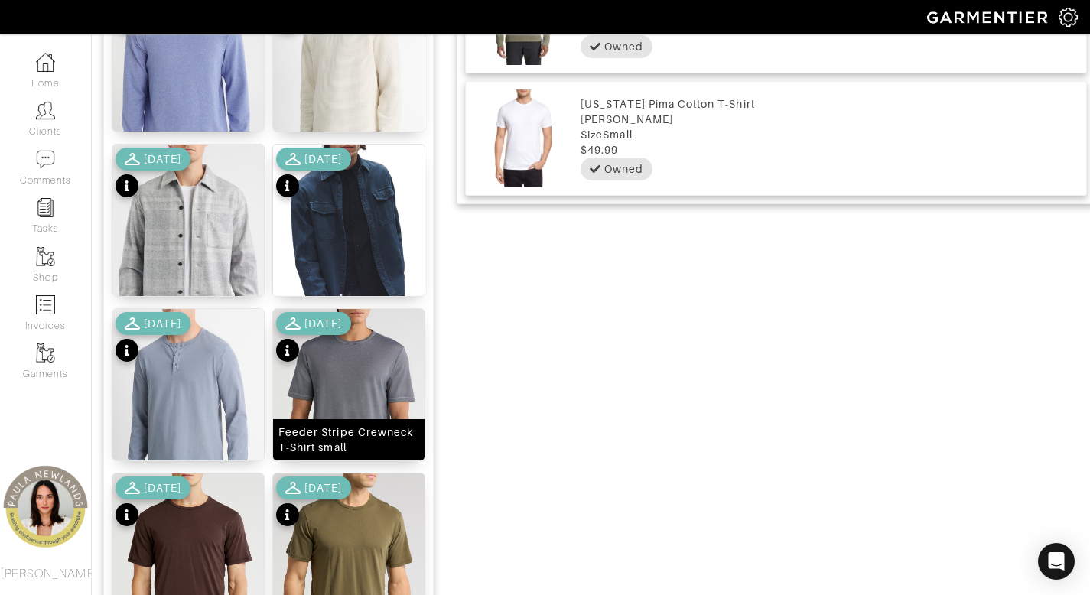
click at [358, 441] on div "Feeder Stripe Crewneck T-Shirt small" at bounding box center [348, 440] width 141 height 31
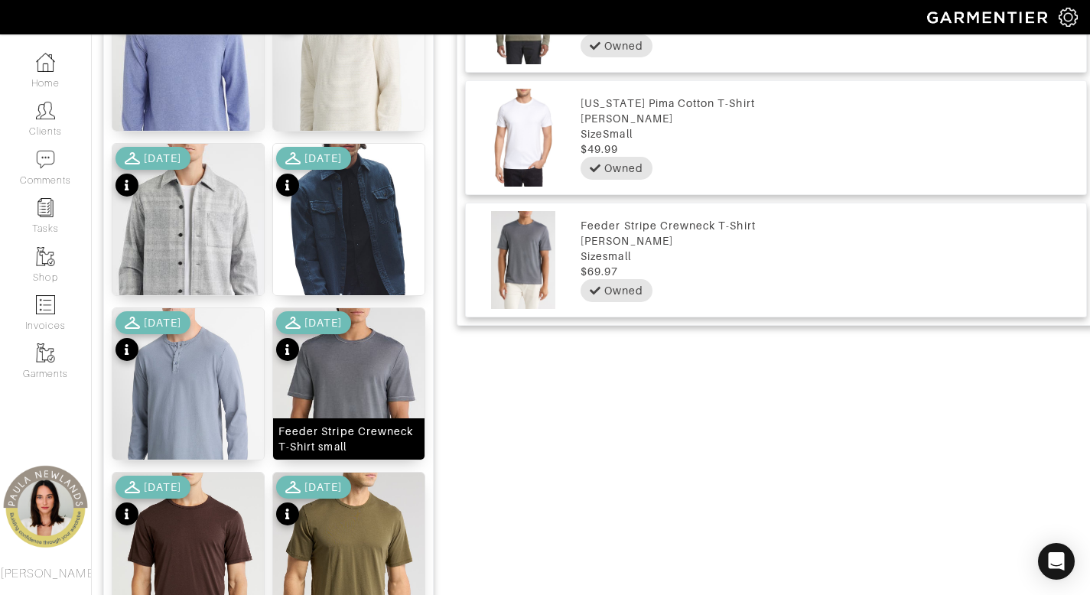
scroll to position [1353, 0]
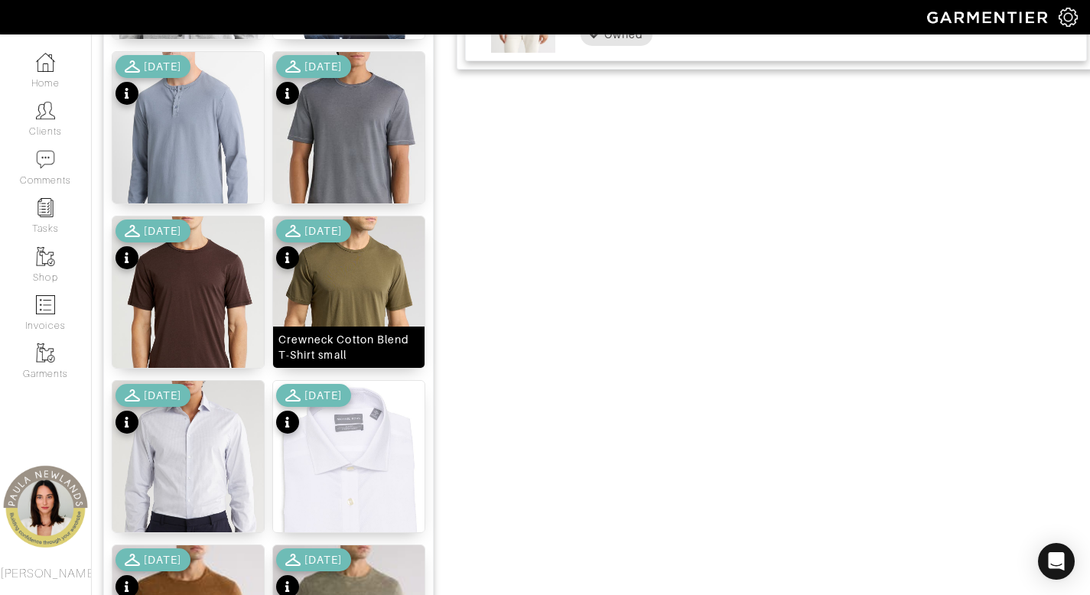
click at [364, 350] on div "Crewneck Cotton Blend T-Shirt small" at bounding box center [348, 347] width 141 height 31
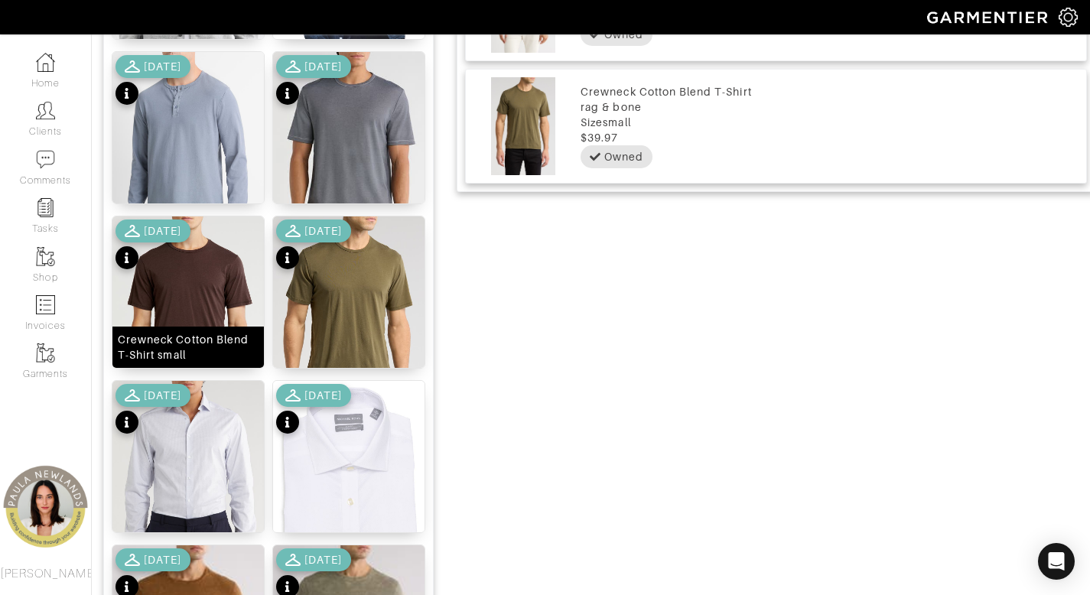
click at [210, 350] on div "Crewneck Cotton Blend T-Shirt small" at bounding box center [188, 347] width 141 height 31
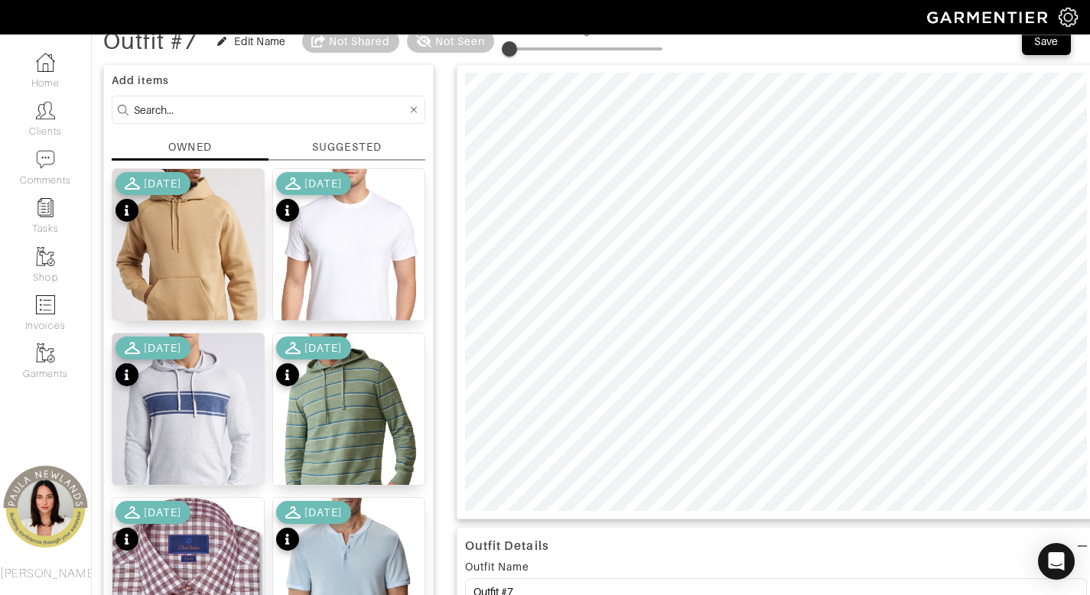
scroll to position [0, 0]
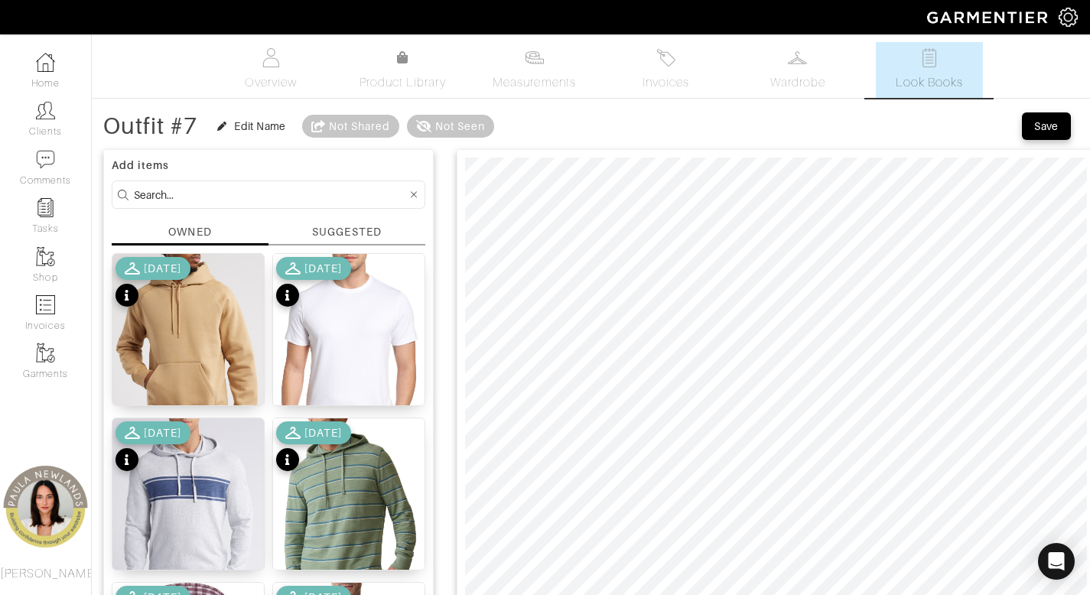
click at [360, 195] on input at bounding box center [270, 194] width 273 height 19
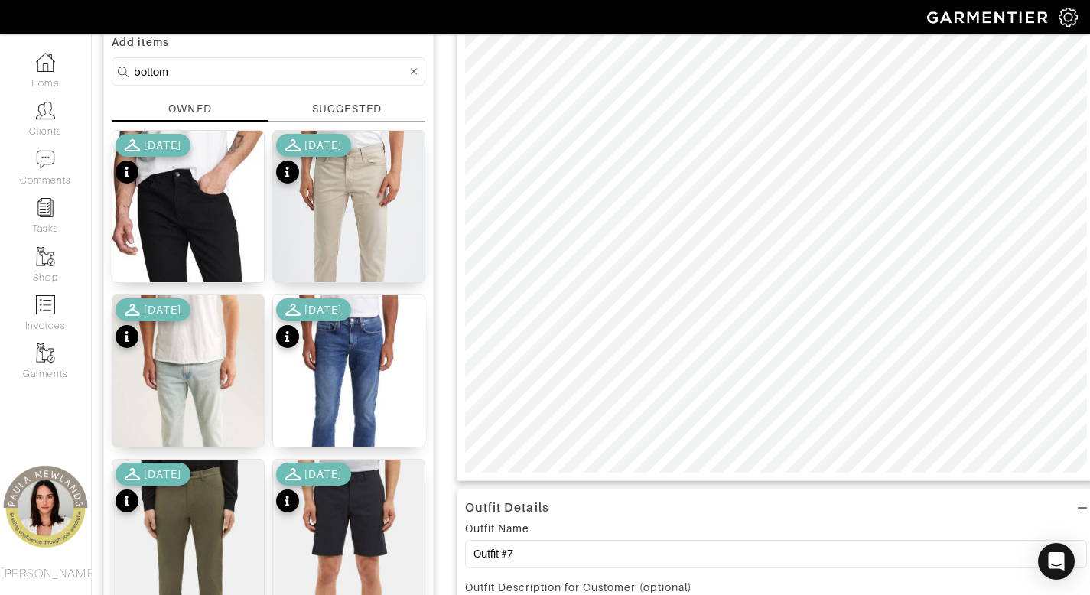
scroll to position [122, 0]
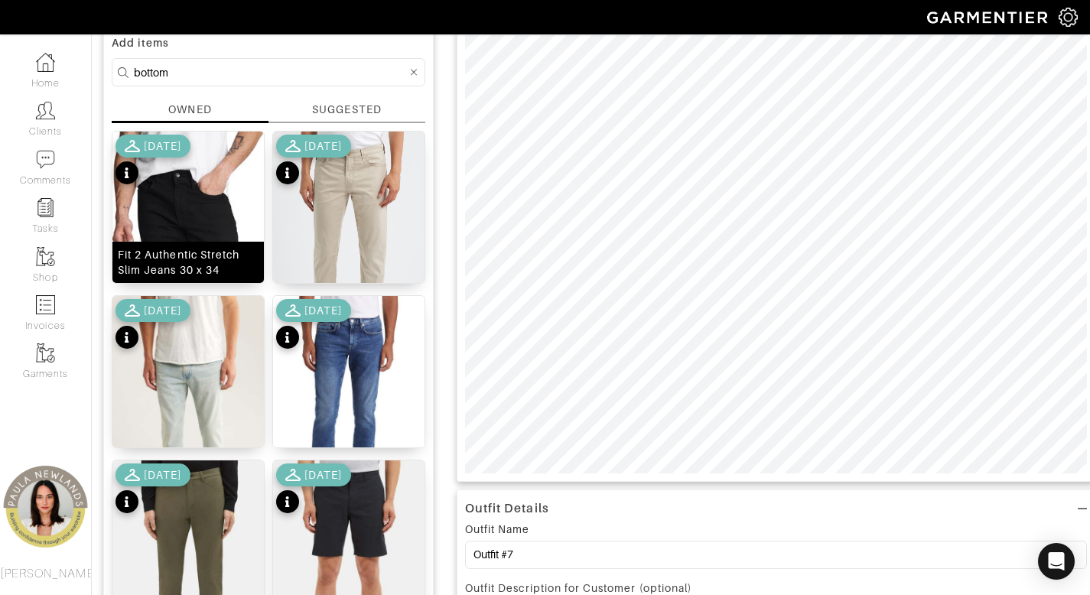
click at [201, 262] on div "Fit 2 Authentic Stretch Slim Jeans 30 x 34" at bounding box center [188, 262] width 141 height 31
click at [215, 77] on input "bottom" at bounding box center [270, 72] width 273 height 19
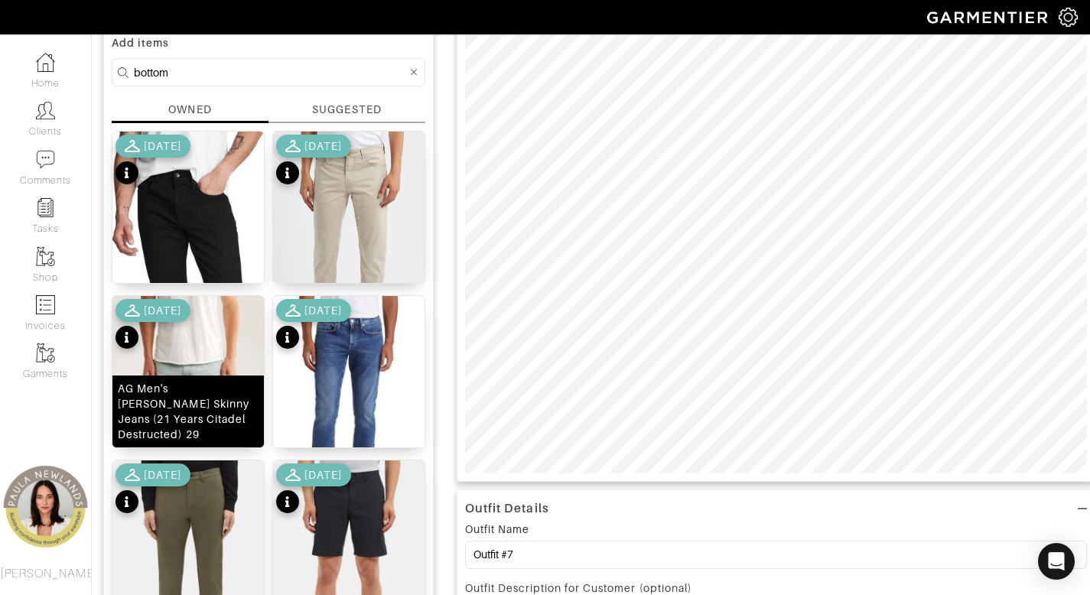
click at [196, 425] on div "AG Men's Dylan Skinny Jeans (21 Years Citadel Destructed) 29" at bounding box center [188, 411] width 141 height 61
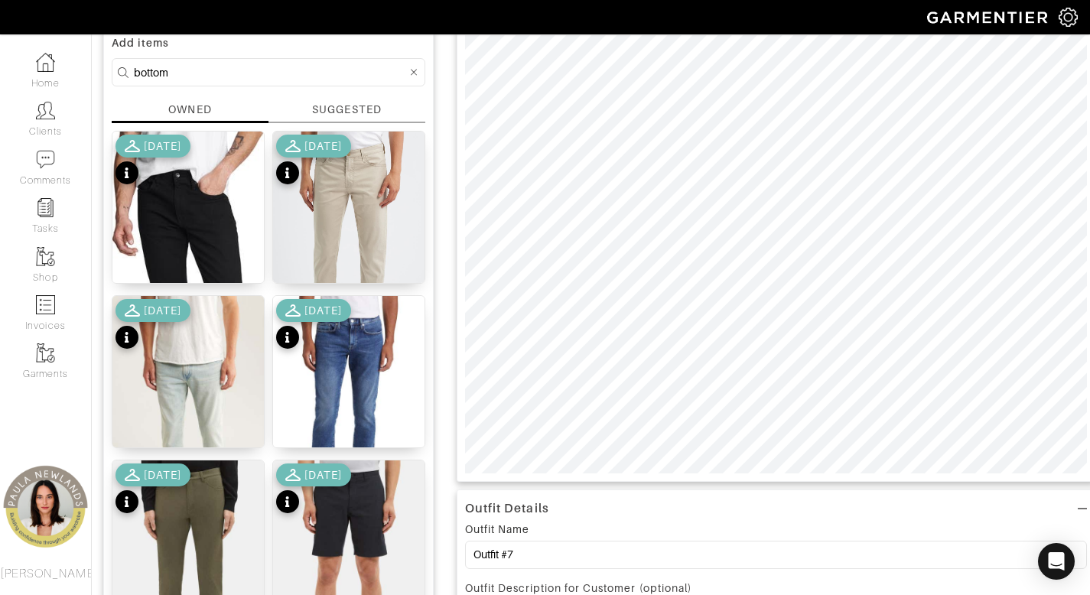
click at [292, 69] on input "bottom" at bounding box center [270, 72] width 273 height 19
type input "b"
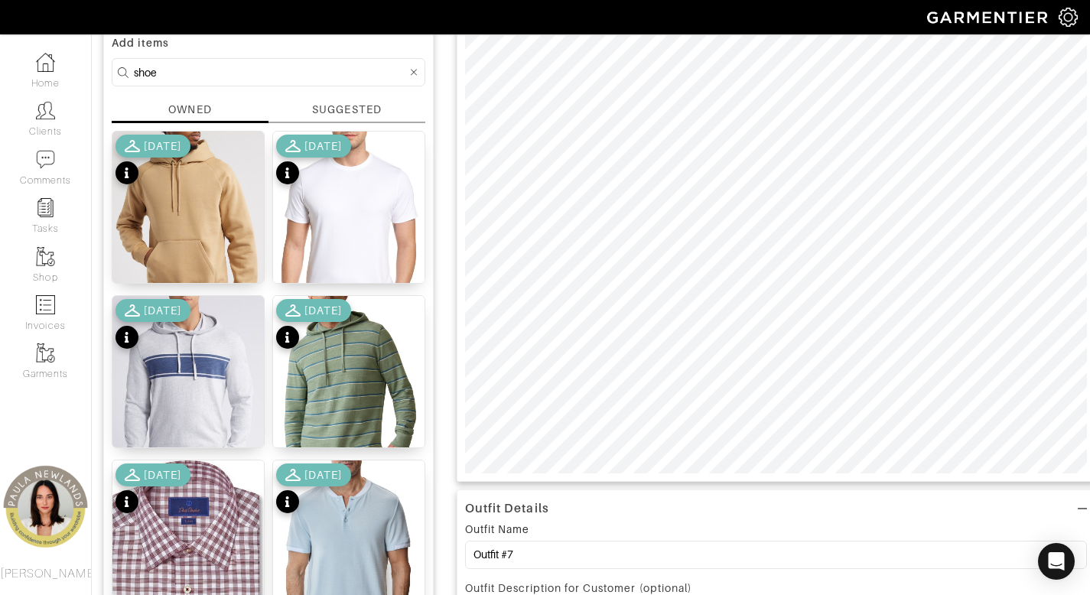
type input "shoe"
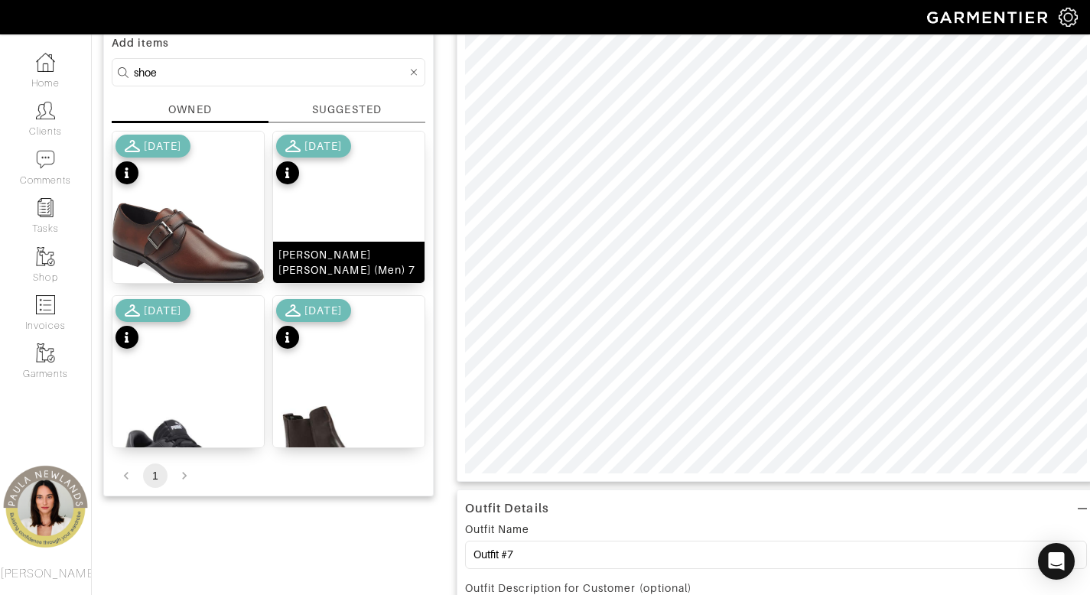
click at [354, 264] on div "Bruno Magli Diego Sneaker (Men) 7" at bounding box center [348, 262] width 141 height 31
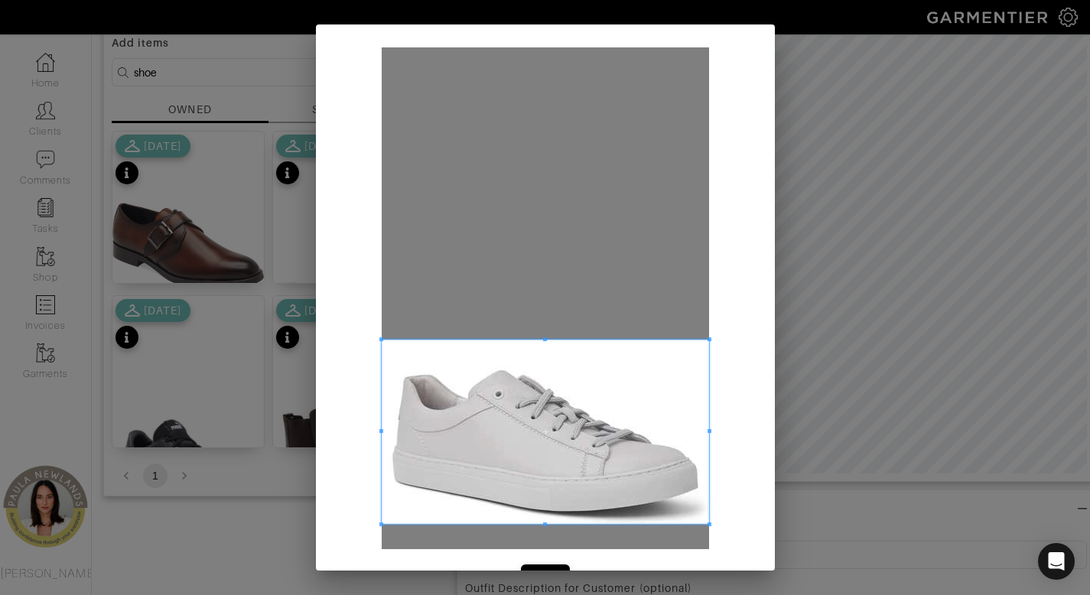
click at [589, 415] on span at bounding box center [545, 432] width 327 height 184
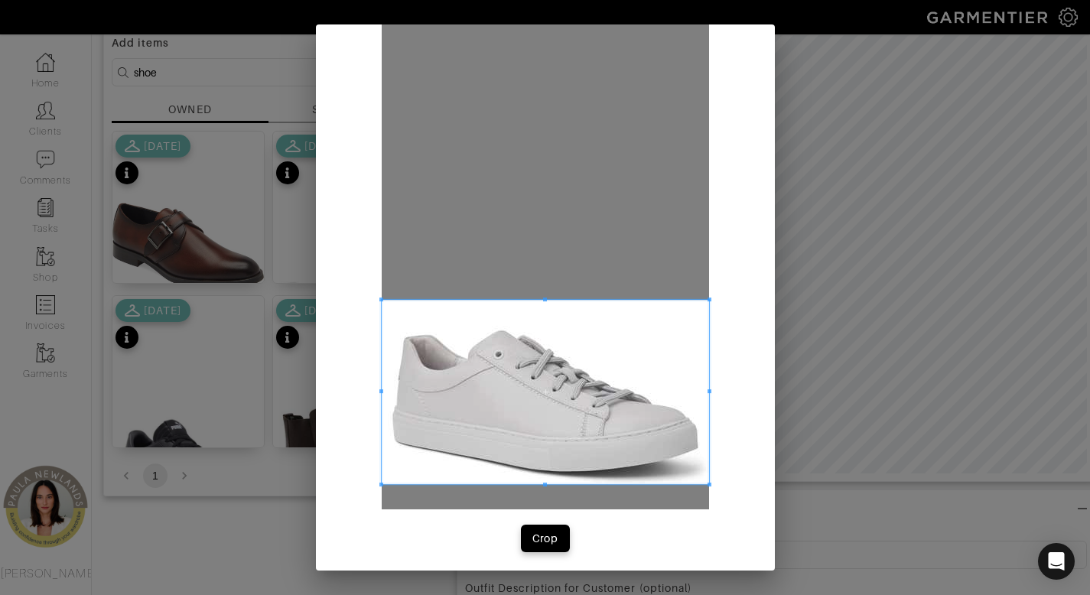
scroll to position [44, 0]
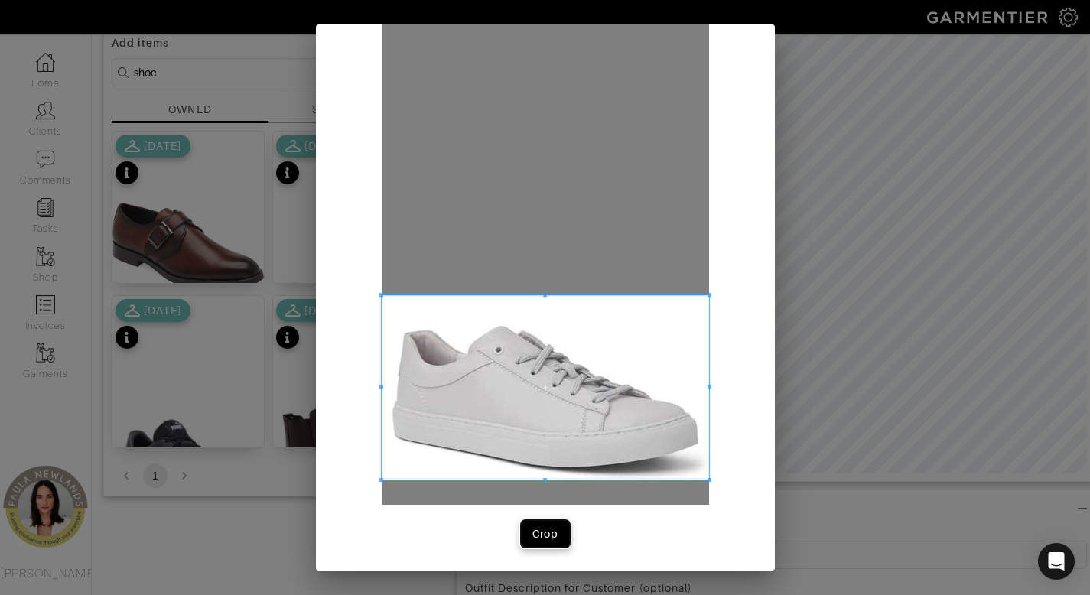
click at [543, 526] on button "Crop" at bounding box center [545, 534] width 49 height 28
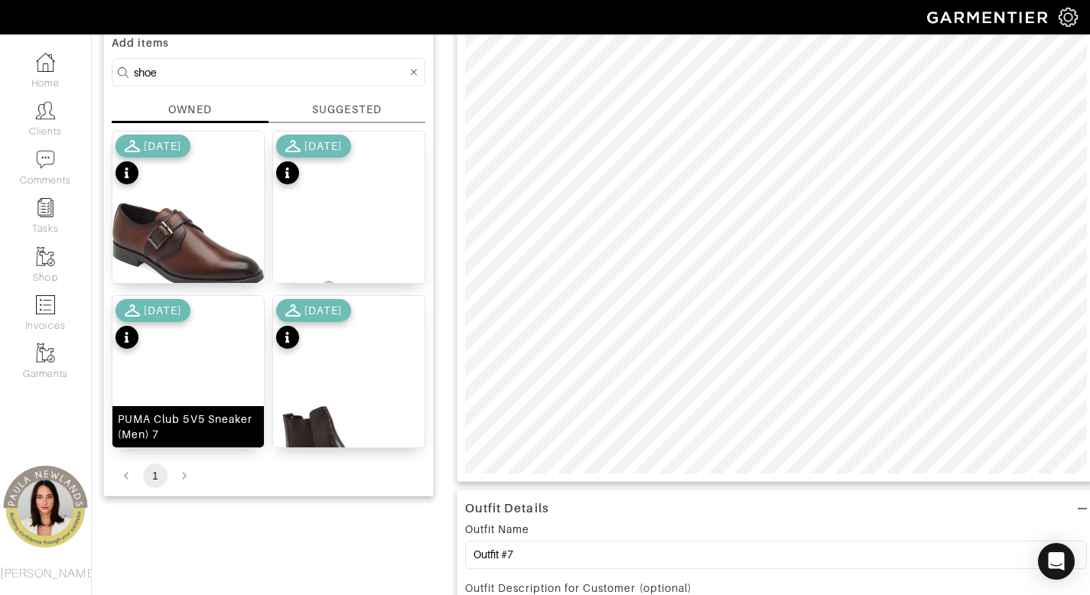
click at [189, 435] on div "PUMA Club 5V5 Sneaker (Men) 7" at bounding box center [188, 427] width 141 height 31
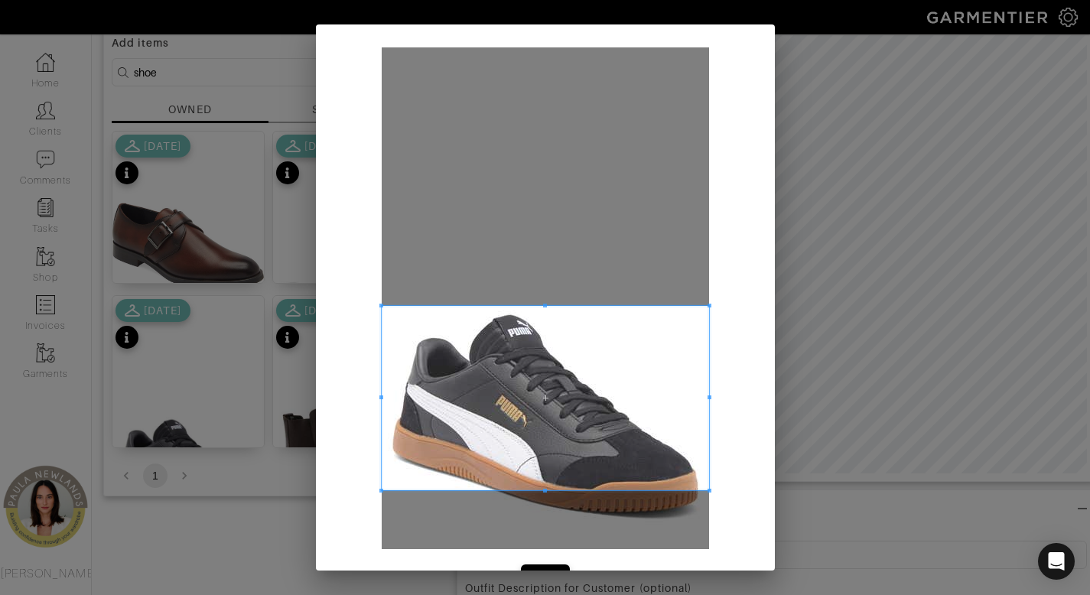
click at [530, 406] on span at bounding box center [545, 398] width 327 height 184
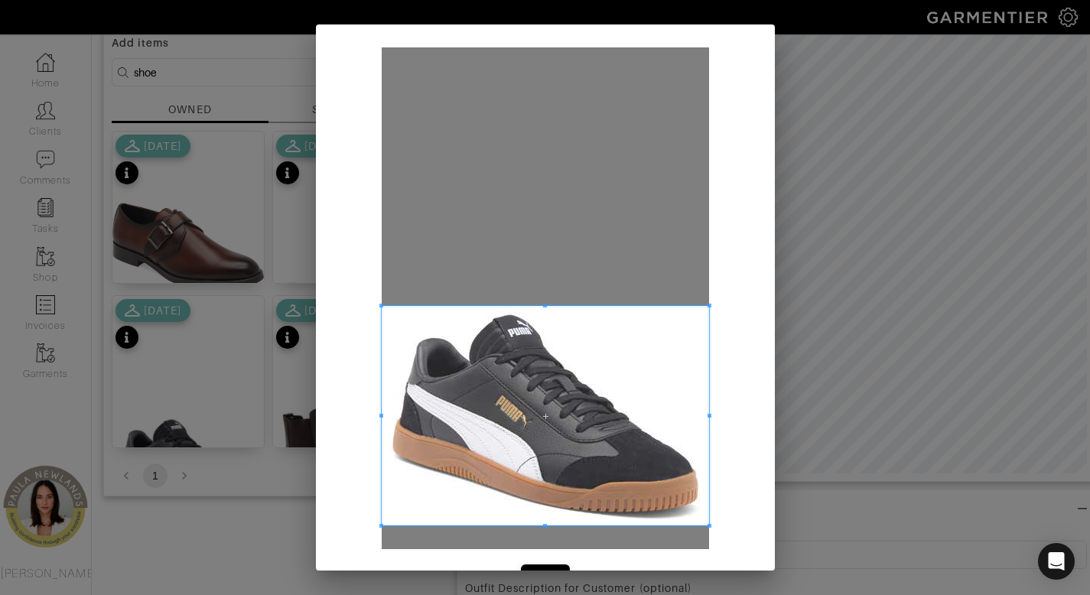
click at [612, 524] on span at bounding box center [545, 526] width 327 height 4
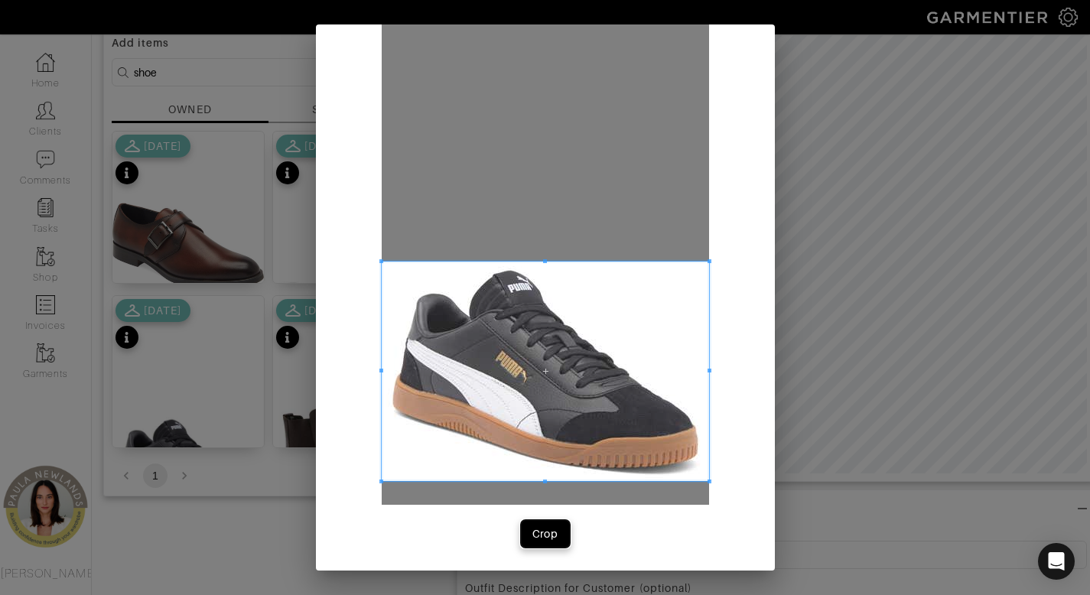
click at [542, 532] on div "Crop" at bounding box center [545, 533] width 26 height 15
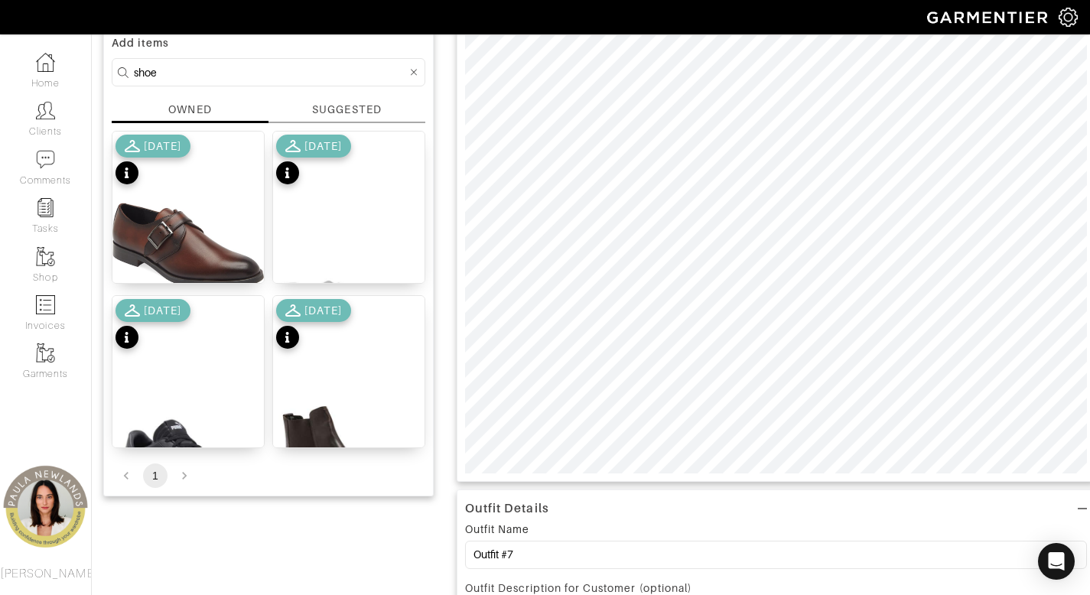
scroll to position [0, 0]
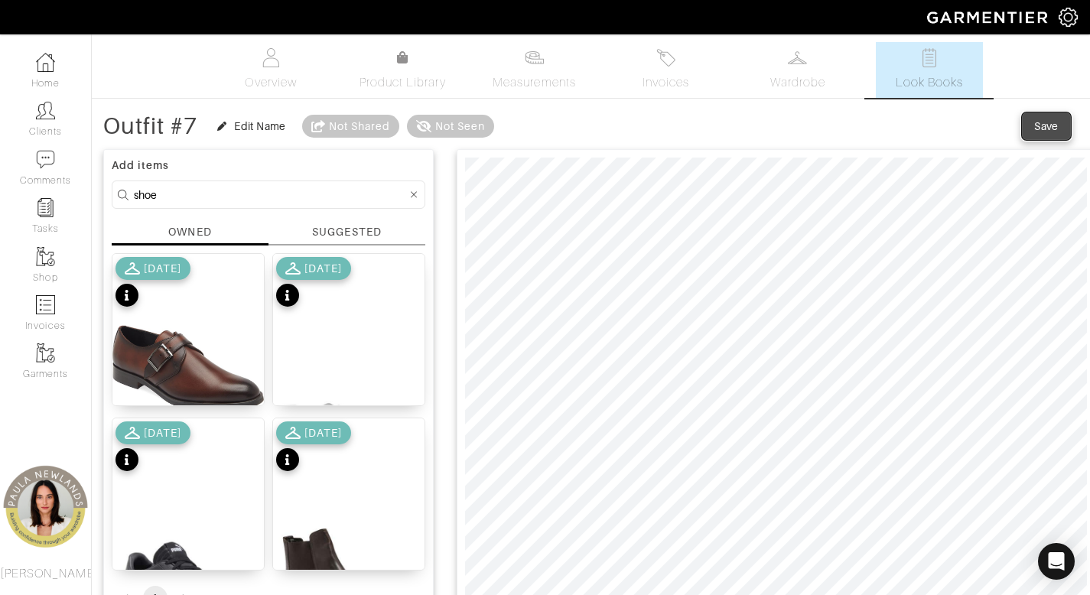
click at [1046, 131] on div "Save" at bounding box center [1046, 126] width 24 height 15
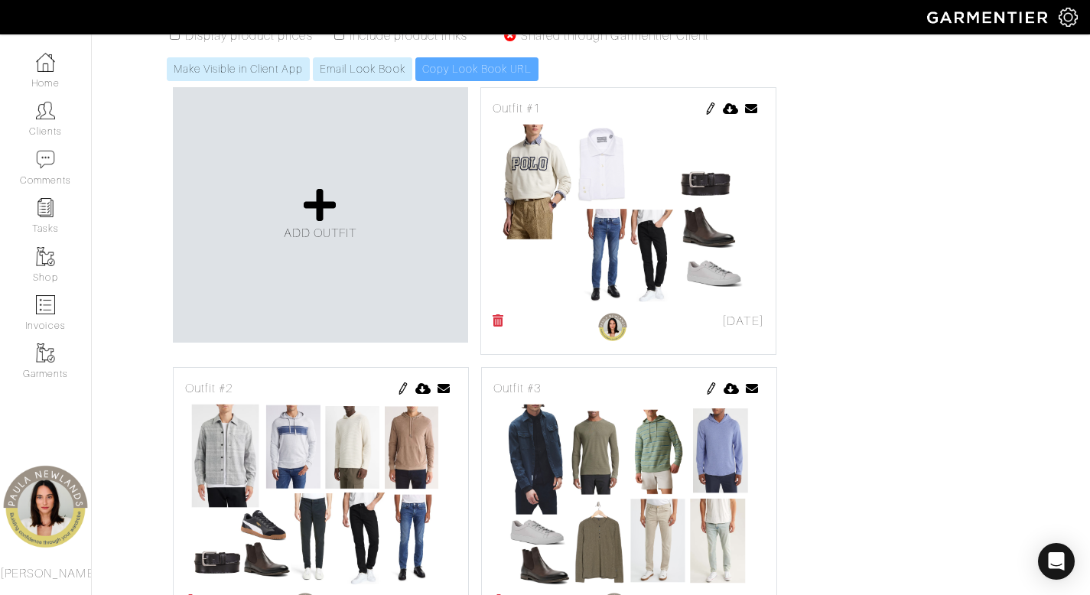
scroll to position [292, 0]
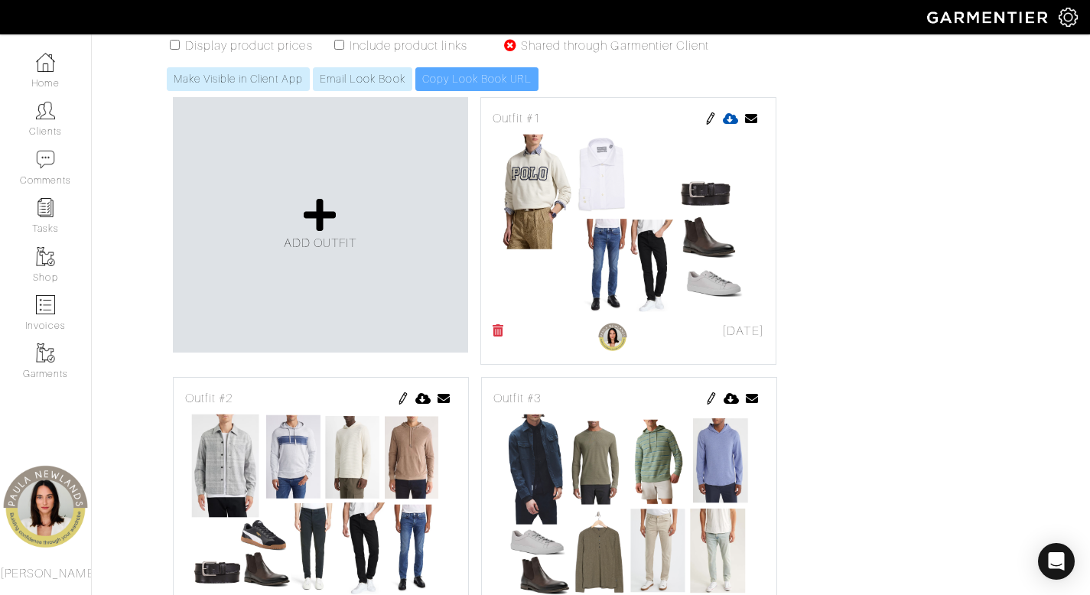
click at [727, 119] on icon at bounding box center [731, 118] width 16 height 12
click at [425, 403] on icon at bounding box center [423, 398] width 16 height 12
click at [724, 395] on icon at bounding box center [732, 398] width 16 height 12
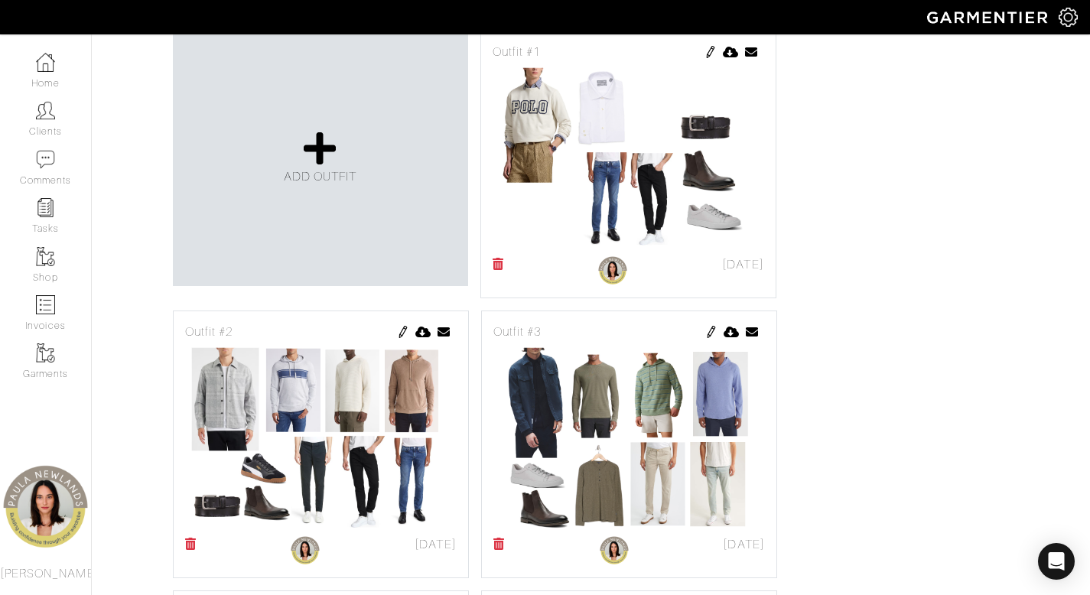
scroll to position [718, 0]
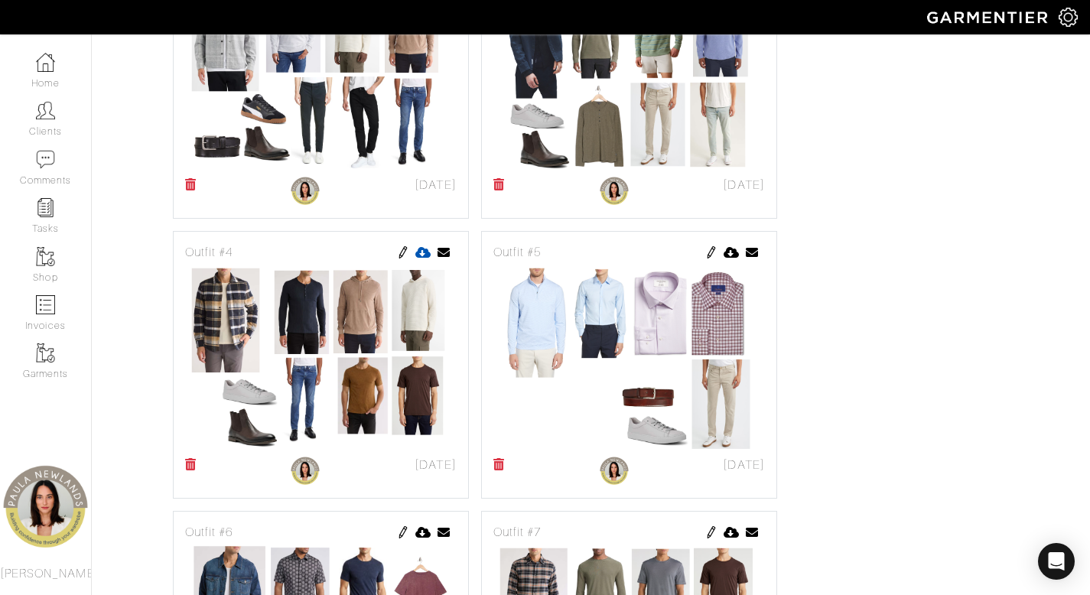
click at [424, 252] on icon at bounding box center [423, 252] width 16 height 12
click at [734, 258] on icon at bounding box center [732, 252] width 16 height 12
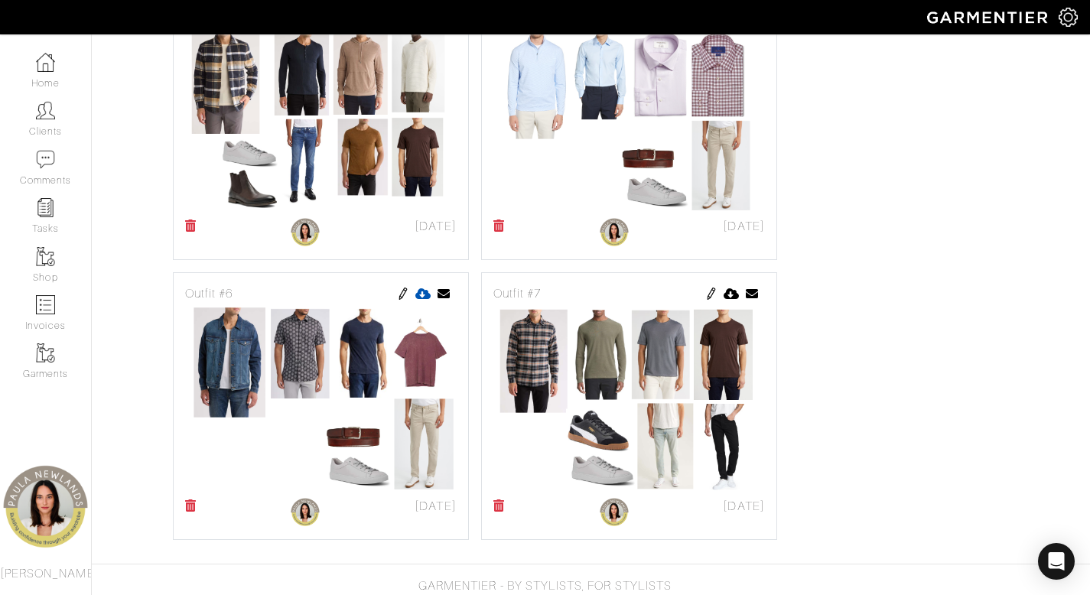
click at [424, 291] on icon at bounding box center [423, 294] width 16 height 12
click at [734, 298] on icon at bounding box center [732, 294] width 16 height 12
click at [56, 119] on link "Clients" at bounding box center [45, 119] width 91 height 48
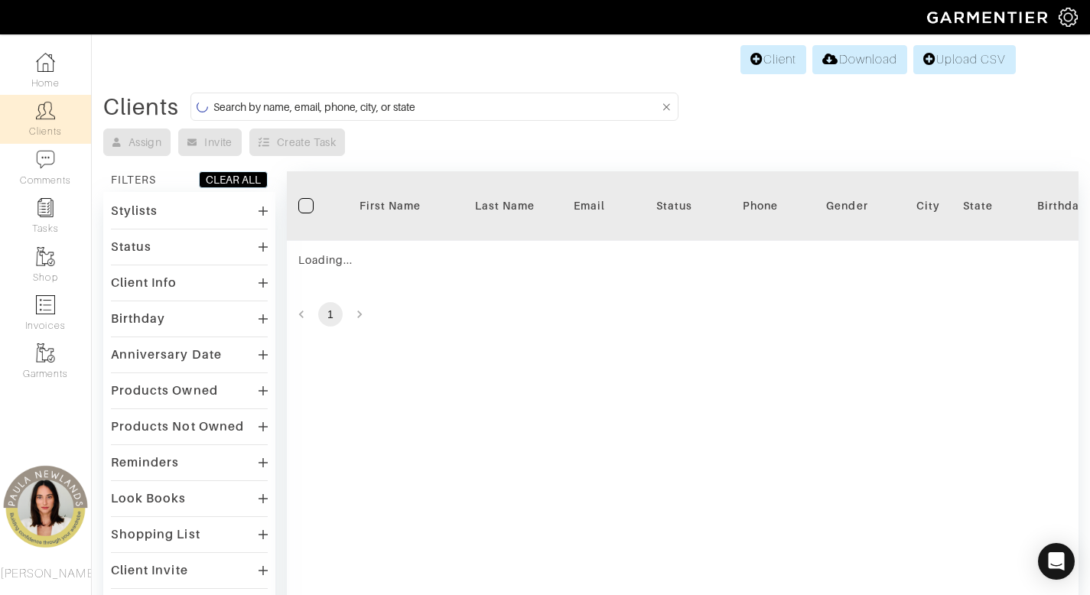
click at [351, 106] on input at bounding box center [436, 106] width 446 height 19
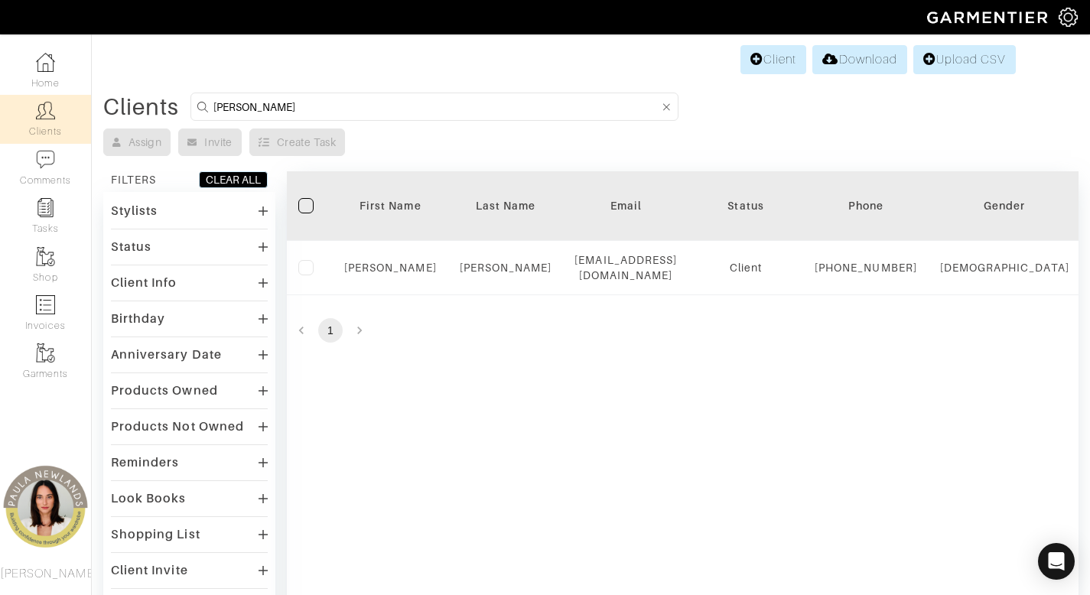
click at [252, 106] on input "elliot" at bounding box center [436, 106] width 446 height 19
type input "taryn"
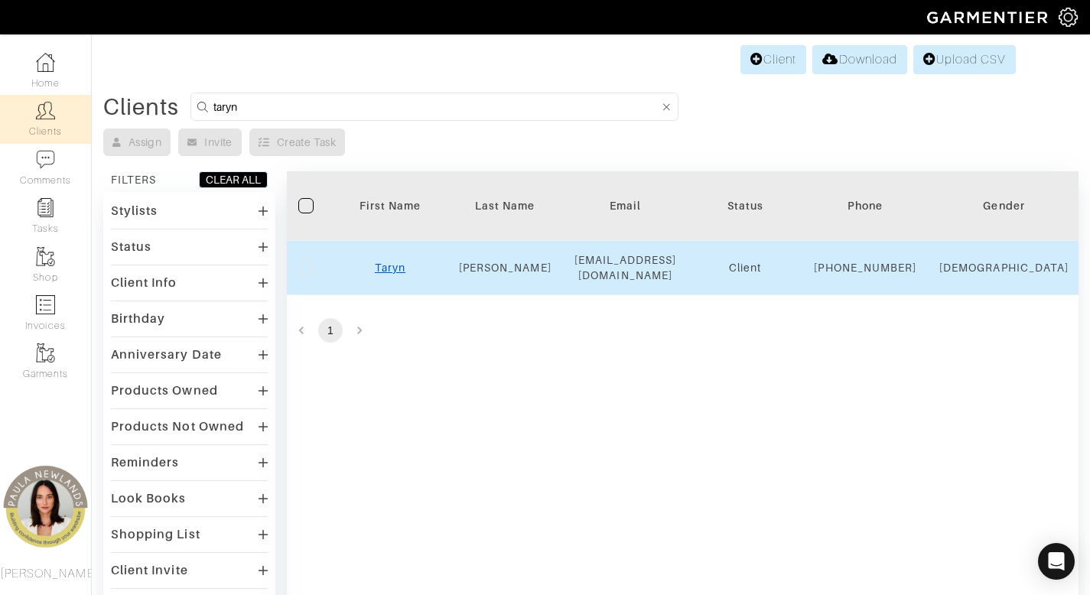
click at [388, 274] on link "Taryn" at bounding box center [390, 268] width 31 height 12
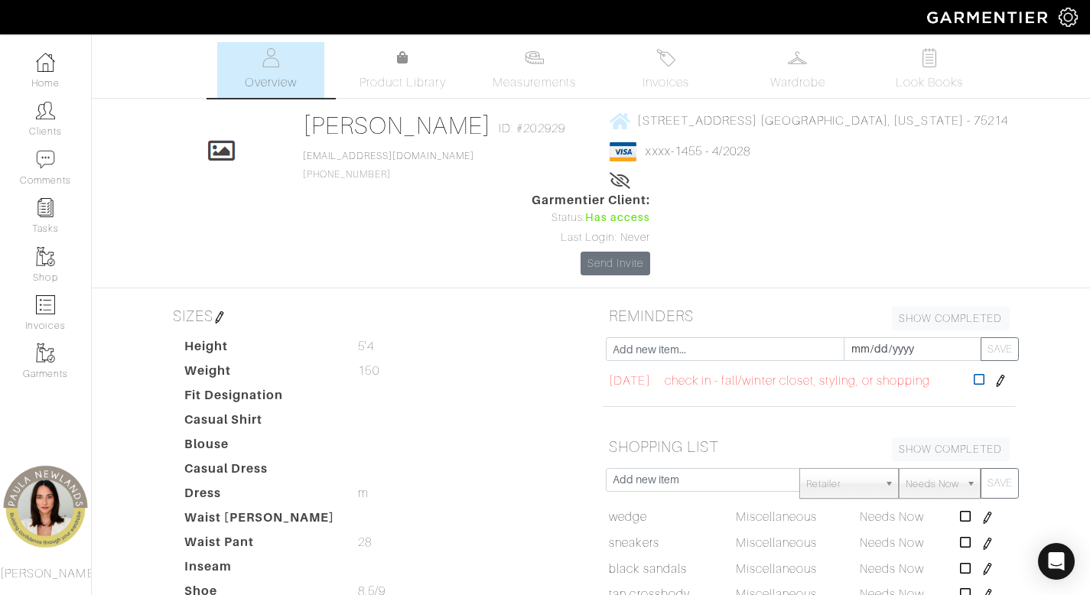
click at [985, 373] on icon at bounding box center [979, 379] width 11 height 12
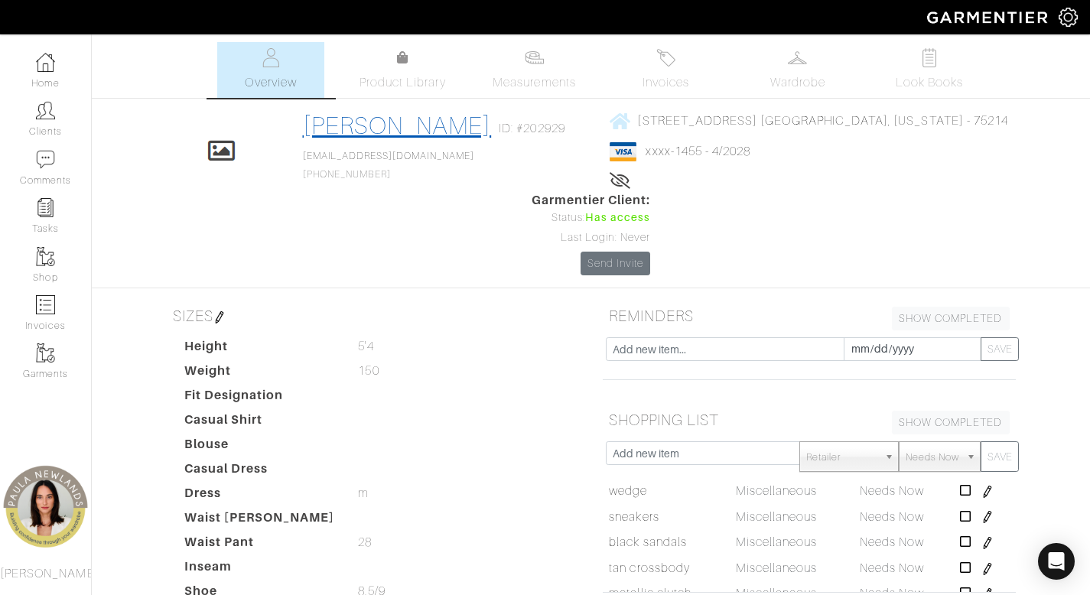
click at [368, 116] on link "Taryn Schnitz" at bounding box center [397, 126] width 189 height 28
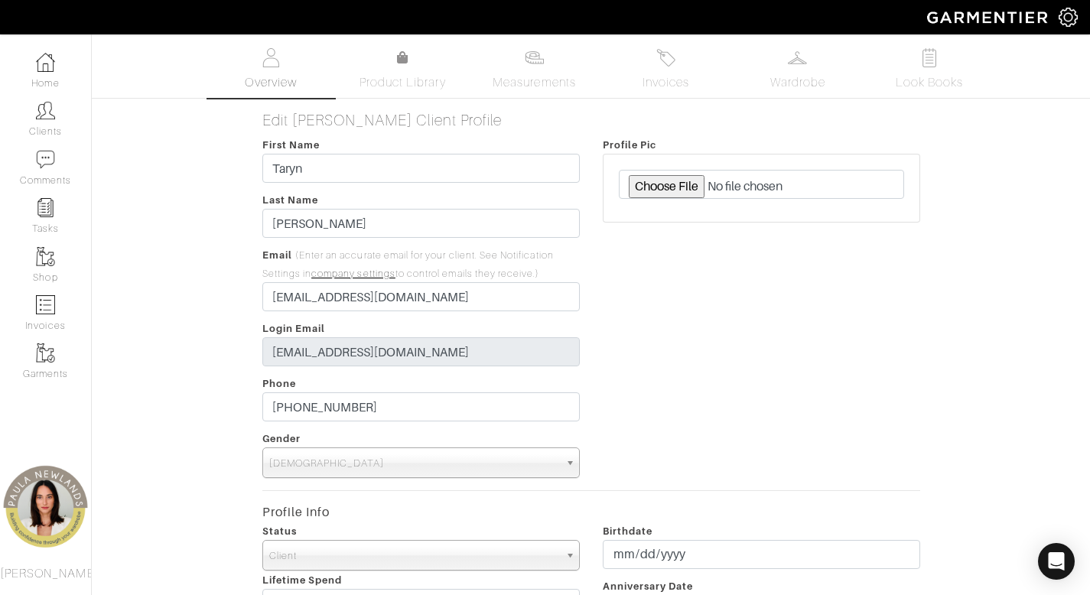
click at [264, 80] on span "Overview" at bounding box center [270, 82] width 51 height 18
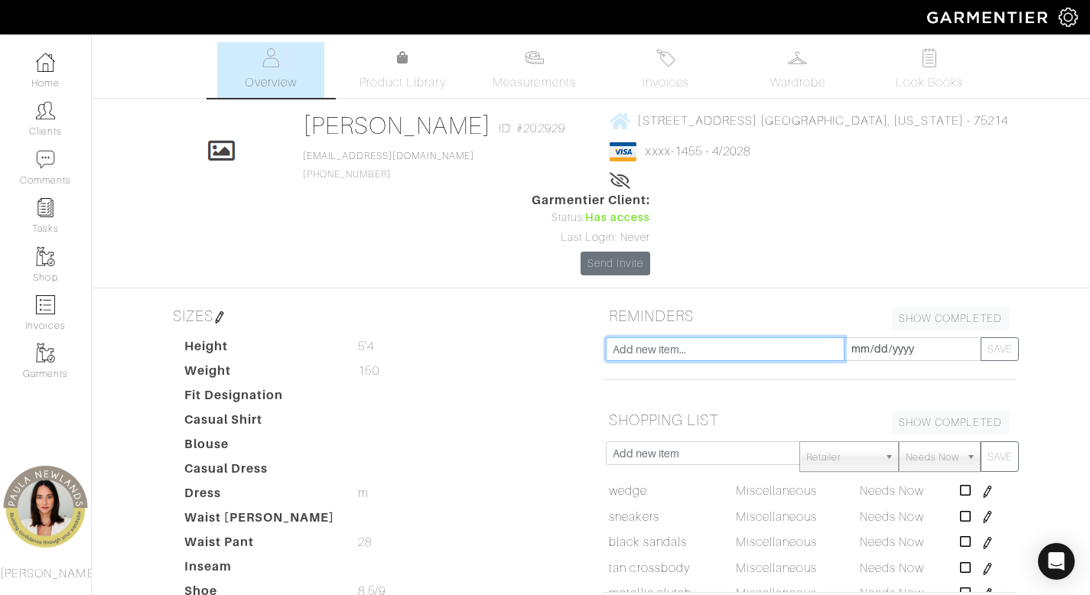
click at [720, 337] on input "text" at bounding box center [725, 349] width 239 height 24
type input "check in"
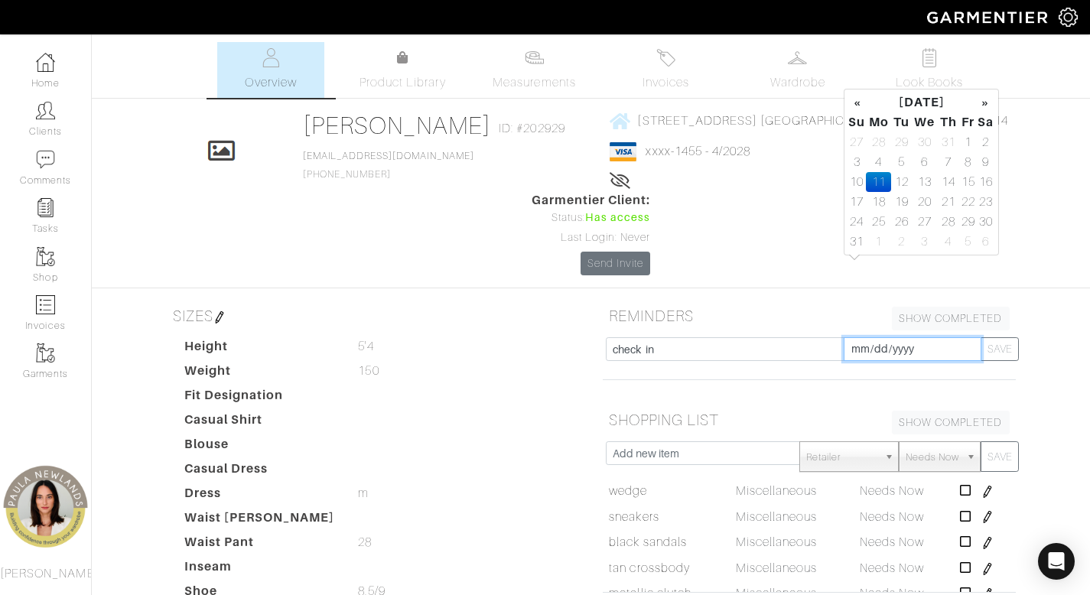
click at [859, 337] on input "[DATE]" at bounding box center [913, 349] width 138 height 24
click at [984, 104] on th "»" at bounding box center [986, 103] width 18 height 20
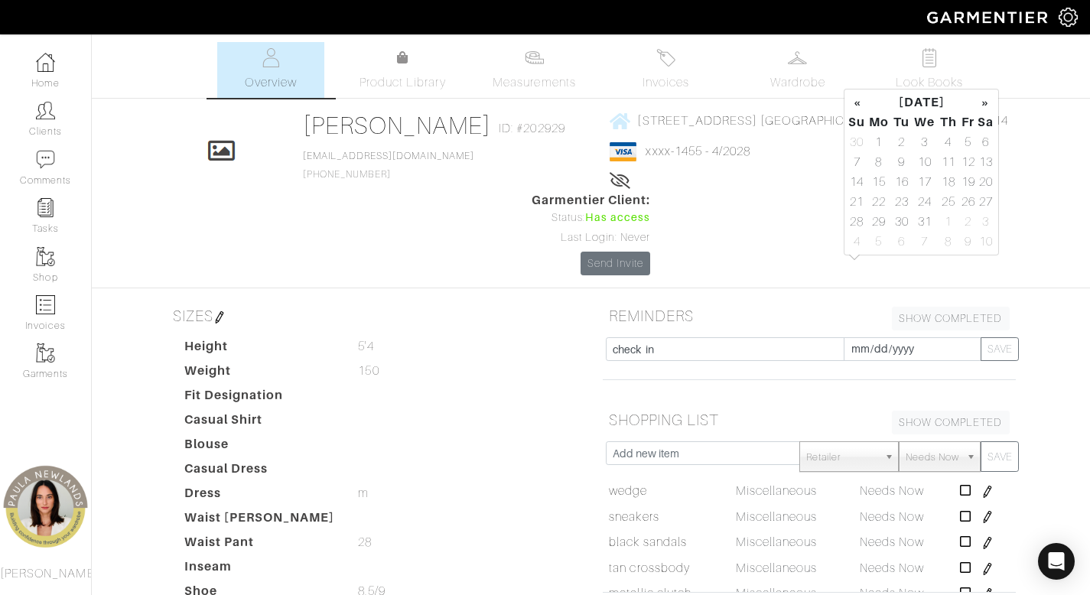
click at [984, 104] on th "»" at bounding box center [986, 103] width 18 height 20
click at [900, 162] on td "3" at bounding box center [901, 162] width 21 height 20
type input "2026-02-03"
click at [1004, 337] on button "SAVE" at bounding box center [1000, 349] width 38 height 24
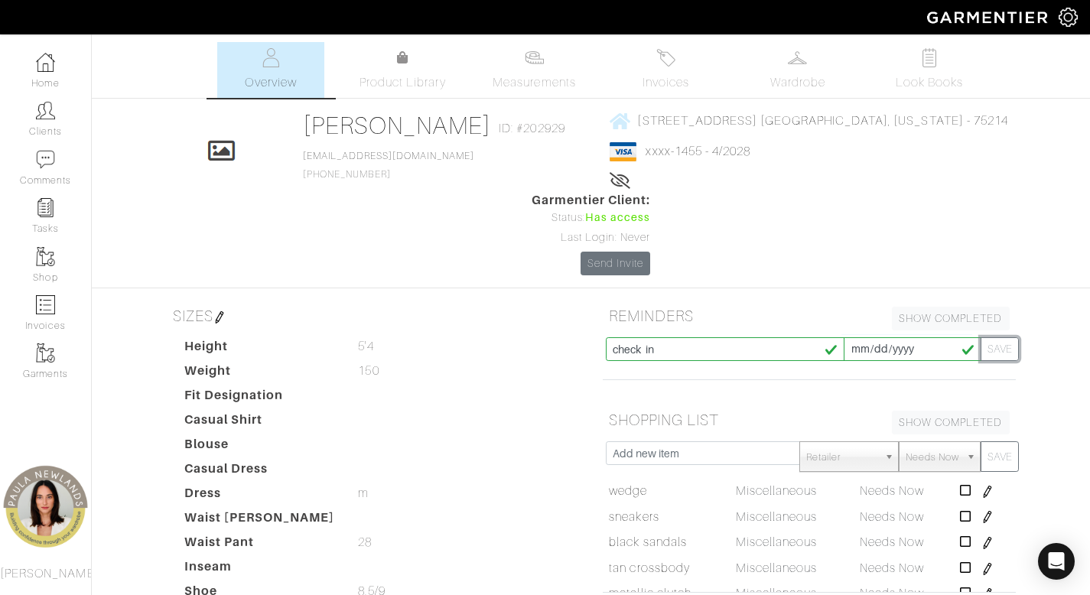
type input "[DATE]"
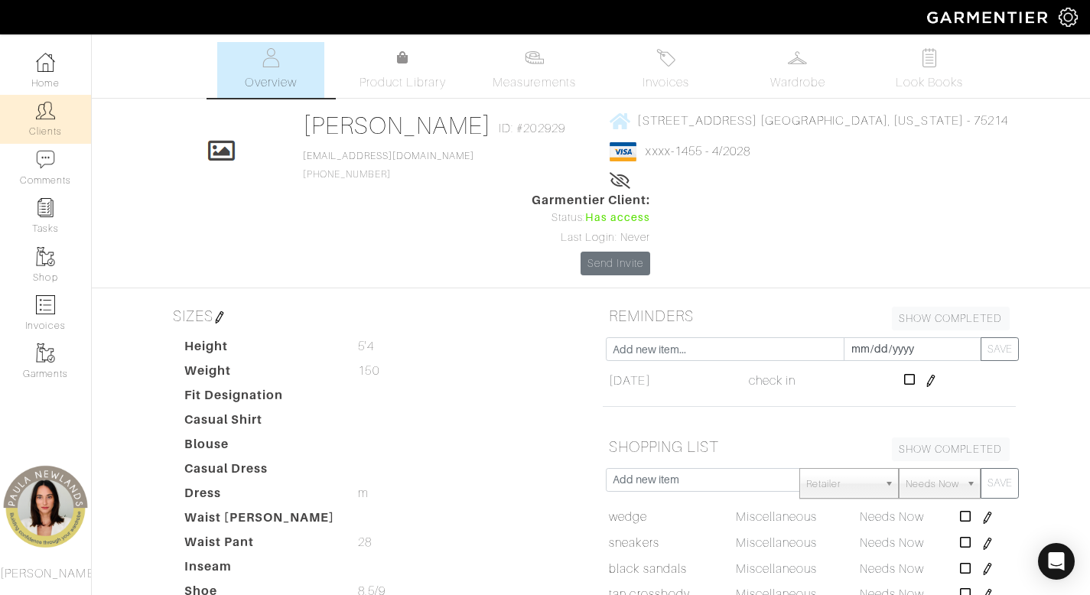
click at [34, 120] on link "Clients" at bounding box center [45, 119] width 91 height 48
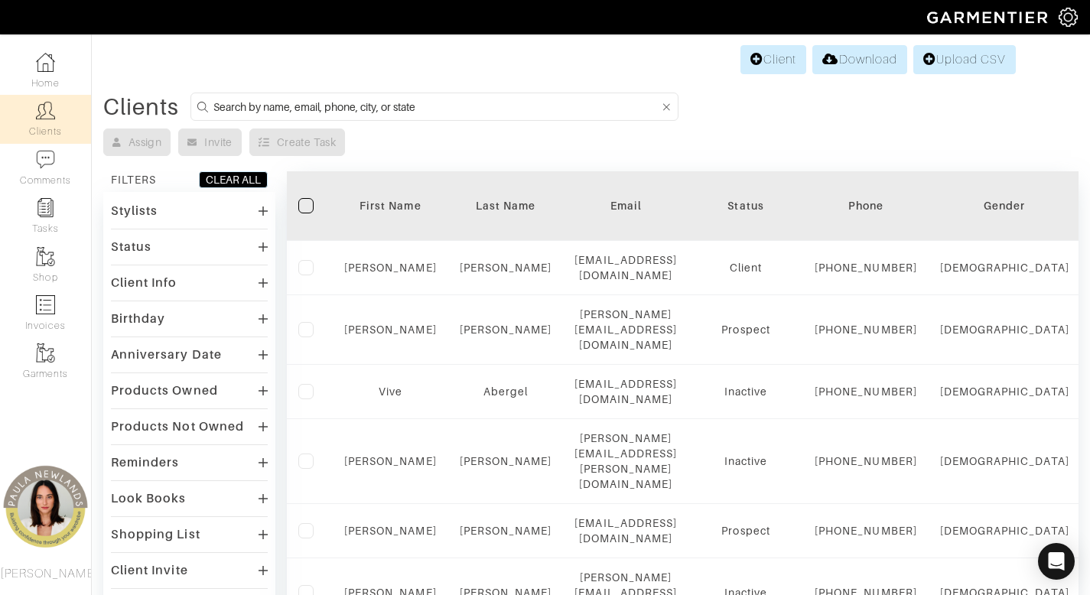
click at [578, 116] on form at bounding box center [434, 107] width 488 height 28
click at [578, 110] on input at bounding box center [436, 106] width 446 height 19
type input "nicole"
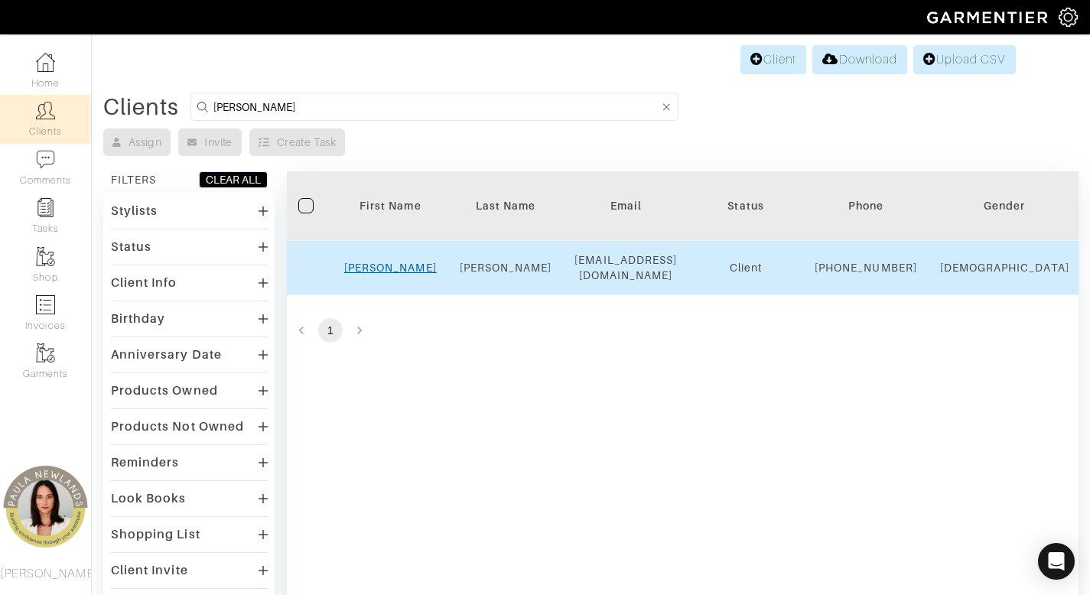
click at [388, 272] on link "Nicole" at bounding box center [390, 268] width 93 height 12
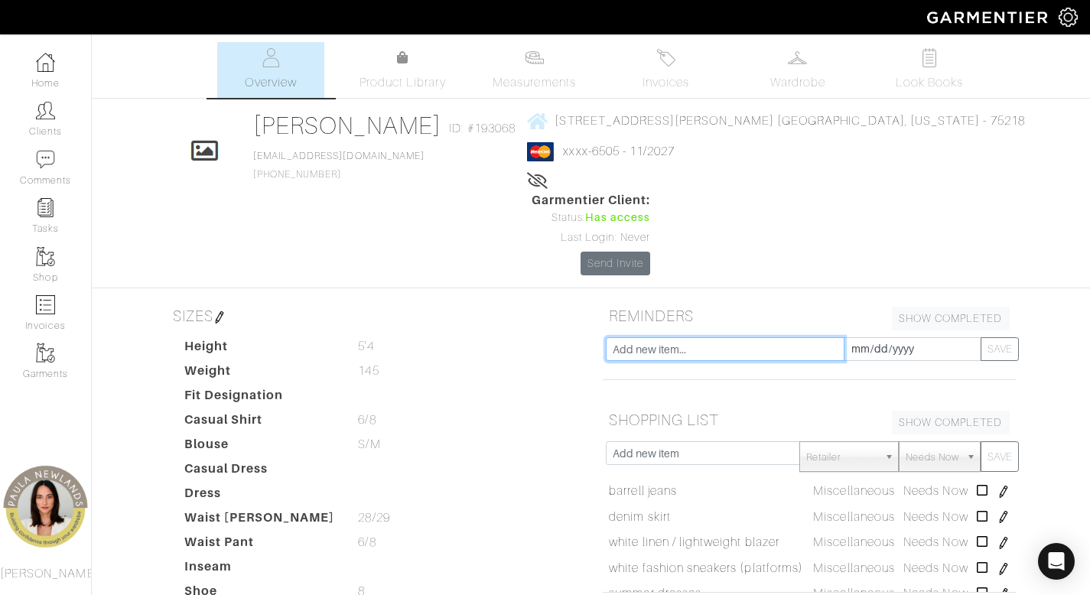
click at [788, 337] on input "text" at bounding box center [725, 349] width 239 height 24
type input "check in"
click at [916, 337] on input "[DATE]" at bounding box center [913, 349] width 138 height 24
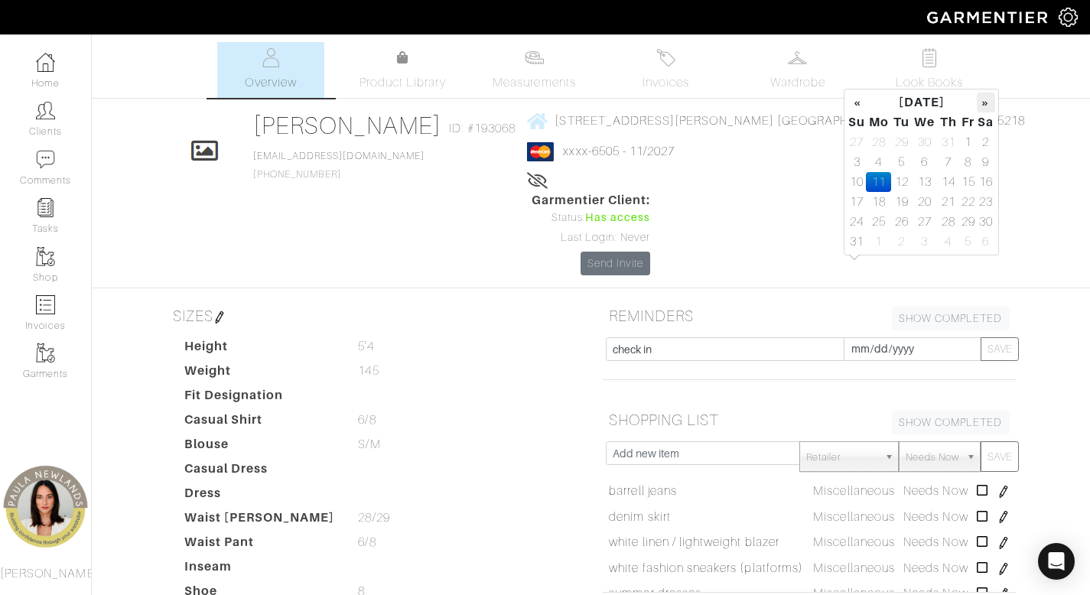
click at [985, 106] on th "»" at bounding box center [986, 103] width 18 height 20
click at [900, 162] on td "9" at bounding box center [901, 162] width 21 height 20
type input "2025-09-09"
click at [997, 337] on button "SAVE" at bounding box center [1000, 349] width 38 height 24
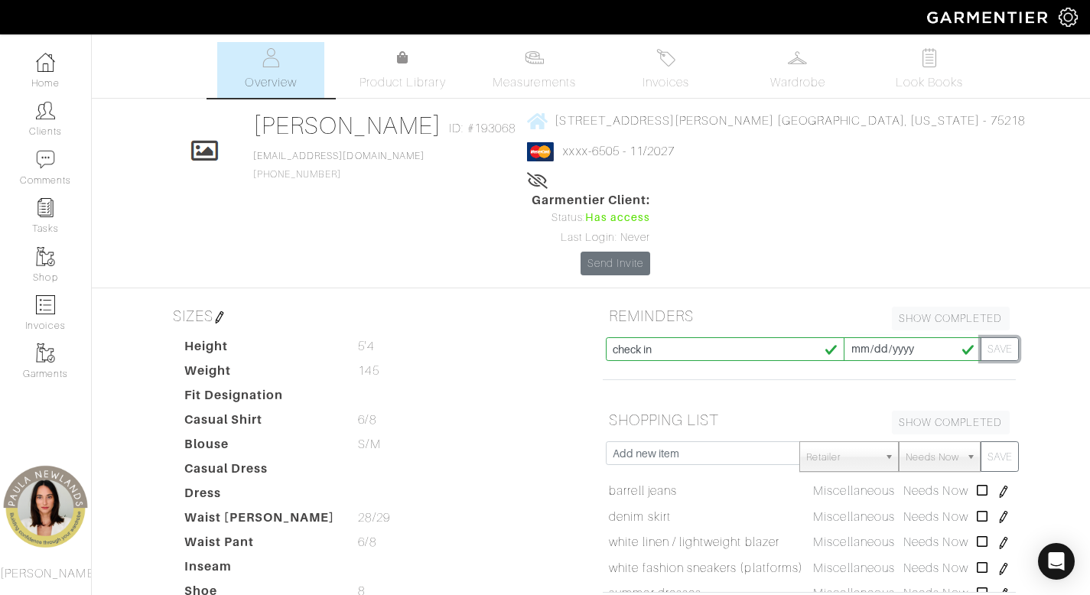
type input "[DATE]"
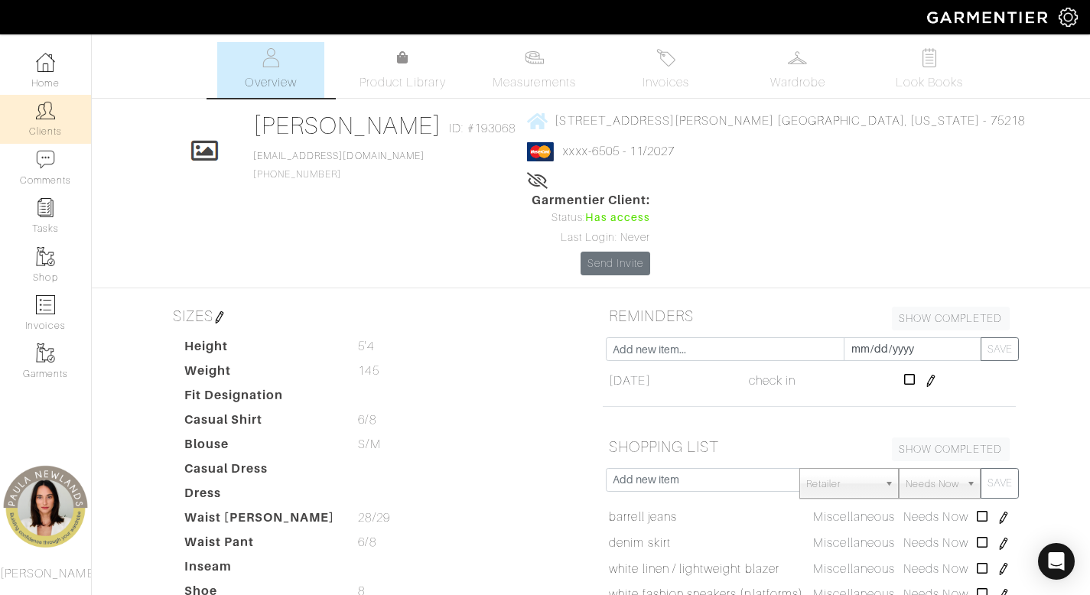
click at [36, 120] on img at bounding box center [45, 110] width 19 height 19
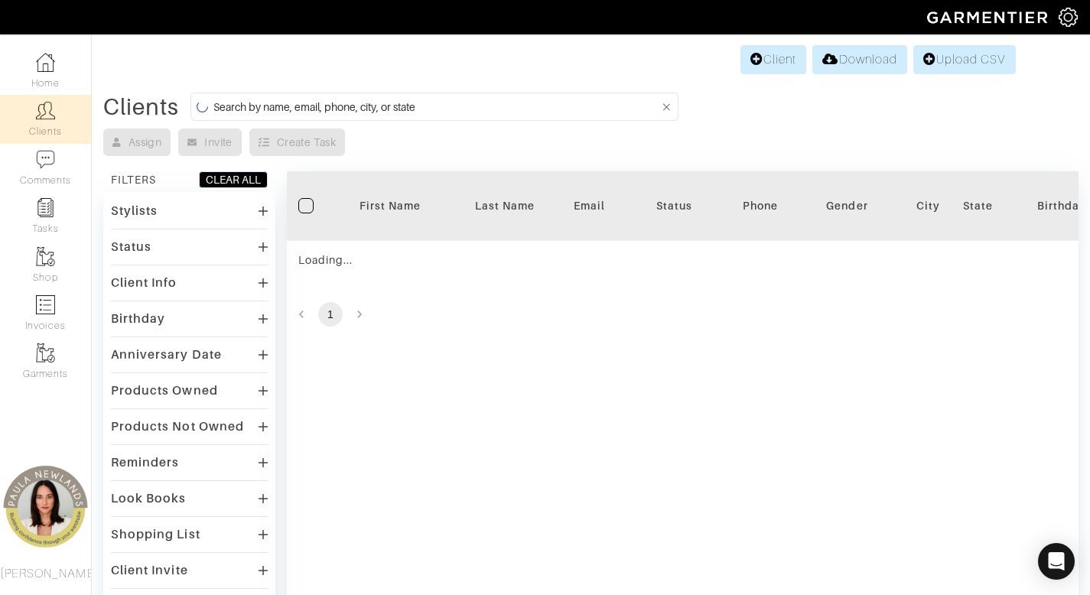
click at [483, 102] on input at bounding box center [436, 106] width 446 height 19
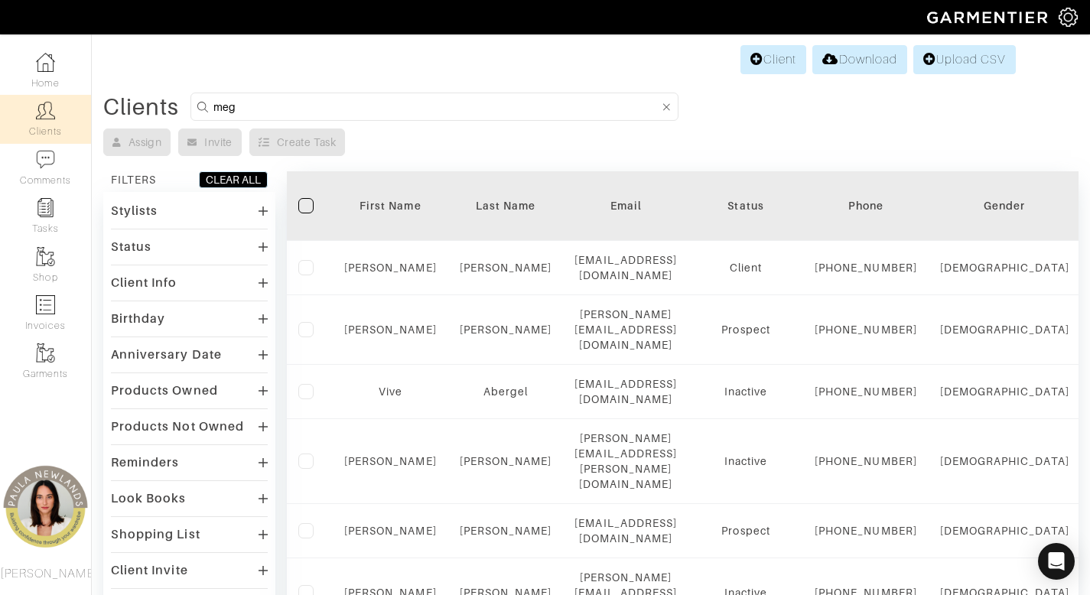
type input "meg"
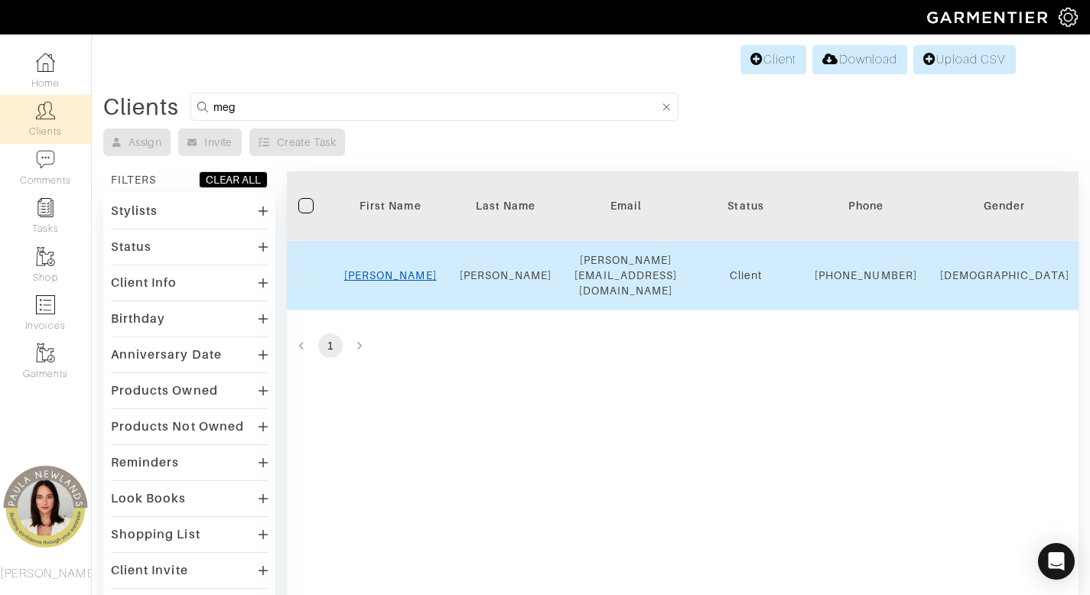
click at [392, 275] on link "Meg" at bounding box center [390, 275] width 93 height 12
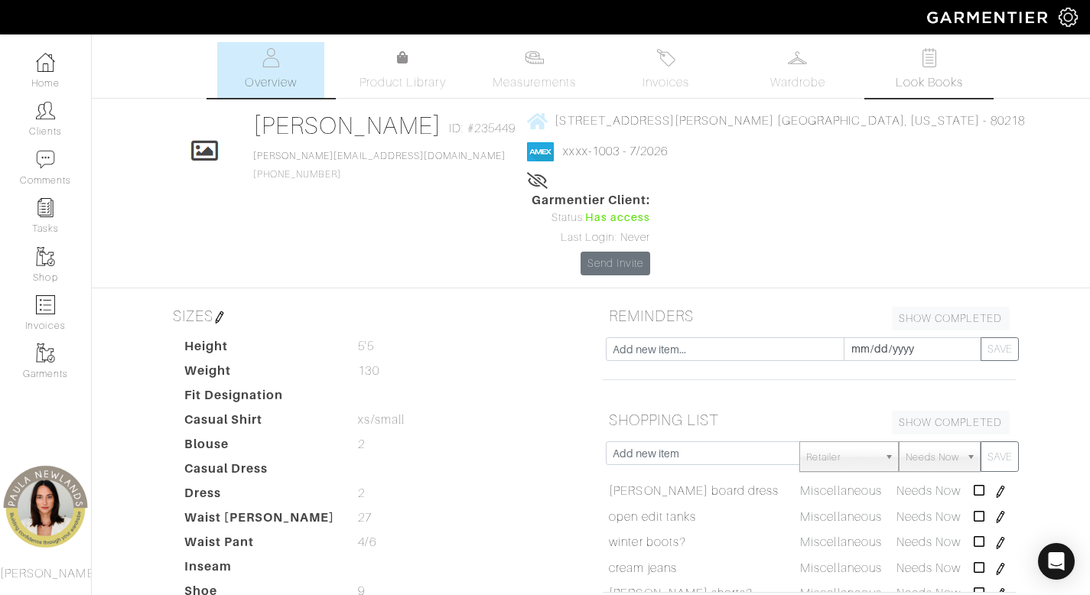
click at [939, 77] on span "Look Books" at bounding box center [930, 82] width 68 height 18
